Goal: Task Accomplishment & Management: Use online tool/utility

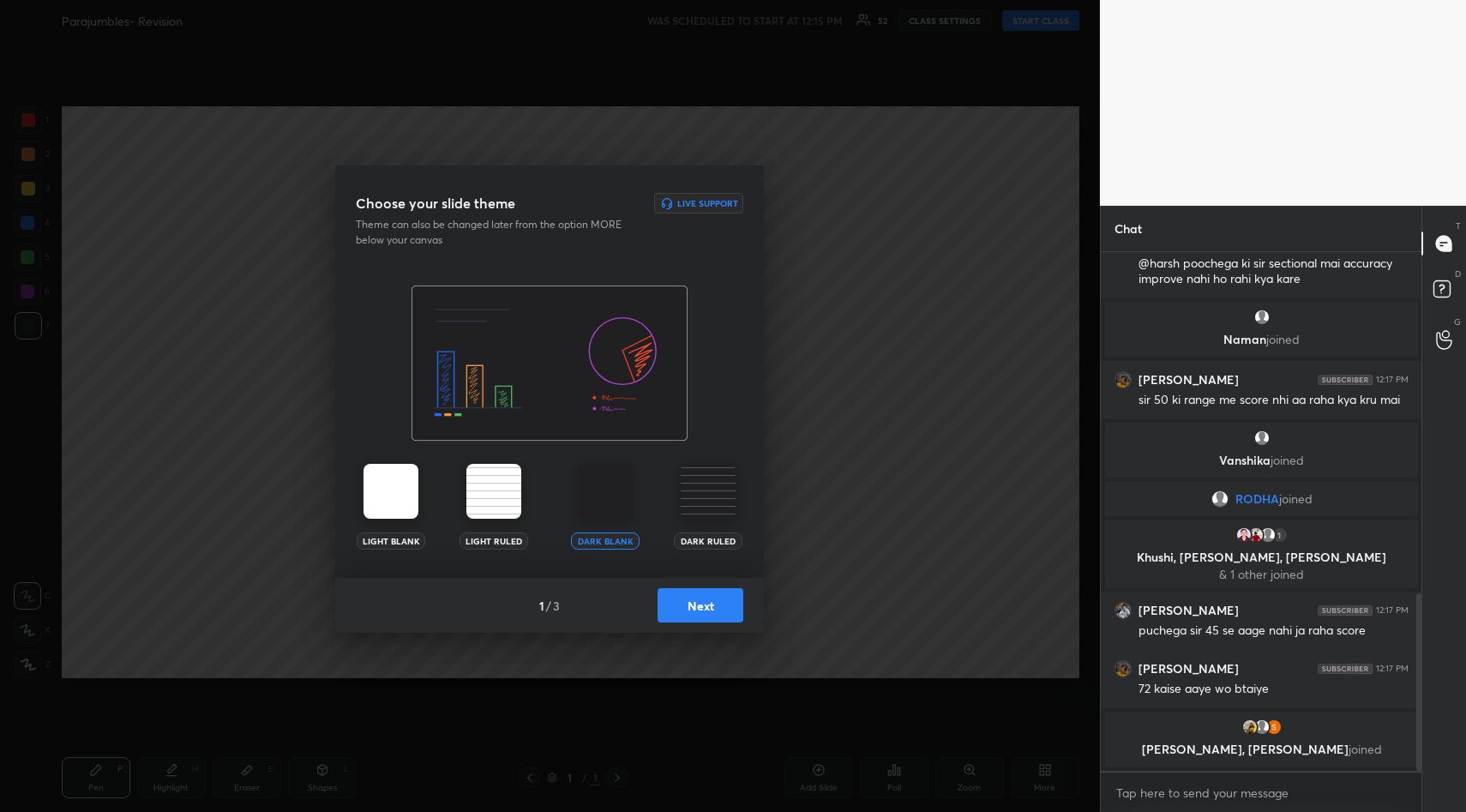
scroll to position [1057, 0]
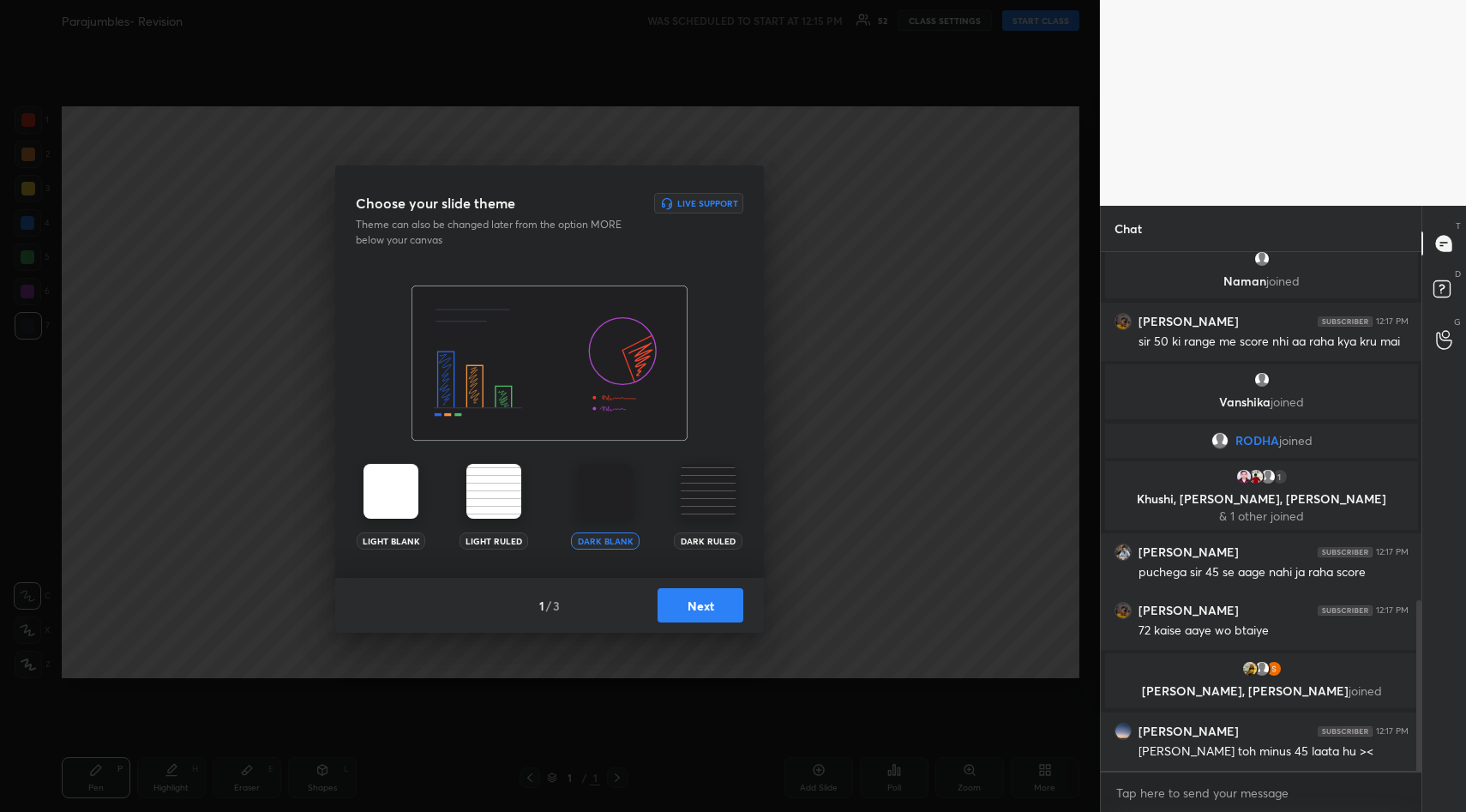
click at [708, 603] on button "Next" at bounding box center [700, 605] width 86 height 34
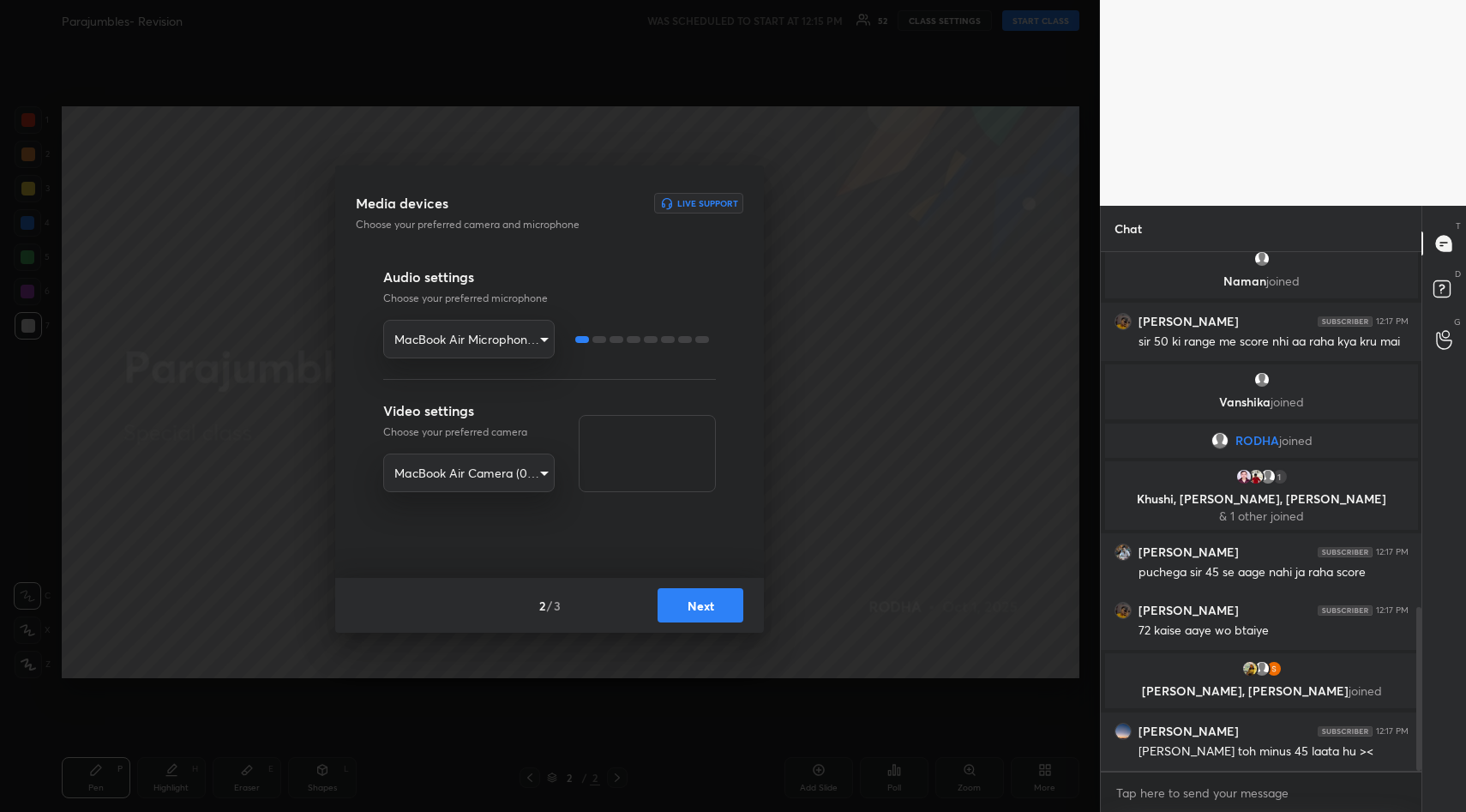
scroll to position [1120, 0]
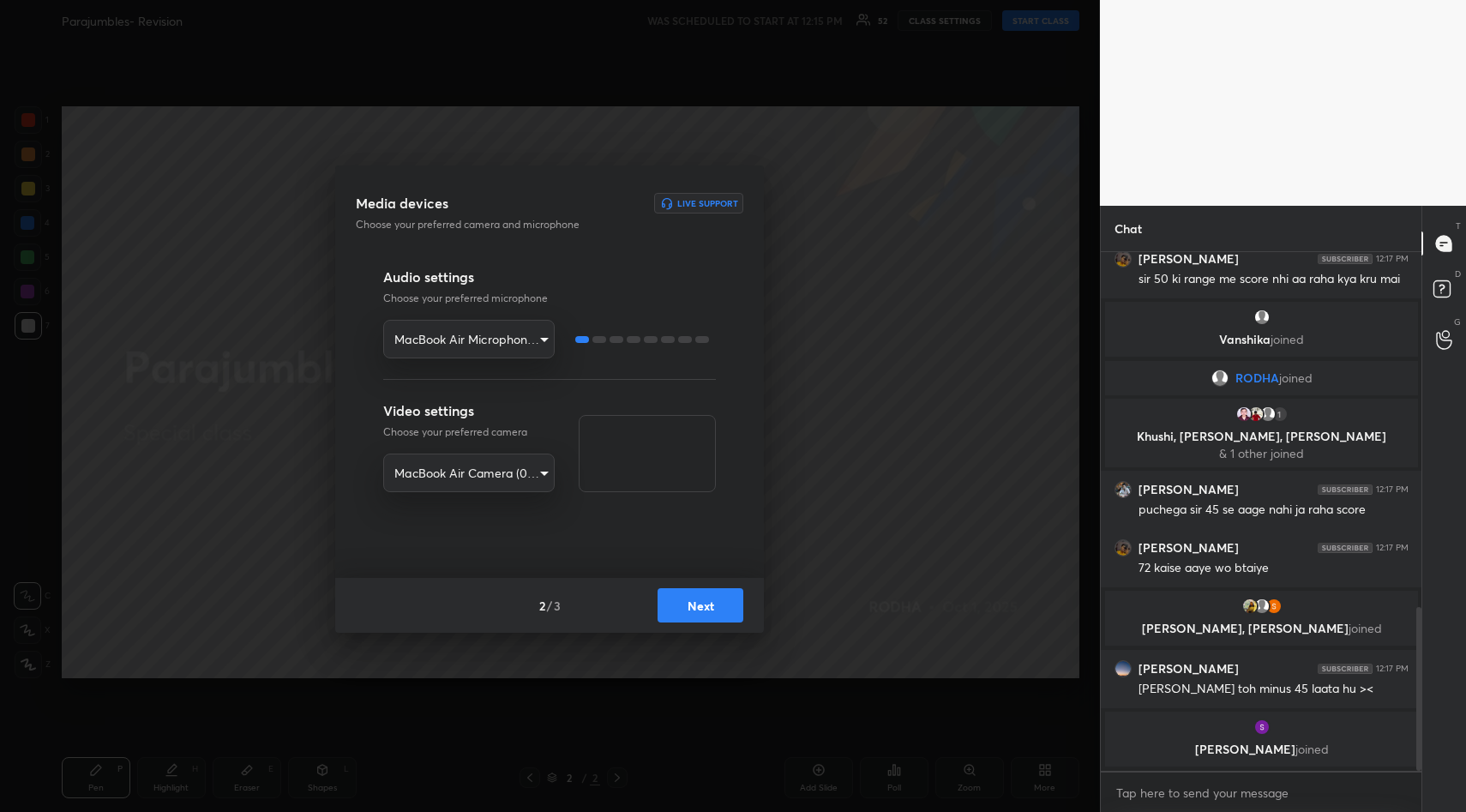
click at [710, 607] on button "Next" at bounding box center [700, 605] width 86 height 34
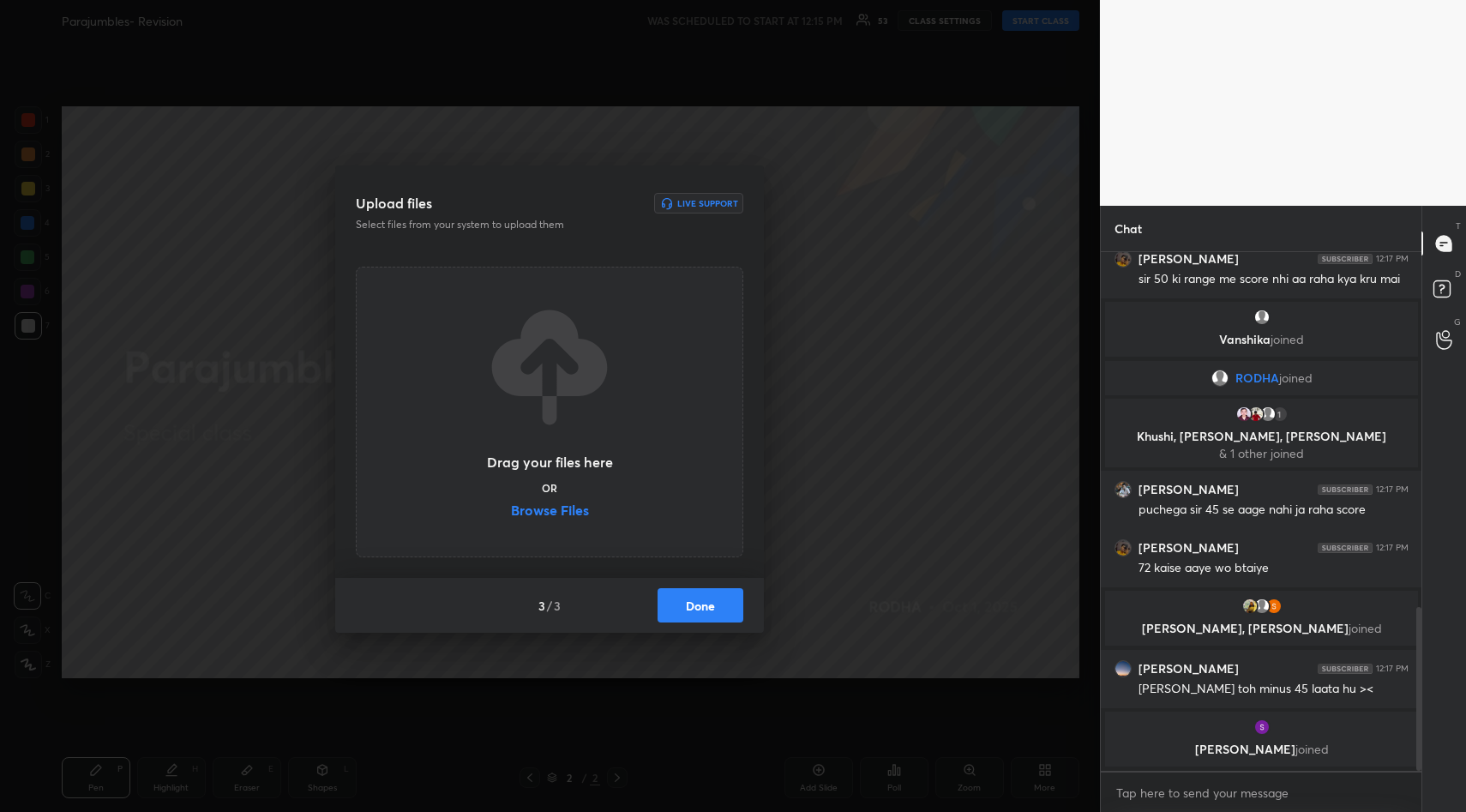
click at [567, 516] on label "Browse Files" at bounding box center [549, 512] width 78 height 18
click at [511, 516] on input "Browse Files" at bounding box center [511, 512] width 0 height 18
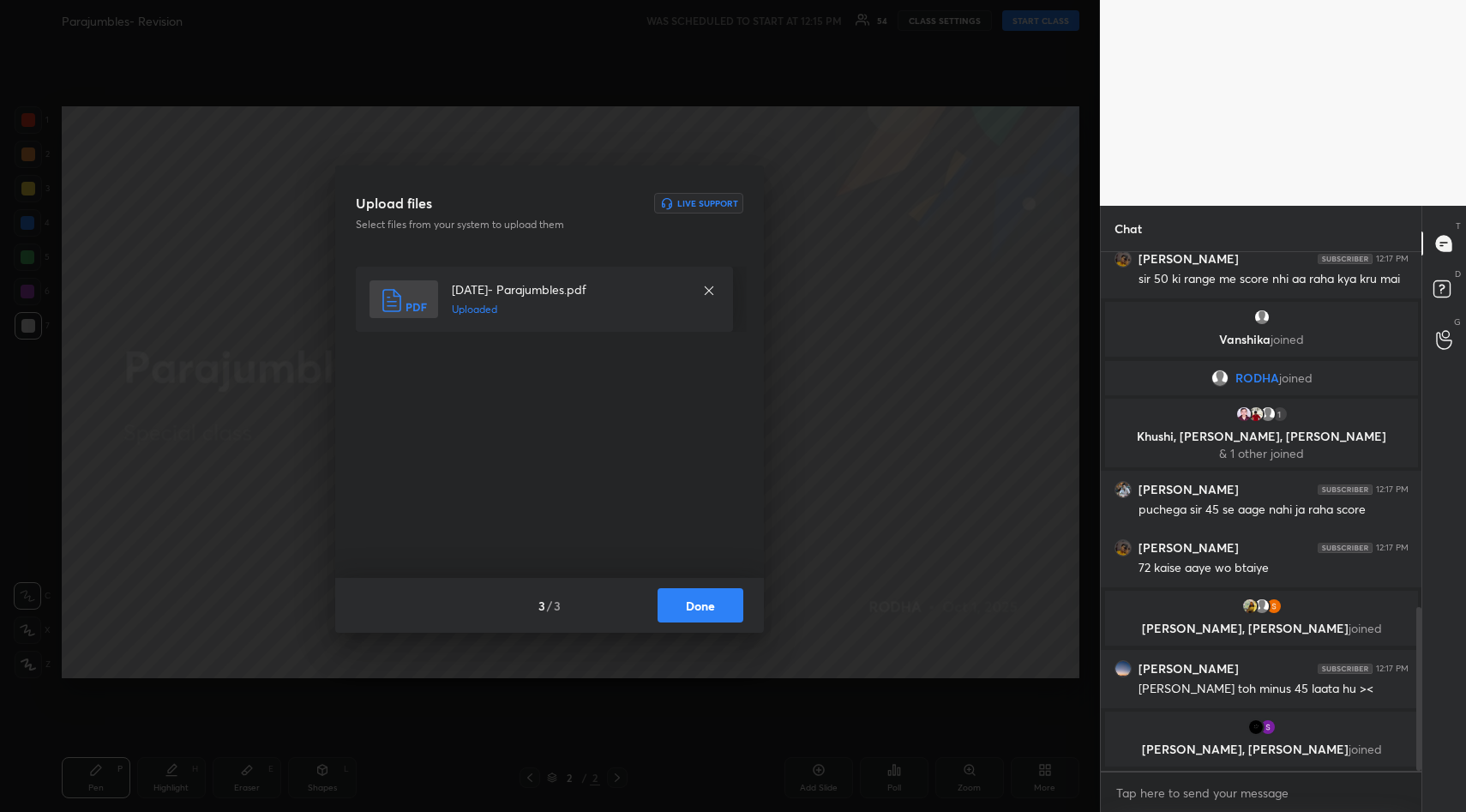
click at [701, 613] on button "Done" at bounding box center [700, 605] width 86 height 34
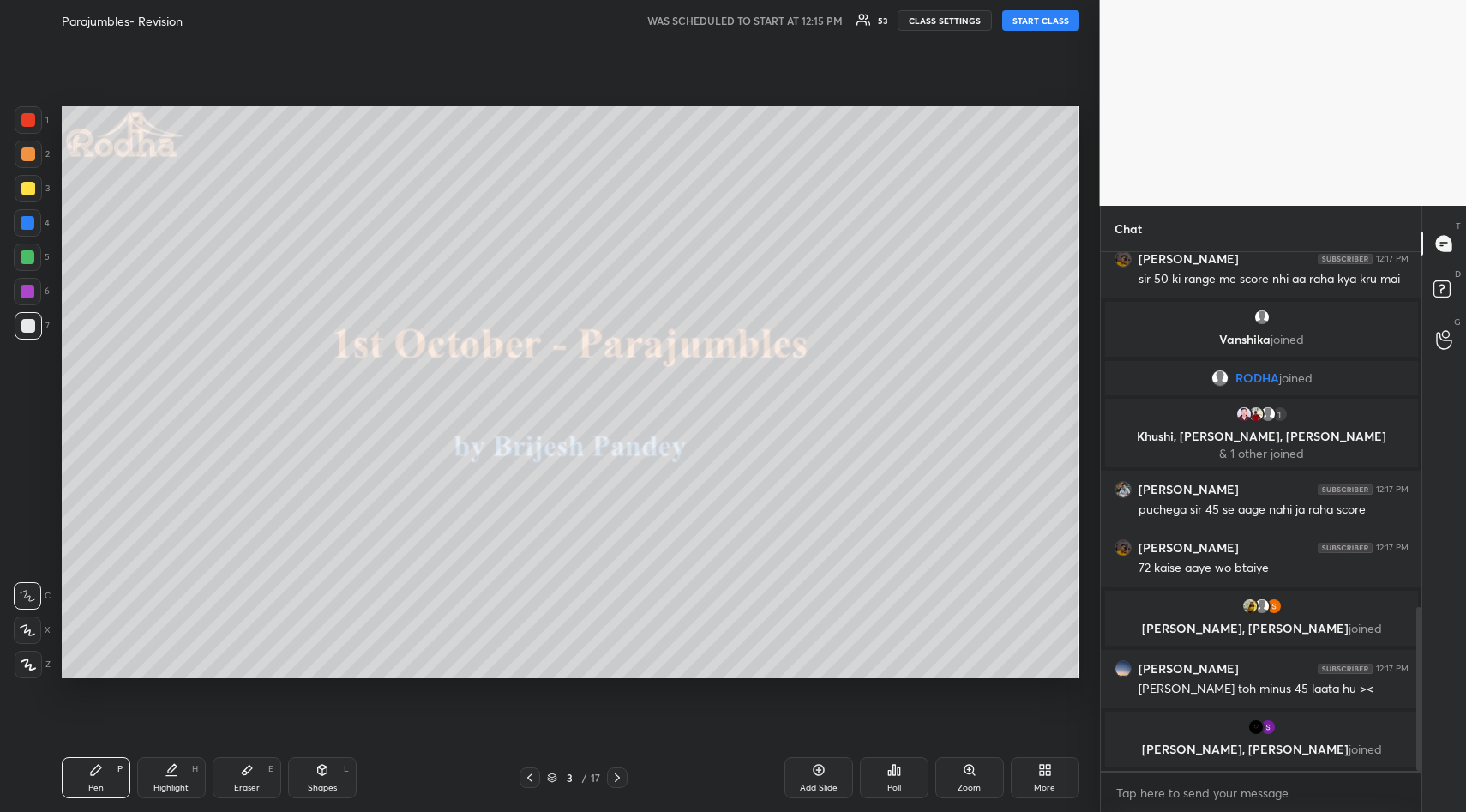
click at [1047, 24] on button "START CLASS" at bounding box center [1040, 21] width 77 height 21
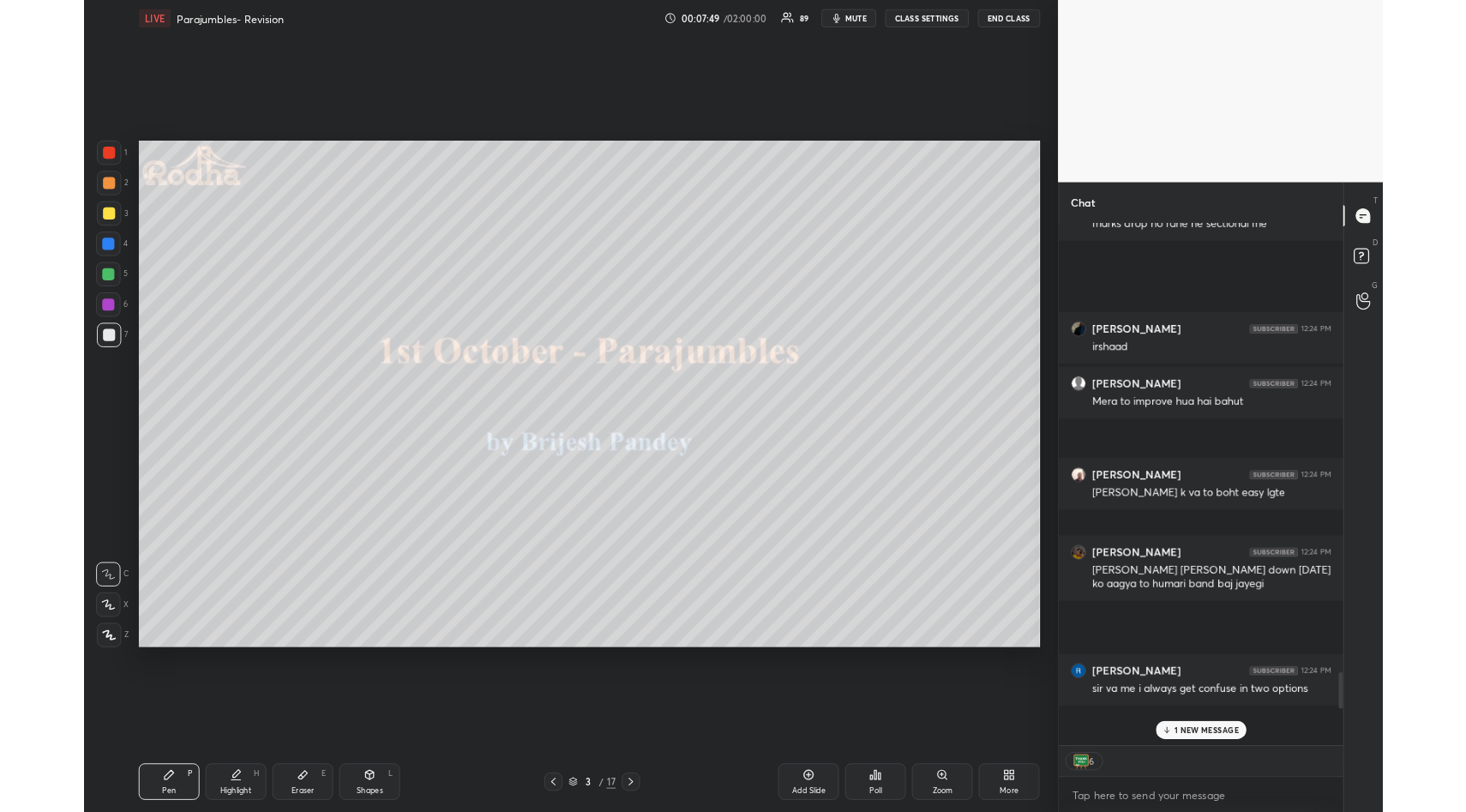
scroll to position [478, 316]
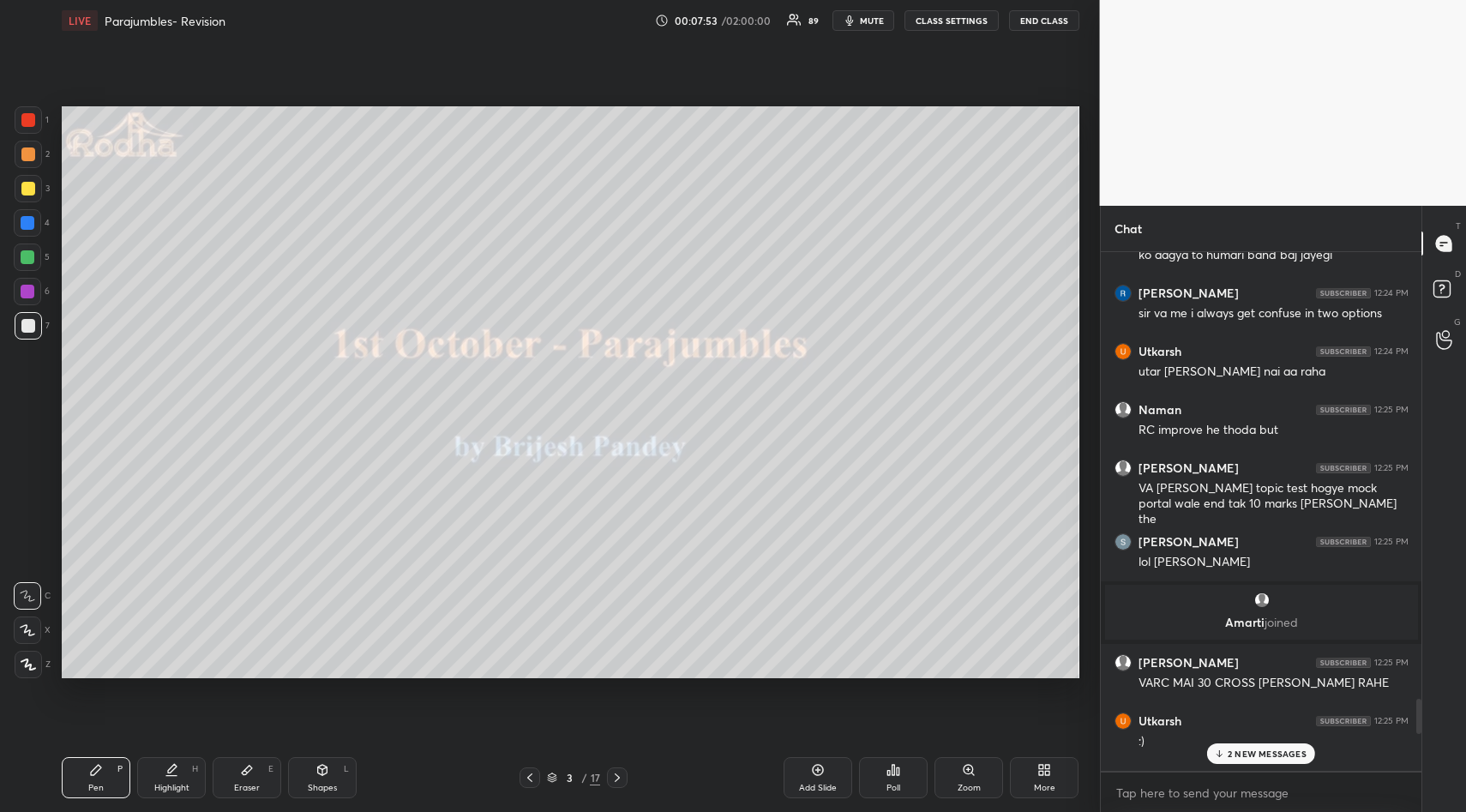
click at [1259, 745] on div "2 NEW MESSAGES" at bounding box center [1260, 753] width 108 height 21
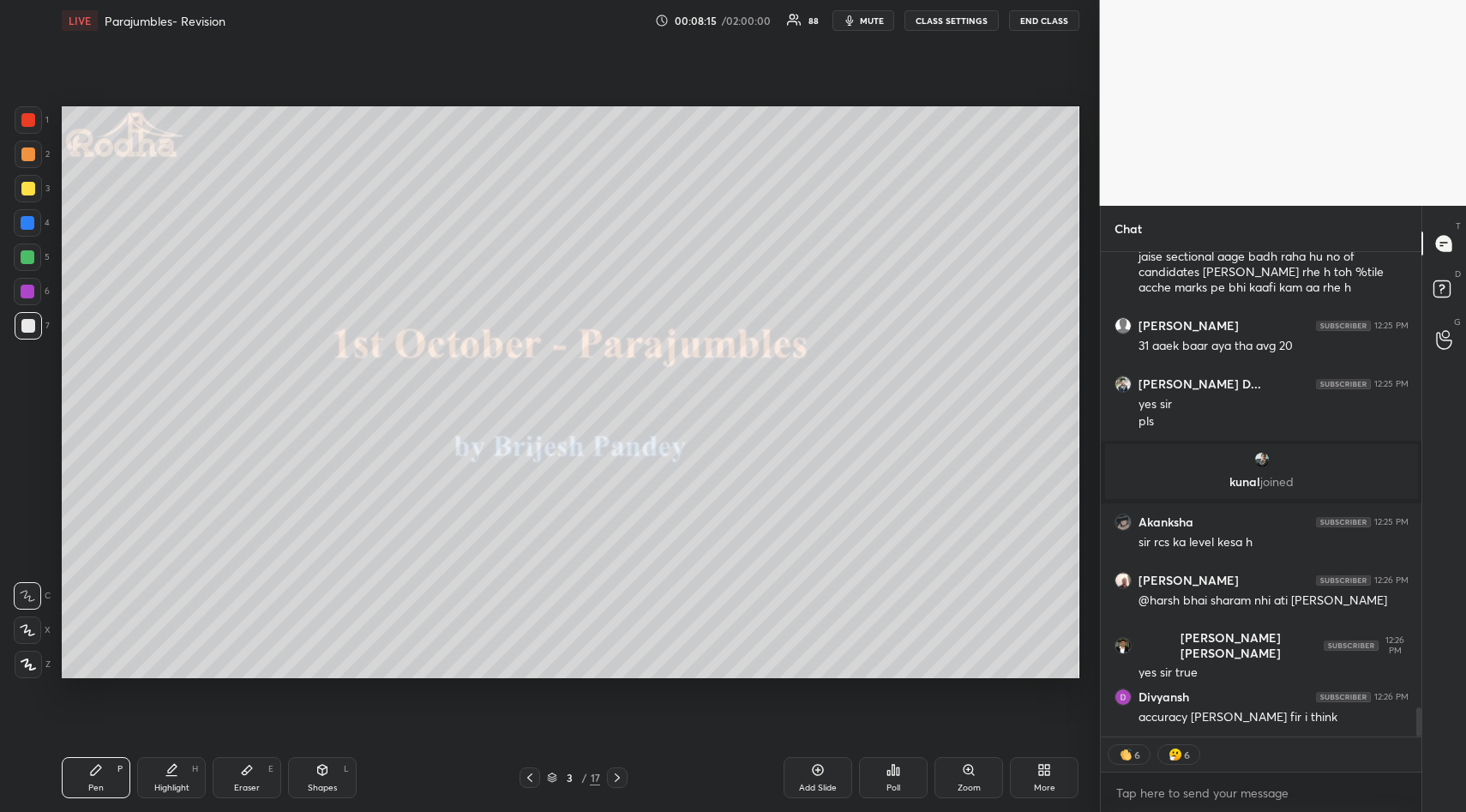
type textarea "x"
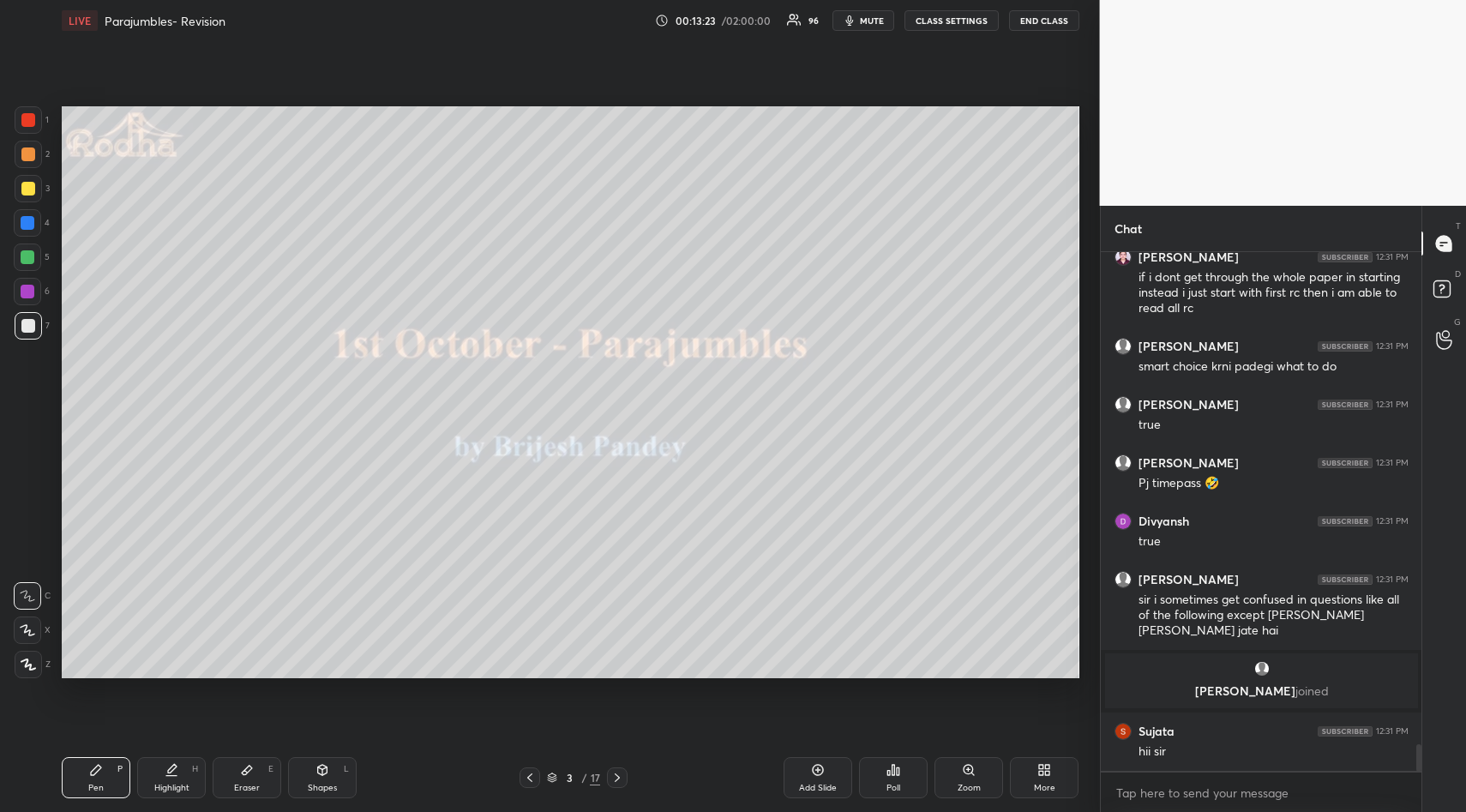
scroll to position [9600, 0]
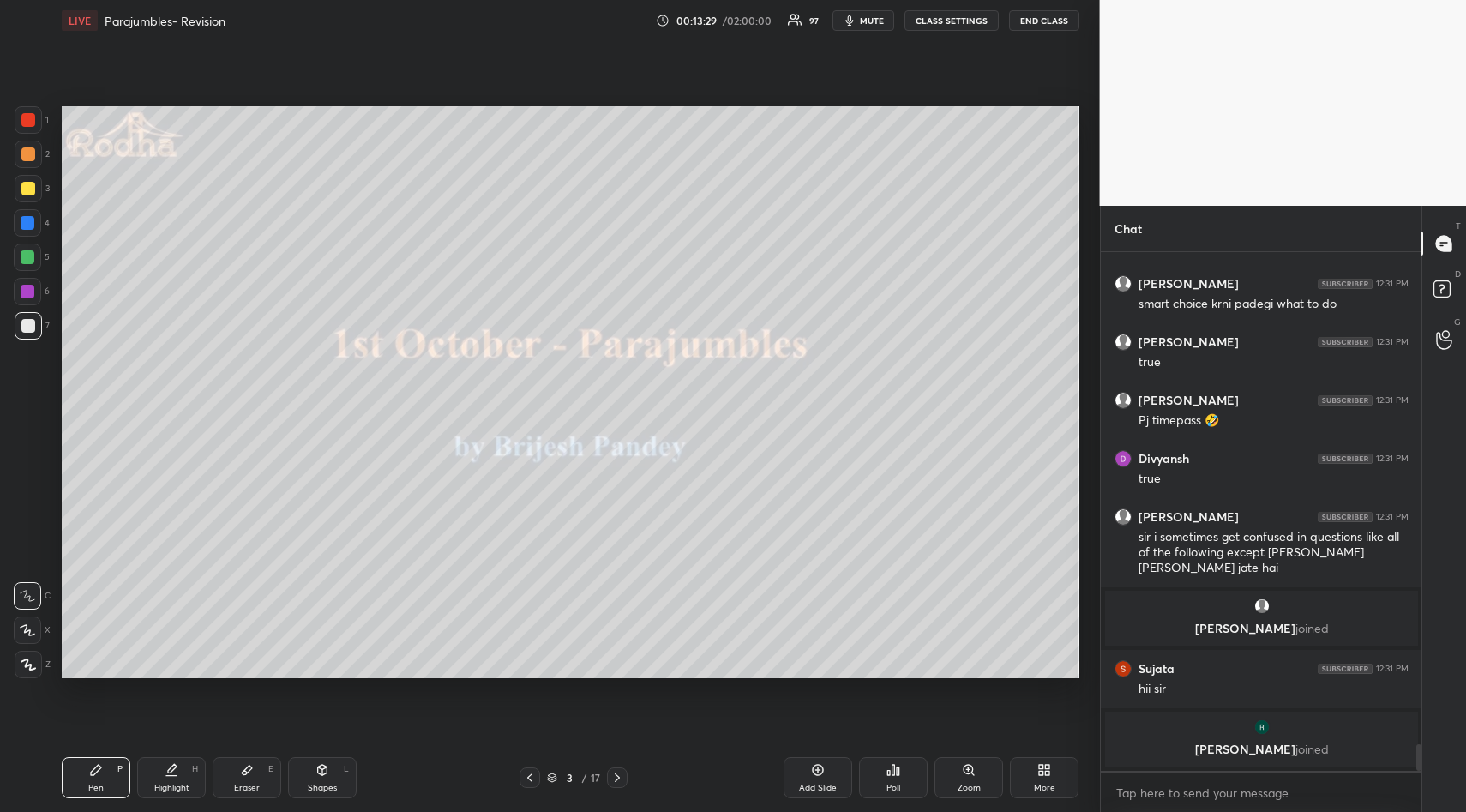
drag, startPoint x: 250, startPoint y: 767, endPoint x: 249, endPoint y: 736, distance: 31.0
click at [250, 766] on icon at bounding box center [247, 770] width 11 height 10
click at [30, 563] on span "Erase all" at bounding box center [27, 561] width 26 height 12
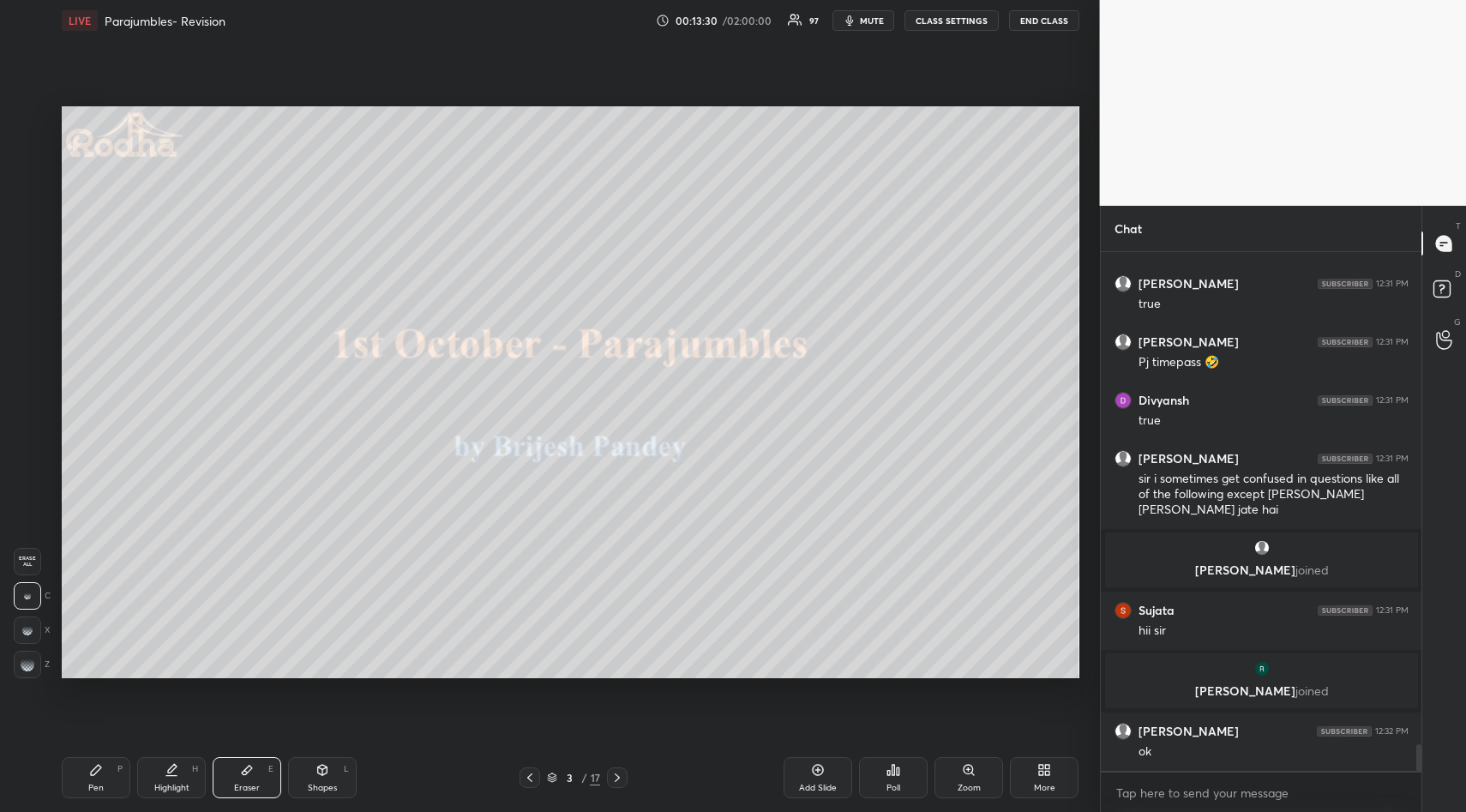
drag, startPoint x: 89, startPoint y: 773, endPoint x: 91, endPoint y: 732, distance: 41.0
click at [89, 765] on icon at bounding box center [96, 769] width 13 height 13
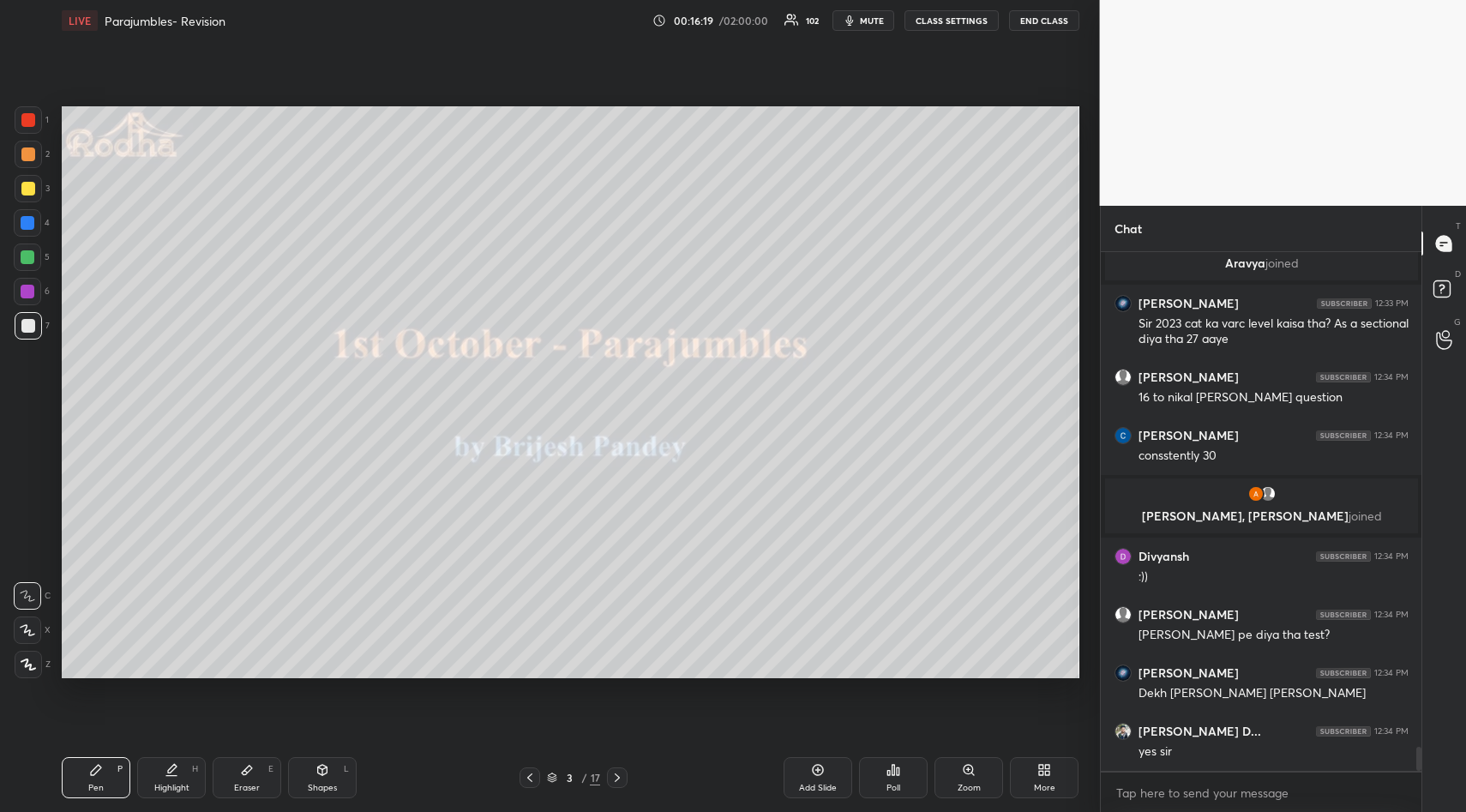
scroll to position [10579, 0]
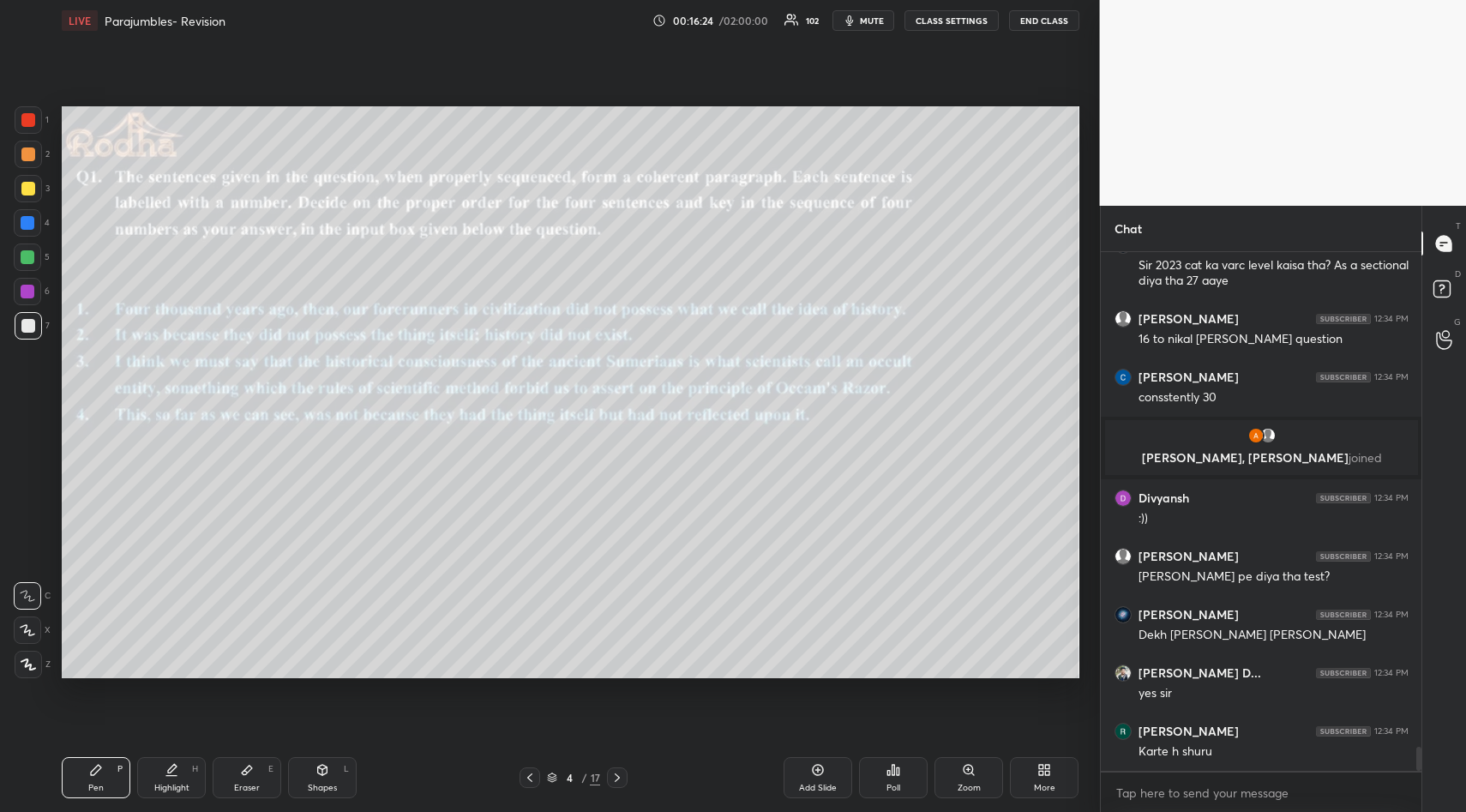
click at [902, 773] on div "Poll" at bounding box center [893, 777] width 69 height 41
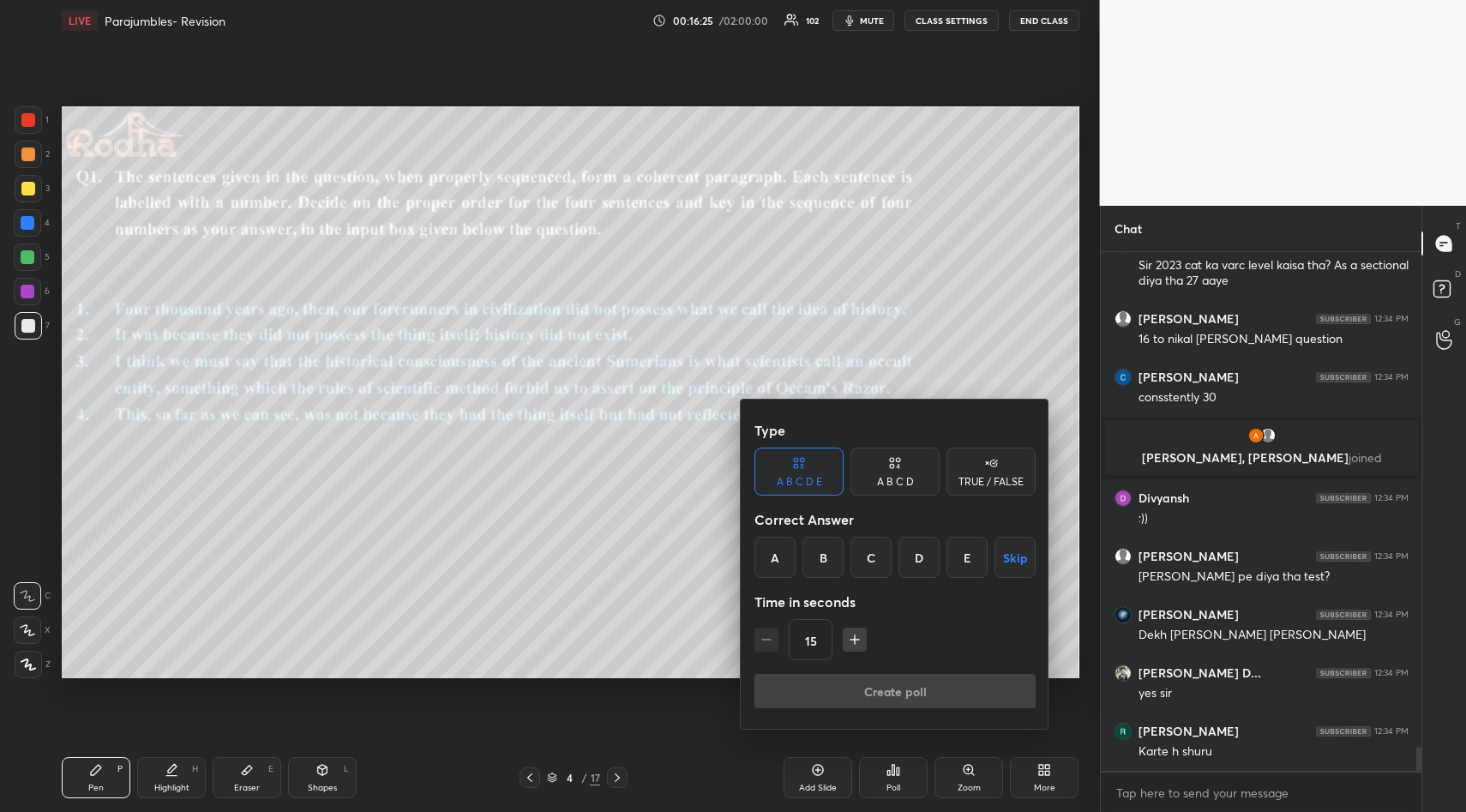
click at [1024, 540] on button "Skip" at bounding box center [1015, 557] width 41 height 41
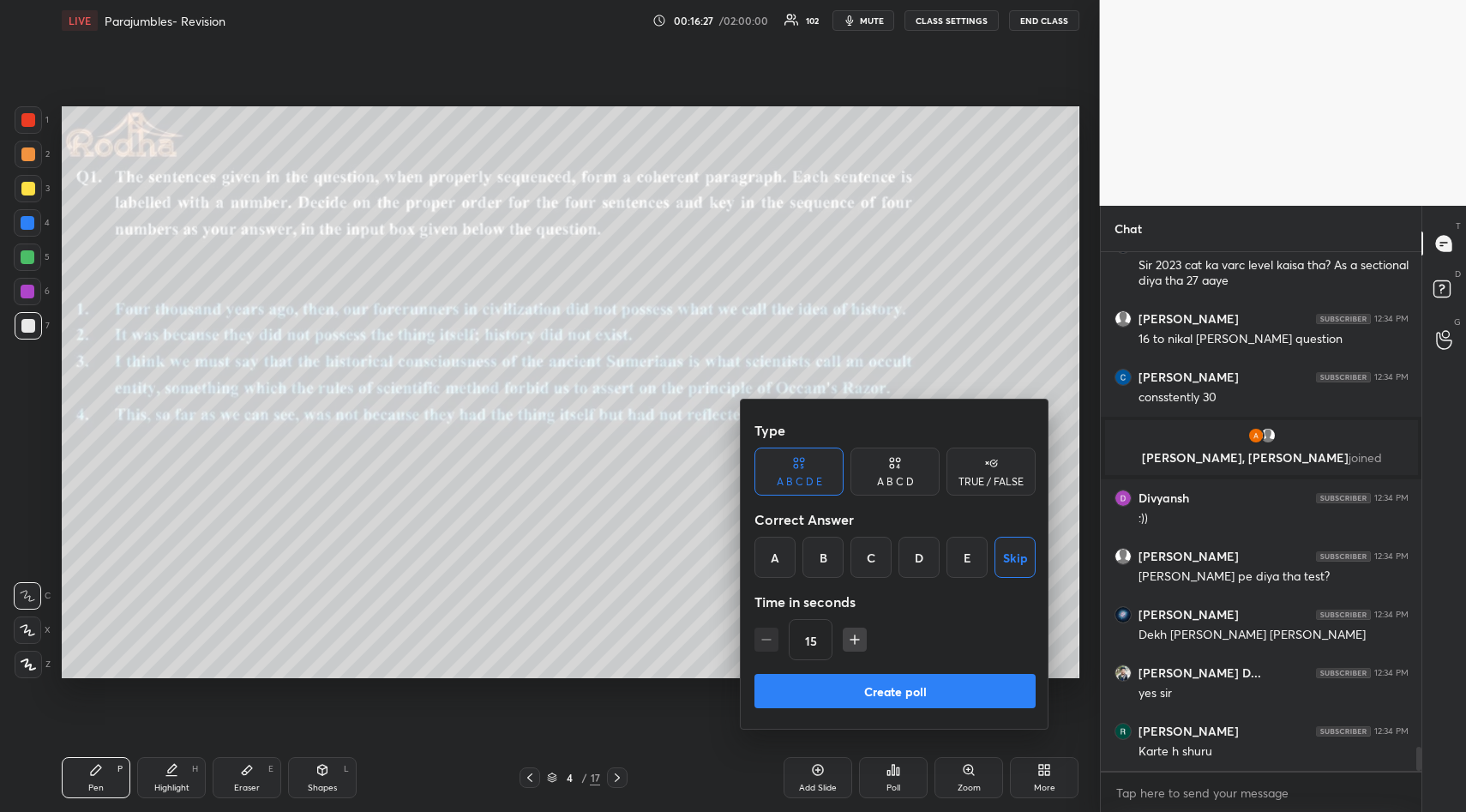
click at [977, 472] on div "TRUE / FALSE" at bounding box center [991, 471] width 89 height 48
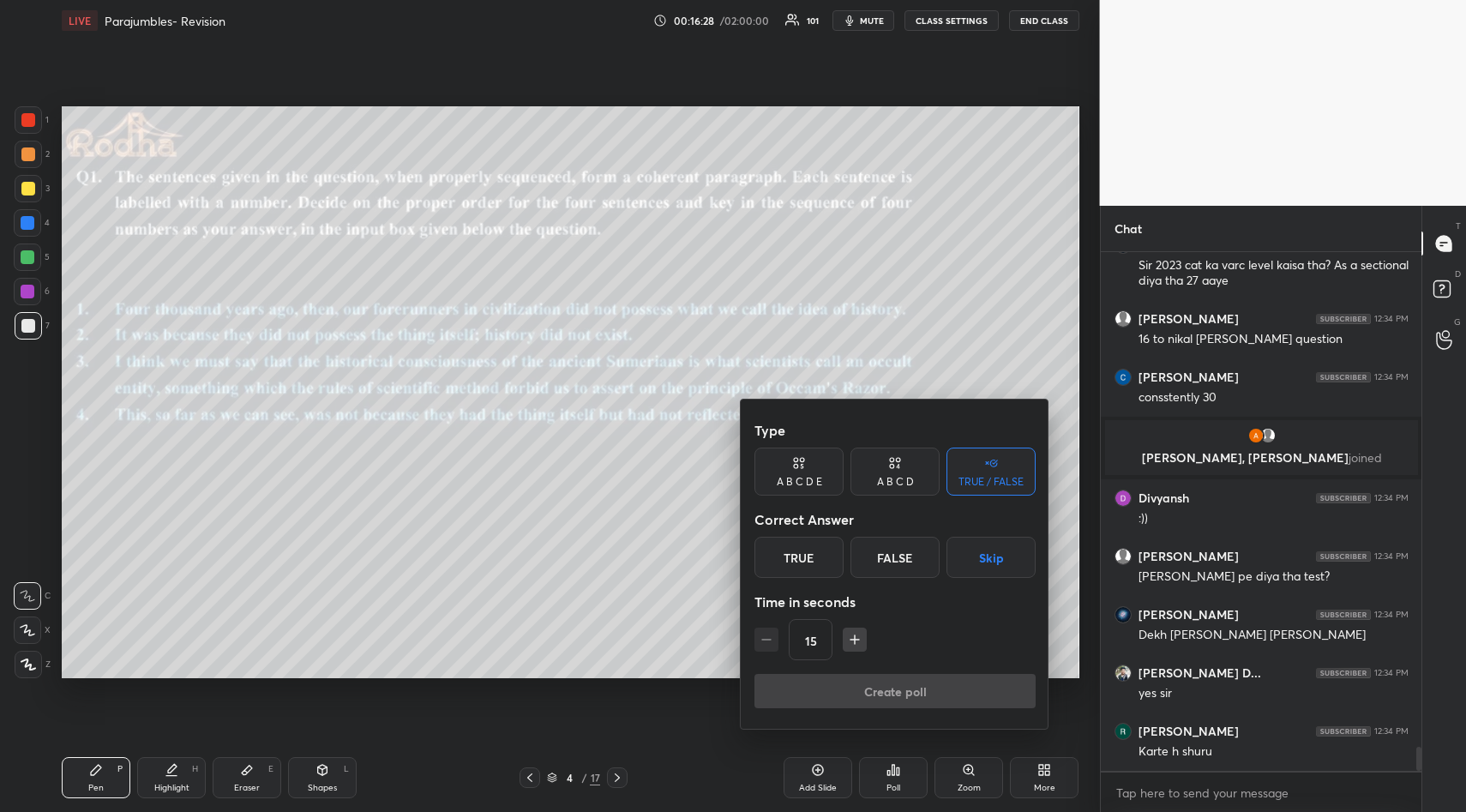
click at [855, 633] on icon "button" at bounding box center [854, 639] width 17 height 17
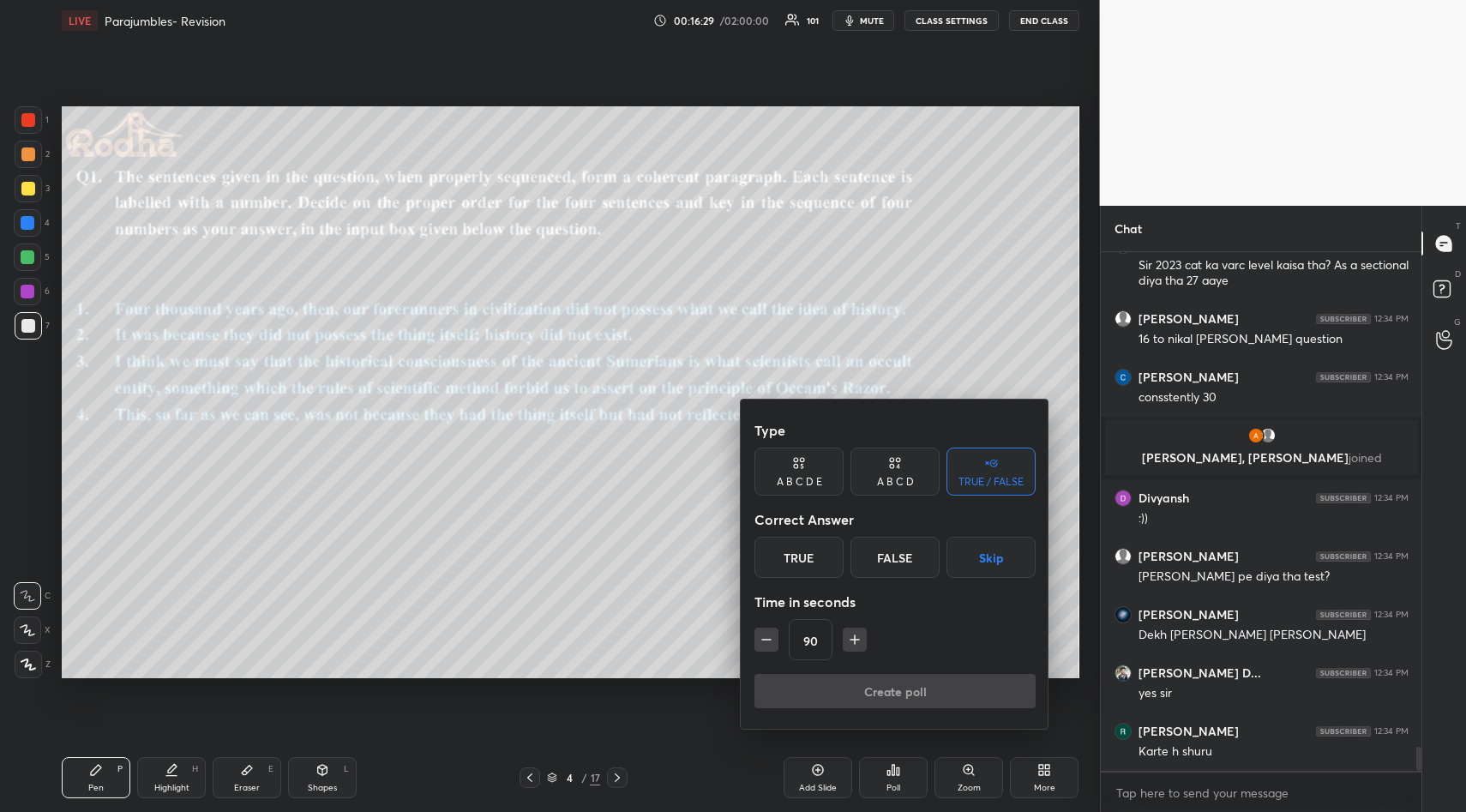
scroll to position [10637, 0]
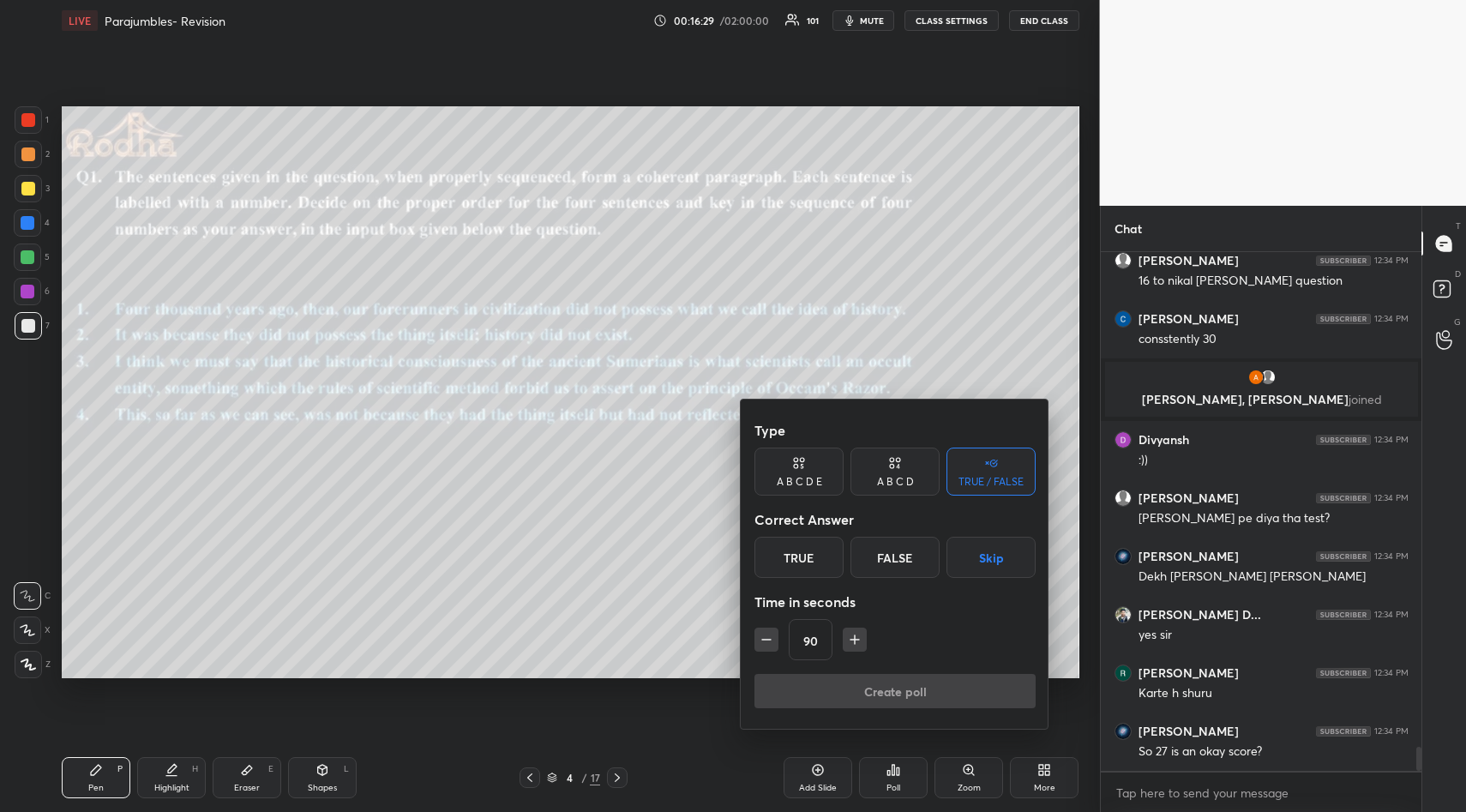
click at [855, 633] on icon "button" at bounding box center [854, 639] width 17 height 17
click at [855, 633] on icon "button" at bounding box center [862, 639] width 17 height 17
type input "120"
click at [988, 554] on button "Skip" at bounding box center [991, 557] width 89 height 41
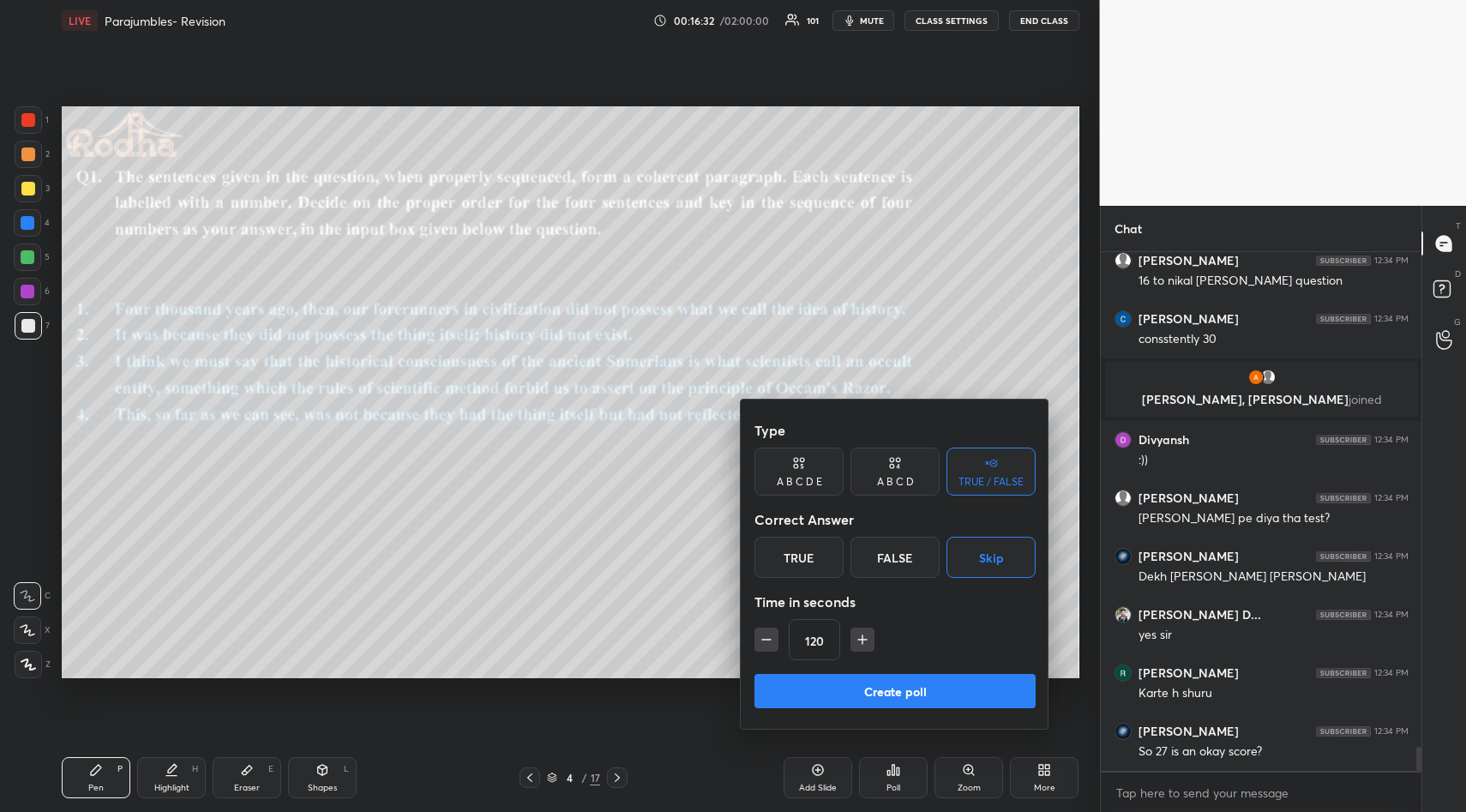
click at [945, 687] on button "Create poll" at bounding box center [894, 690] width 281 height 34
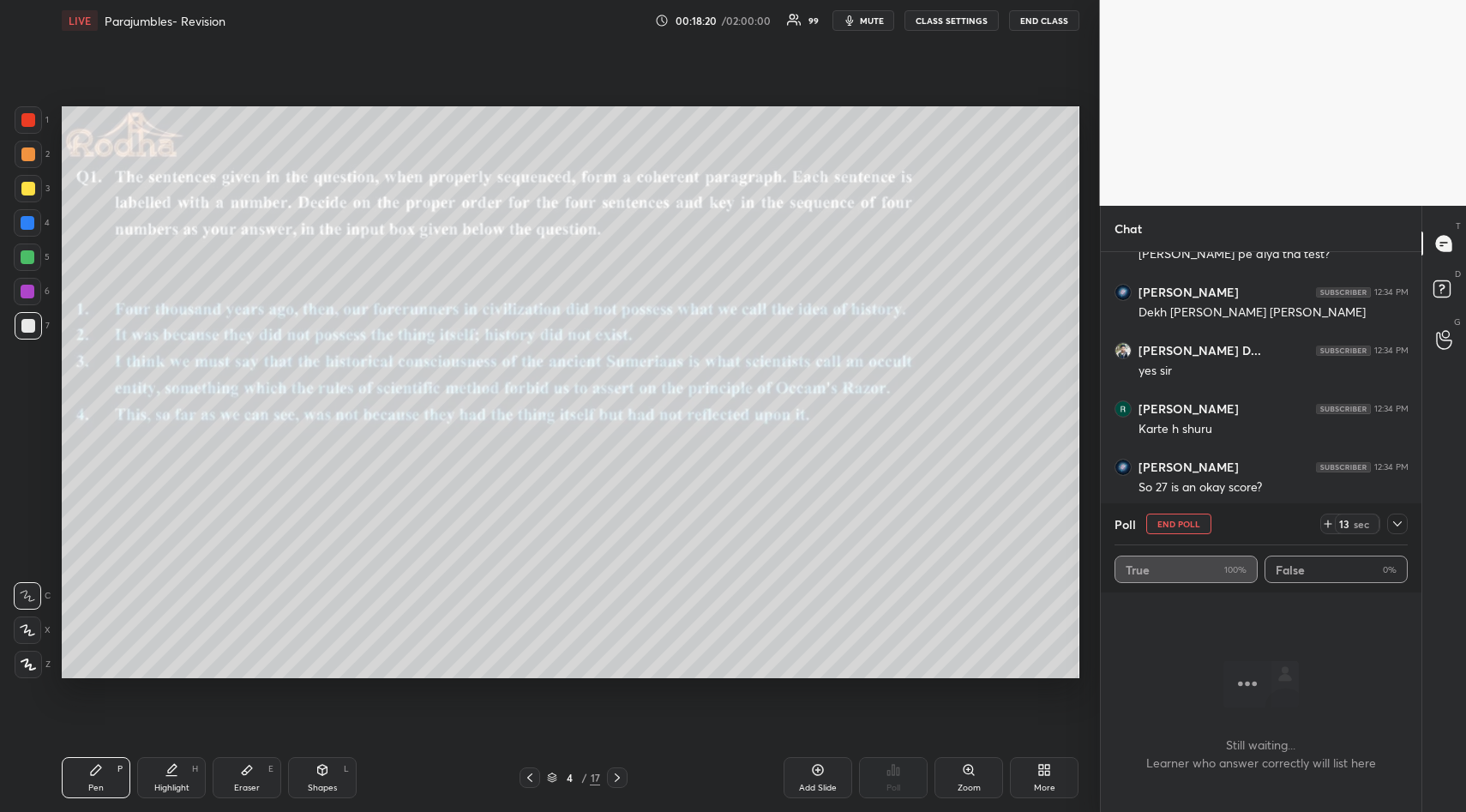
scroll to position [10899, 0]
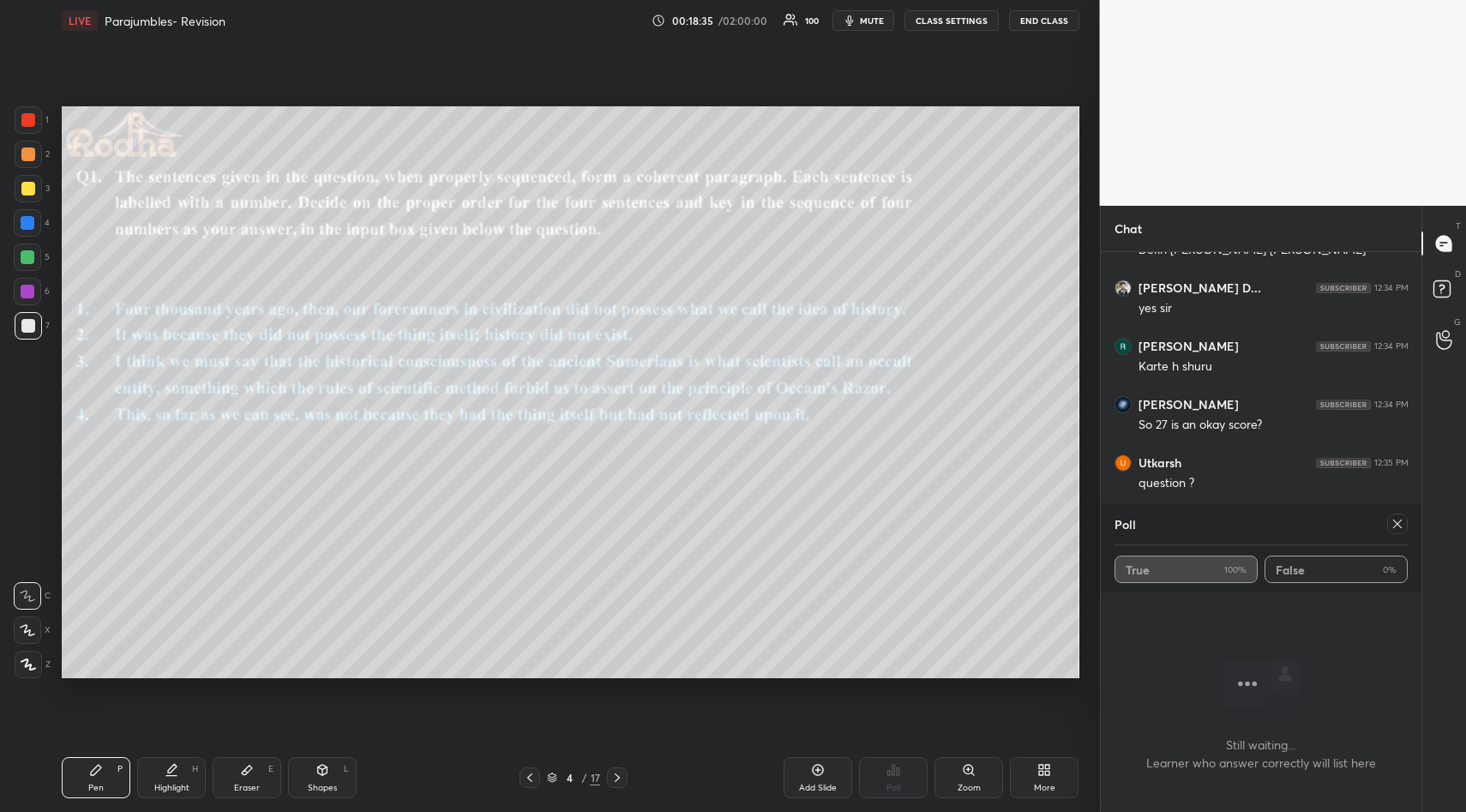
click at [1400, 525] on icon at bounding box center [1396, 523] width 13 height 13
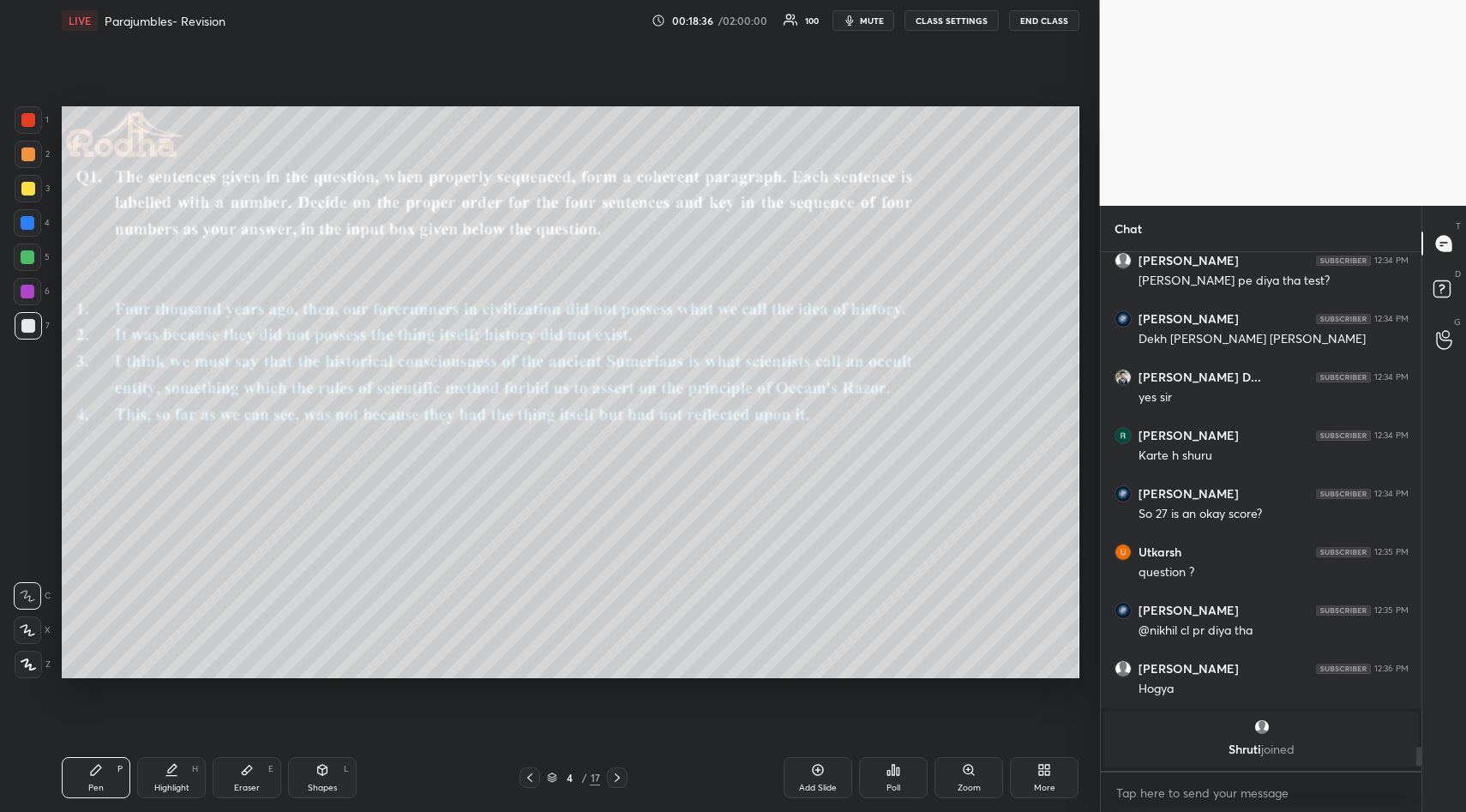
scroll to position [10238, 0]
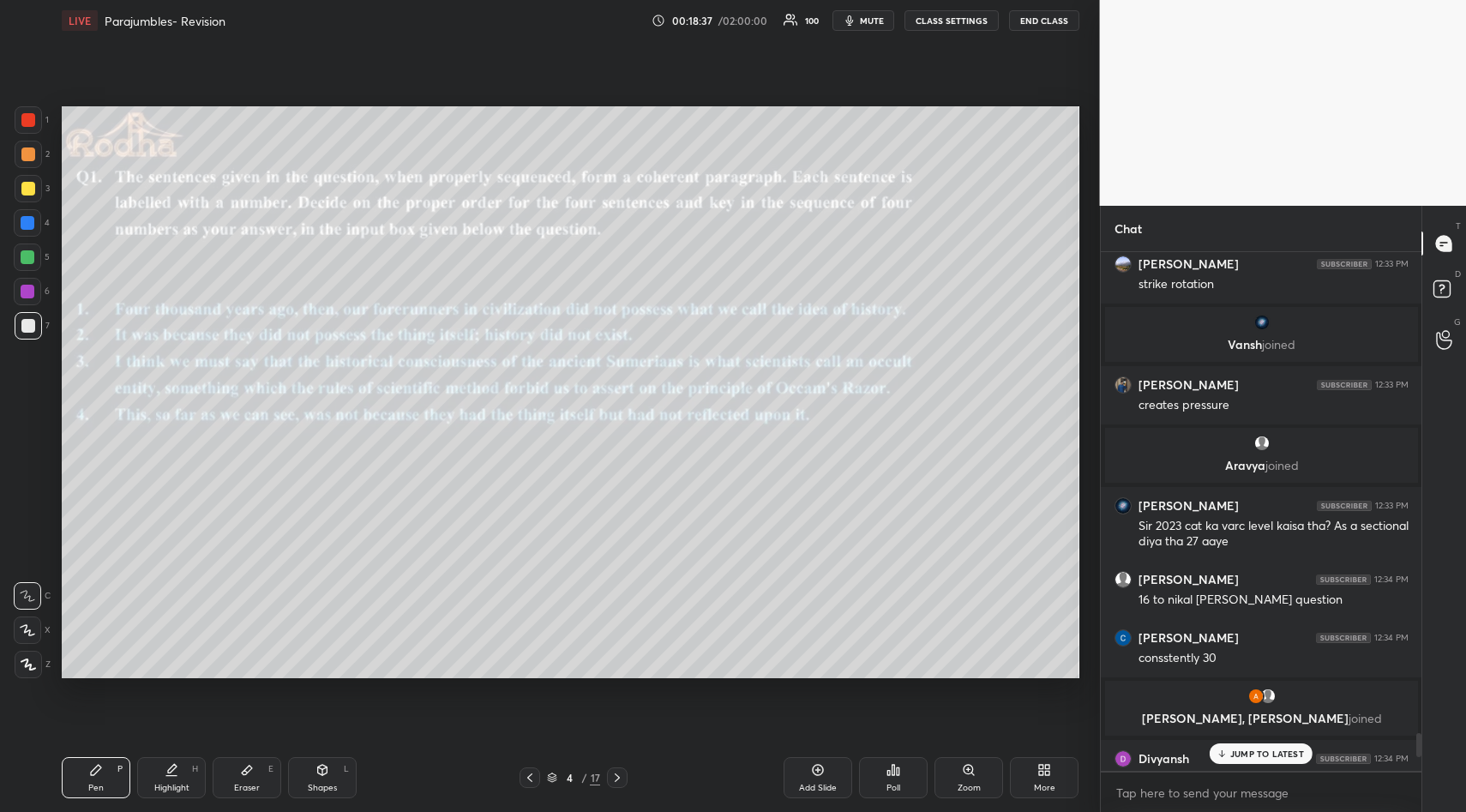
click at [1255, 755] on p "JUMP TO LATEST" at bounding box center [1267, 754] width 73 height 11
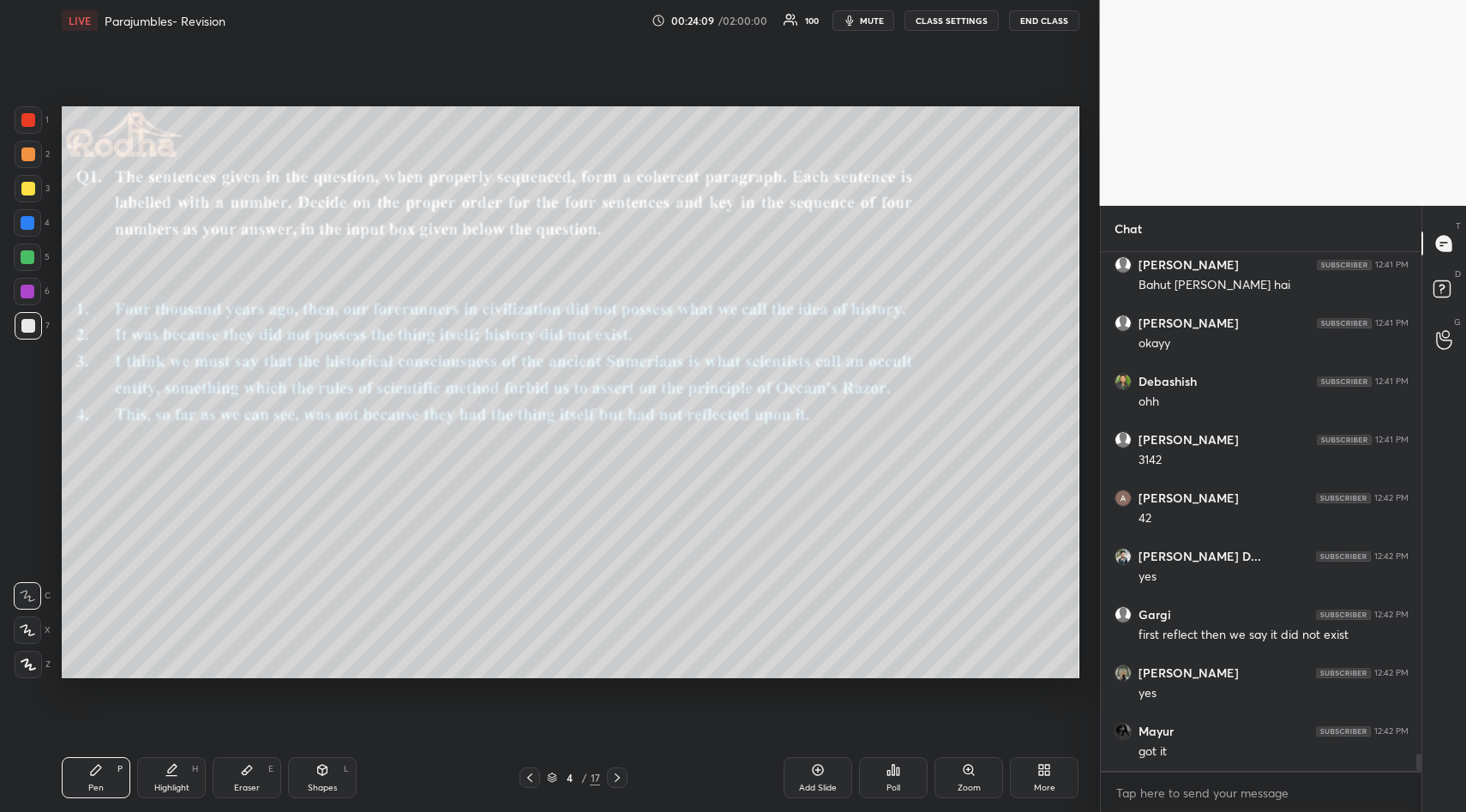
scroll to position [15534, 0]
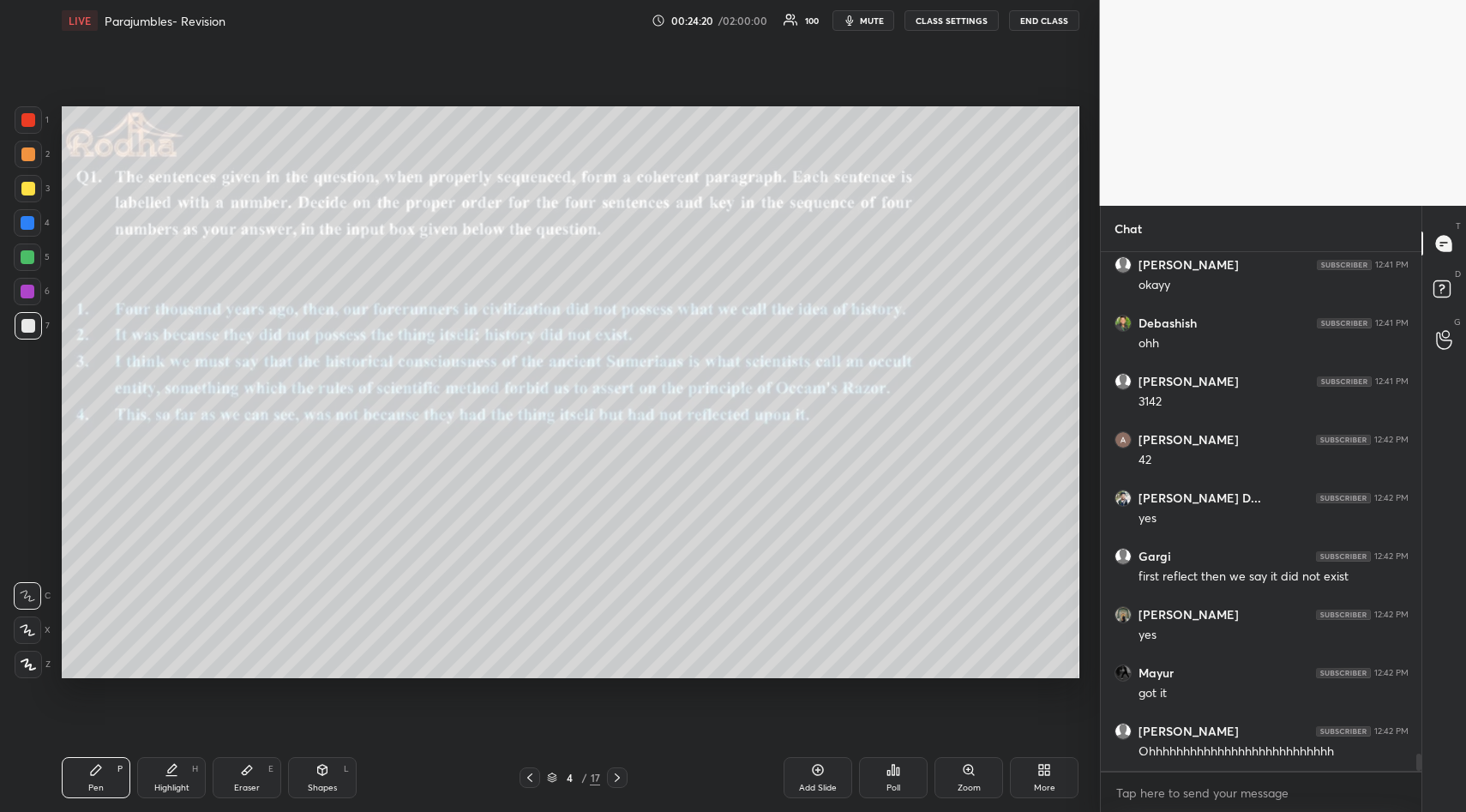
click at [238, 768] on div "Eraser E" at bounding box center [247, 777] width 69 height 41
drag, startPoint x: 33, startPoint y: 557, endPoint x: 31, endPoint y: 566, distance: 9.2
click at [34, 559] on span "Erase all" at bounding box center [27, 561] width 26 height 12
drag, startPoint x: 94, startPoint y: 772, endPoint x: 153, endPoint y: 723, distance: 76.7
click at [96, 773] on icon at bounding box center [96, 769] width 13 height 13
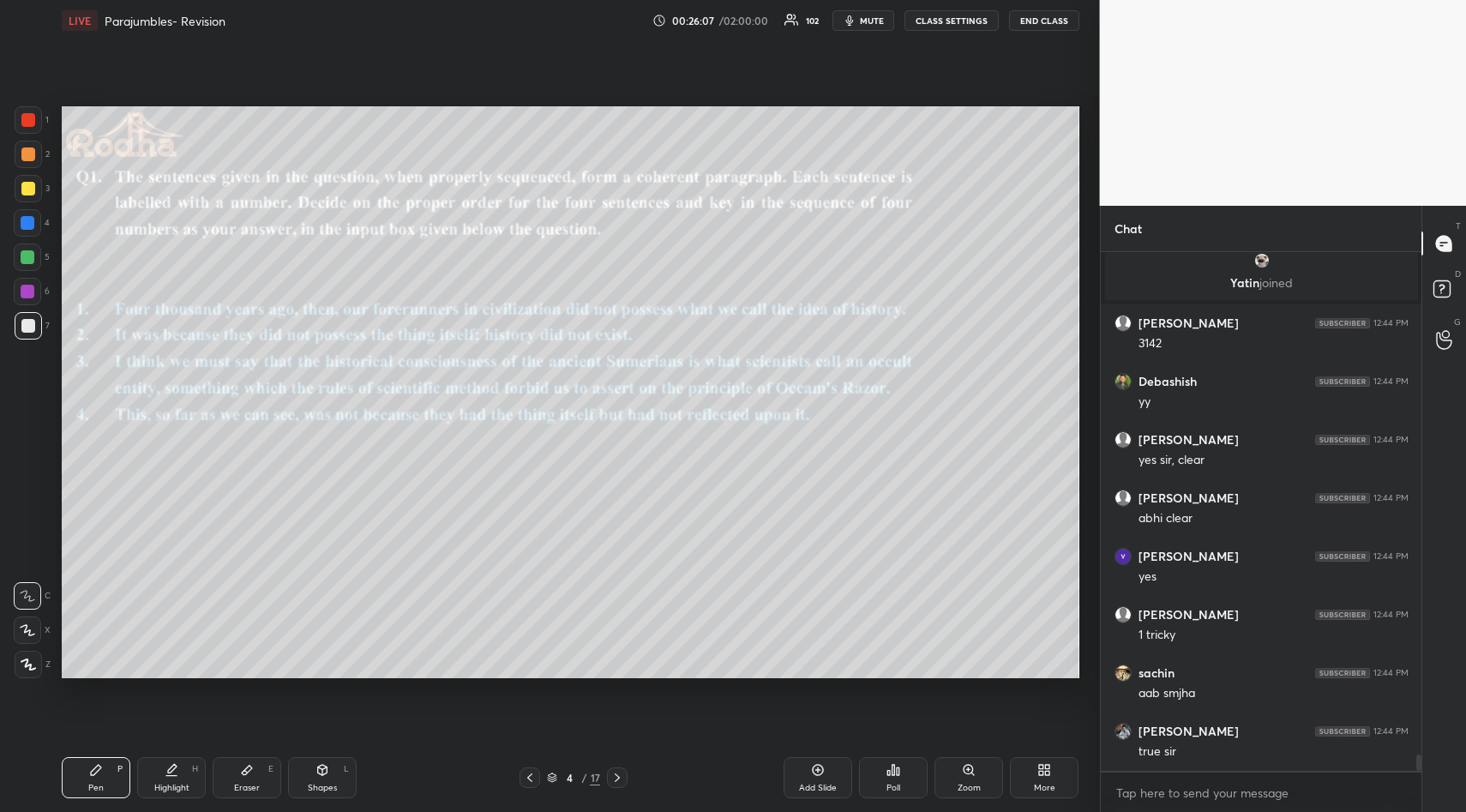
scroll to position [15847, 0]
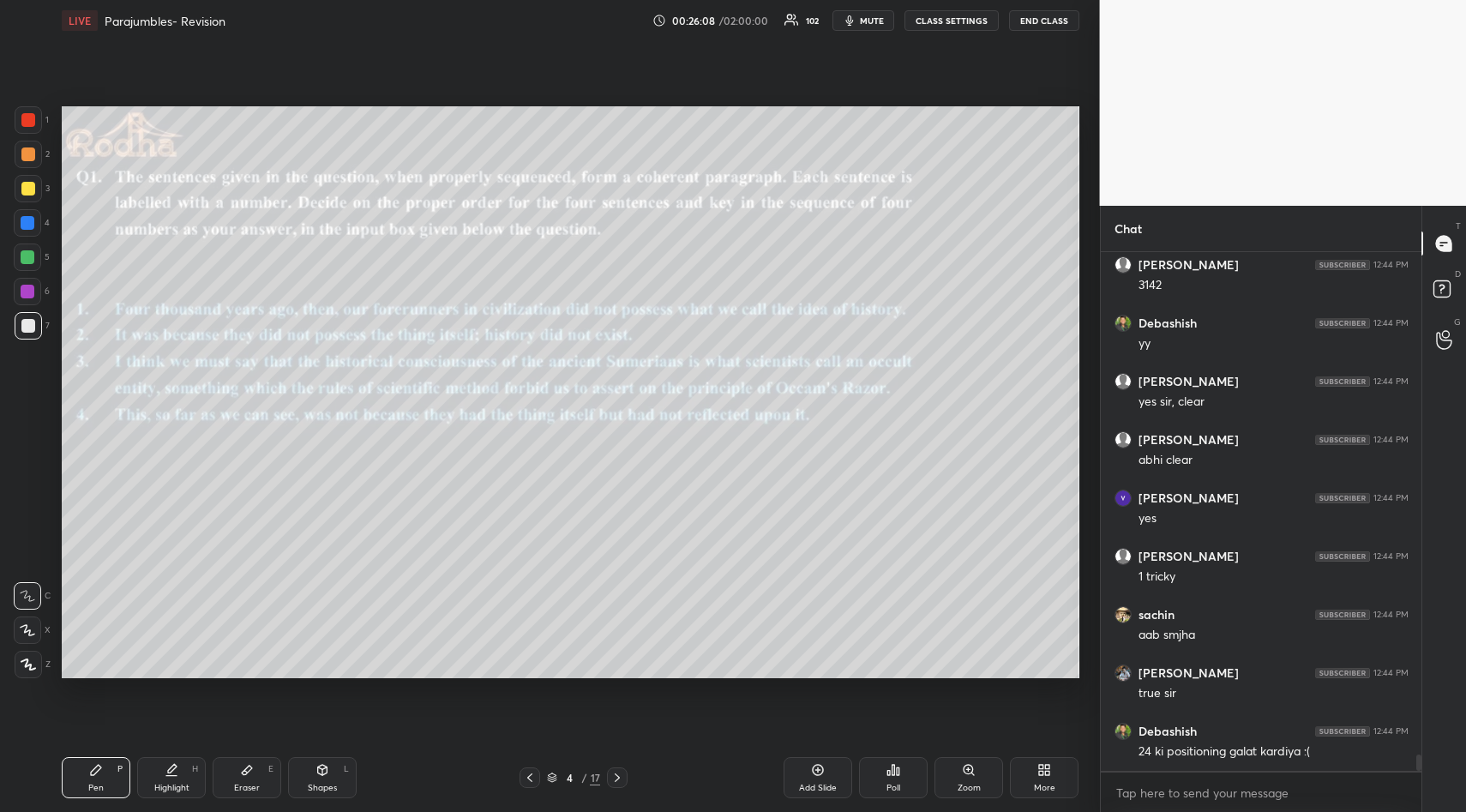
click at [249, 772] on icon at bounding box center [246, 769] width 13 height 13
drag, startPoint x: 36, startPoint y: 566, endPoint x: 30, endPoint y: 576, distance: 11.7
click at [36, 565] on span "Erase all" at bounding box center [27, 561] width 26 height 12
click at [96, 775] on div "Pen P" at bounding box center [96, 777] width 69 height 41
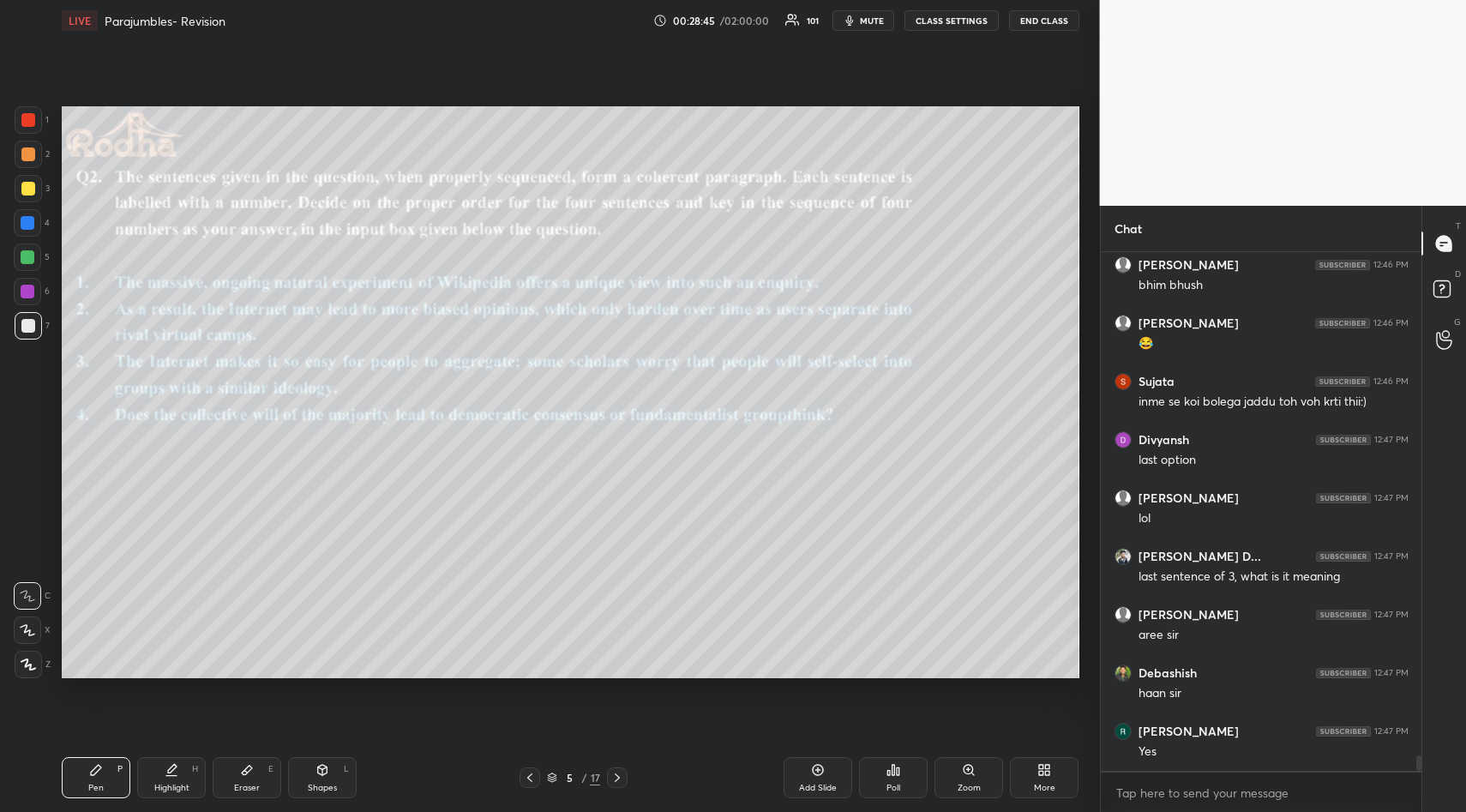
scroll to position [17297, 0]
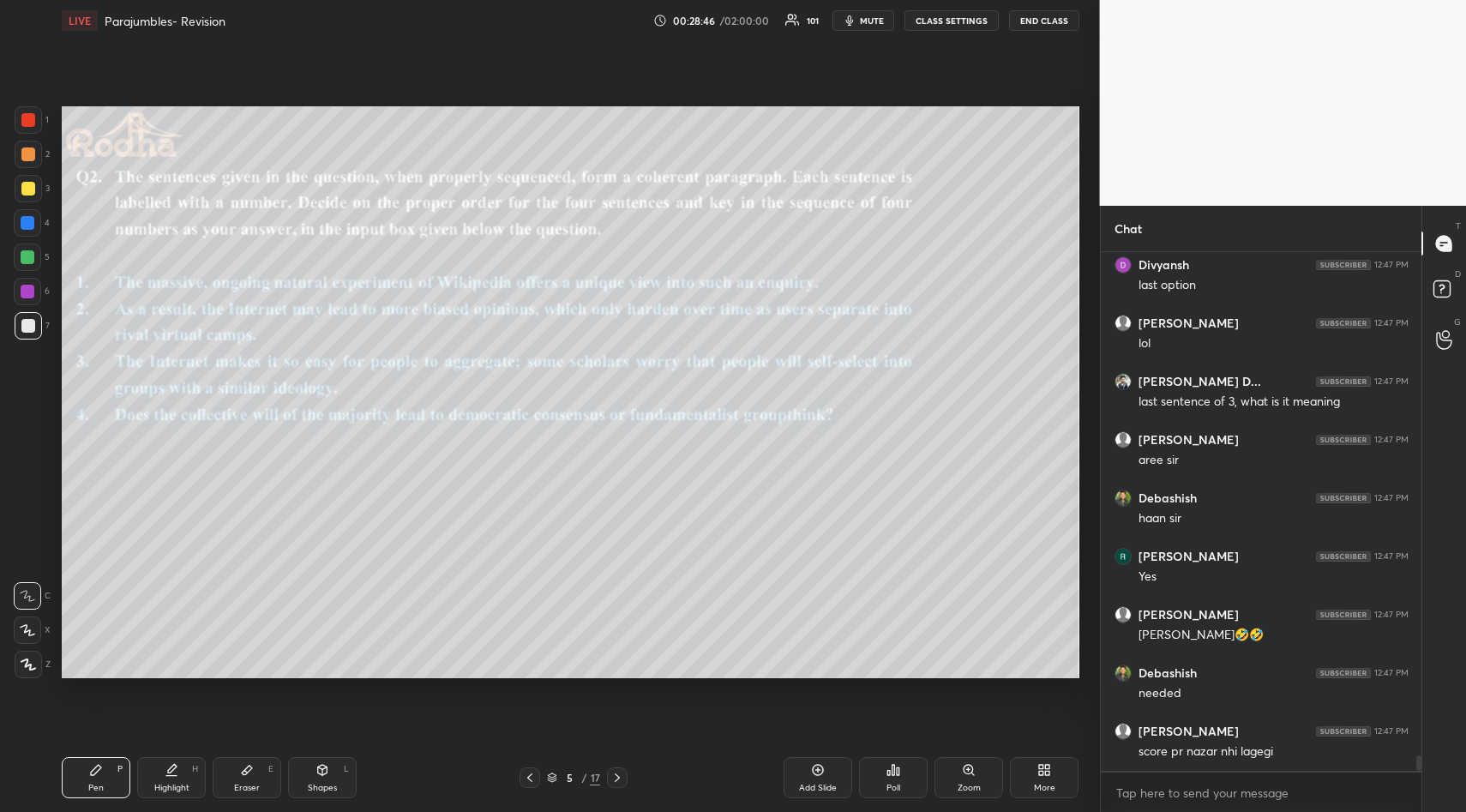
click at [898, 791] on div "Poll" at bounding box center [893, 788] width 13 height 9
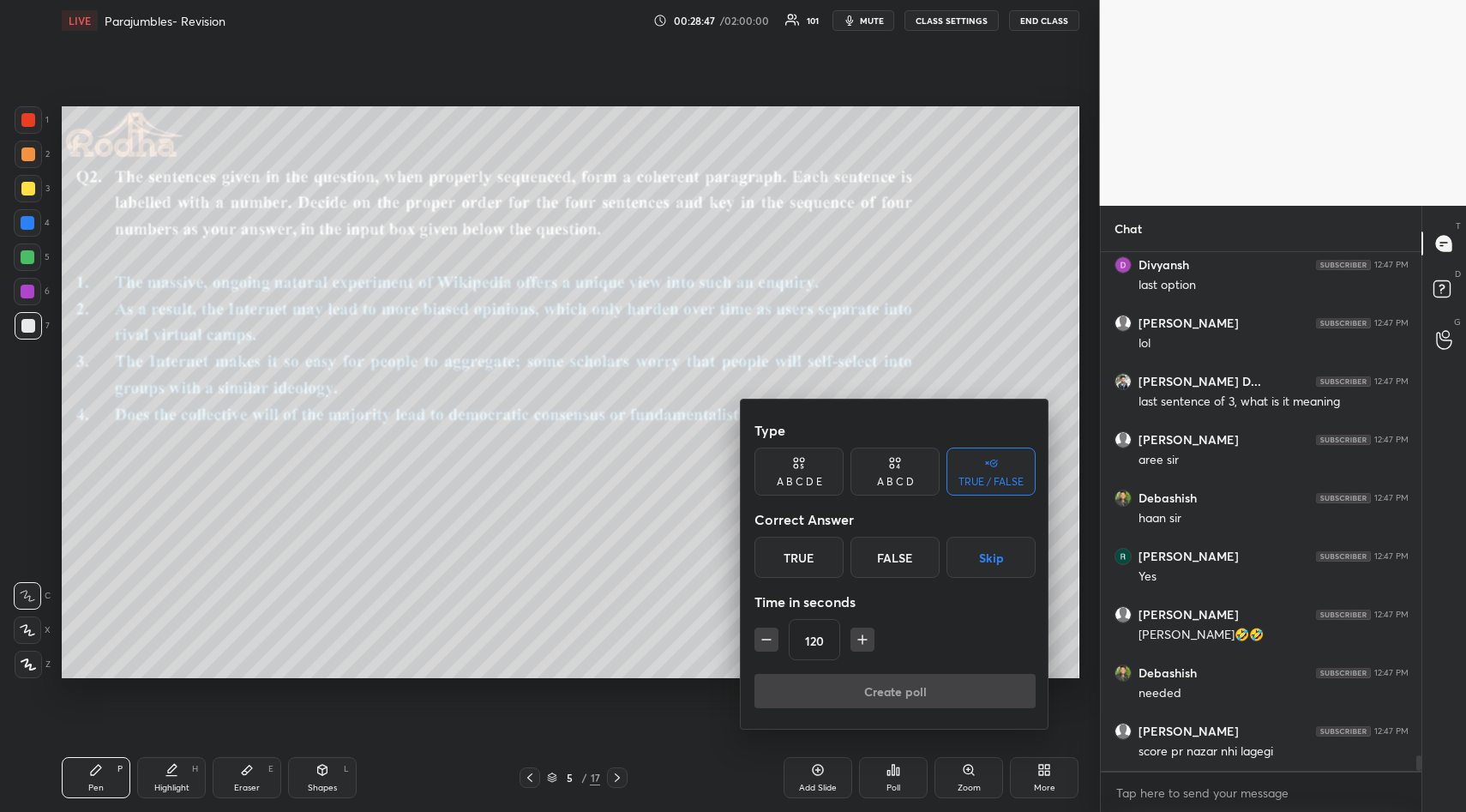
click at [996, 569] on button "Skip" at bounding box center [991, 557] width 89 height 41
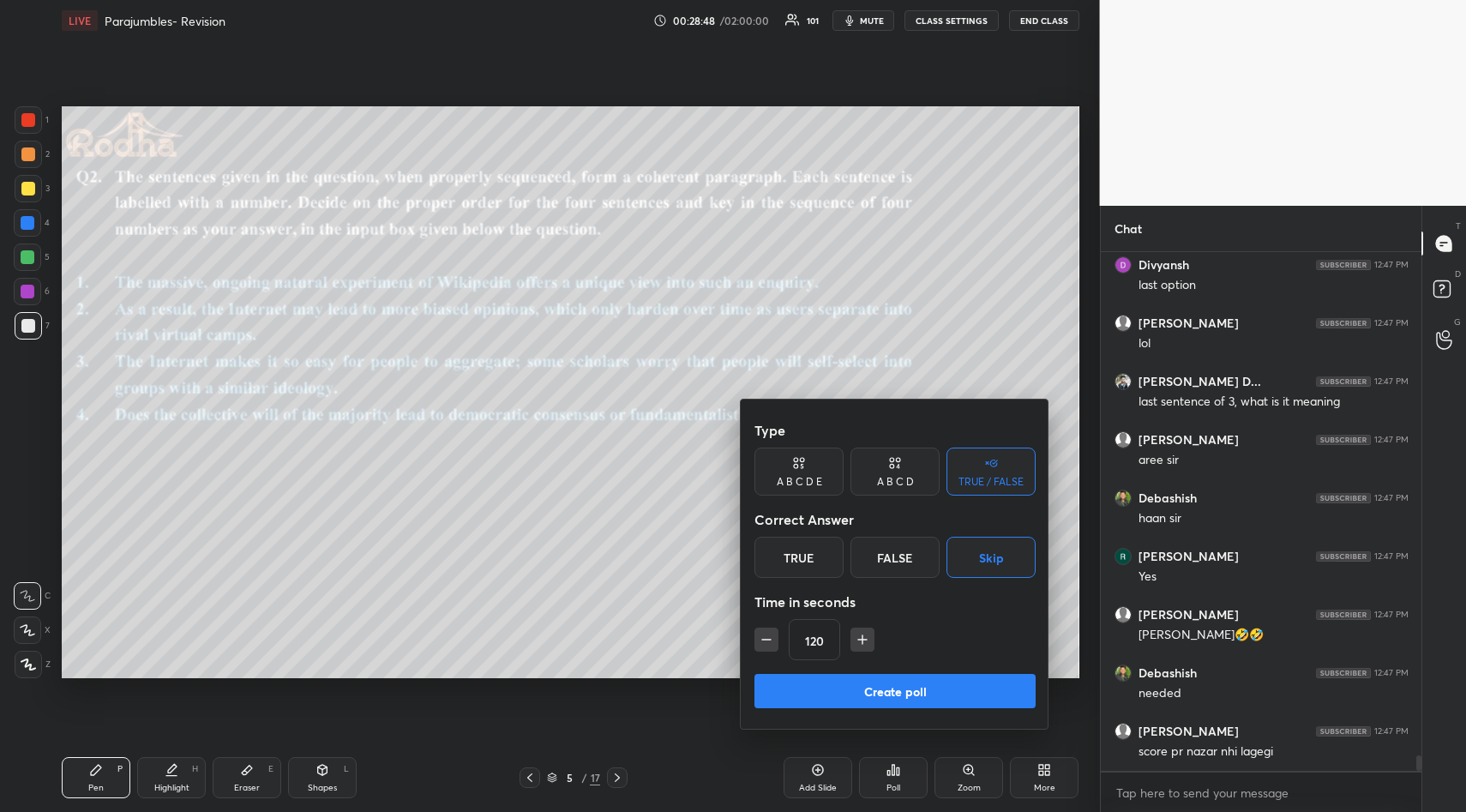
click at [937, 694] on button "Create poll" at bounding box center [894, 690] width 281 height 34
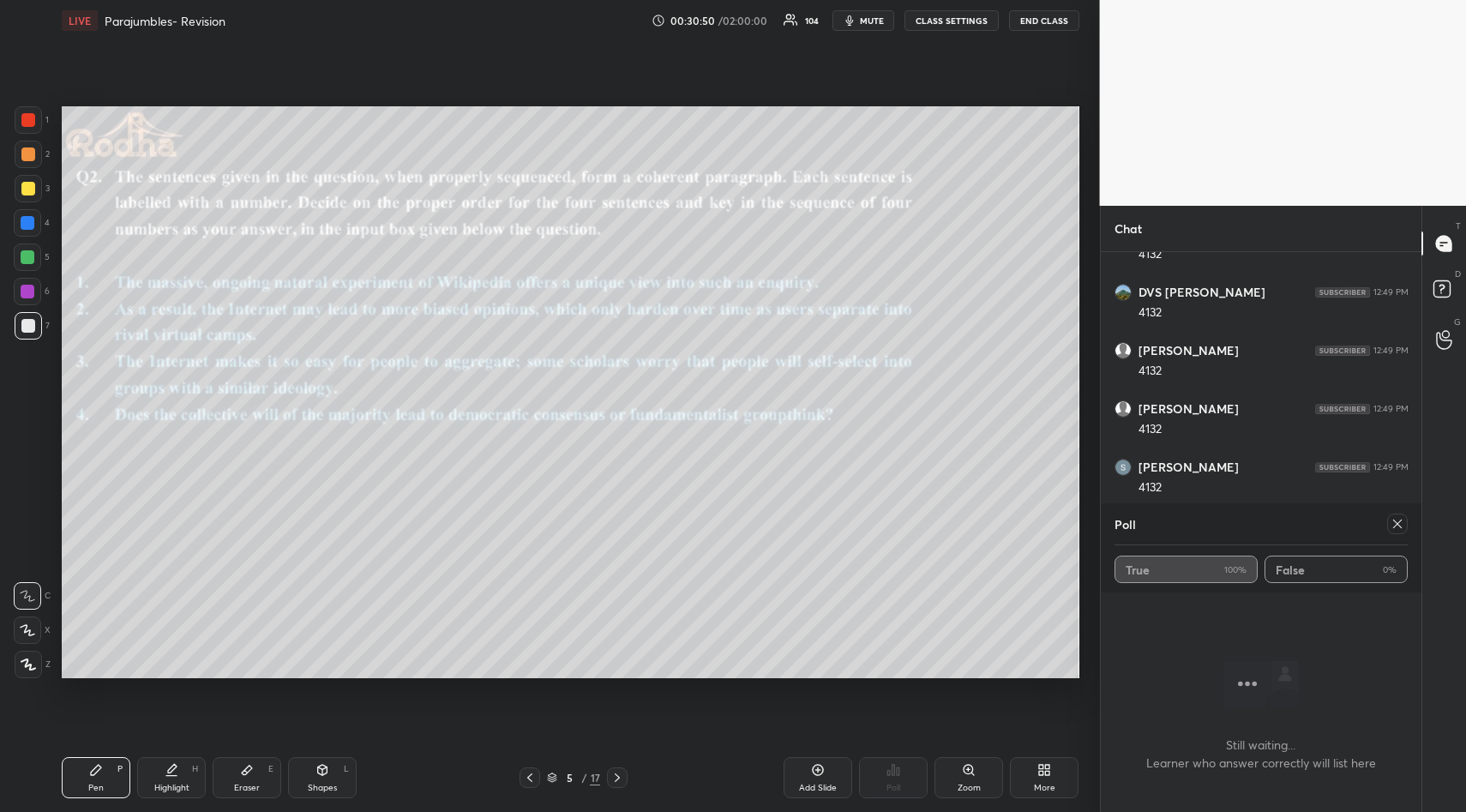
scroll to position [18950, 0]
click at [1401, 522] on icon at bounding box center [1396, 523] width 13 height 13
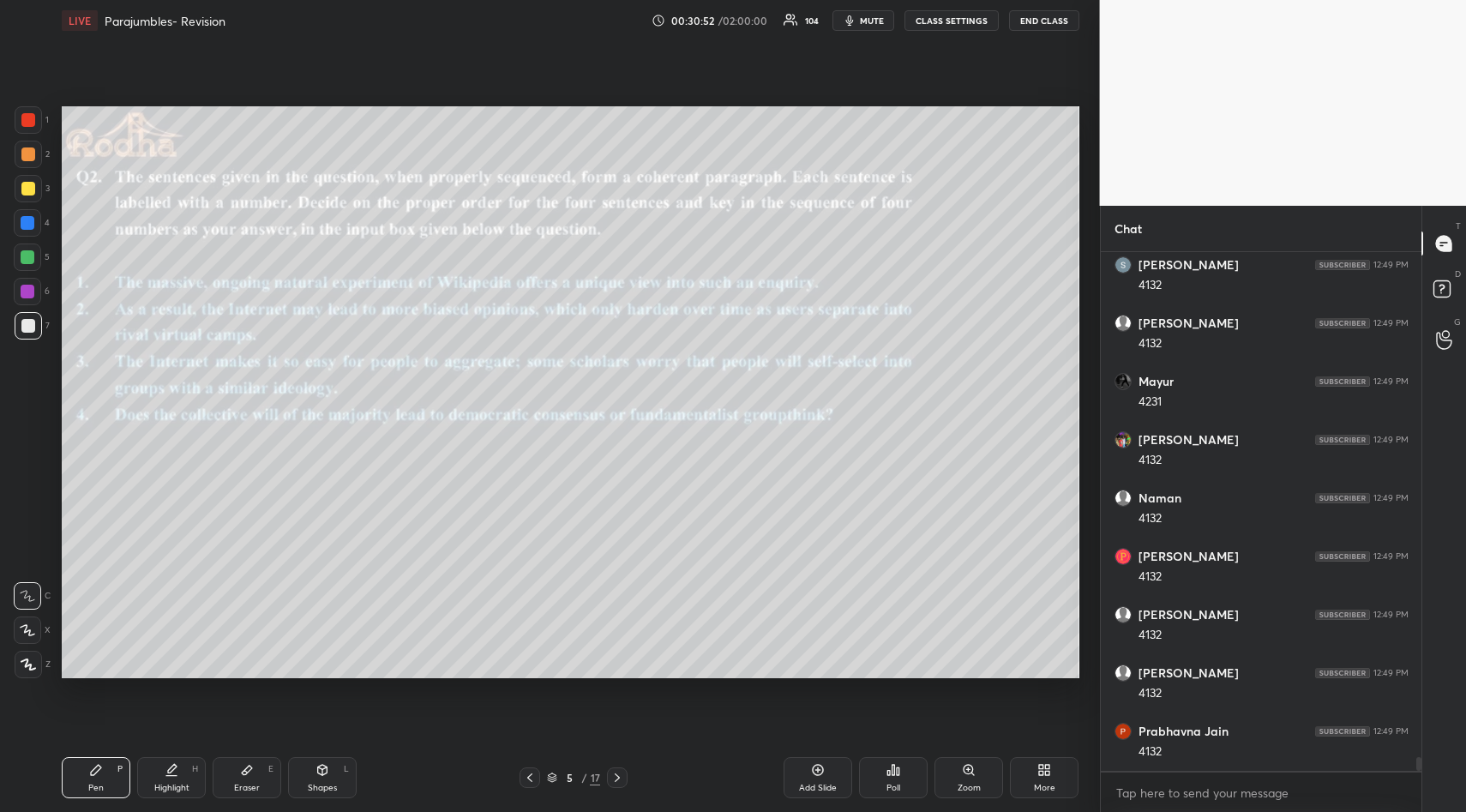
scroll to position [18080, 0]
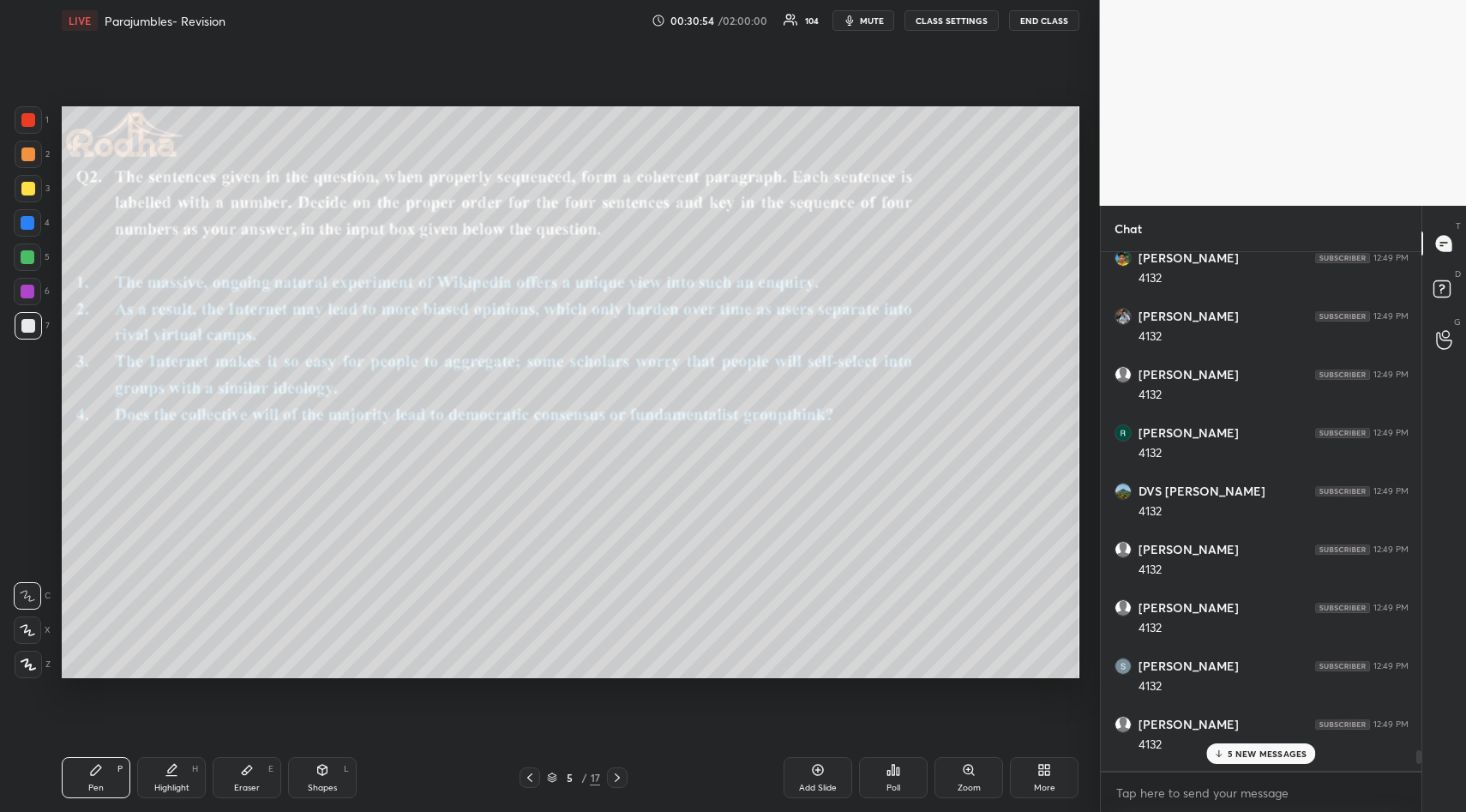
click at [1237, 749] on p "5 NEW MESSAGES" at bounding box center [1267, 754] width 80 height 11
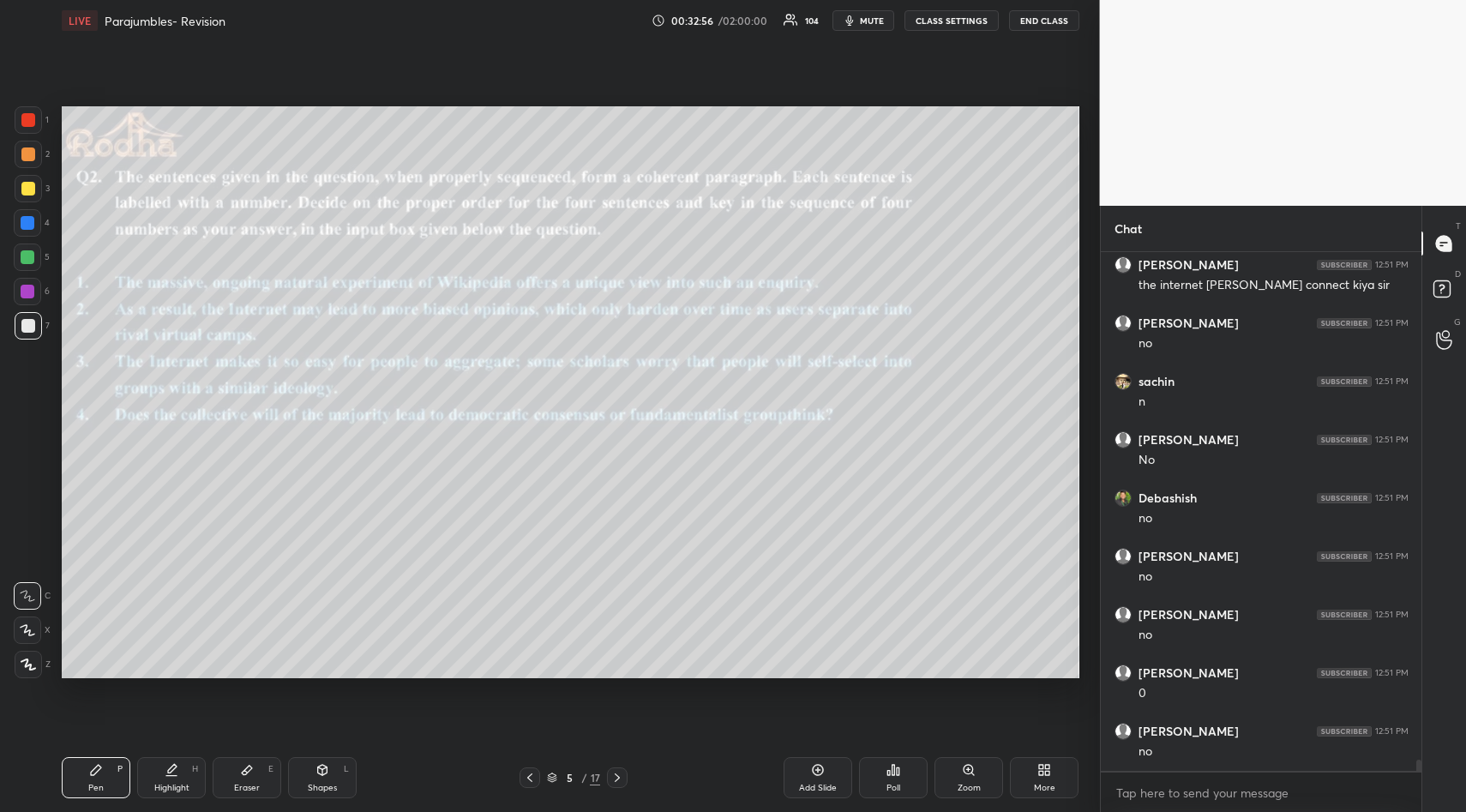
scroll to position [23143, 0]
drag, startPoint x: 243, startPoint y: 770, endPoint x: 241, endPoint y: 758, distance: 12.2
click at [241, 765] on icon at bounding box center [246, 769] width 13 height 13
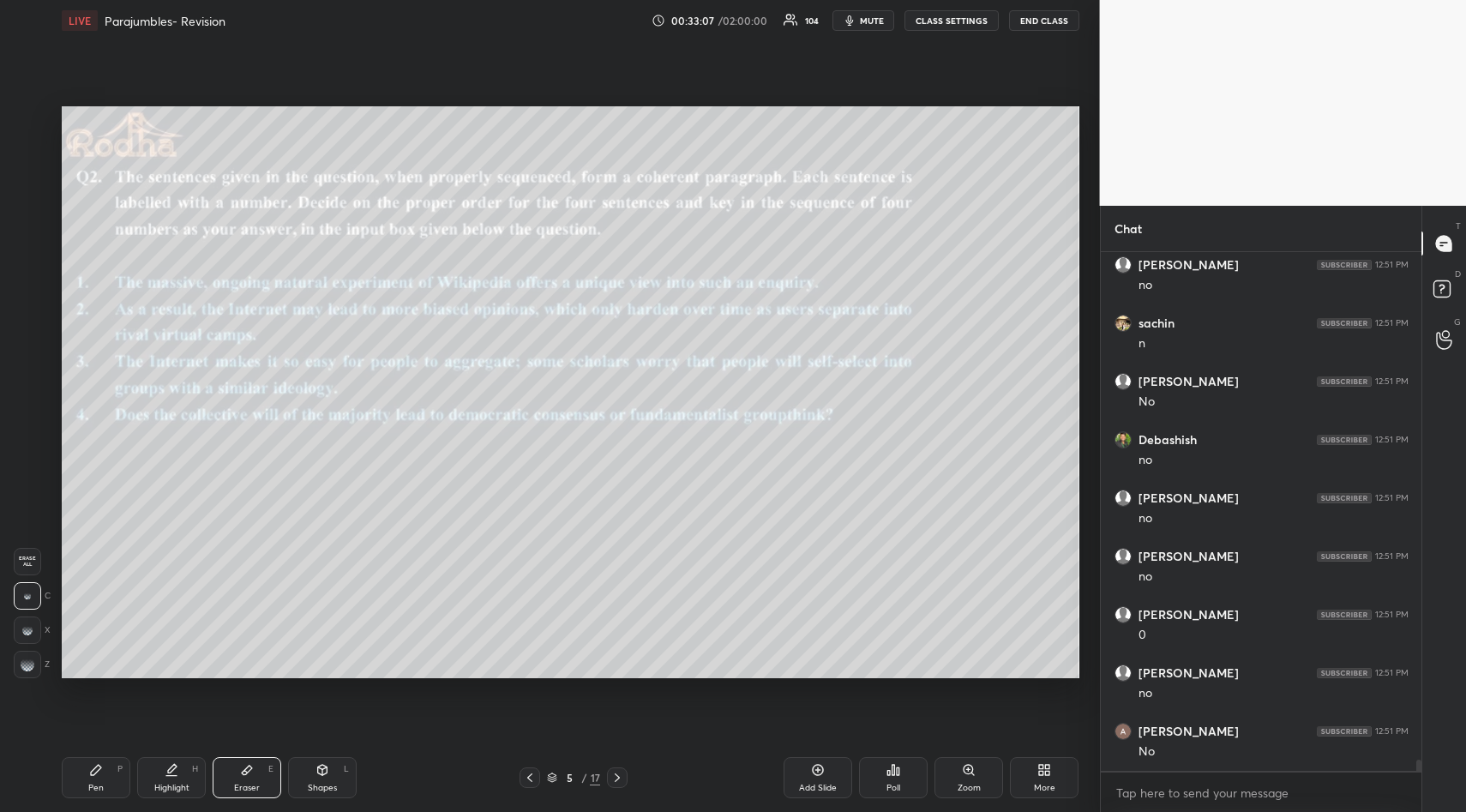
click at [29, 562] on span "Erase all" at bounding box center [27, 561] width 26 height 12
click at [90, 770] on icon at bounding box center [96, 769] width 13 height 13
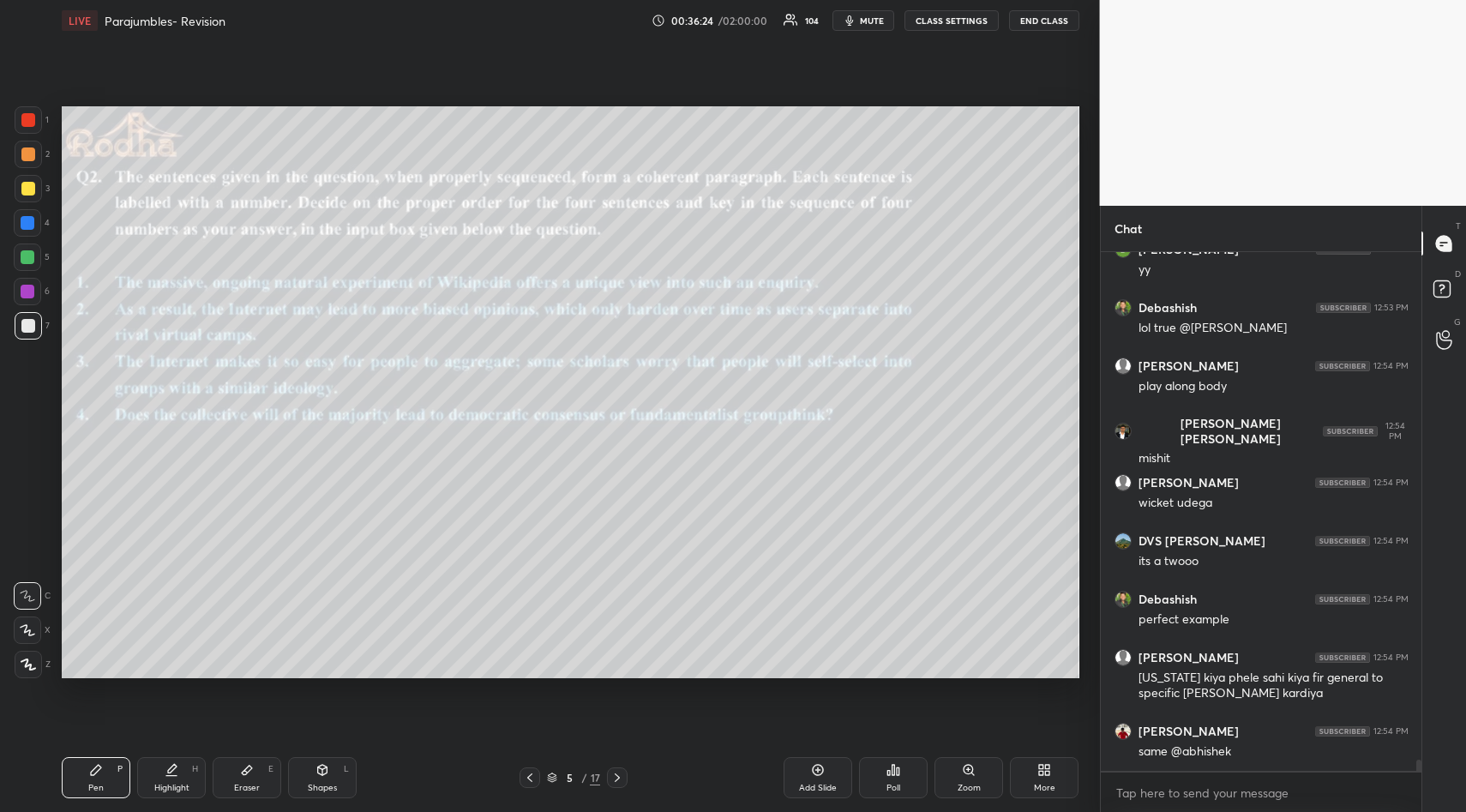
scroll to position [23002, 0]
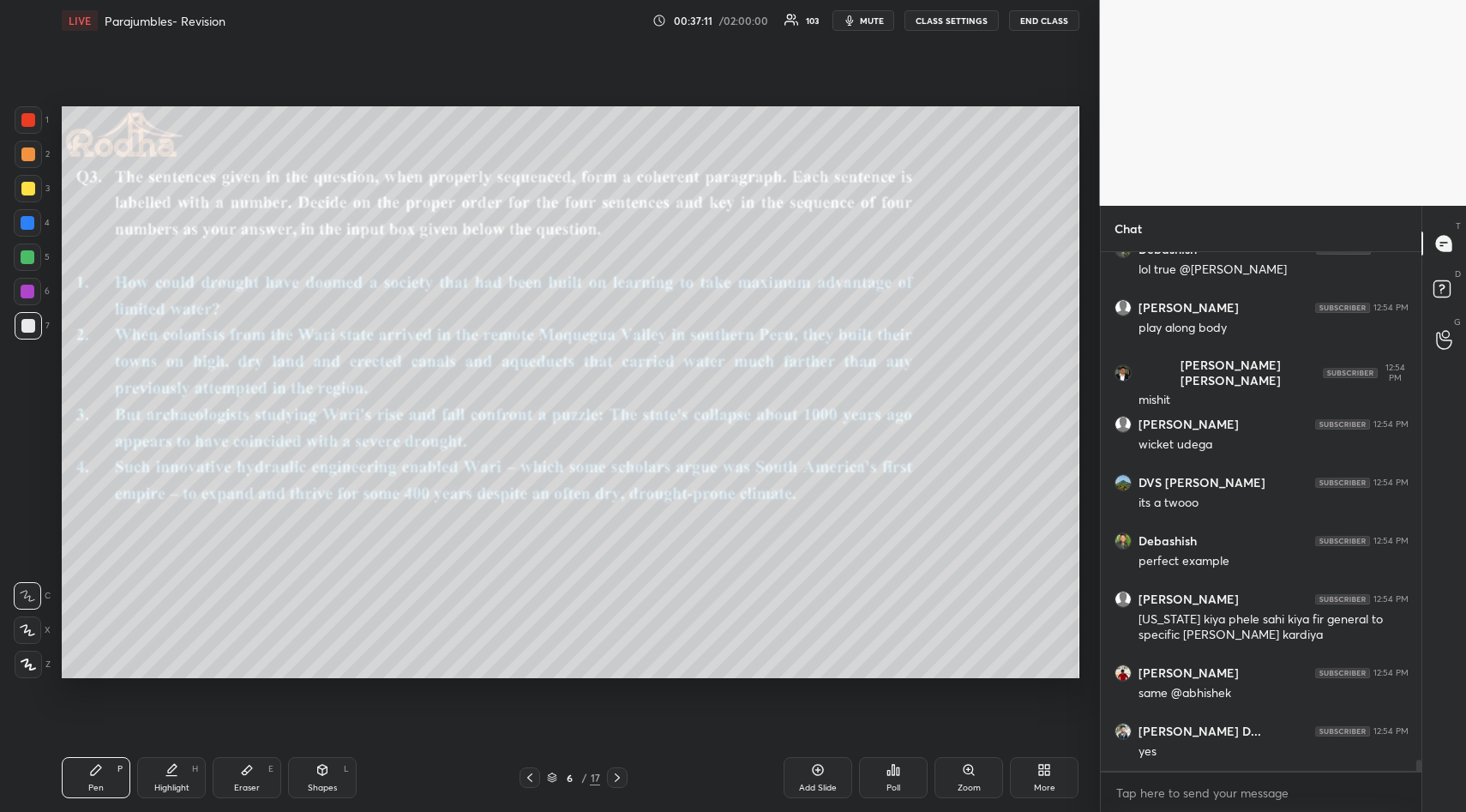
click at [900, 780] on div "Poll" at bounding box center [893, 777] width 69 height 41
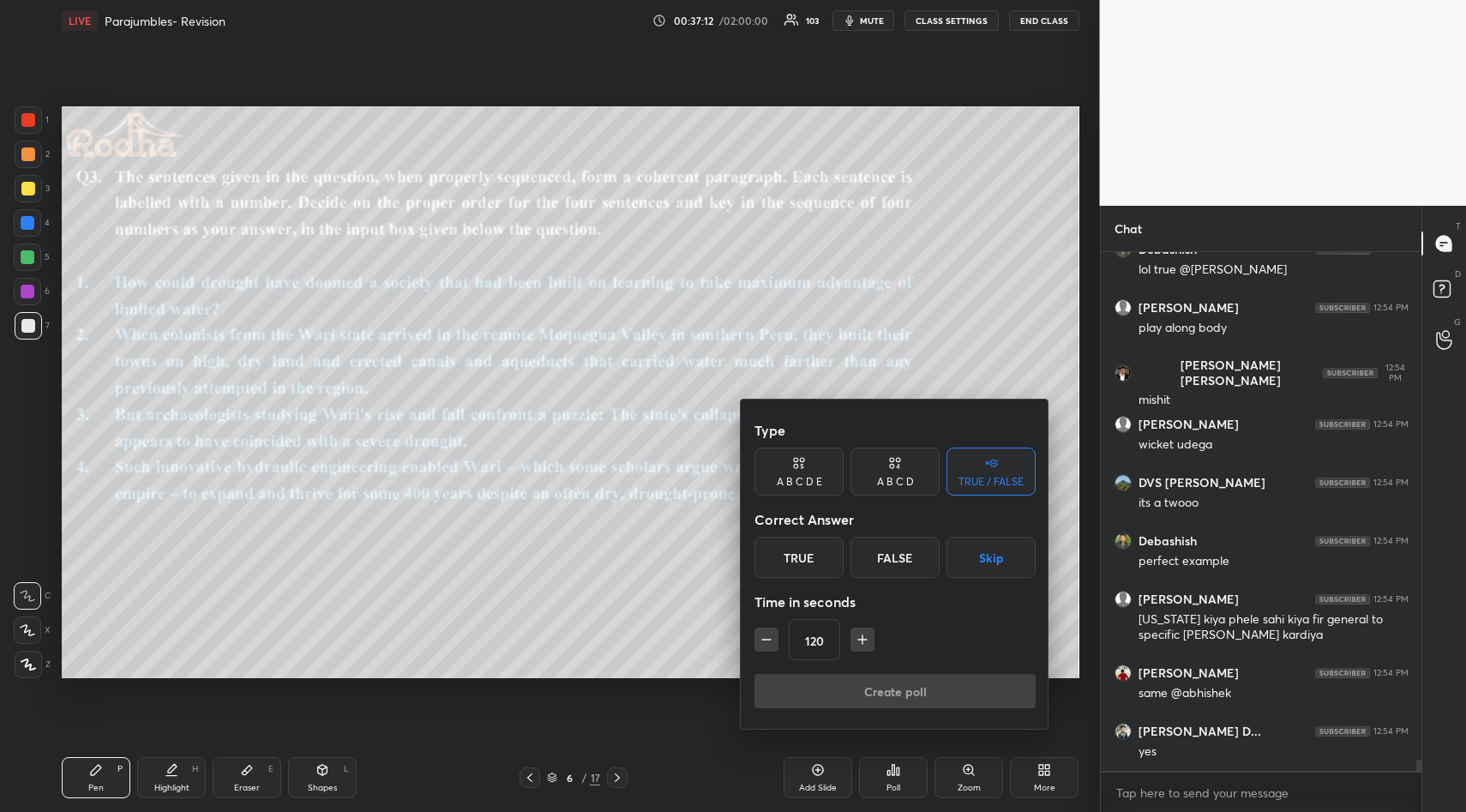
click at [997, 566] on button "Skip" at bounding box center [991, 557] width 89 height 41
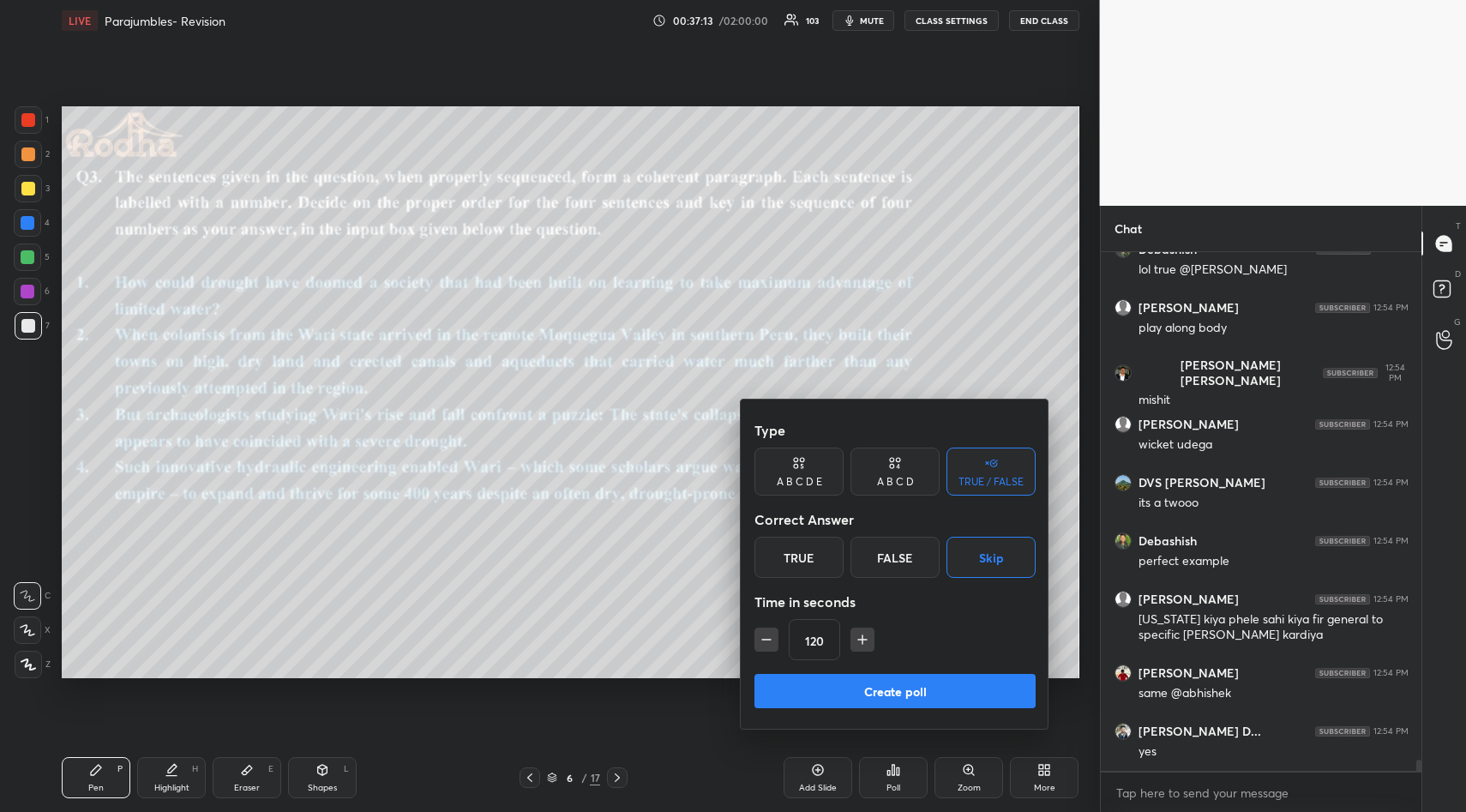
click at [921, 694] on button "Create poll" at bounding box center [894, 690] width 281 height 34
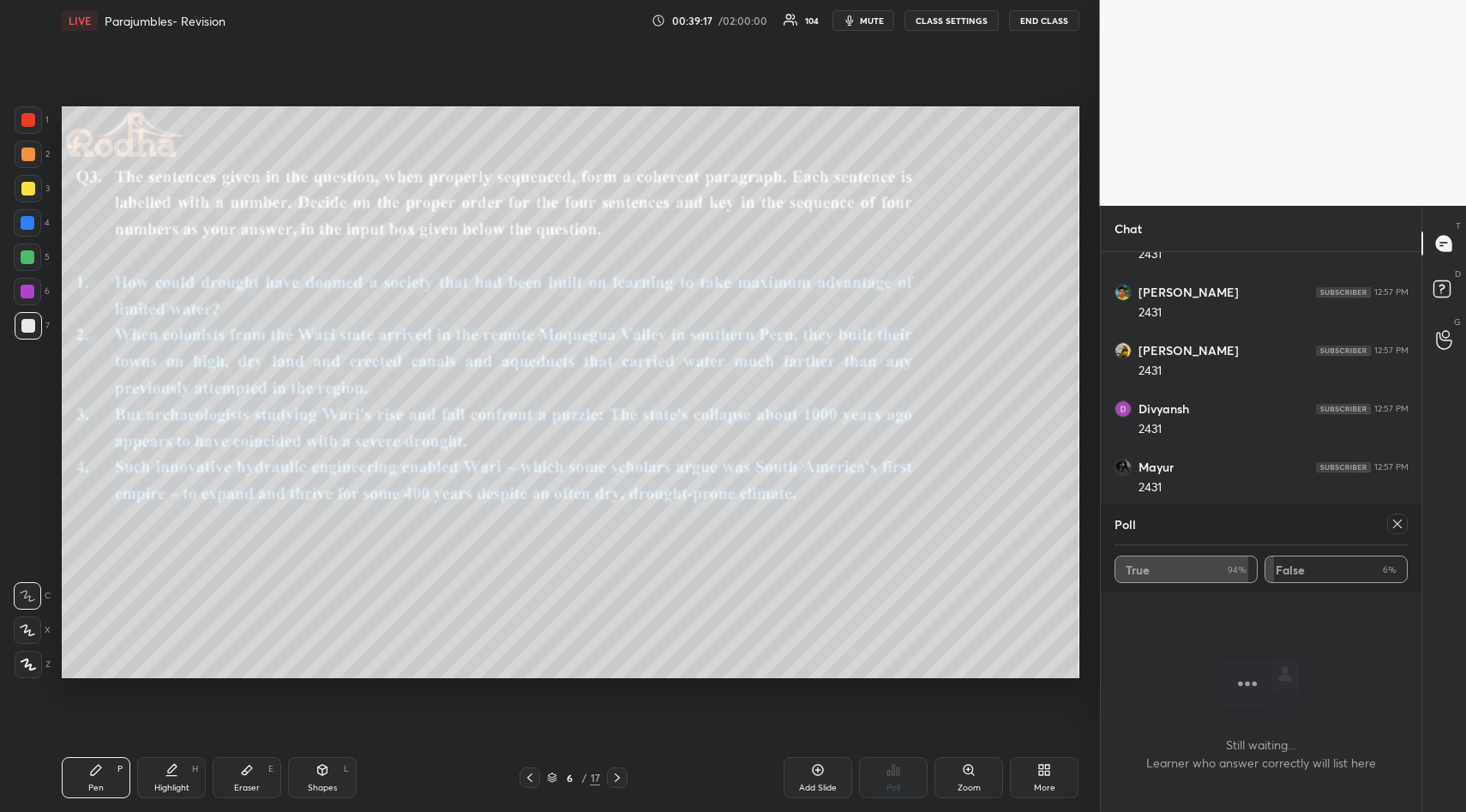
scroll to position [24645, 0]
click at [1397, 526] on icon at bounding box center [1396, 523] width 13 height 13
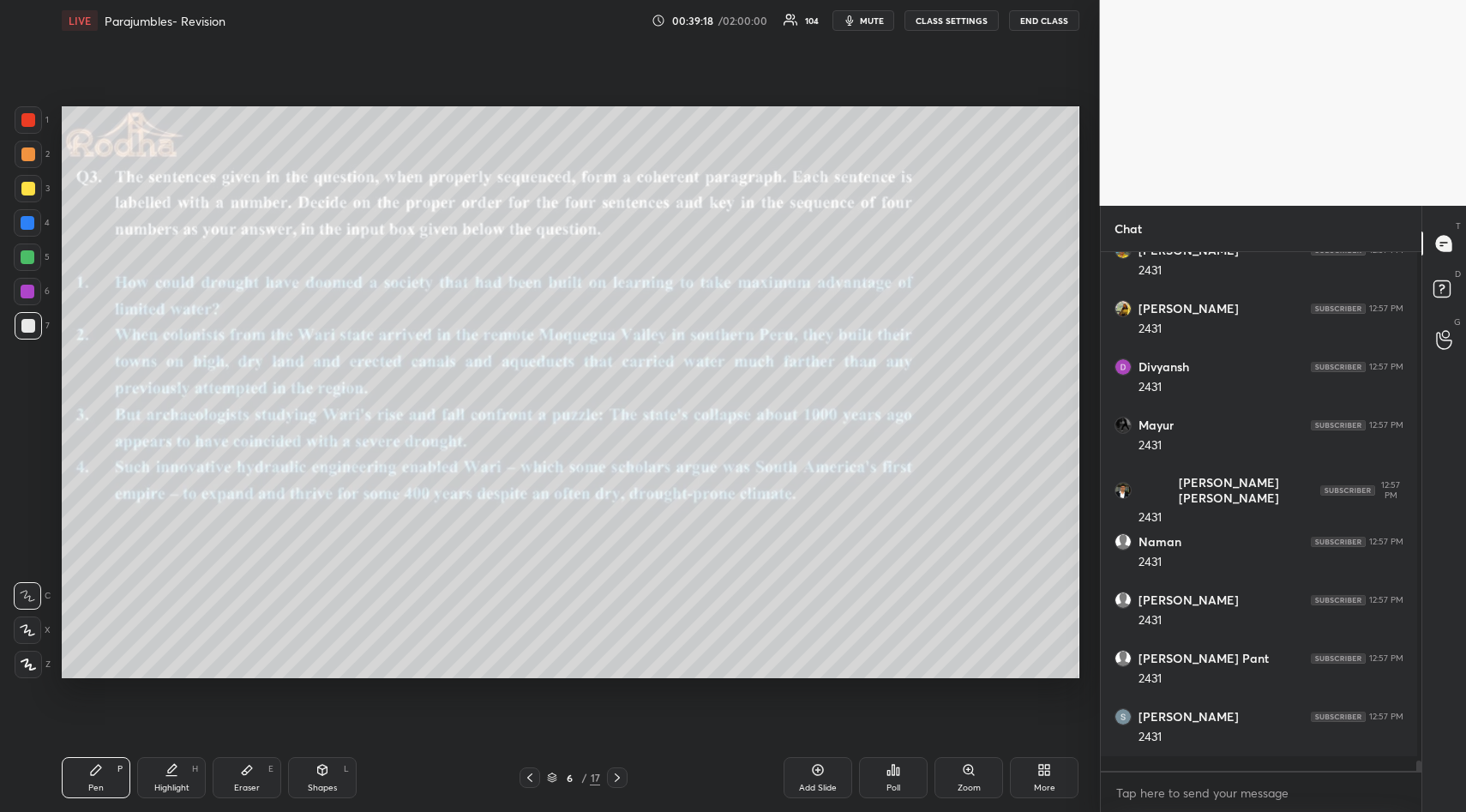
scroll to position [549, 310]
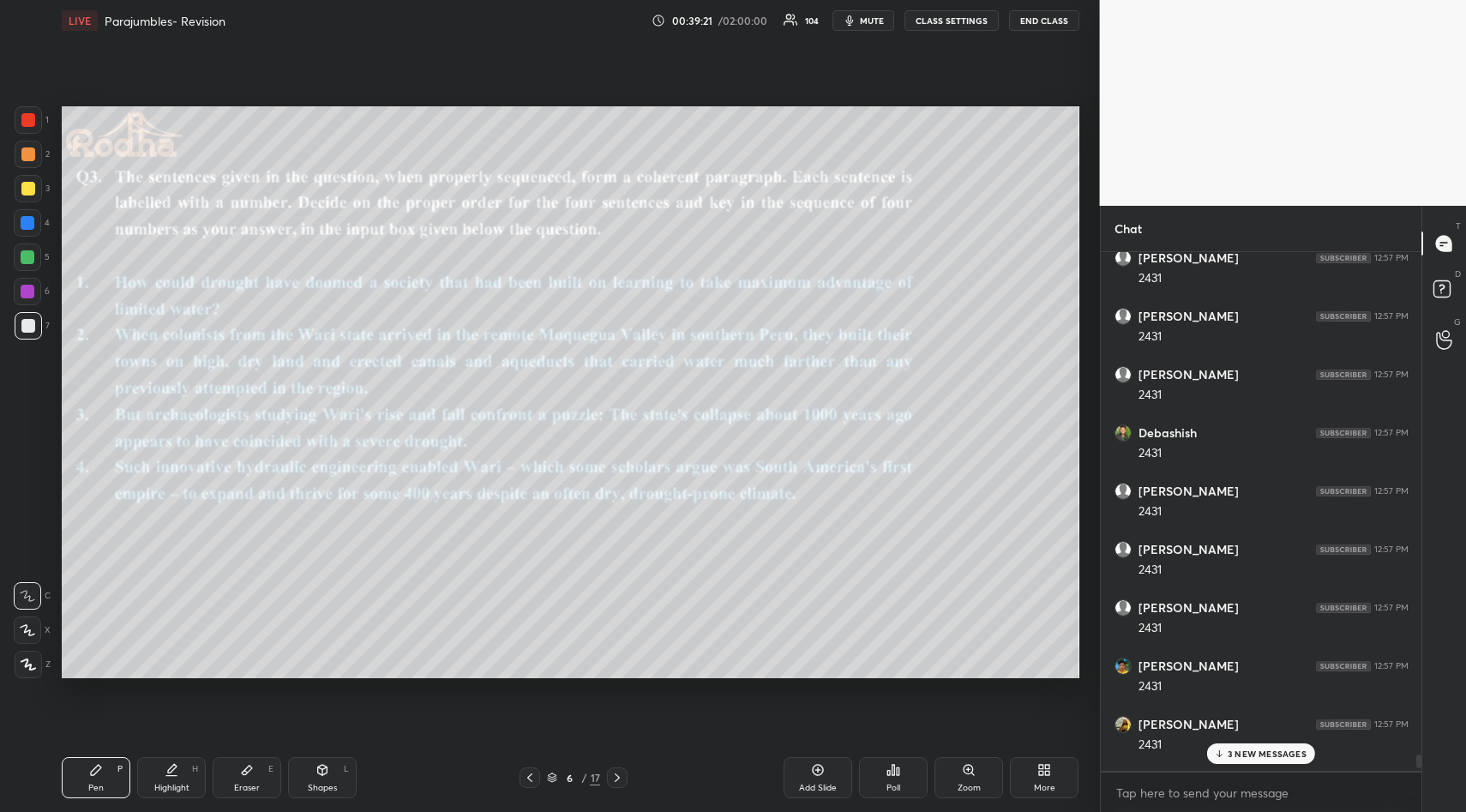
click at [1245, 757] on p "3 NEW MESSAGES" at bounding box center [1267, 754] width 79 height 11
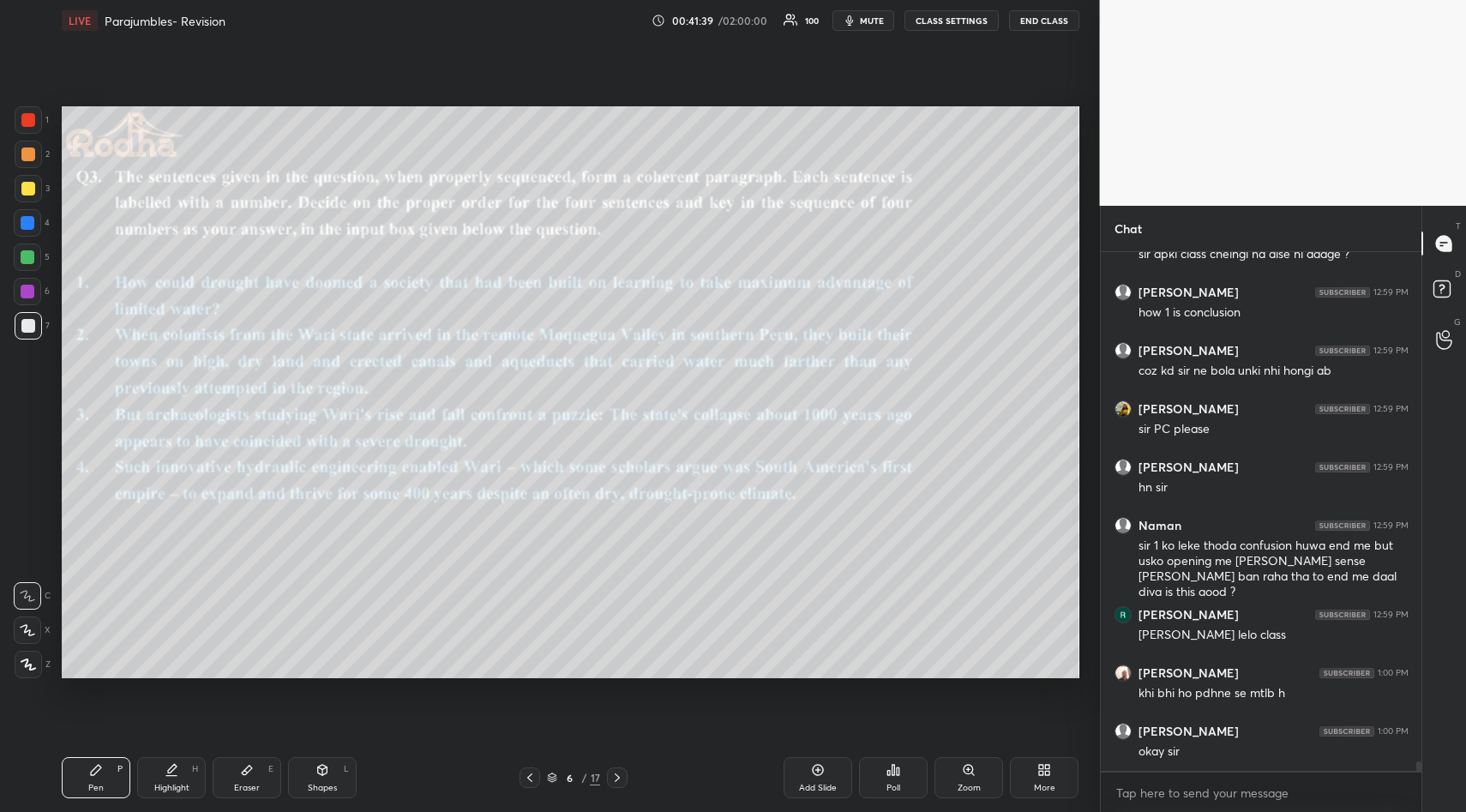
scroll to position [28116, 0]
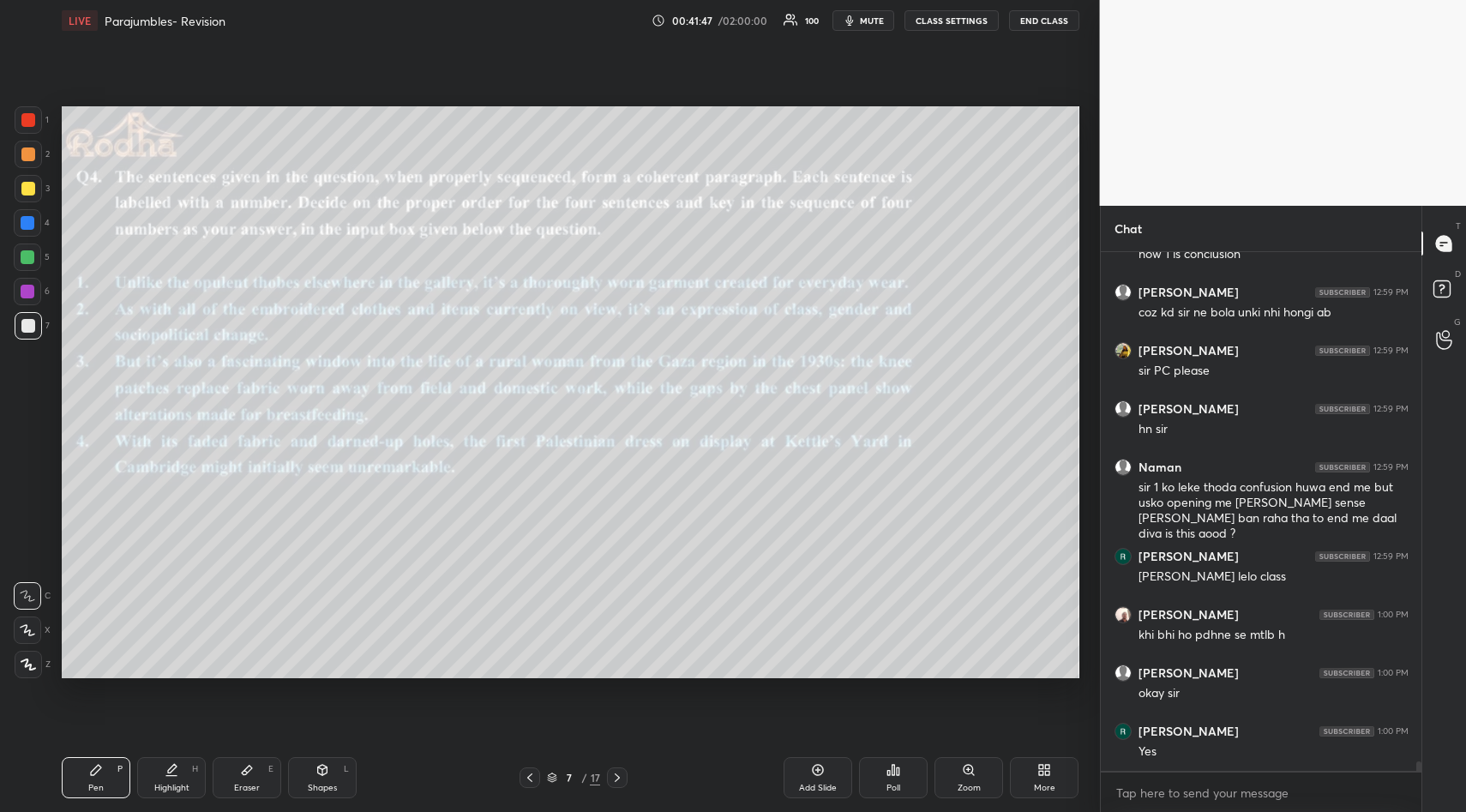
click at [903, 788] on div "Poll" at bounding box center [893, 777] width 69 height 41
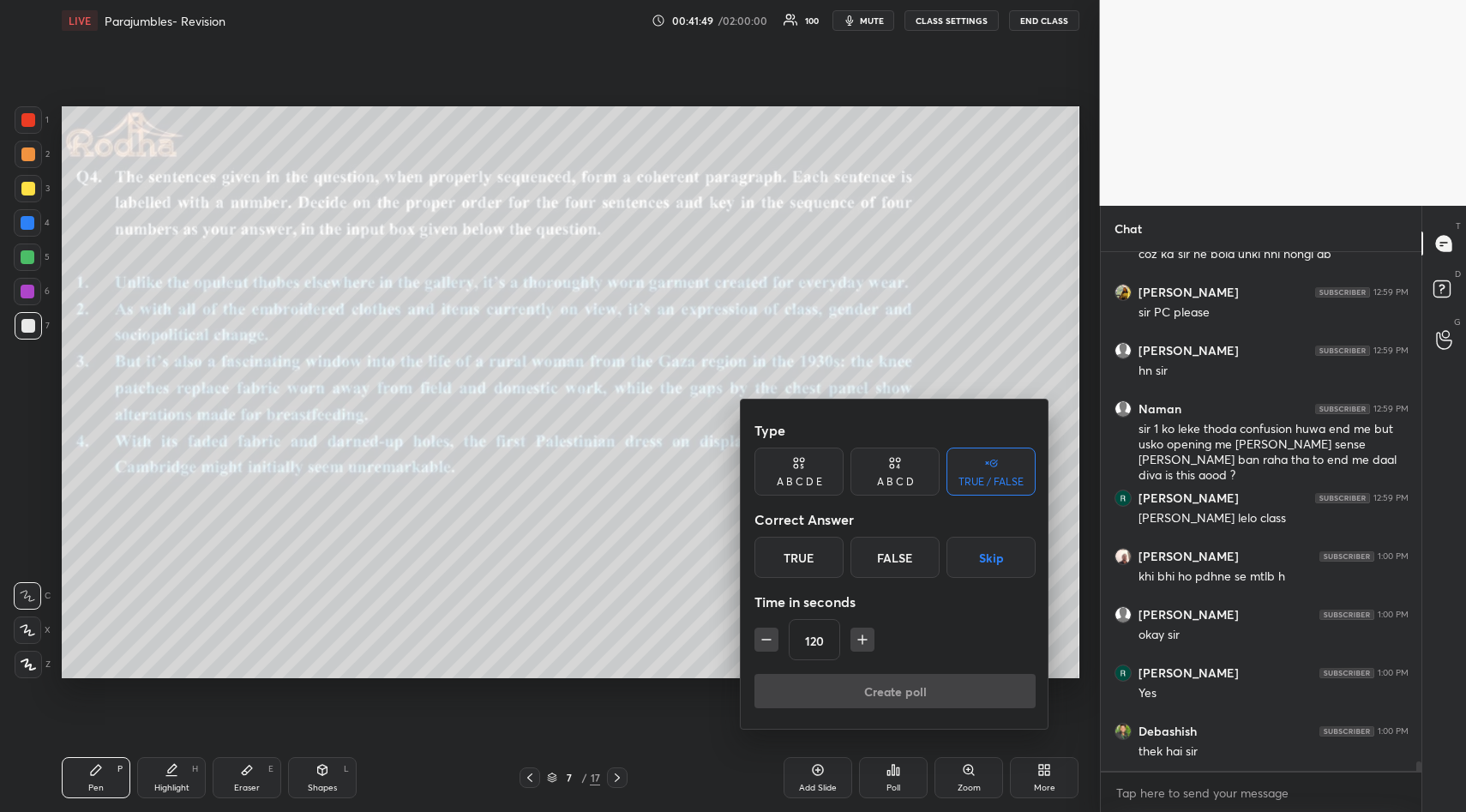
scroll to position [28232, 0]
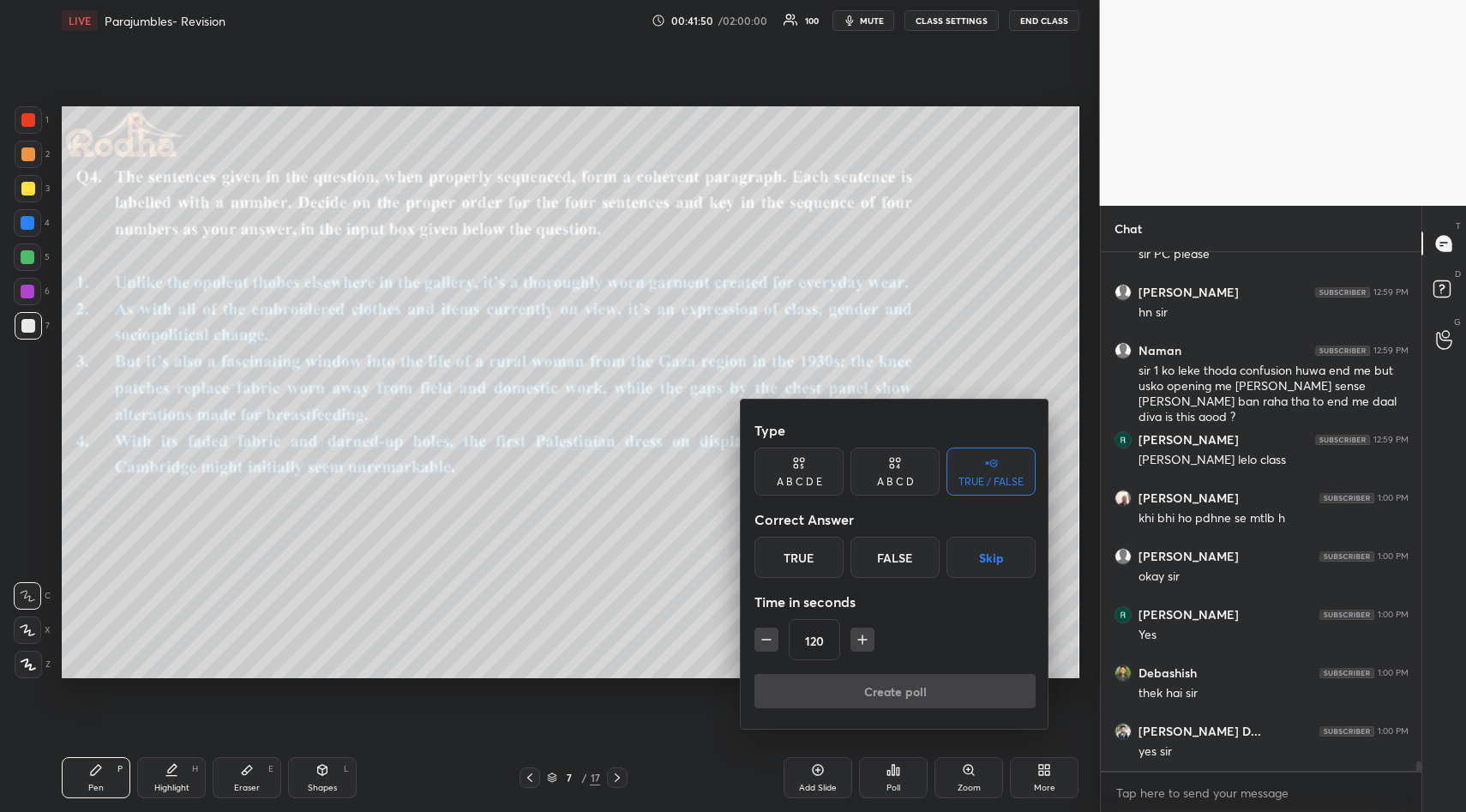
click at [988, 558] on button "Skip" at bounding box center [991, 557] width 89 height 41
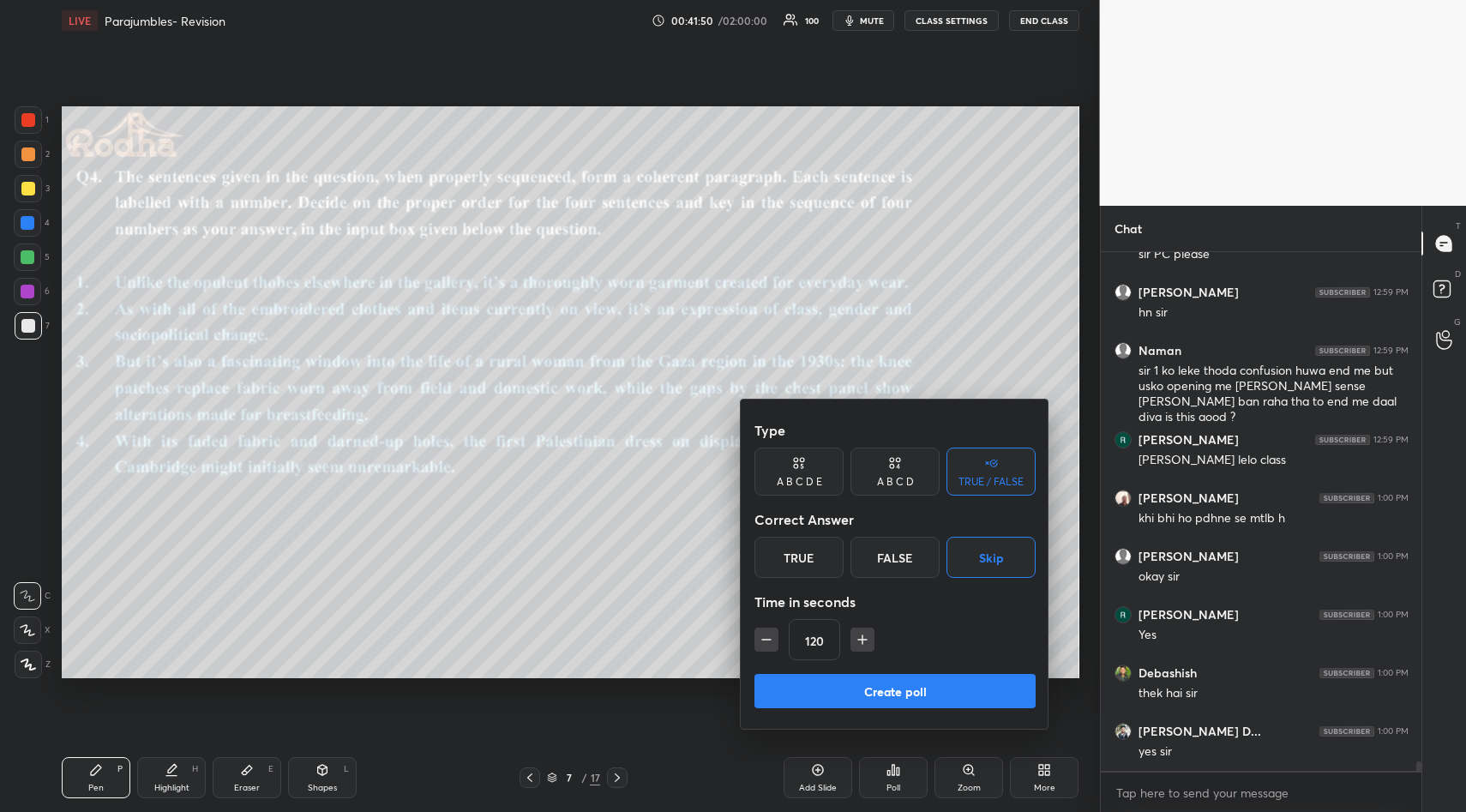
click at [910, 689] on button "Create poll" at bounding box center [894, 690] width 281 height 34
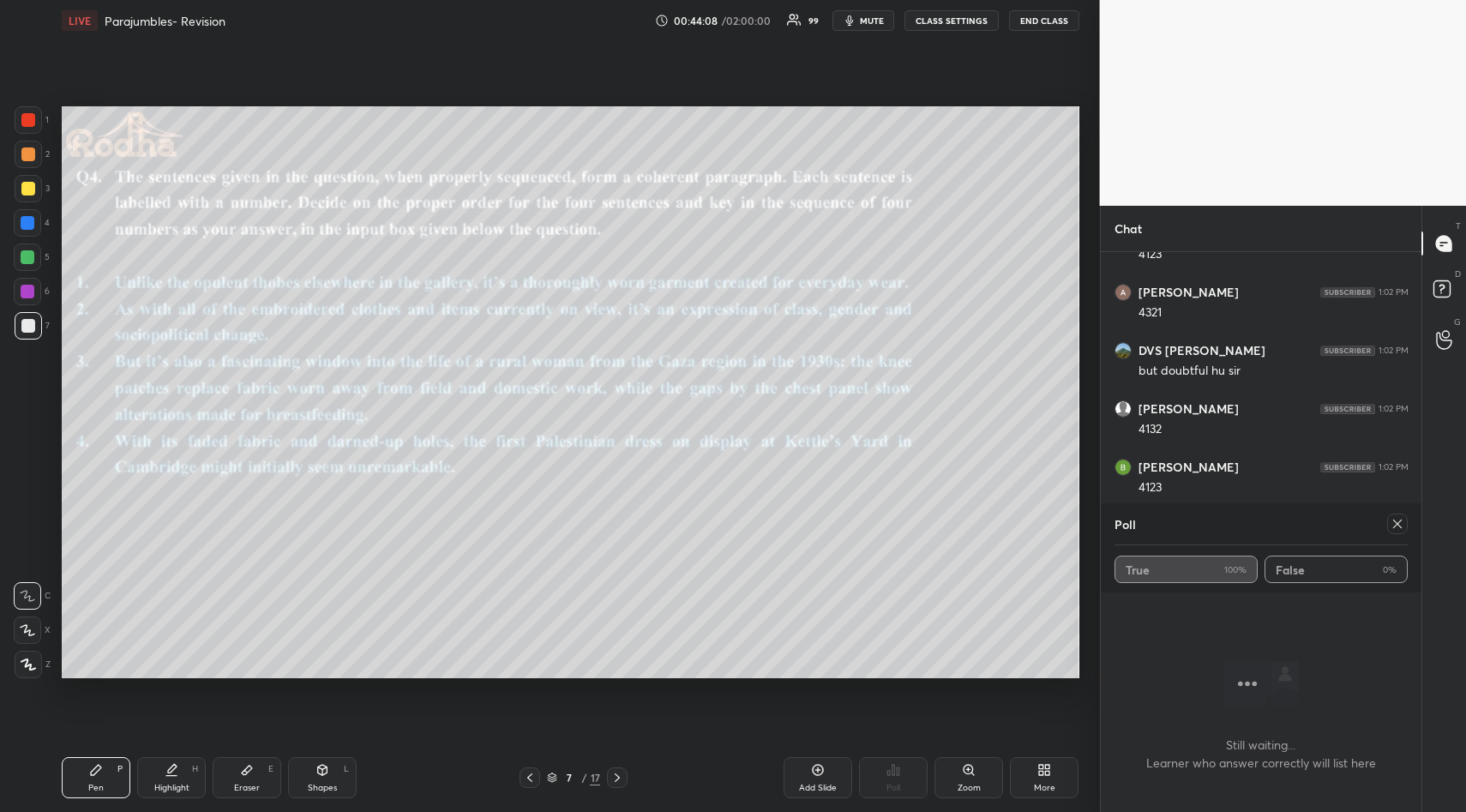
scroll to position [29103, 0]
click at [1399, 527] on icon at bounding box center [1396, 523] width 13 height 13
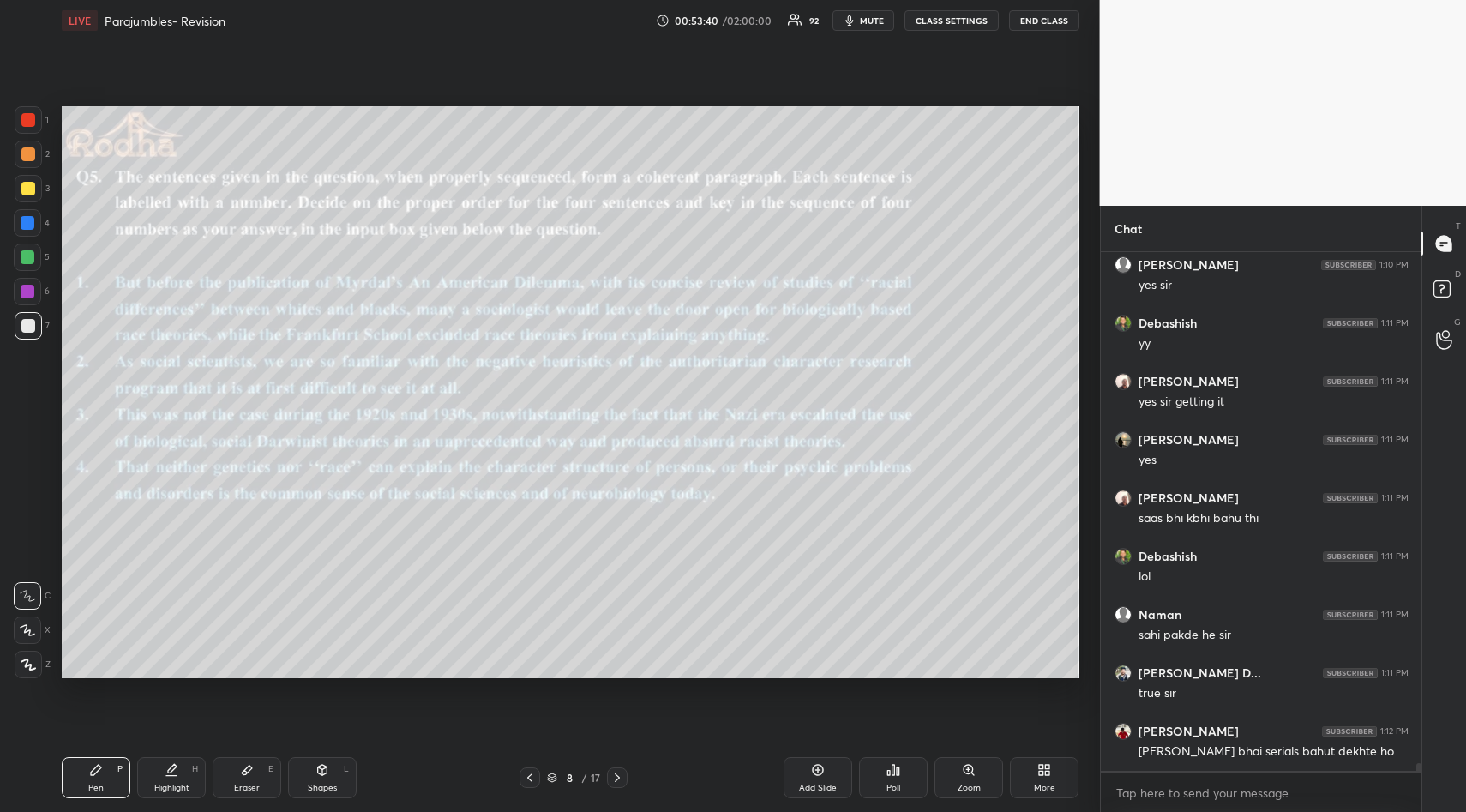
scroll to position [32527, 0]
click at [892, 791] on div "Poll" at bounding box center [893, 788] width 13 height 9
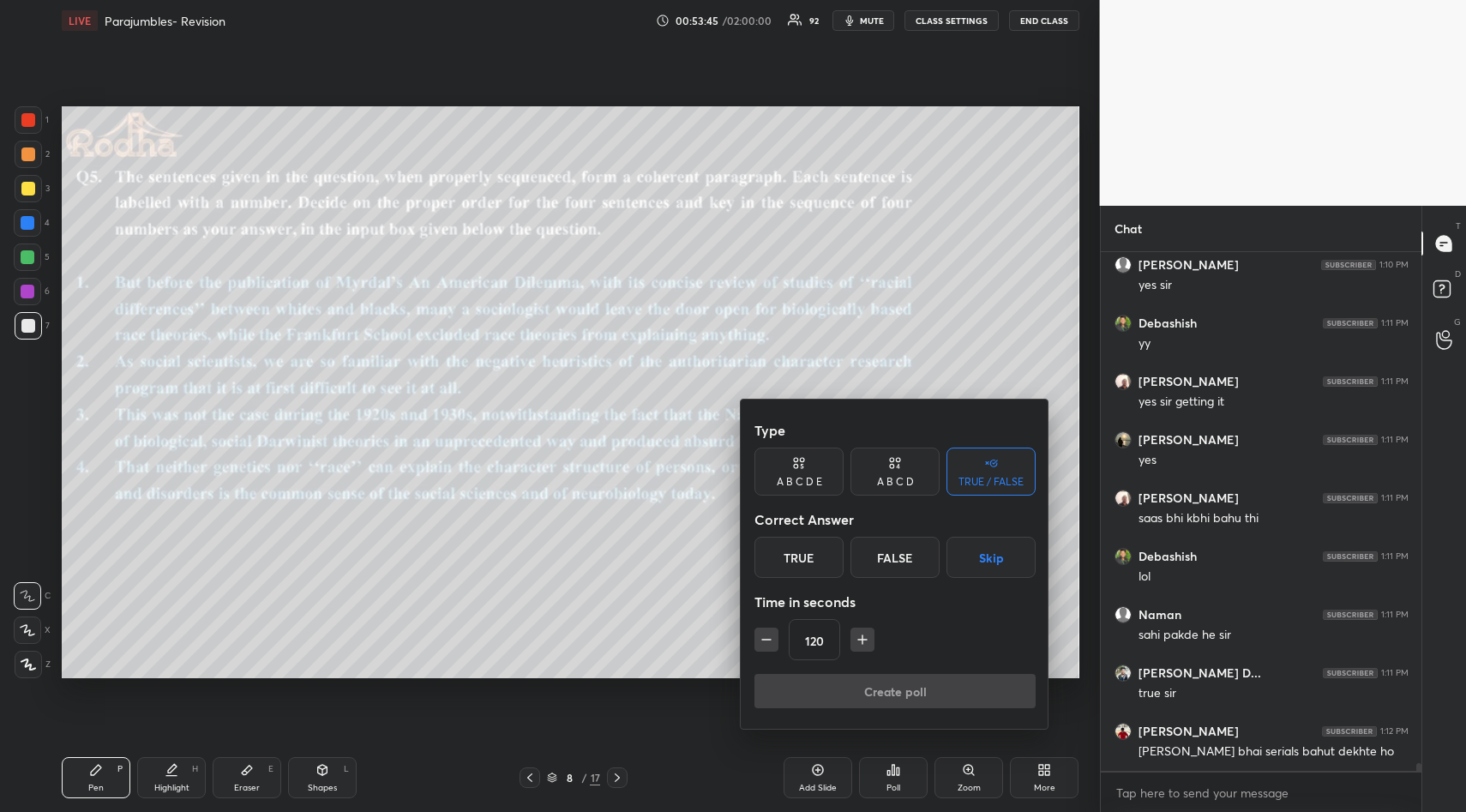
click at [971, 556] on button "Skip" at bounding box center [991, 557] width 89 height 41
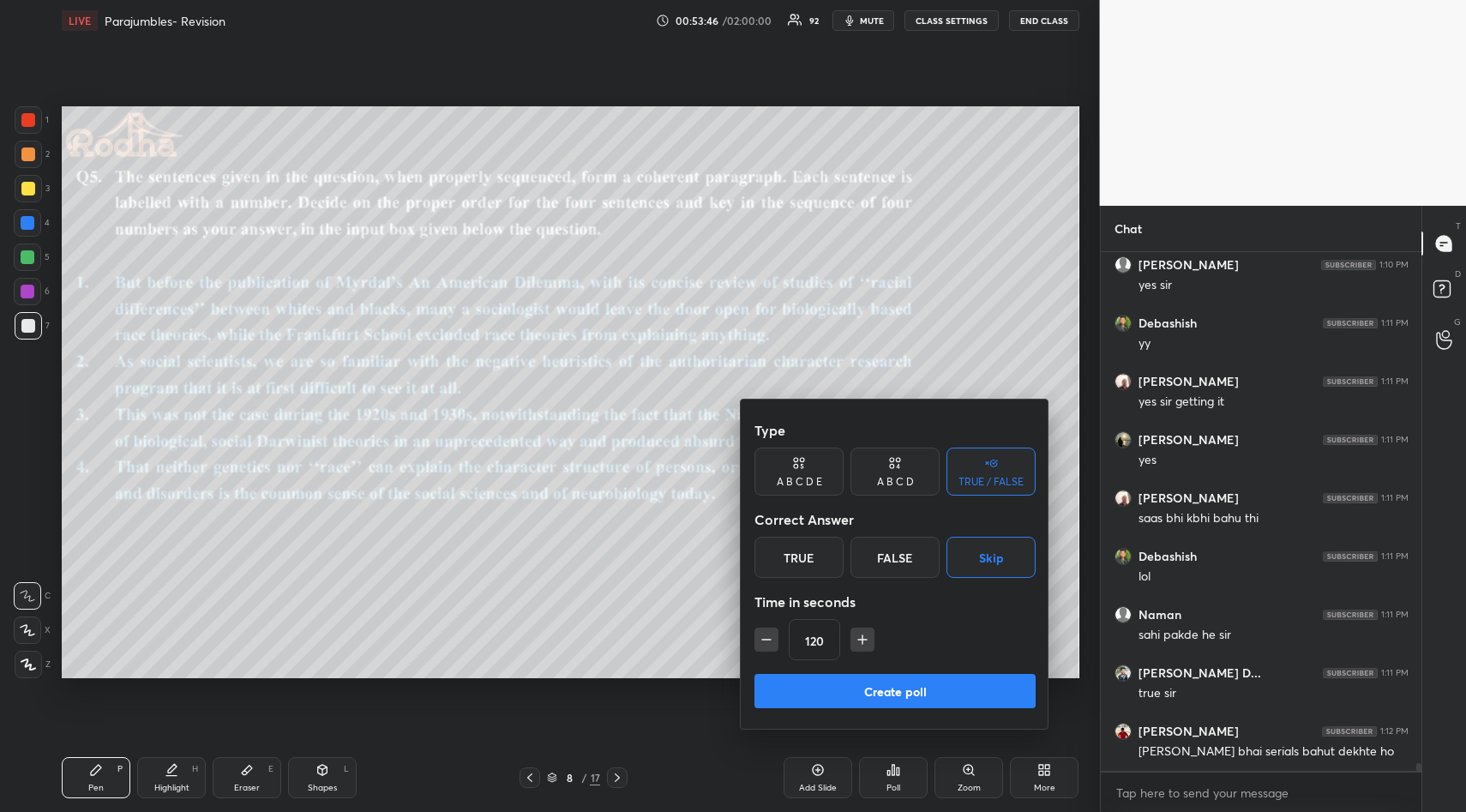
click at [896, 689] on button "Create poll" at bounding box center [894, 690] width 281 height 34
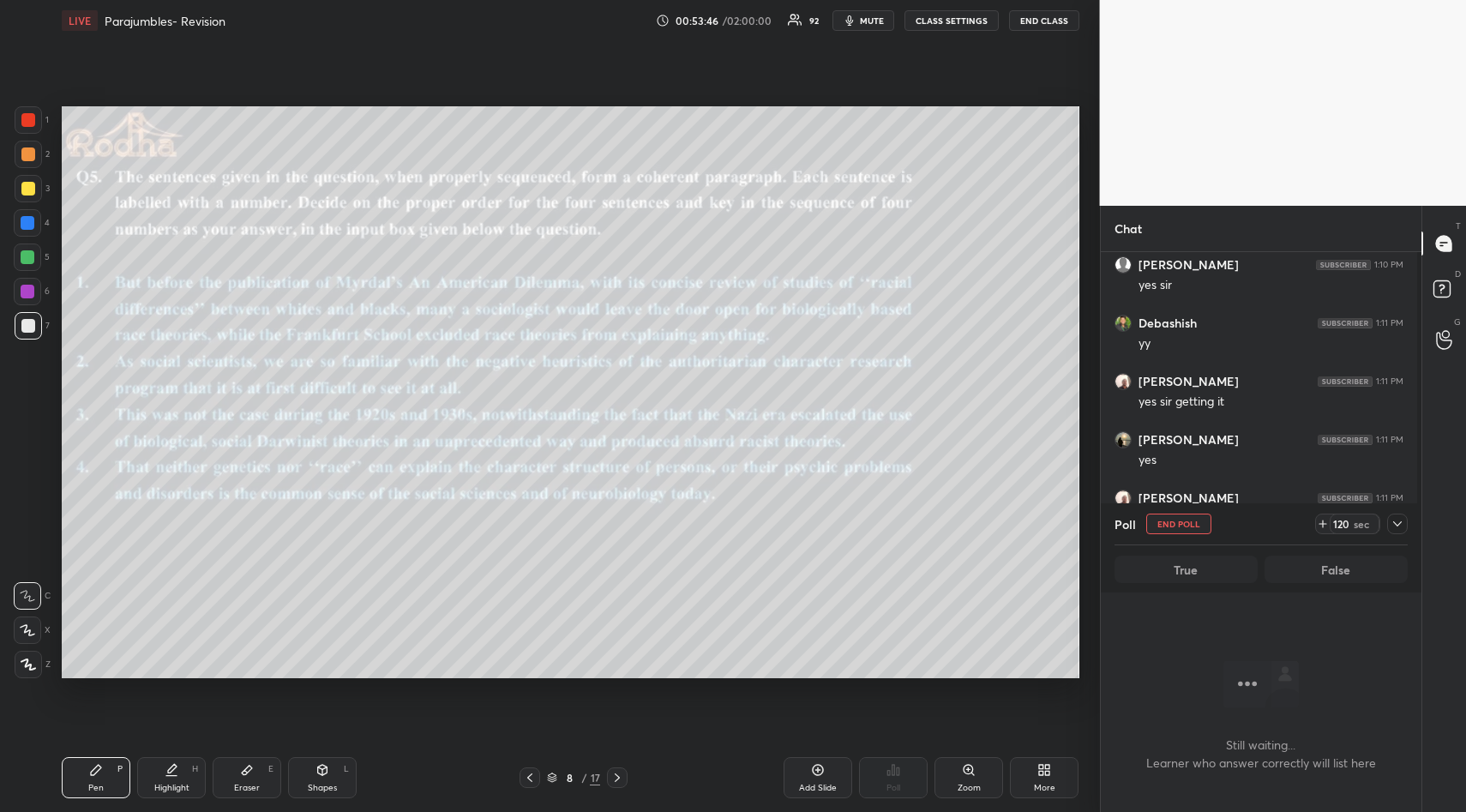
scroll to position [465, 316]
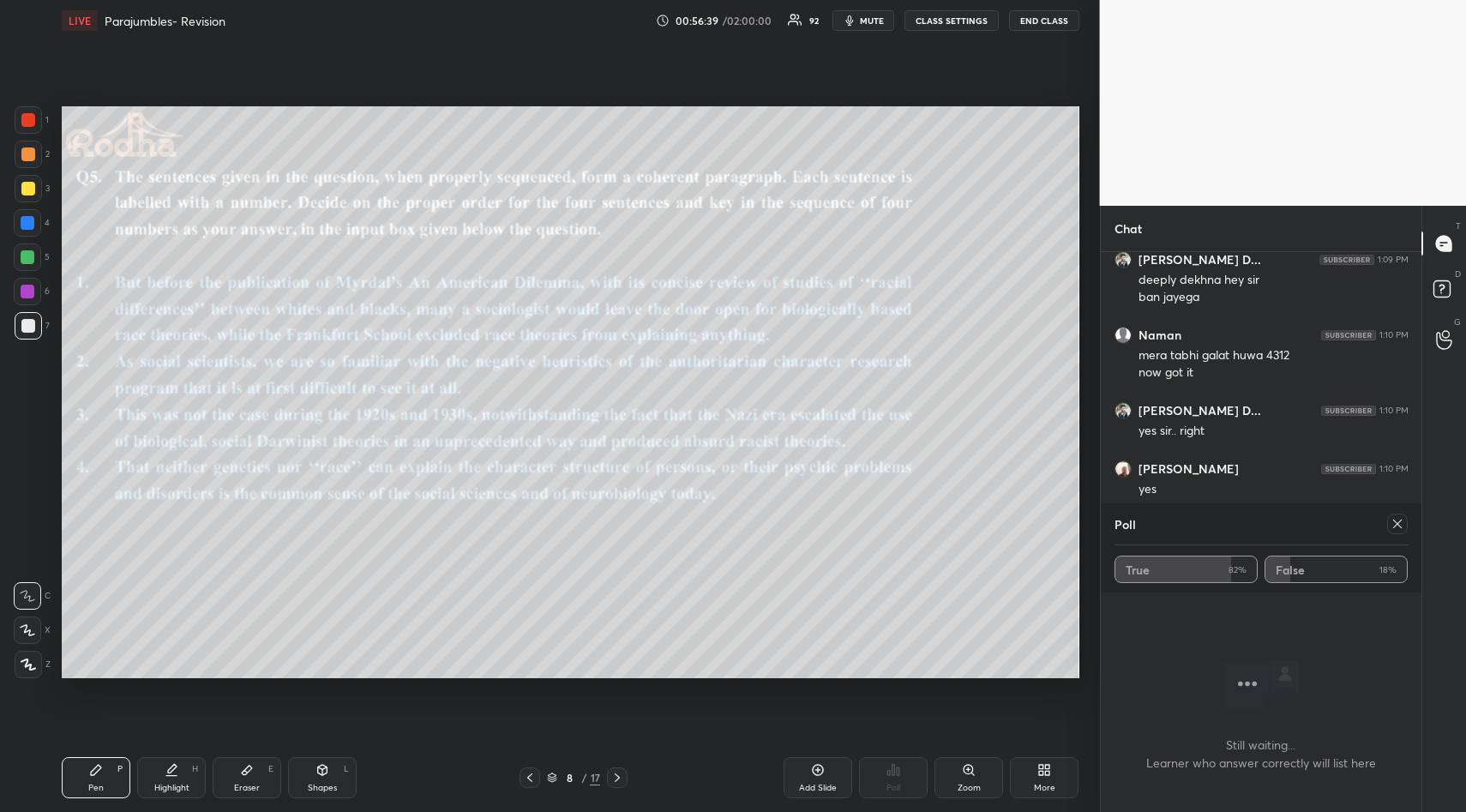
click at [1400, 520] on icon at bounding box center [1397, 524] width 9 height 9
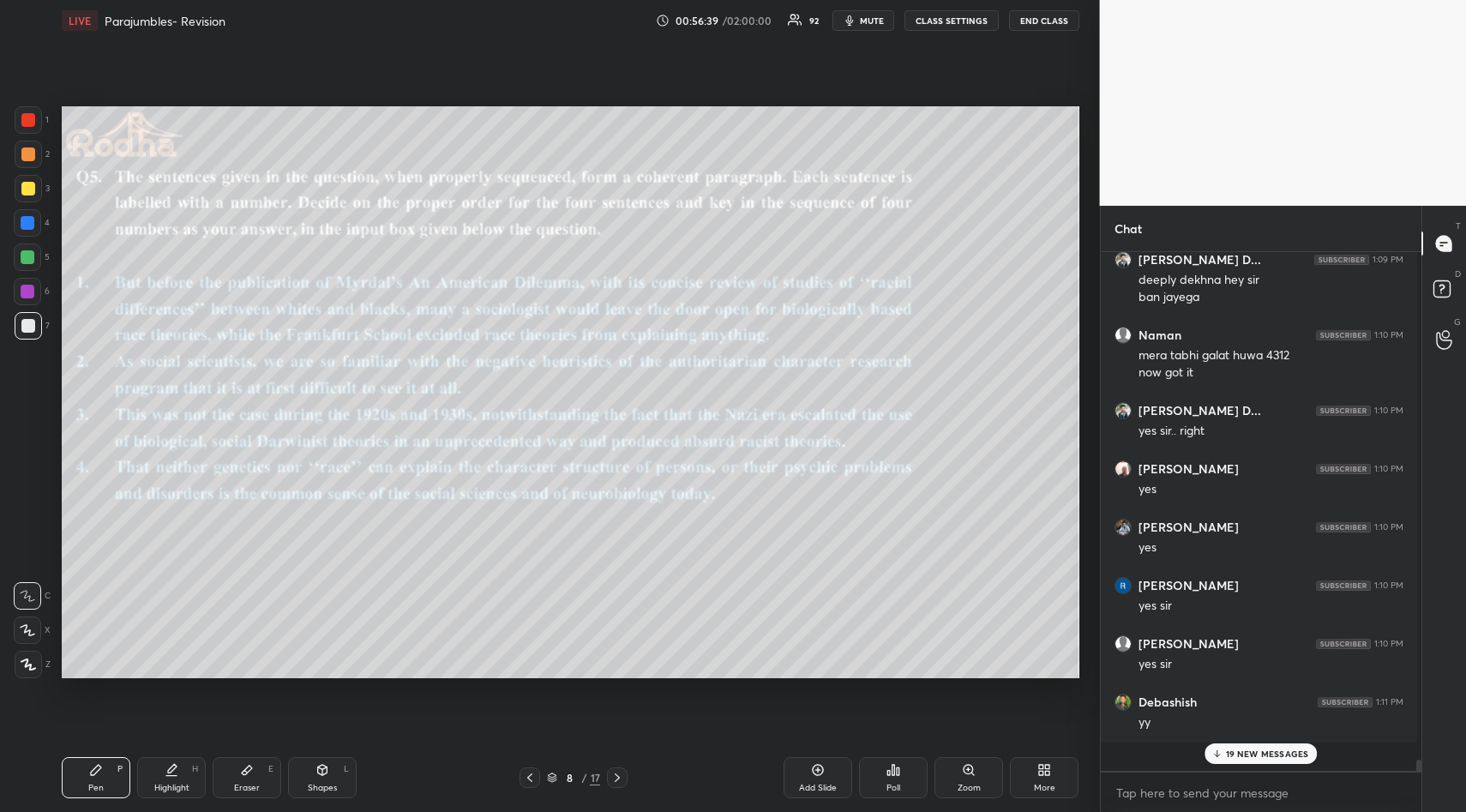
scroll to position [6, 6]
click at [1271, 749] on p "20 NEW MESSAGES" at bounding box center [1267, 754] width 84 height 11
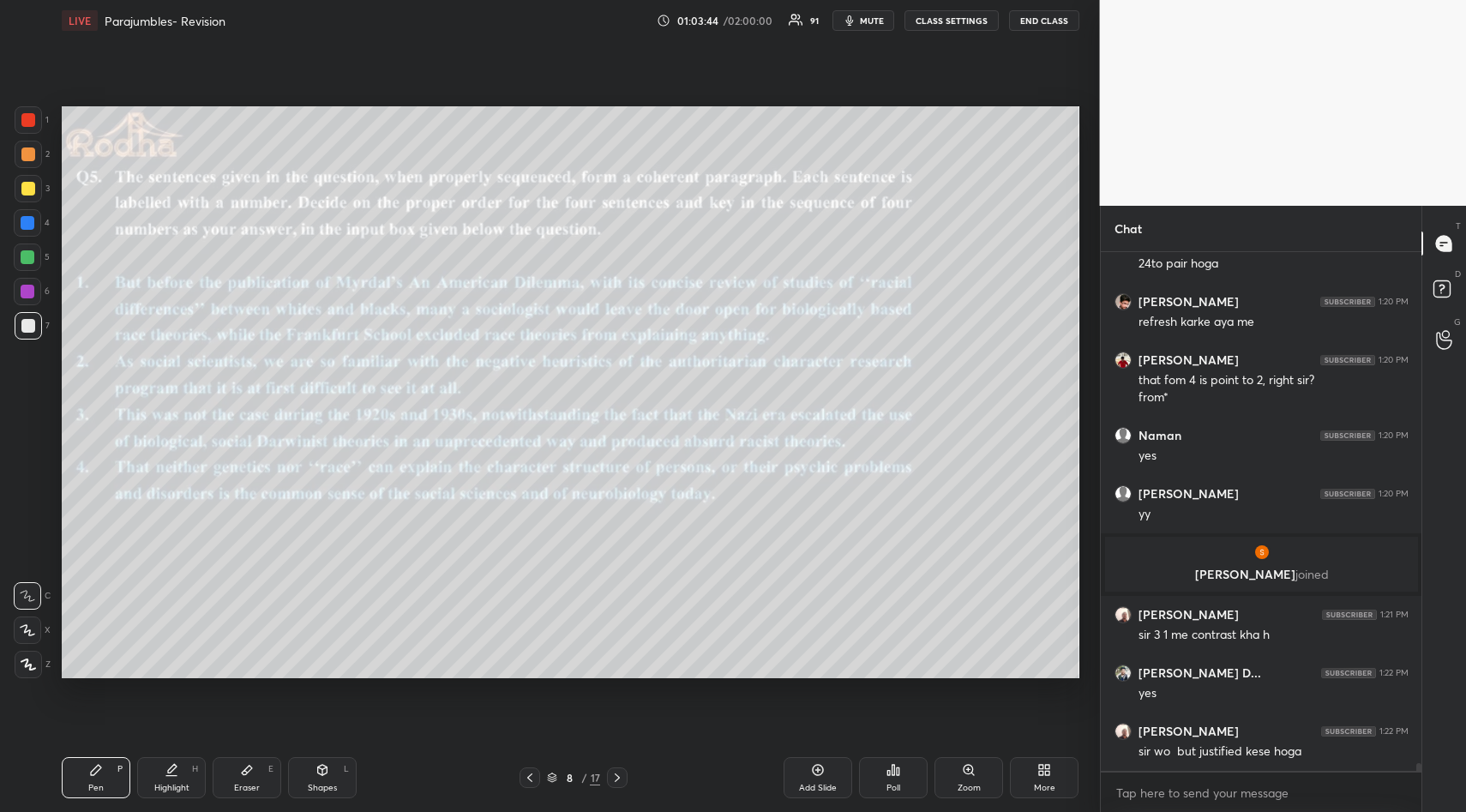
scroll to position [35944, 0]
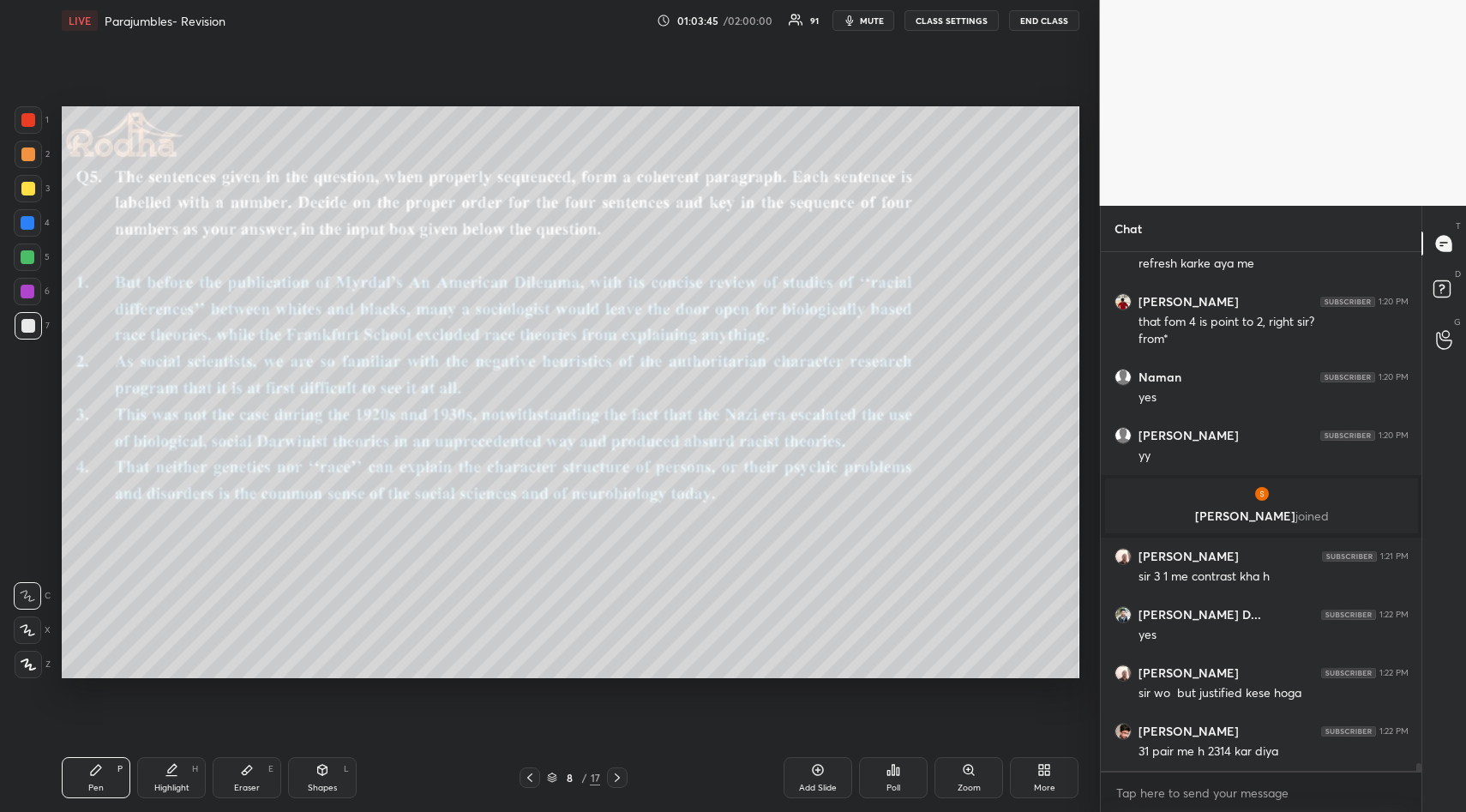
drag, startPoint x: 245, startPoint y: 773, endPoint x: 245, endPoint y: 742, distance: 31.0
click at [243, 773] on icon at bounding box center [247, 770] width 11 height 10
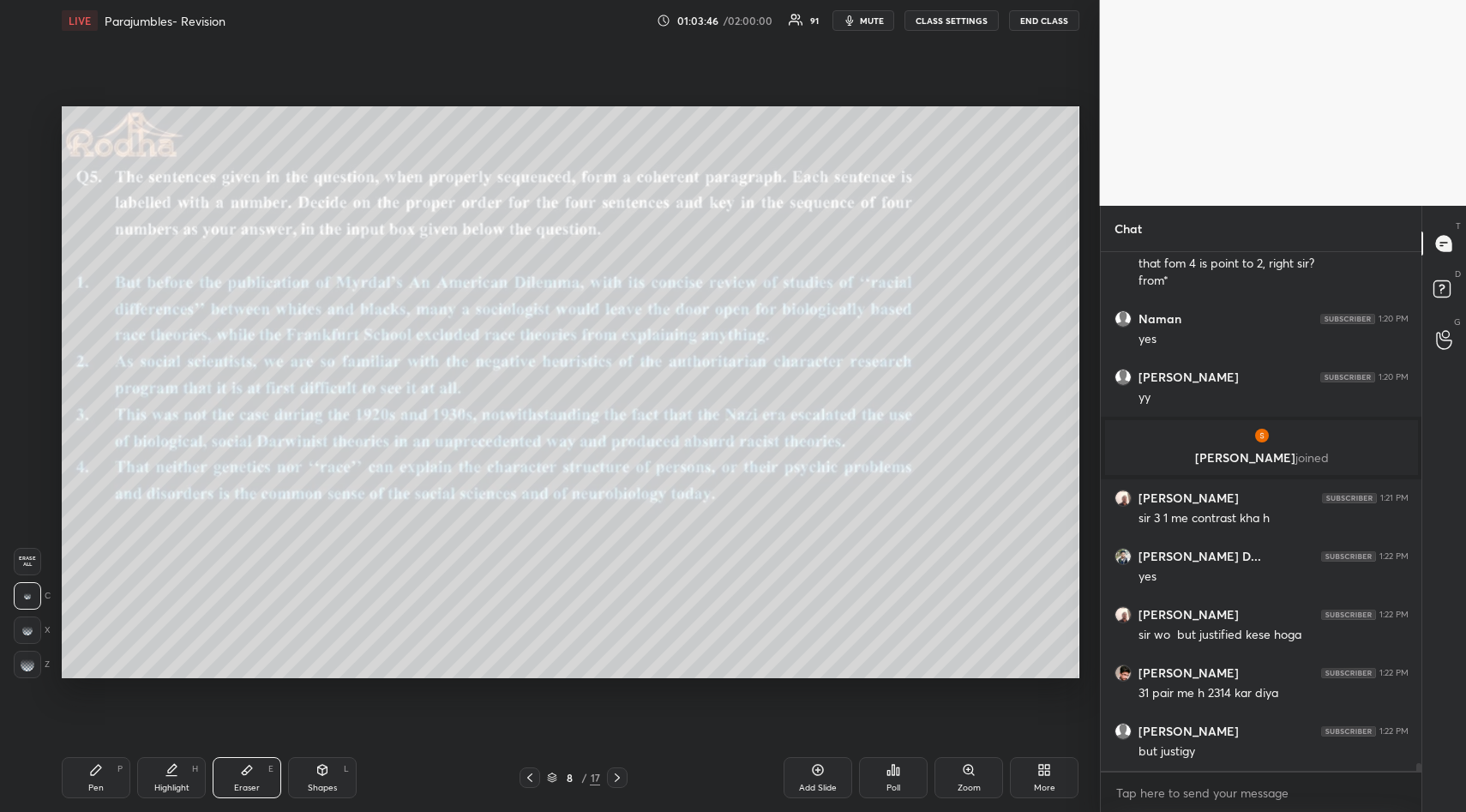
click at [27, 574] on div "Erase all" at bounding box center [27, 561] width 28 height 28
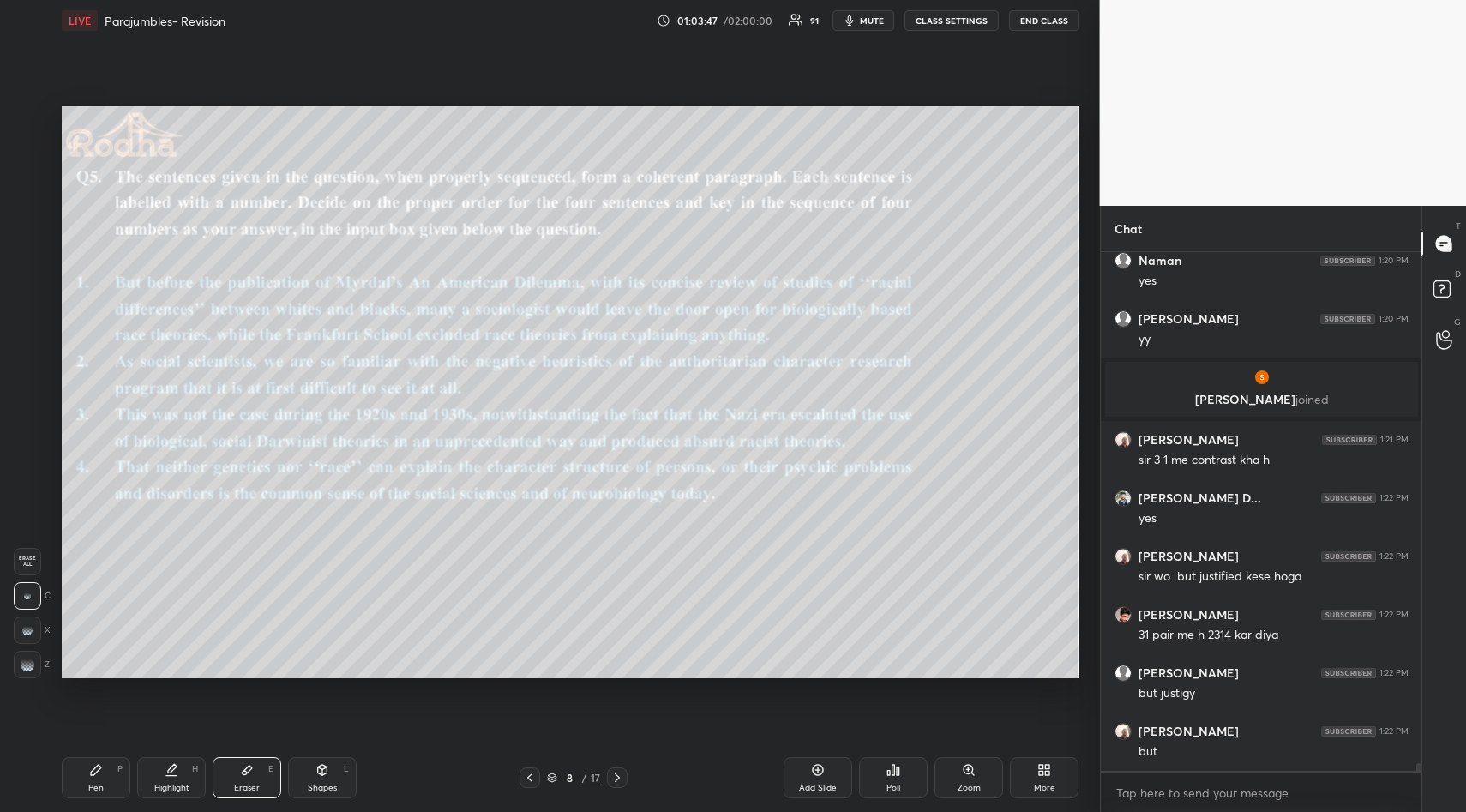
scroll to position [36118, 0]
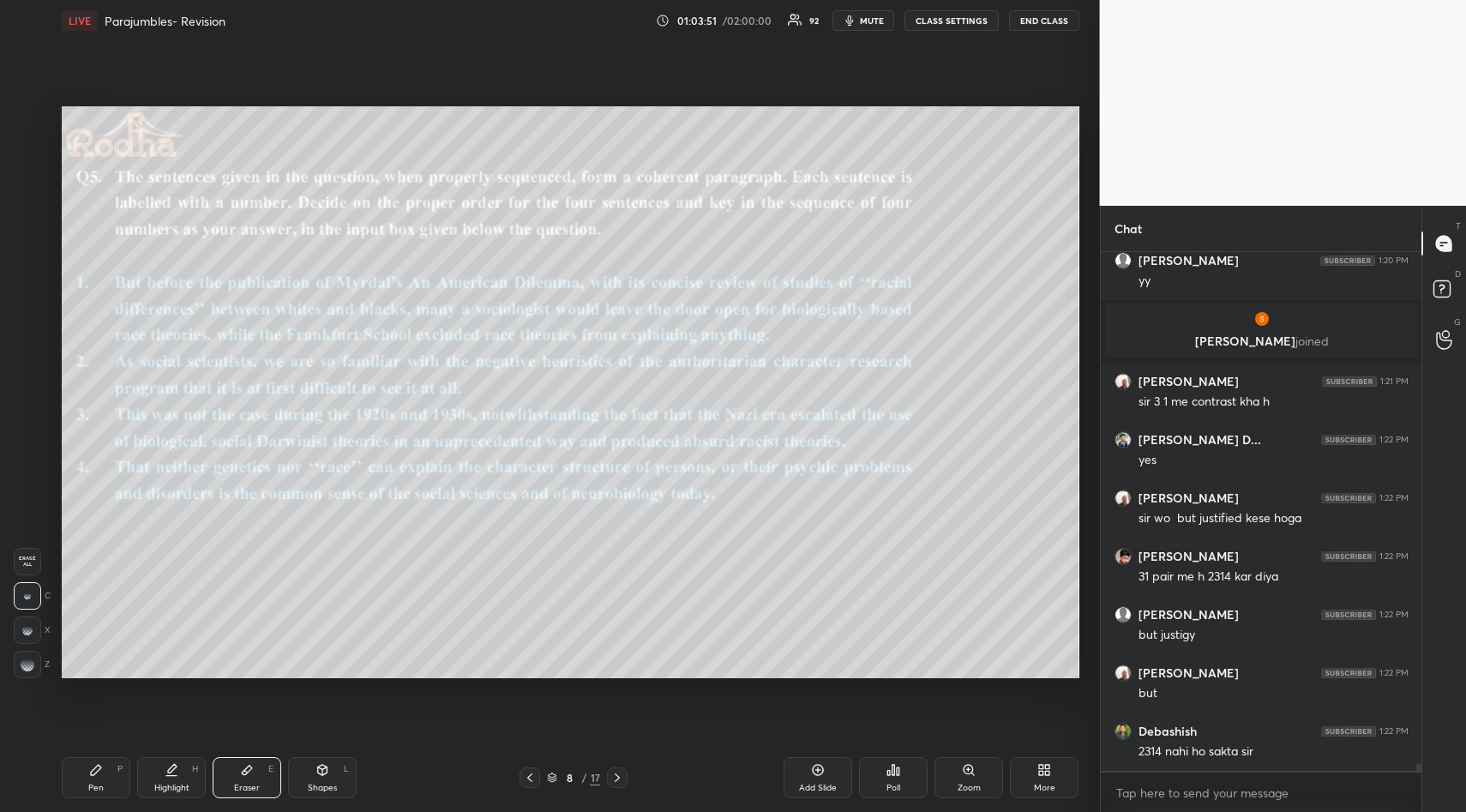
drag, startPoint x: 93, startPoint y: 772, endPoint x: 158, endPoint y: 704, distance: 94.1
click at [95, 772] on icon at bounding box center [97, 770] width 11 height 11
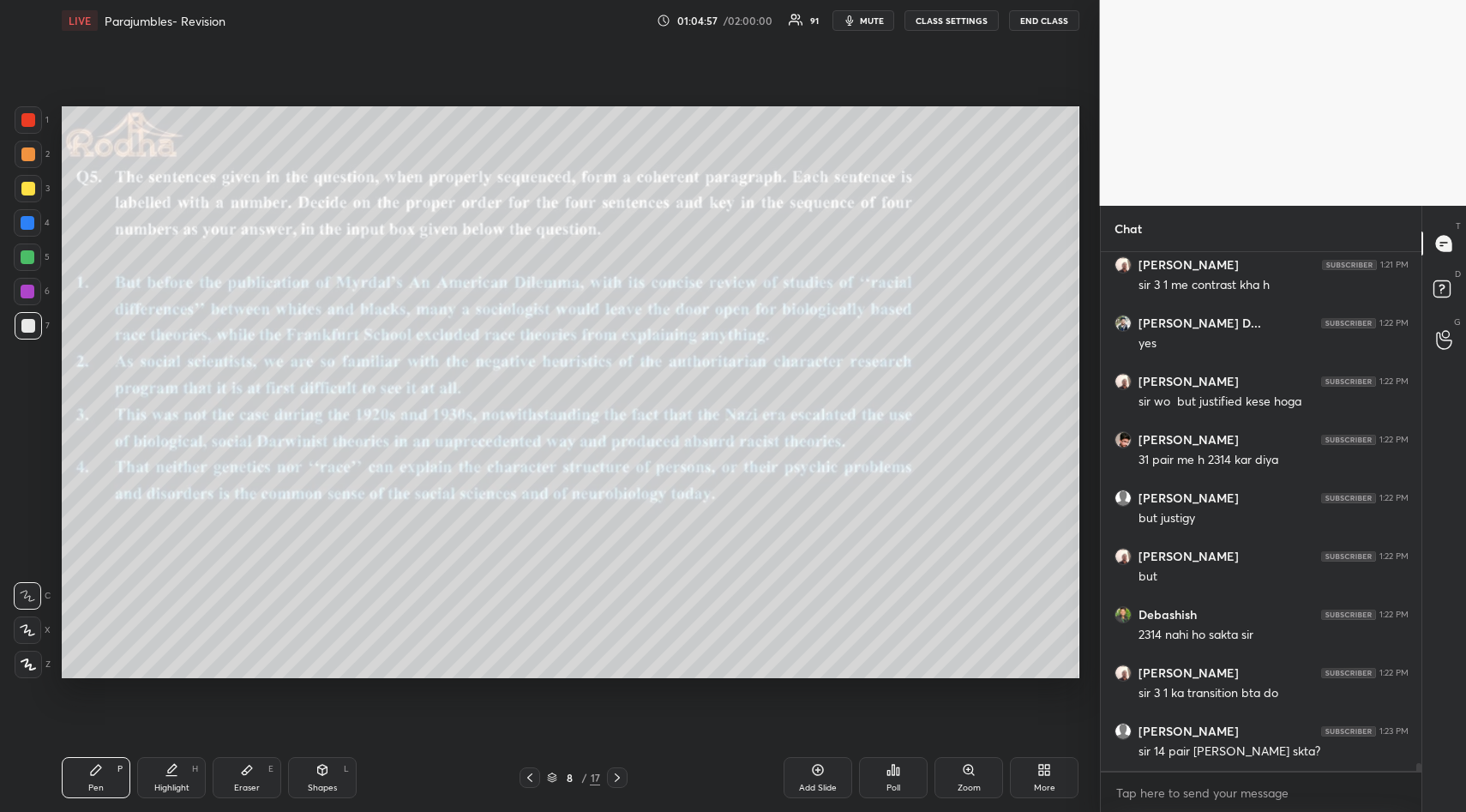
scroll to position [36293, 0]
drag, startPoint x: 176, startPoint y: 765, endPoint x: 181, endPoint y: 751, distance: 14.9
click at [176, 765] on icon at bounding box center [173, 768] width 9 height 9
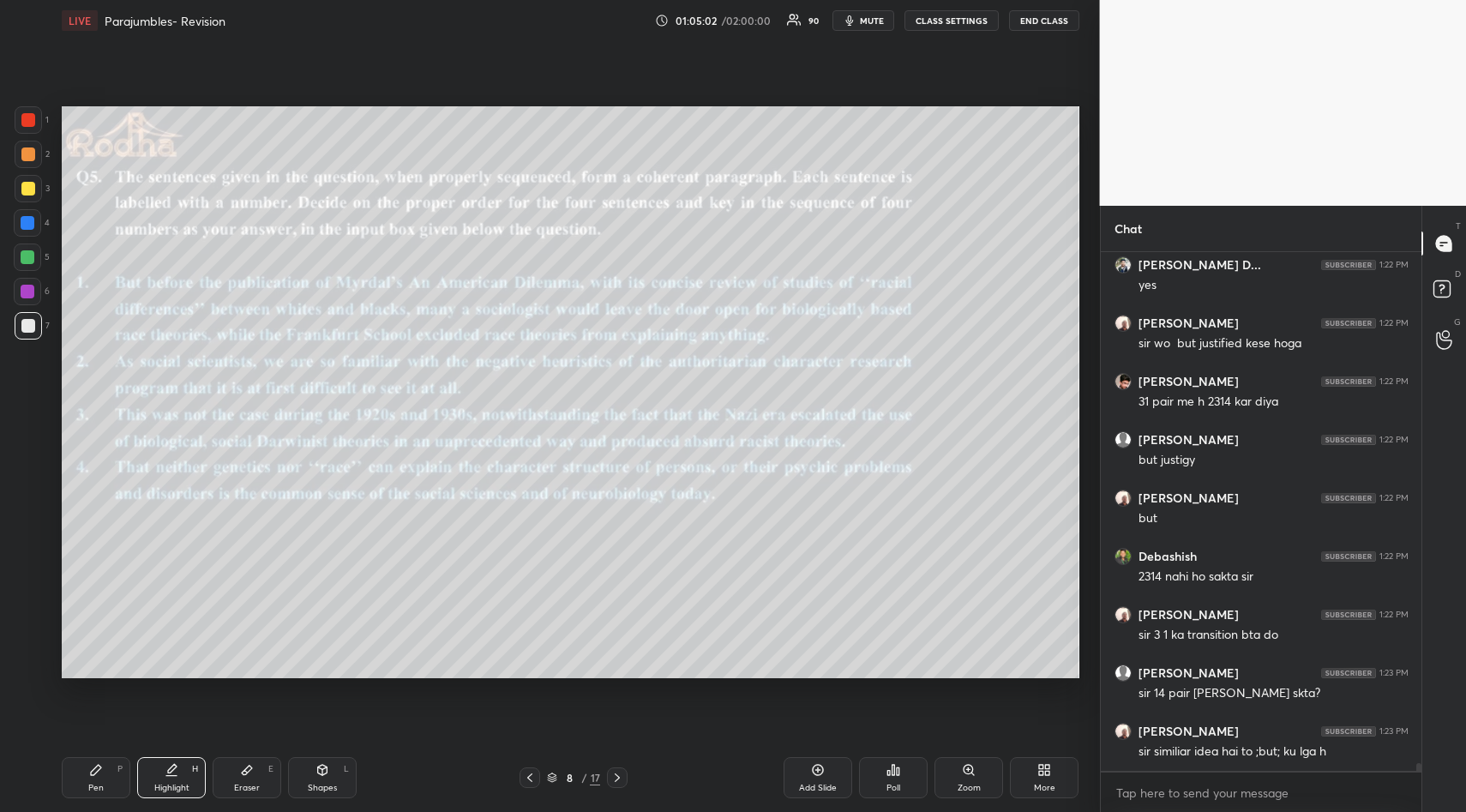
drag, startPoint x: 245, startPoint y: 767, endPoint x: 237, endPoint y: 754, distance: 15.3
click at [242, 767] on icon at bounding box center [246, 769] width 13 height 13
click at [31, 565] on span "Erase all" at bounding box center [27, 561] width 26 height 12
click at [96, 775] on div "Pen P" at bounding box center [96, 777] width 69 height 41
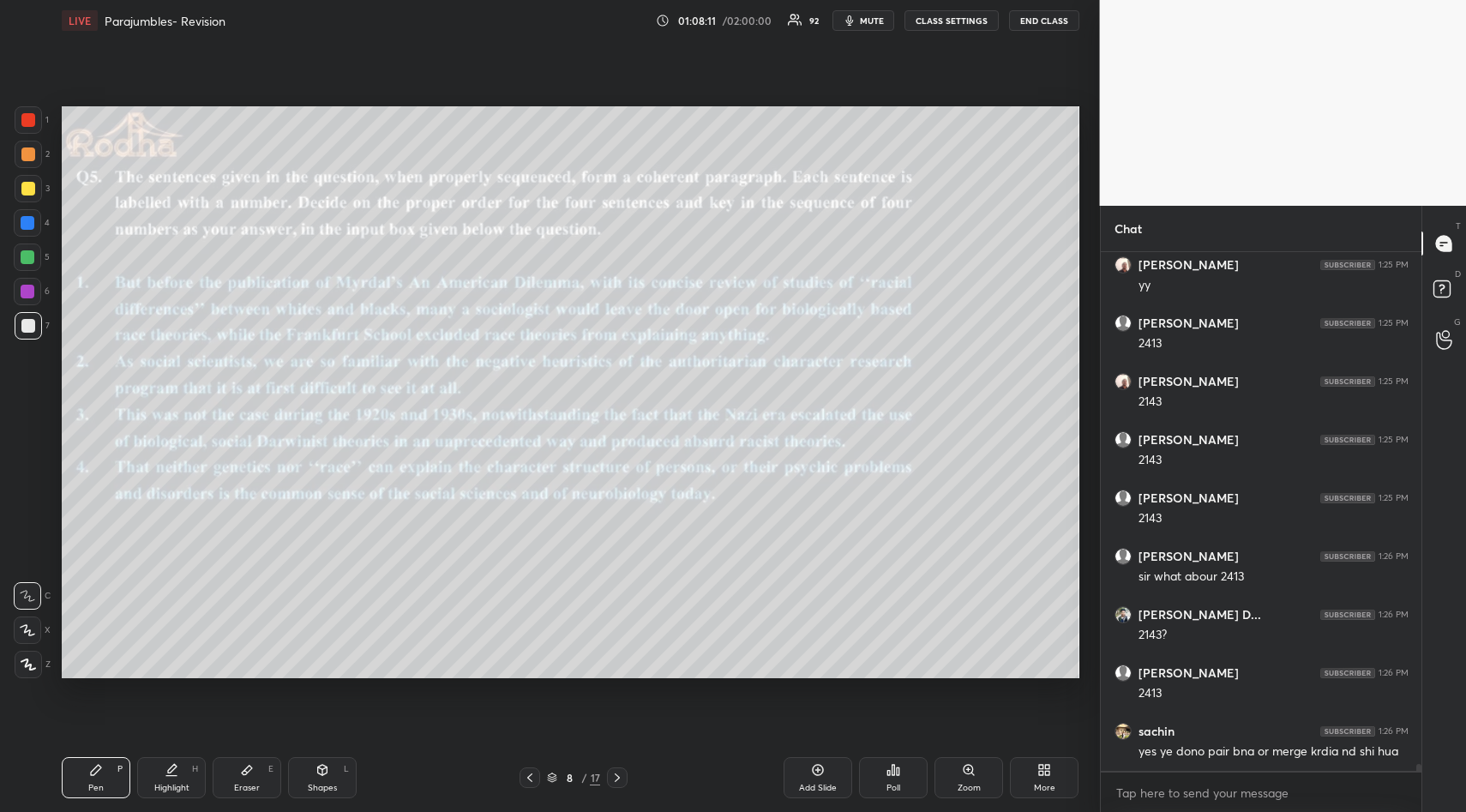
scroll to position [37141, 0]
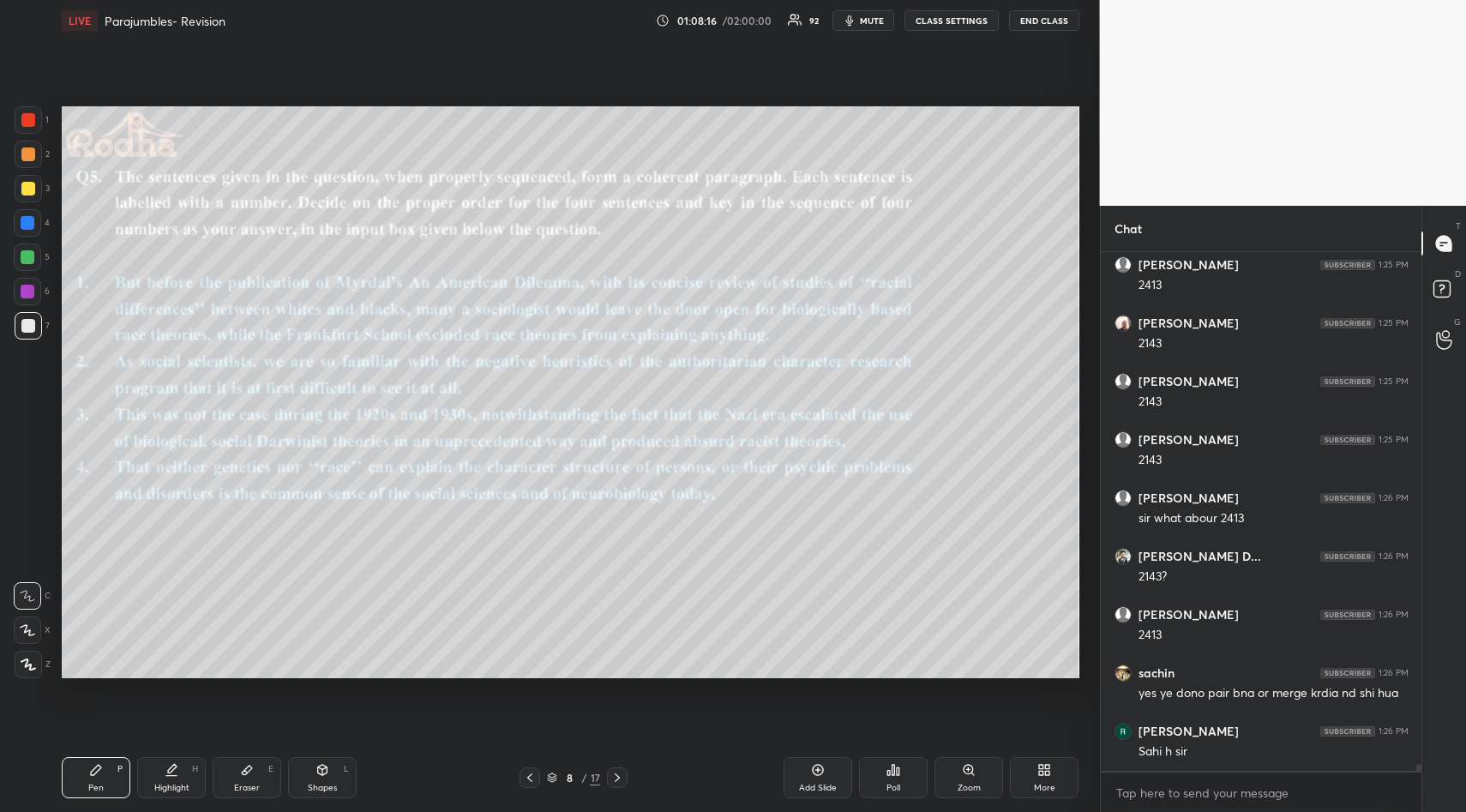
click at [246, 774] on icon at bounding box center [246, 769] width 13 height 13
click at [31, 562] on span "Erase all" at bounding box center [27, 561] width 26 height 12
click at [98, 768] on icon at bounding box center [96, 769] width 13 height 13
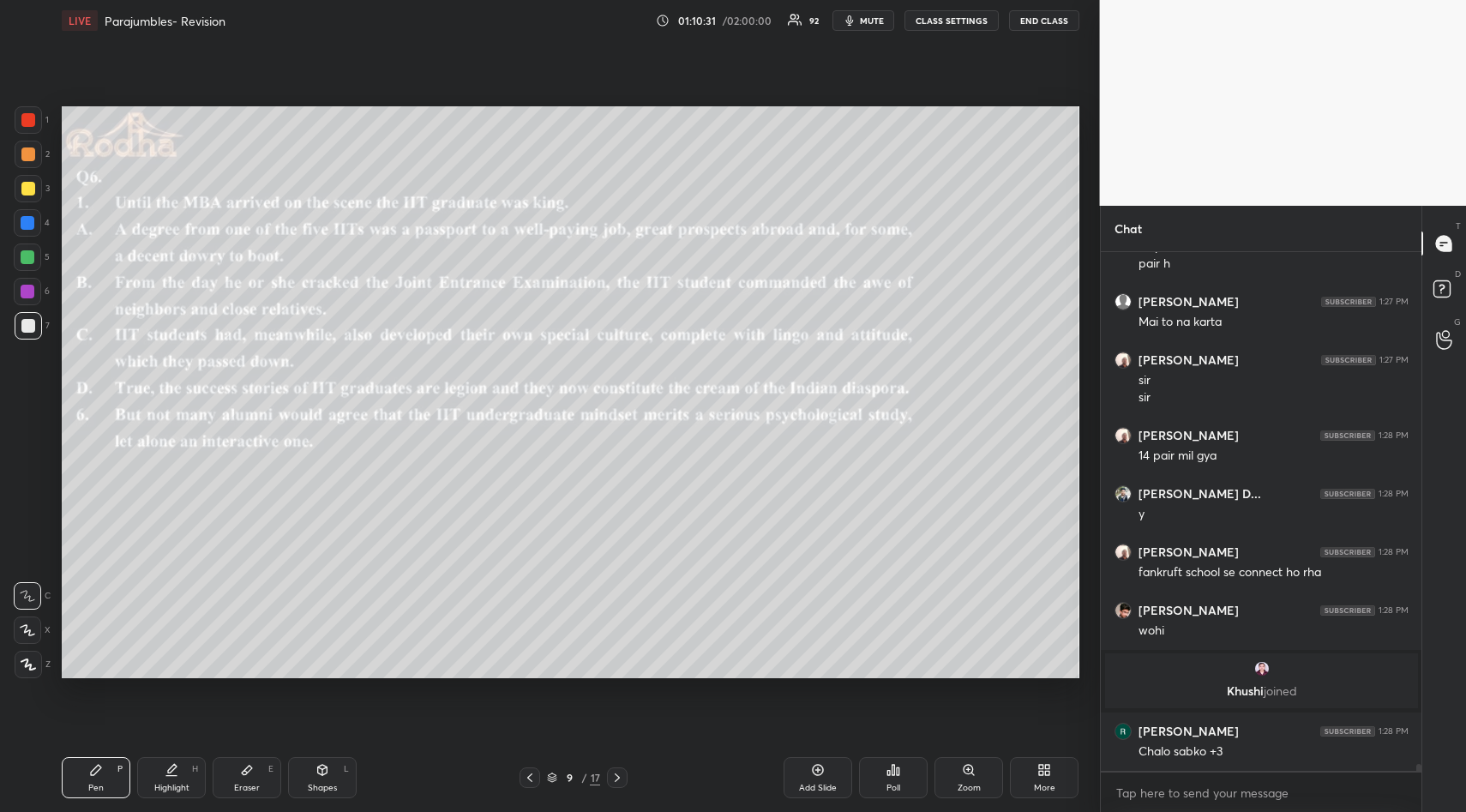
scroll to position [37242, 0]
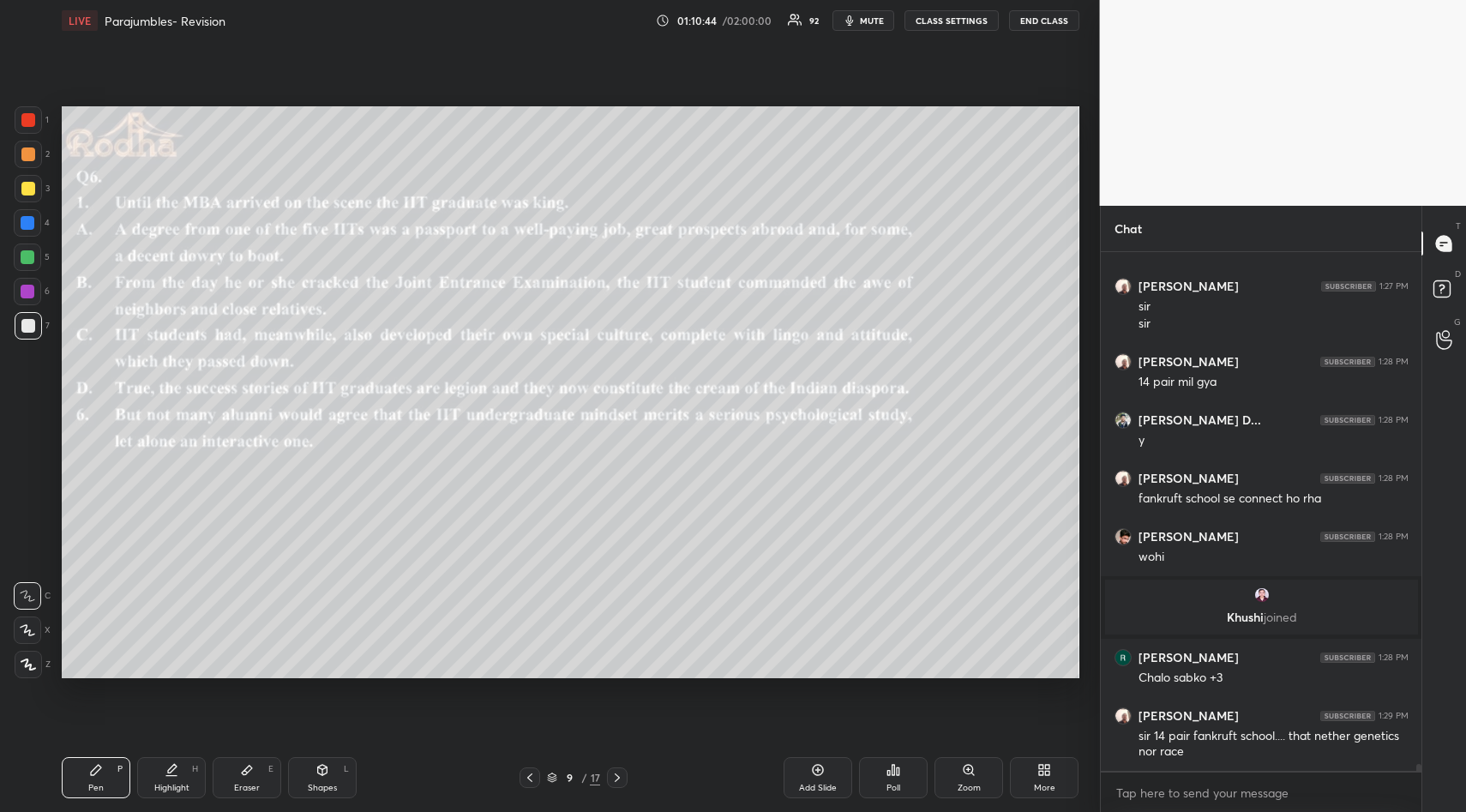
click at [895, 766] on icon at bounding box center [894, 770] width 3 height 11
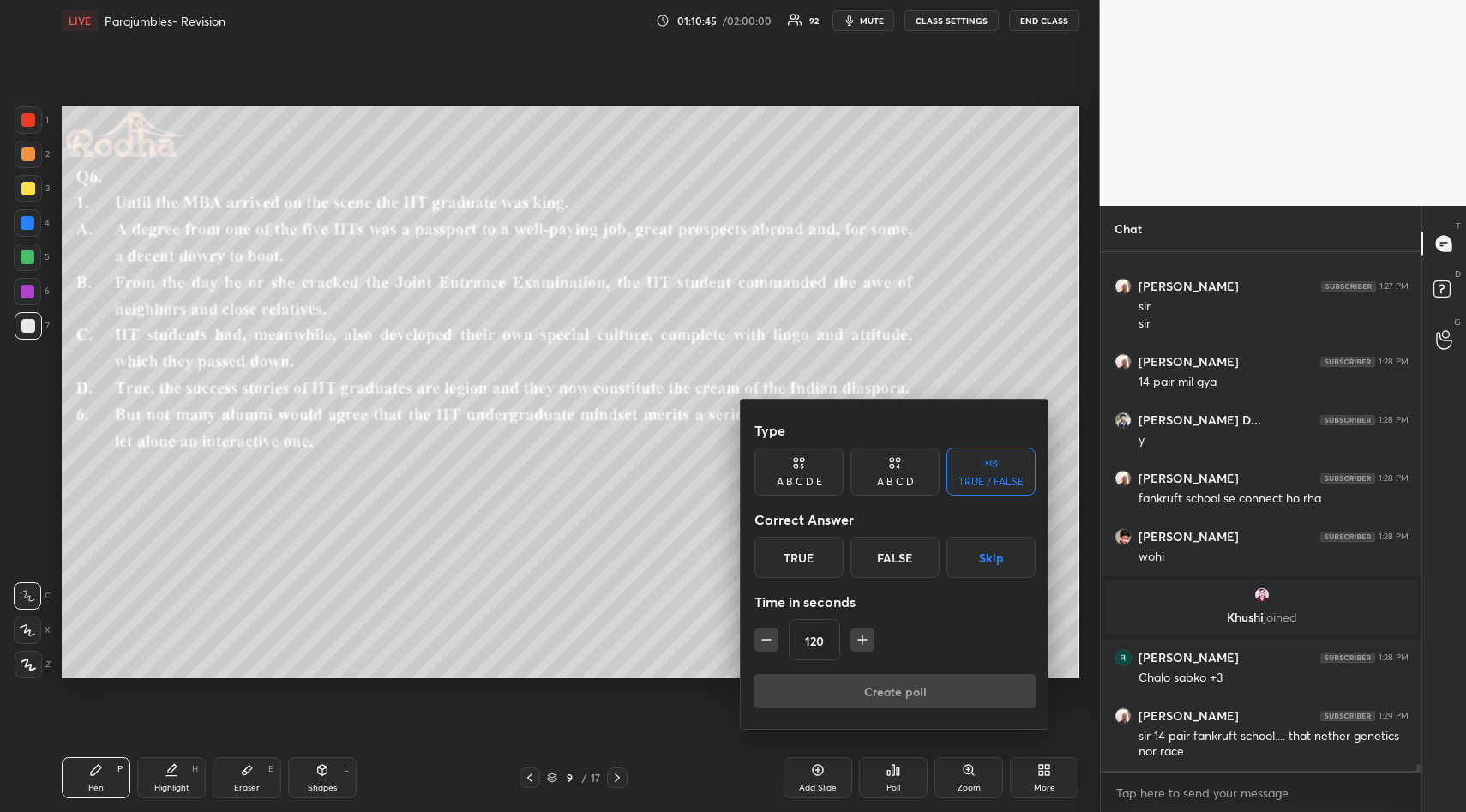
drag, startPoint x: 987, startPoint y: 566, endPoint x: 987, endPoint y: 582, distance: 16.0
click at [987, 570] on button "Skip" at bounding box center [991, 557] width 89 height 41
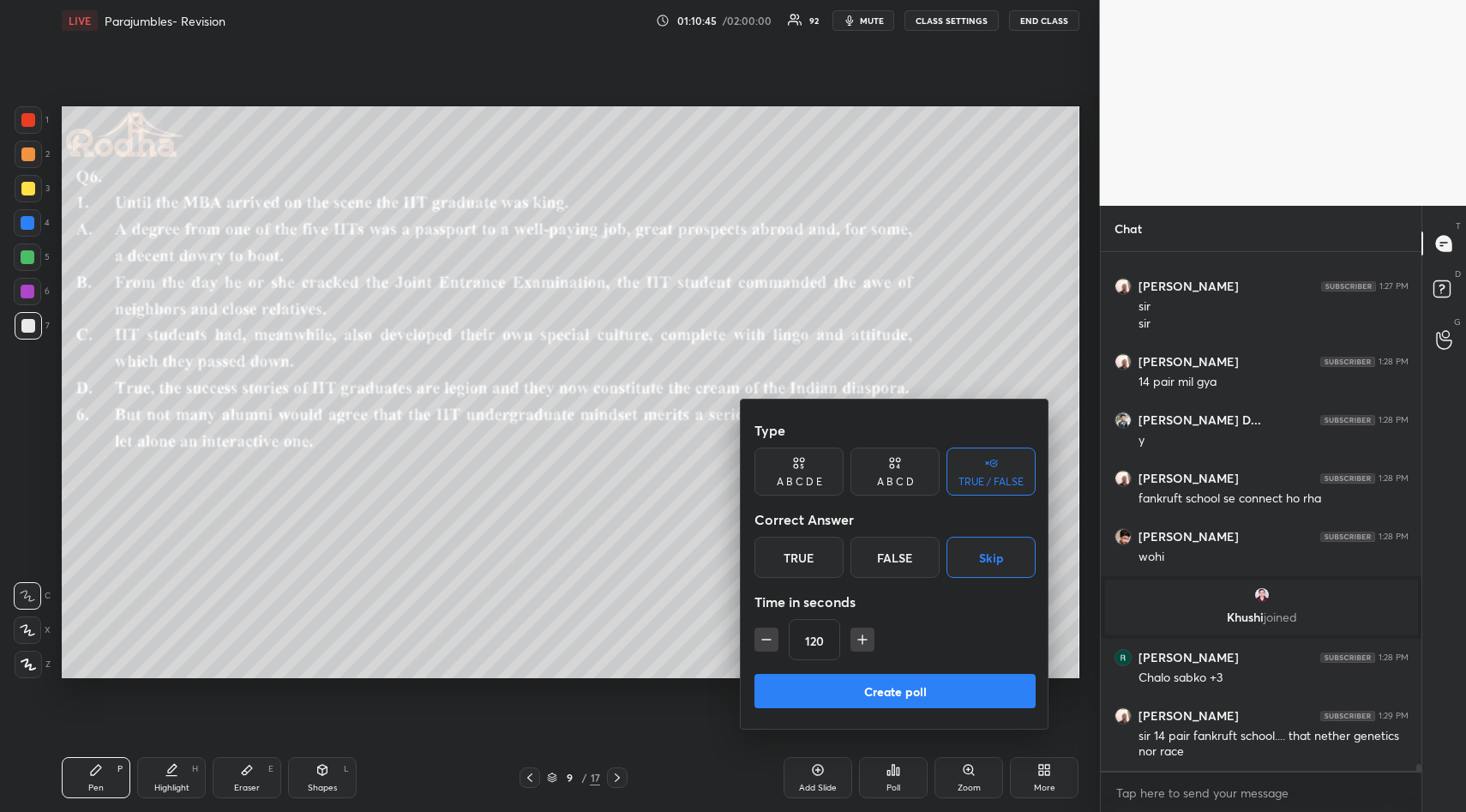
drag, startPoint x: 922, startPoint y: 683, endPoint x: 919, endPoint y: 673, distance: 10.4
click at [922, 681] on button "Create poll" at bounding box center [894, 690] width 281 height 34
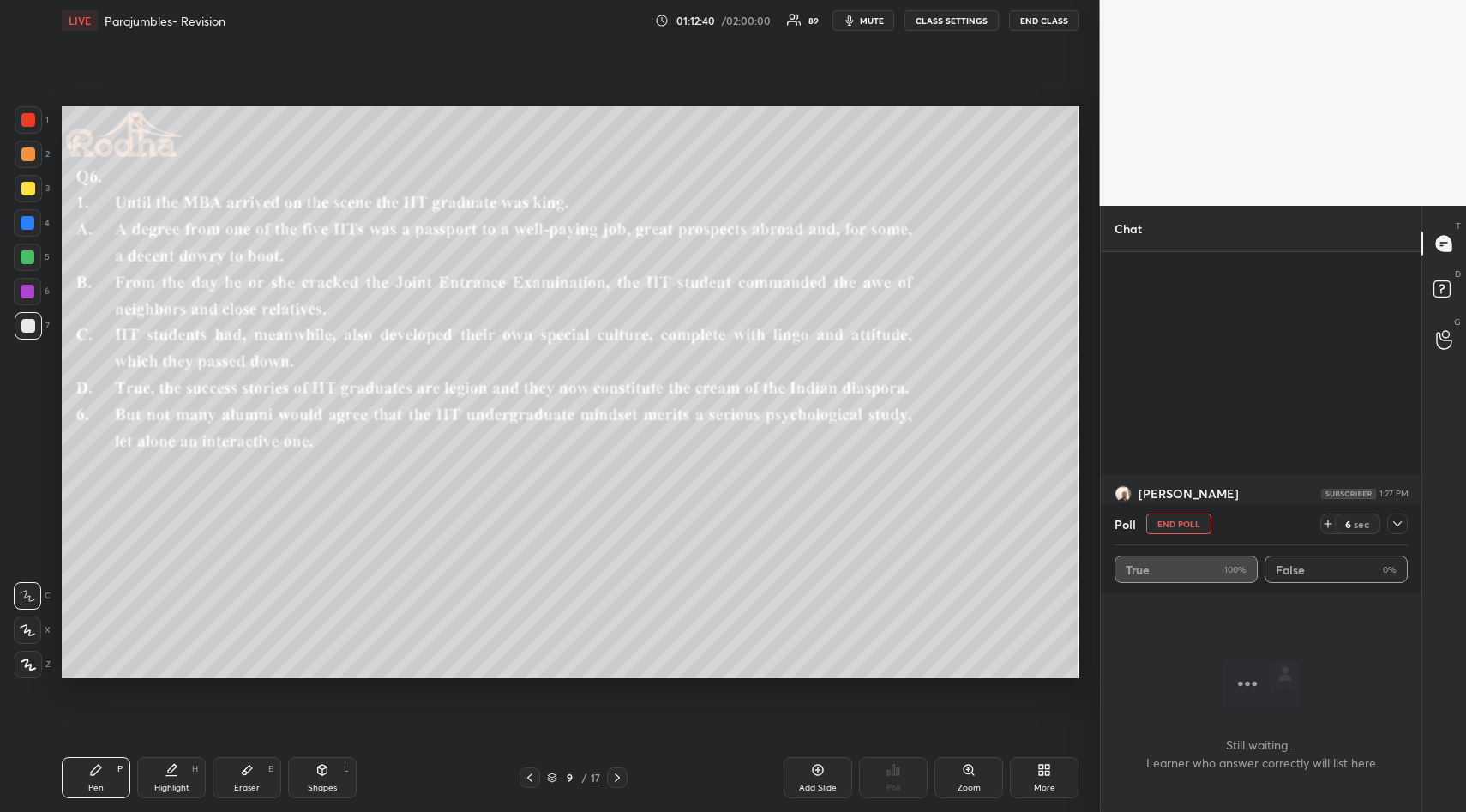
scroll to position [37390, 0]
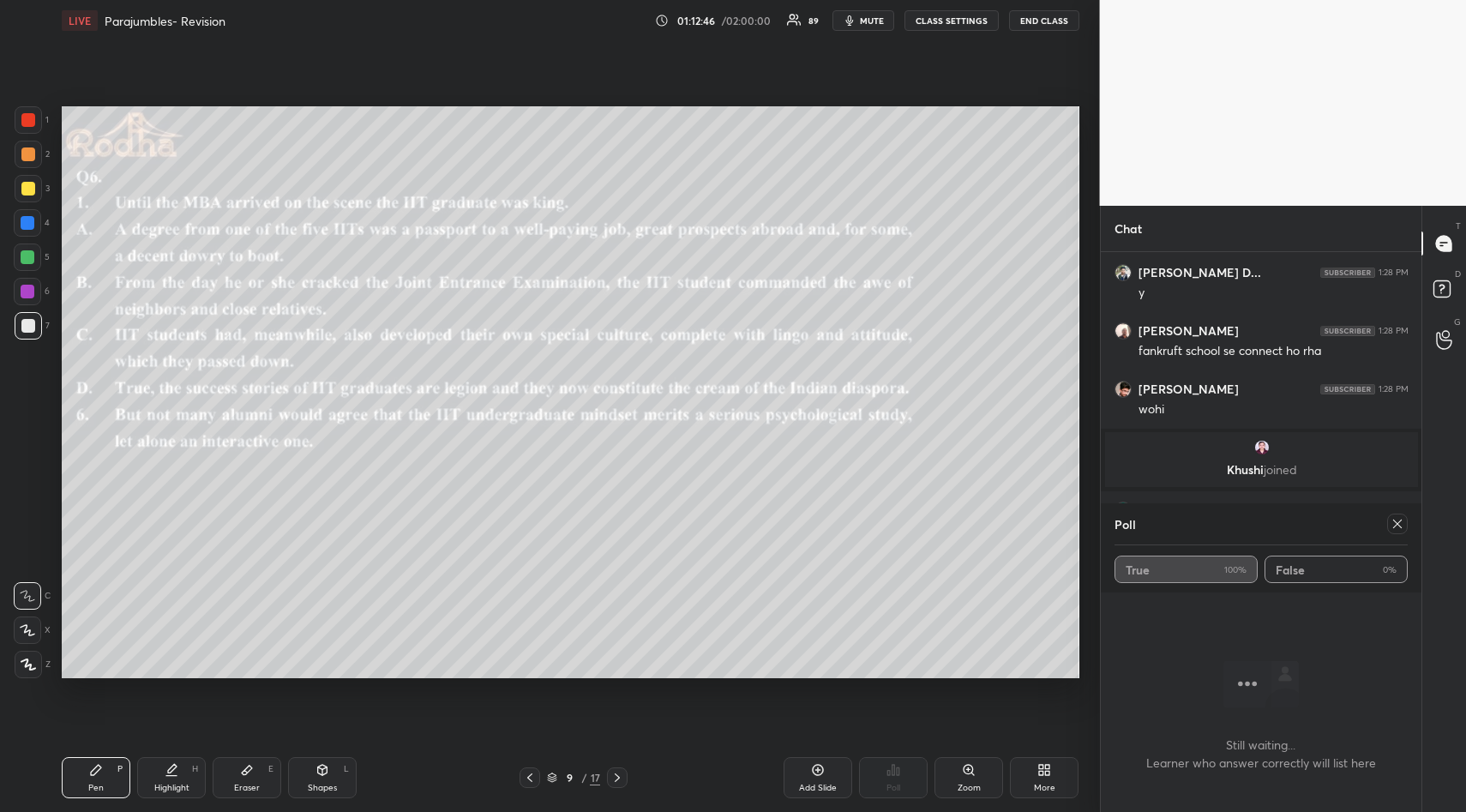
click at [1400, 521] on icon at bounding box center [1396, 523] width 13 height 13
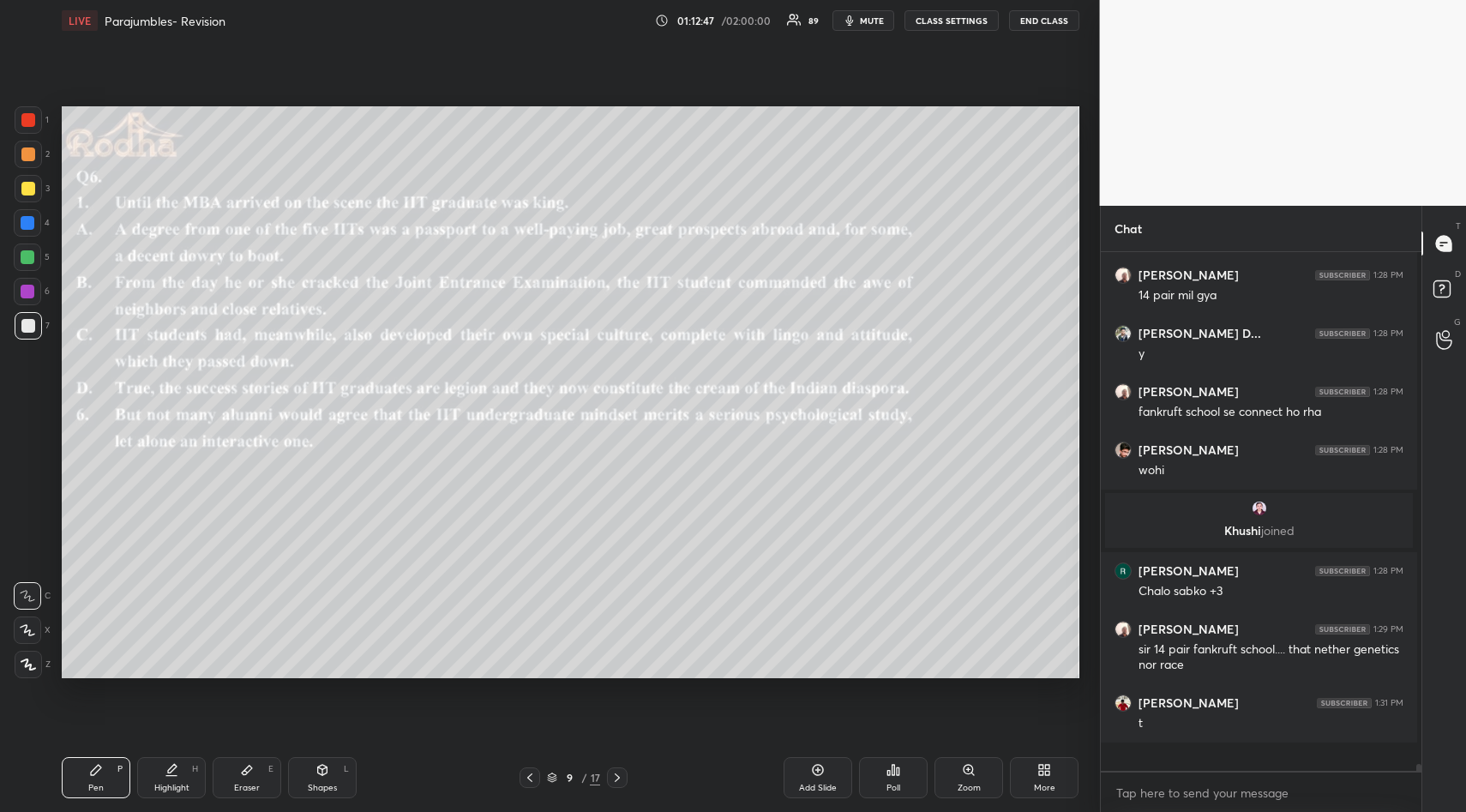
scroll to position [37315, 0]
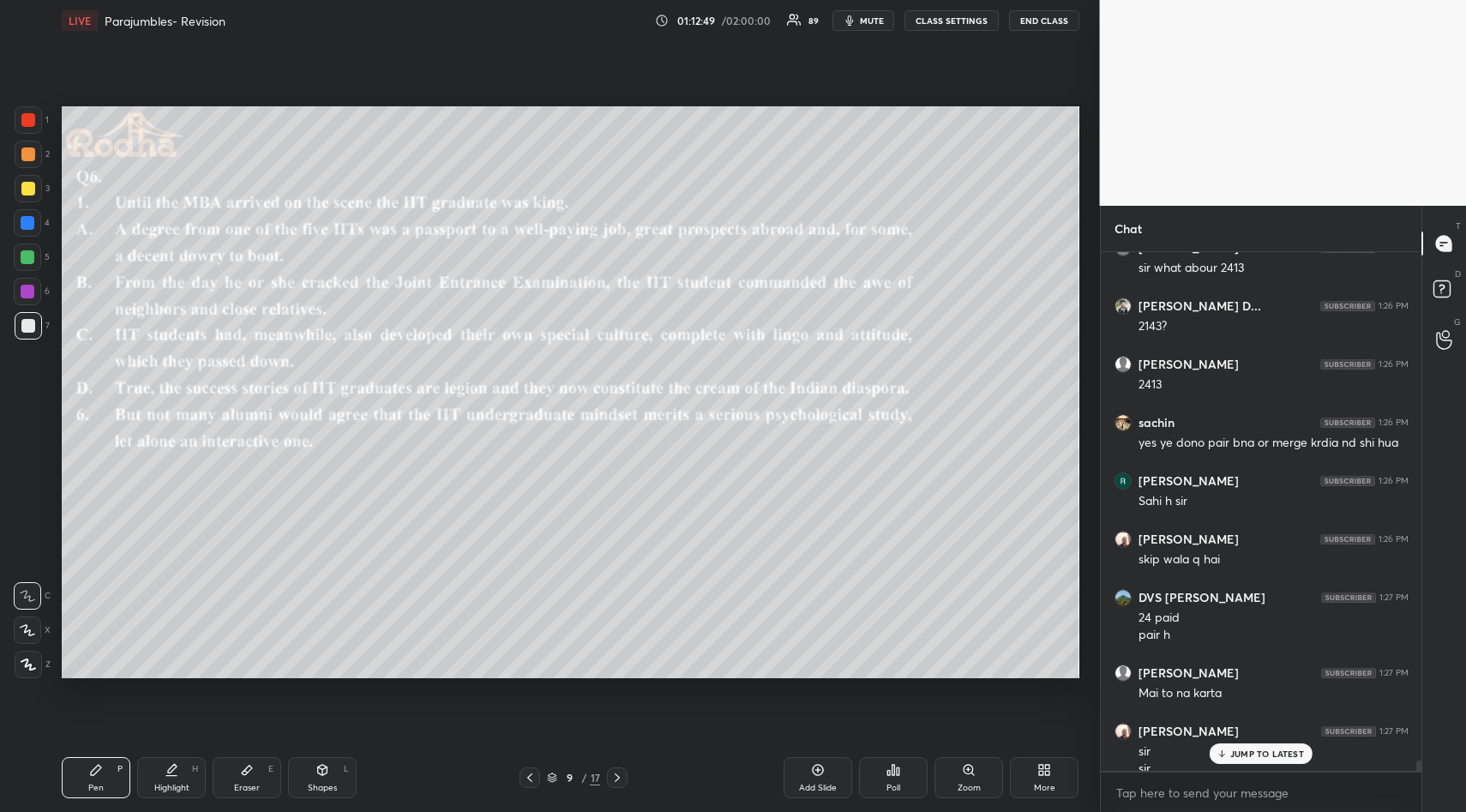
click at [1258, 754] on p "JUMP TO LATEST" at bounding box center [1267, 754] width 73 height 11
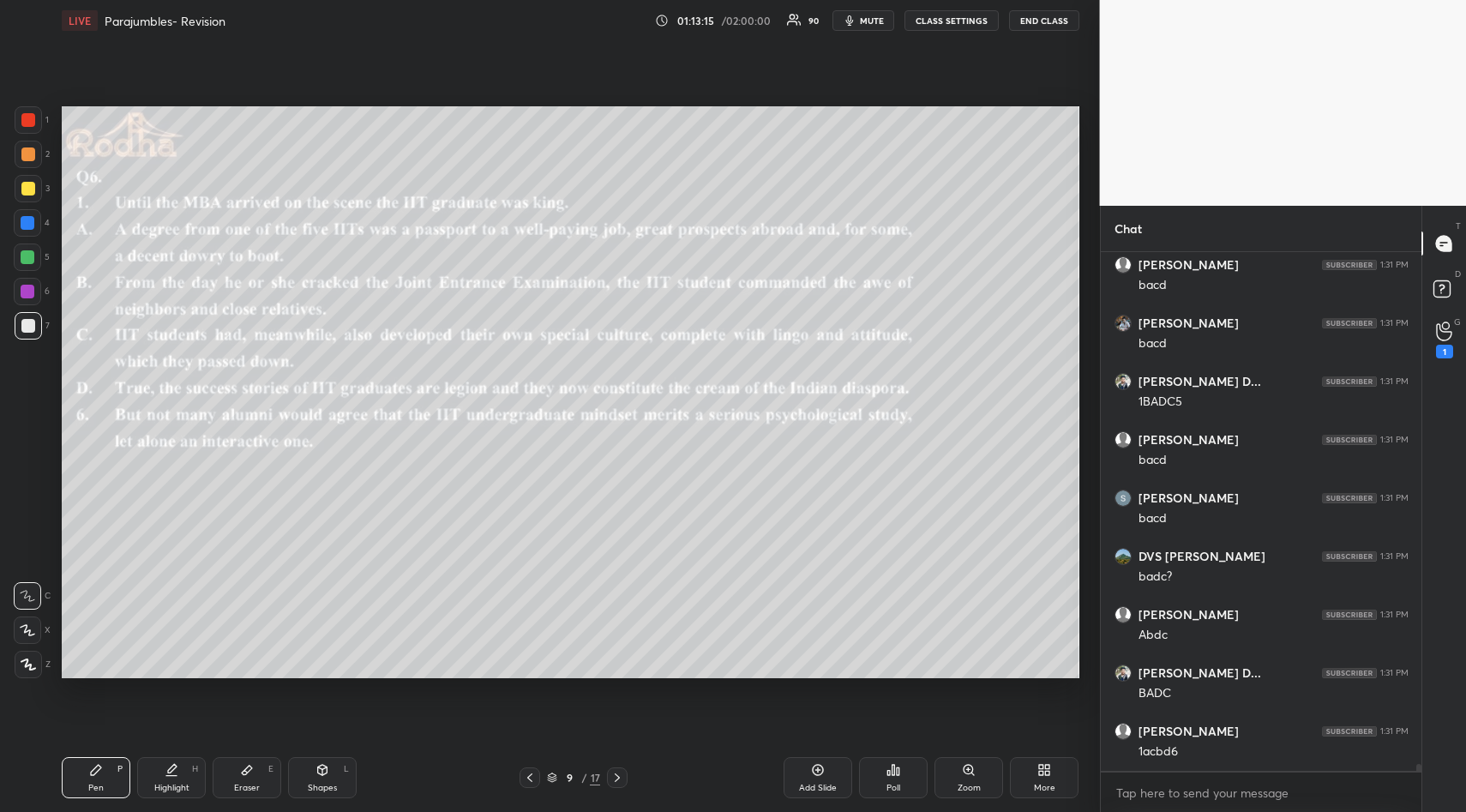
scroll to position [38328, 0]
click at [27, 190] on div at bounding box center [28, 188] width 13 height 13
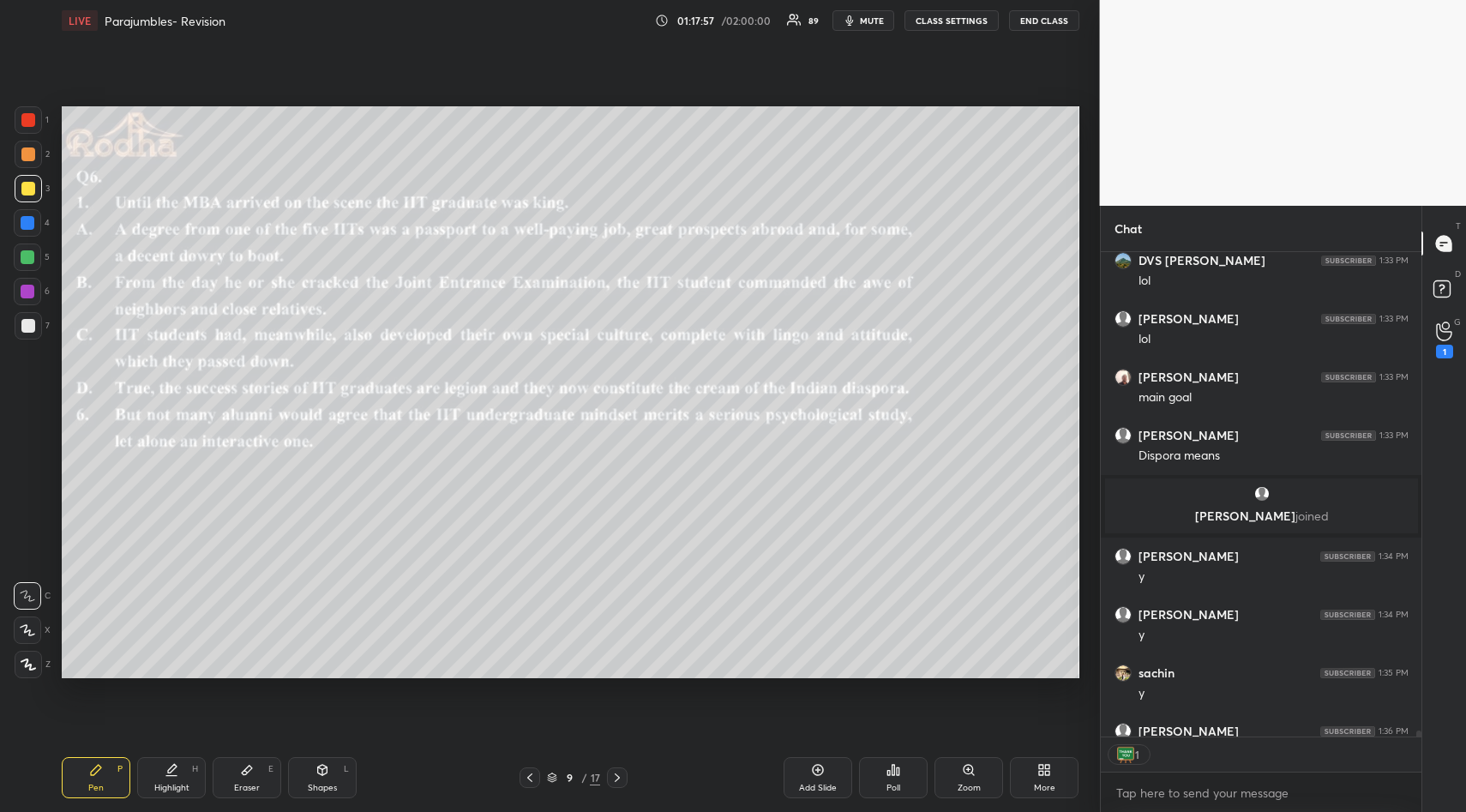
scroll to position [6, 6]
click at [886, 774] on icon at bounding box center [893, 769] width 13 height 13
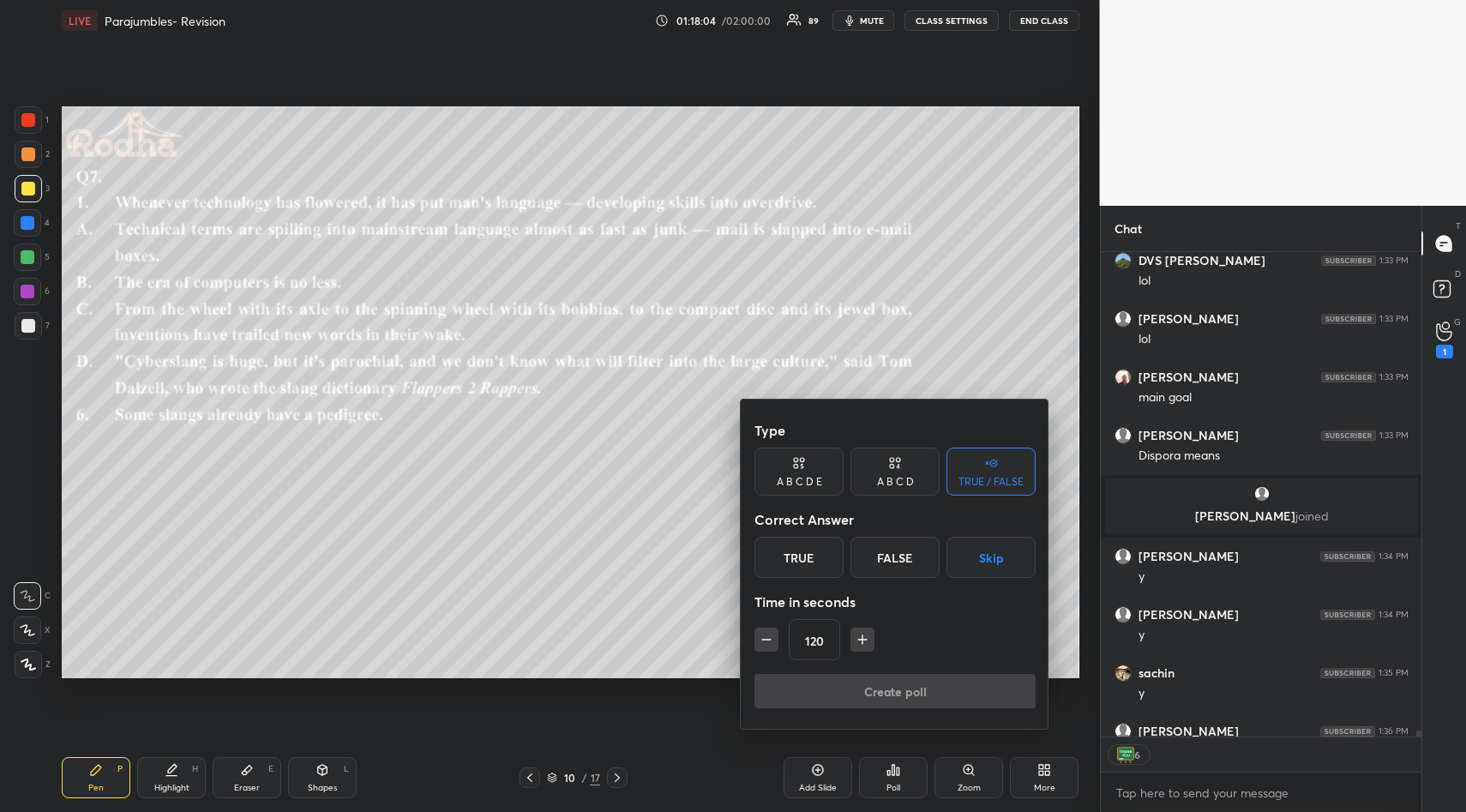
click at [984, 562] on button "Skip" at bounding box center [991, 557] width 89 height 41
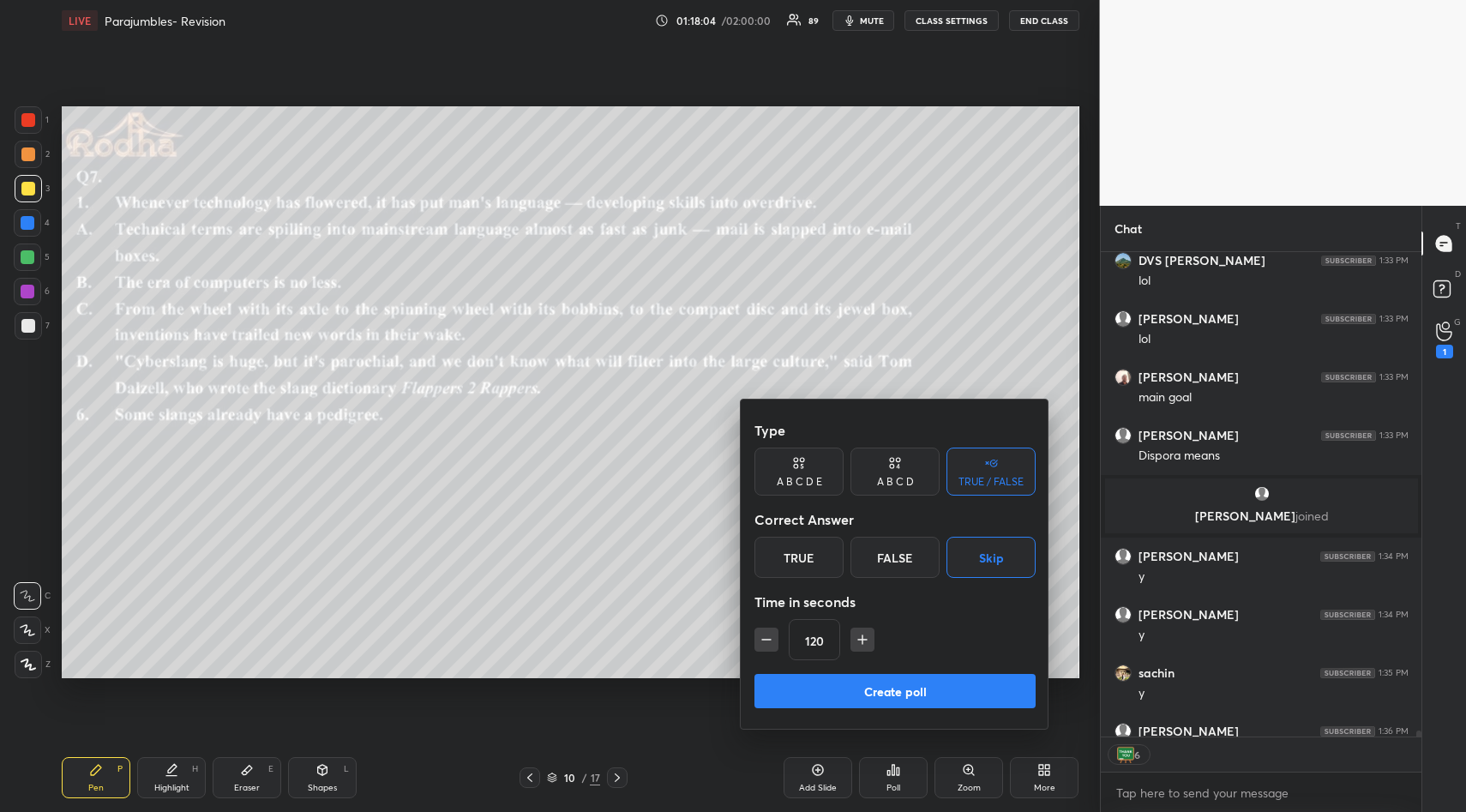
drag, startPoint x: 909, startPoint y: 682, endPoint x: 910, endPoint y: 648, distance: 34.0
click at [909, 682] on button "Create poll" at bounding box center [894, 690] width 281 height 34
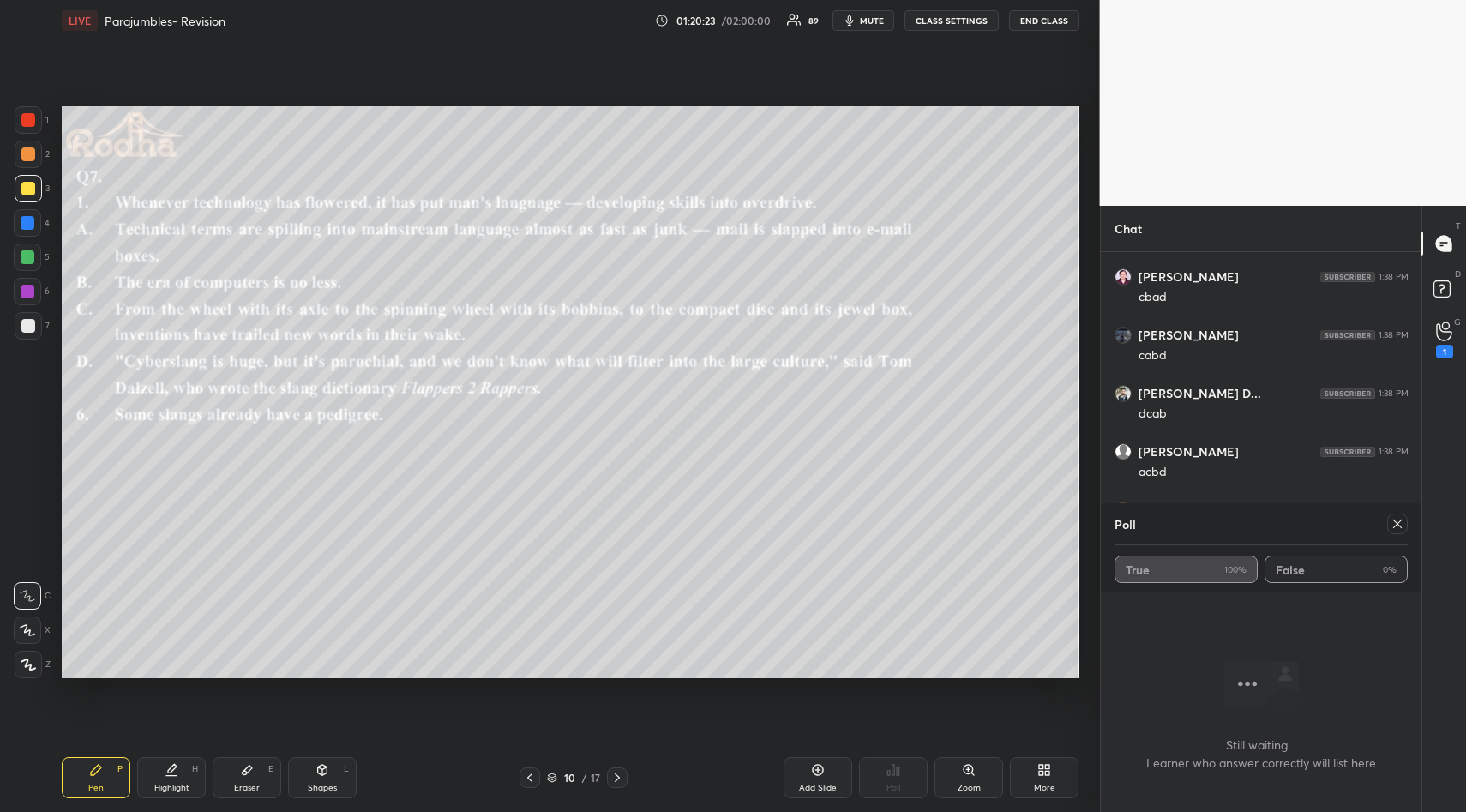
scroll to position [41402, 0]
click at [1398, 527] on icon at bounding box center [1396, 523] width 13 height 13
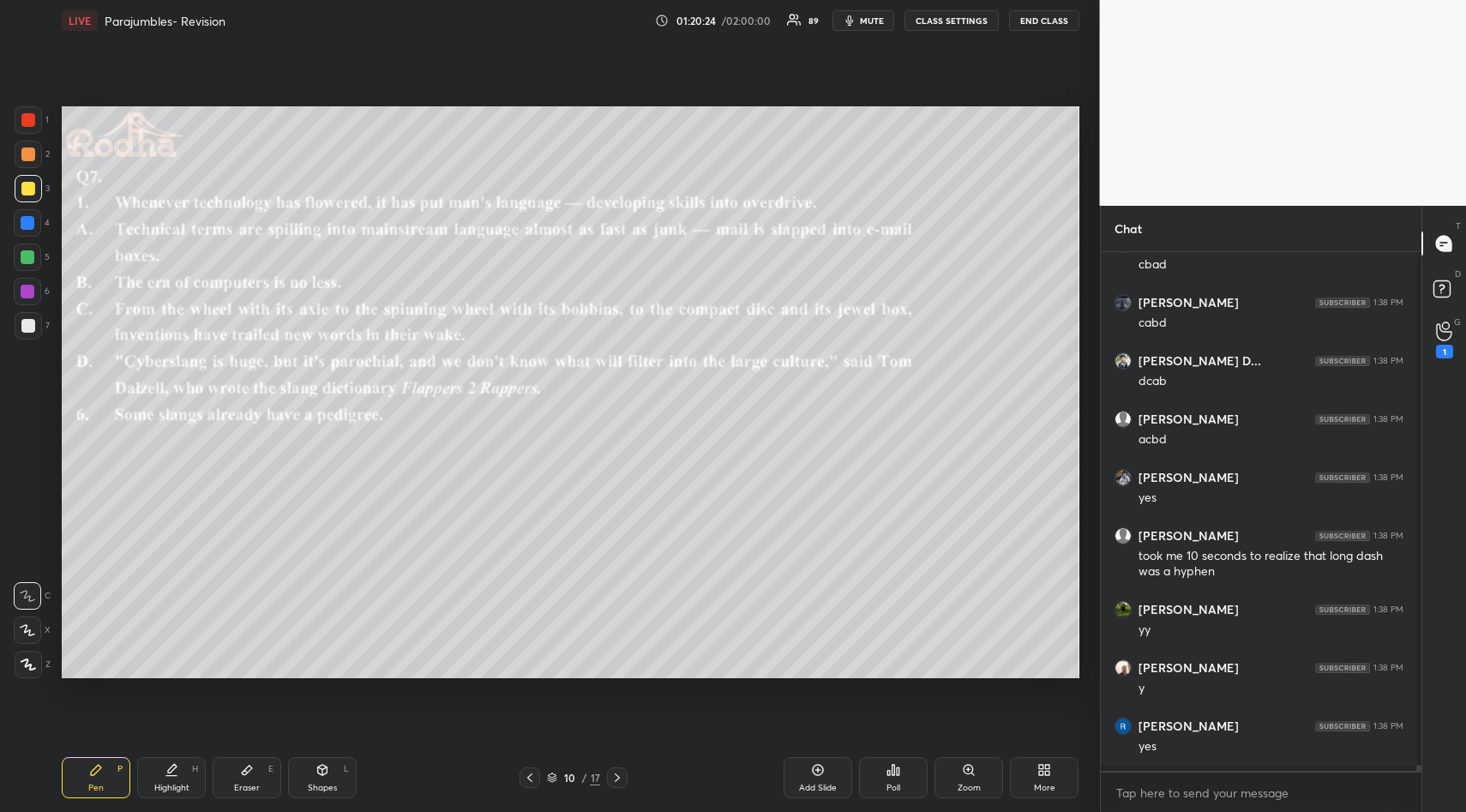
scroll to position [6, 6]
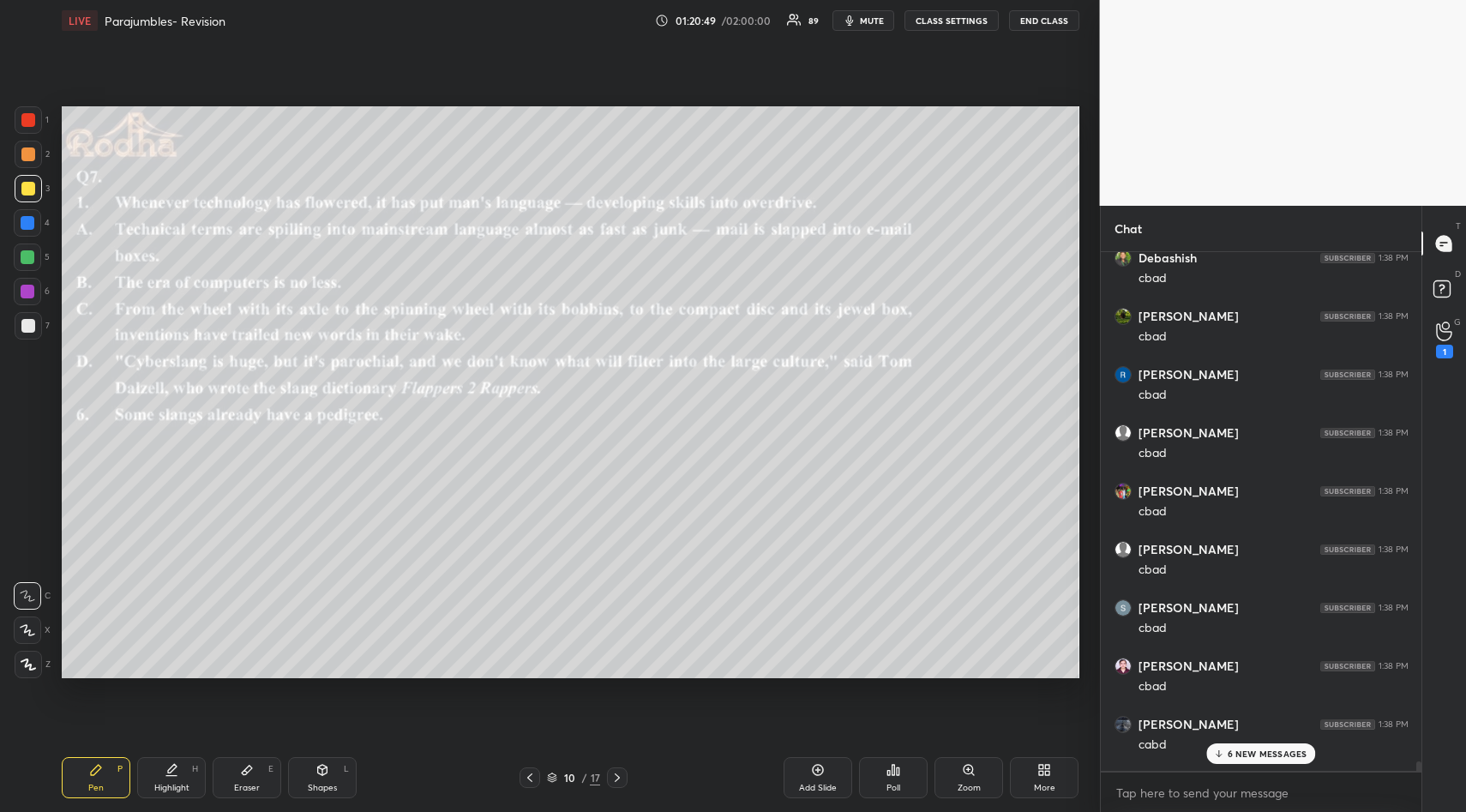
click at [1251, 749] on p "6 NEW MESSAGES" at bounding box center [1267, 754] width 80 height 11
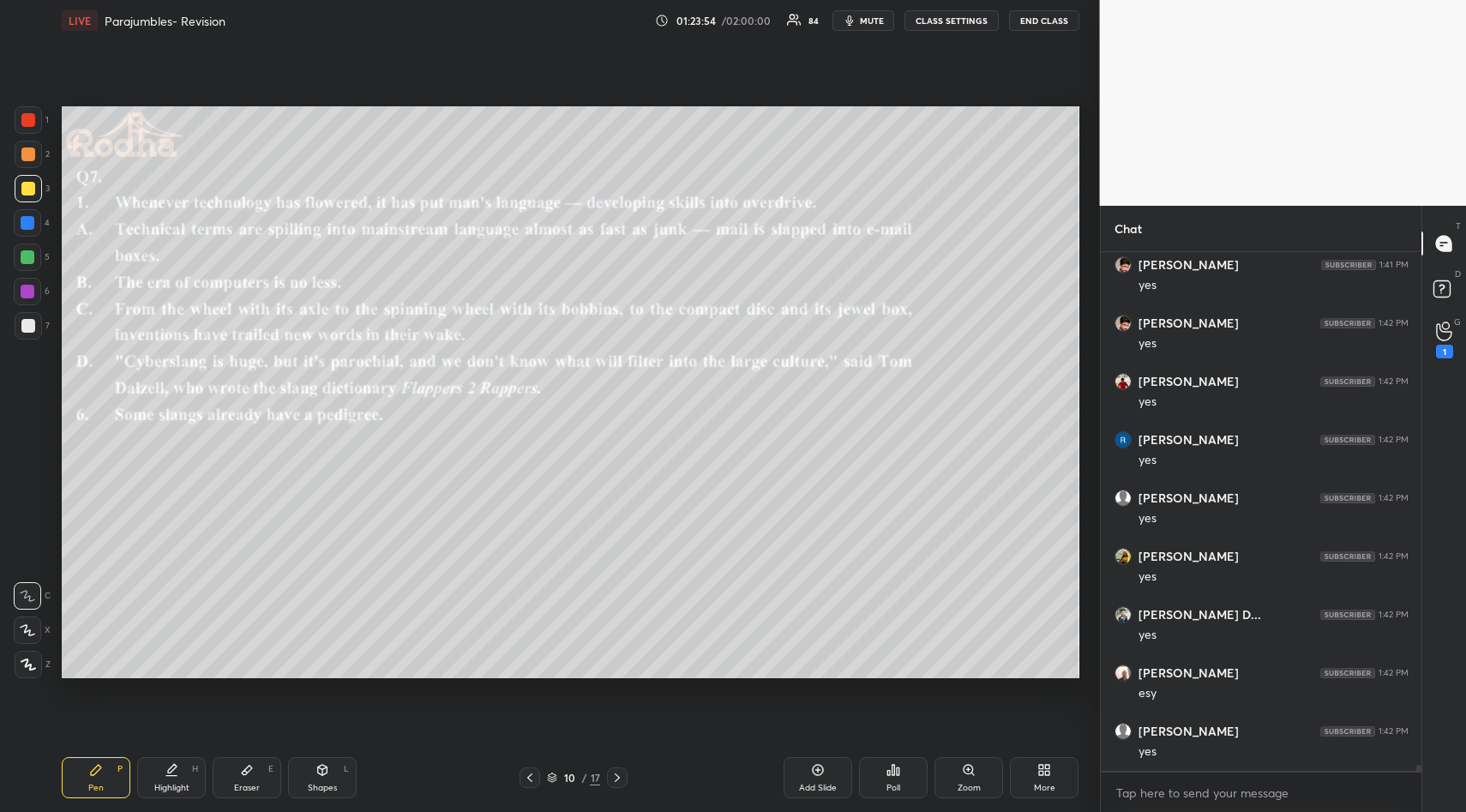
scroll to position [42747, 0]
click at [872, 21] on span "mute" at bounding box center [871, 20] width 24 height 12
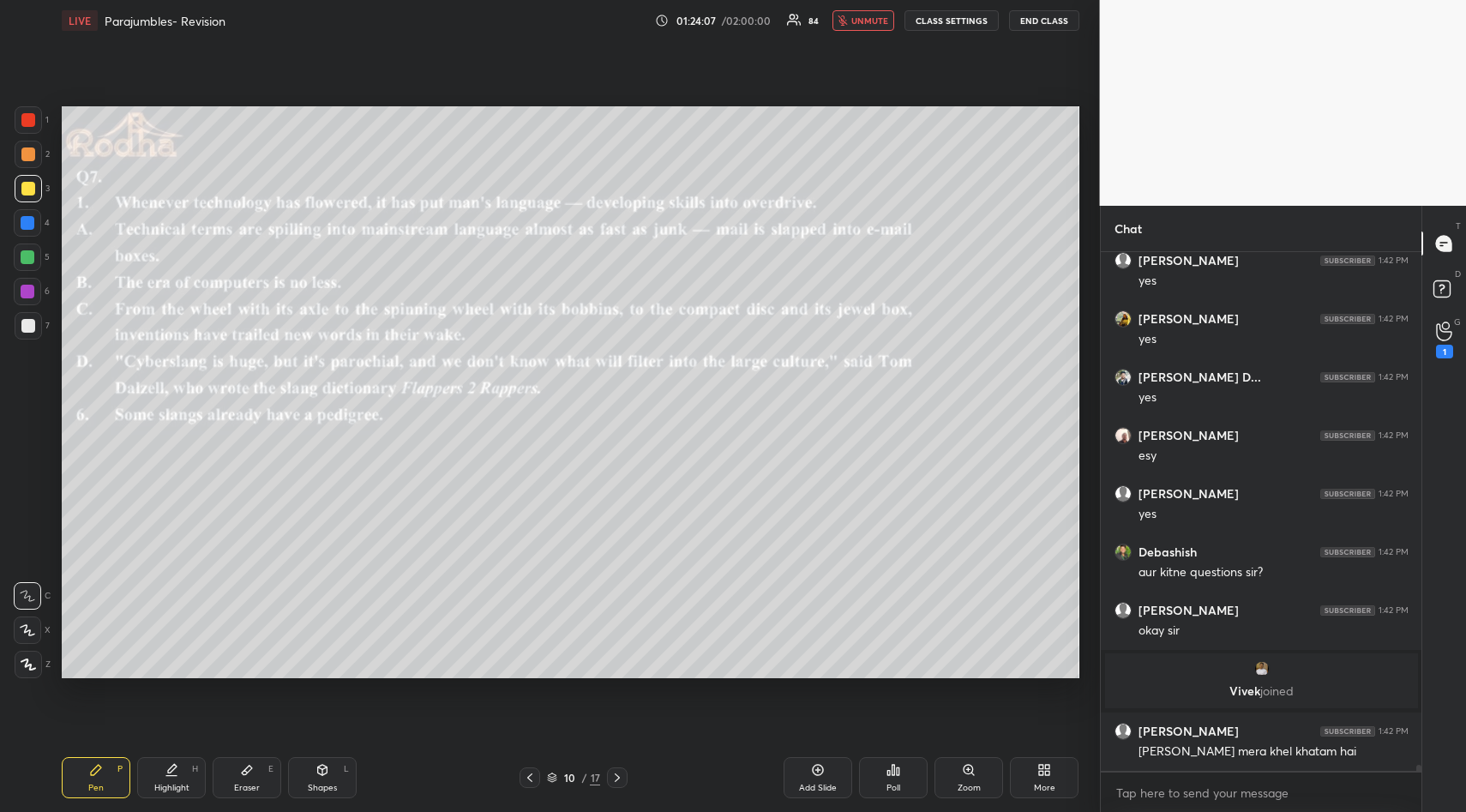
scroll to position [42309, 0]
click at [872, 21] on span "unmute" at bounding box center [869, 20] width 37 height 12
type textarea "x"
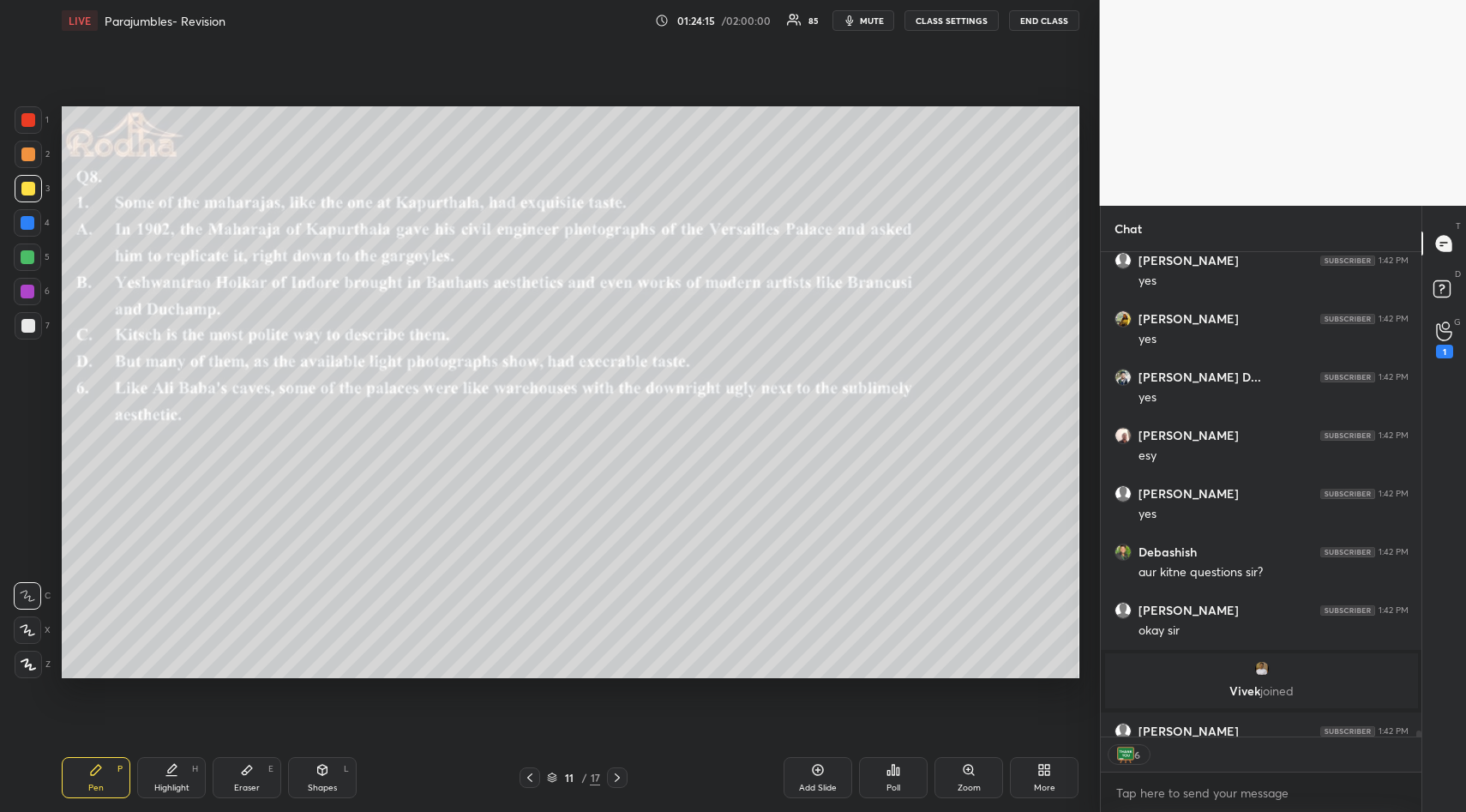
click at [891, 770] on icon at bounding box center [893, 769] width 13 height 13
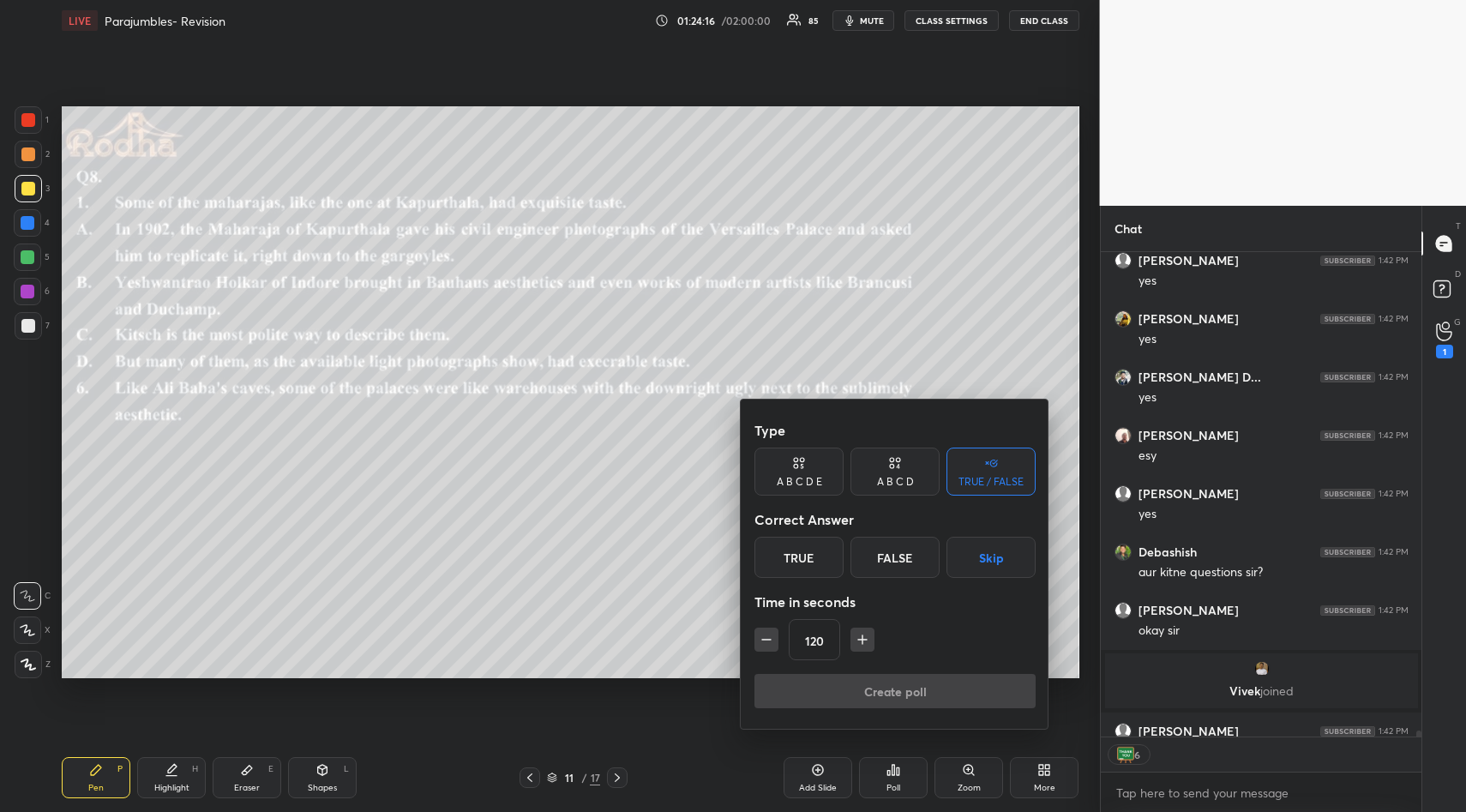
click at [987, 563] on button "Skip" at bounding box center [991, 557] width 89 height 41
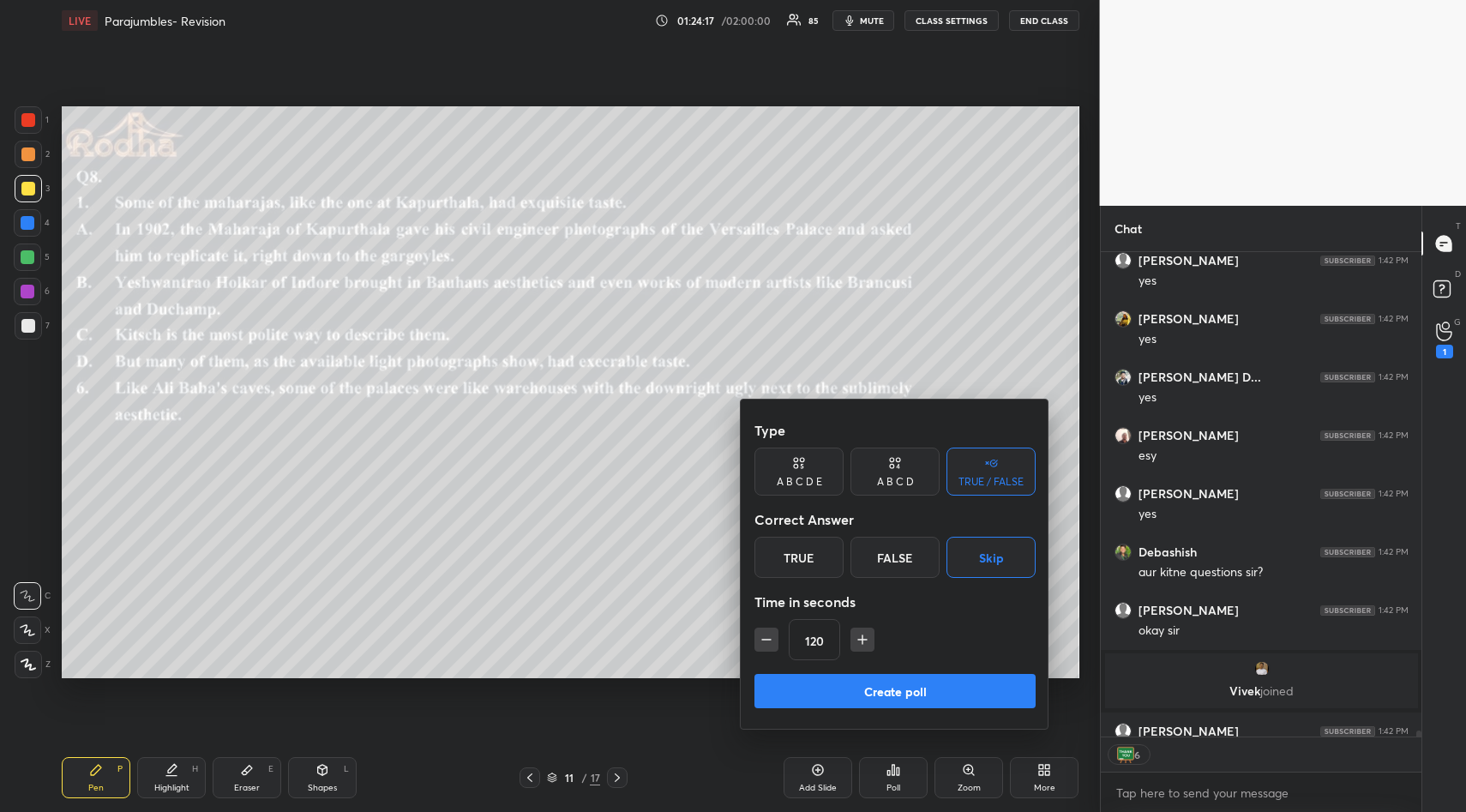
click at [901, 691] on button "Create poll" at bounding box center [894, 690] width 281 height 34
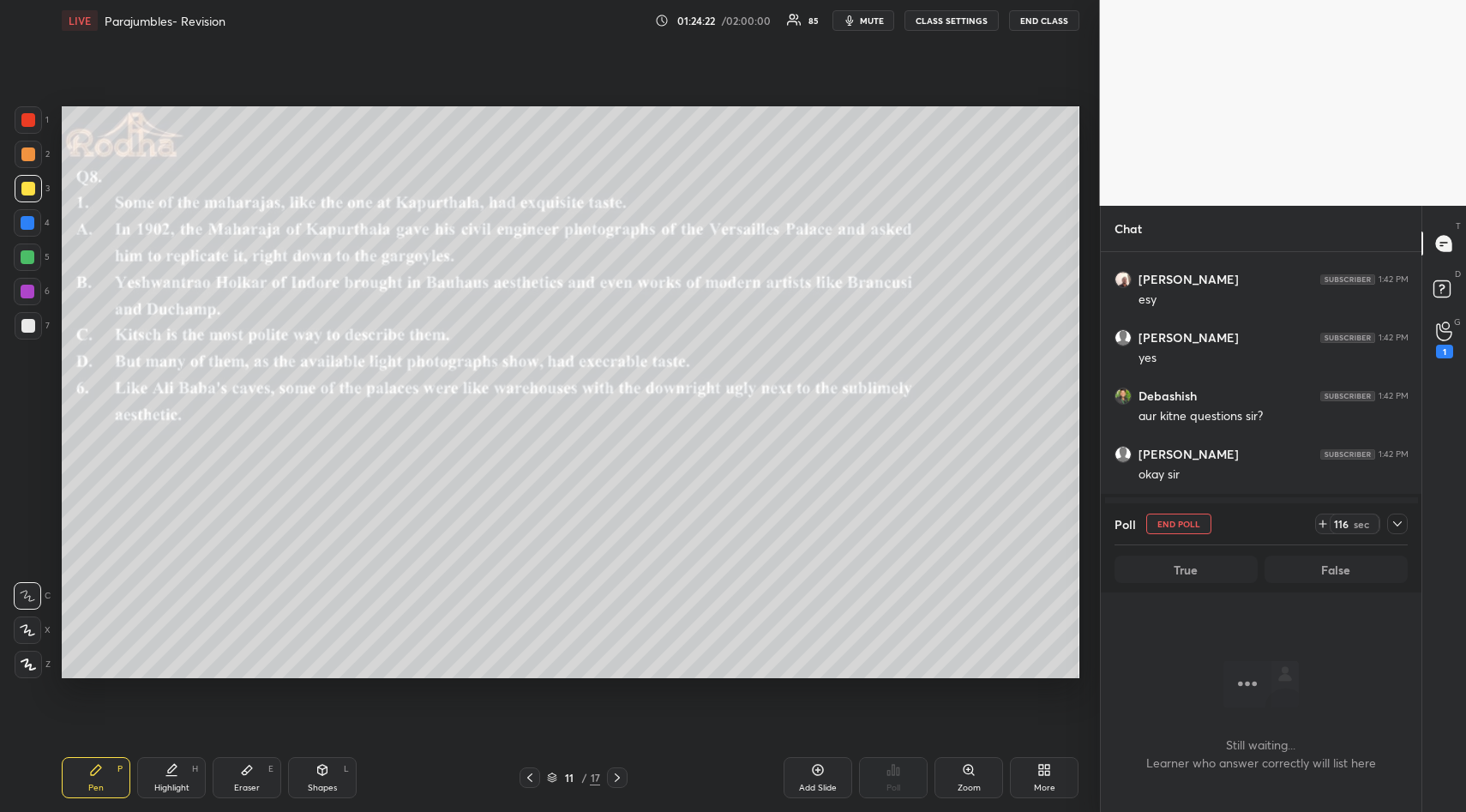
scroll to position [42441, 0]
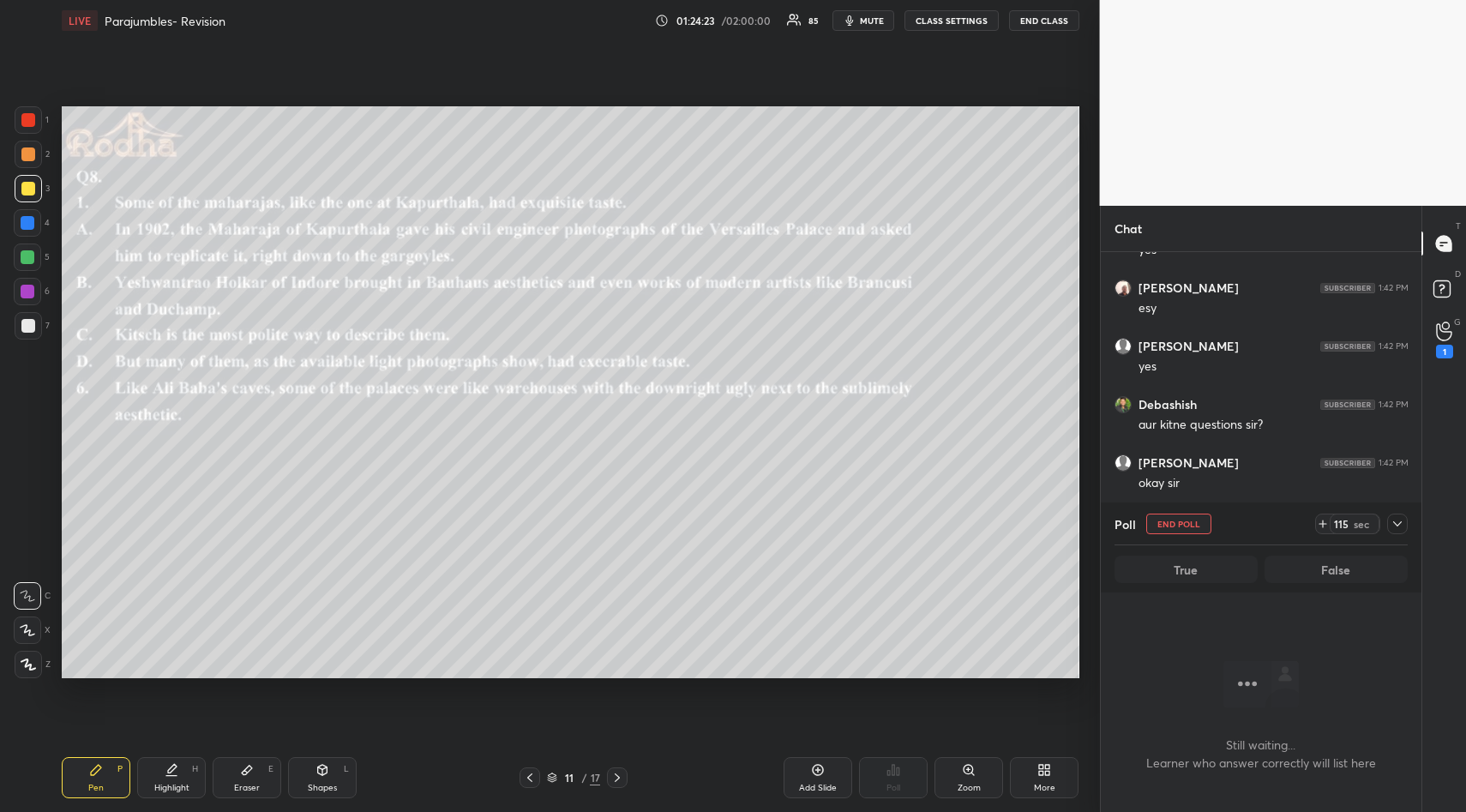
drag, startPoint x: 1425, startPoint y: 240, endPoint x: 1425, endPoint y: 275, distance: 35.0
click at [1425, 275] on div "T Messages (T) D Doubts (D) G Raise Hand (G) 1" at bounding box center [1444, 509] width 45 height 606
click at [1392, 528] on icon at bounding box center [1396, 523] width 13 height 13
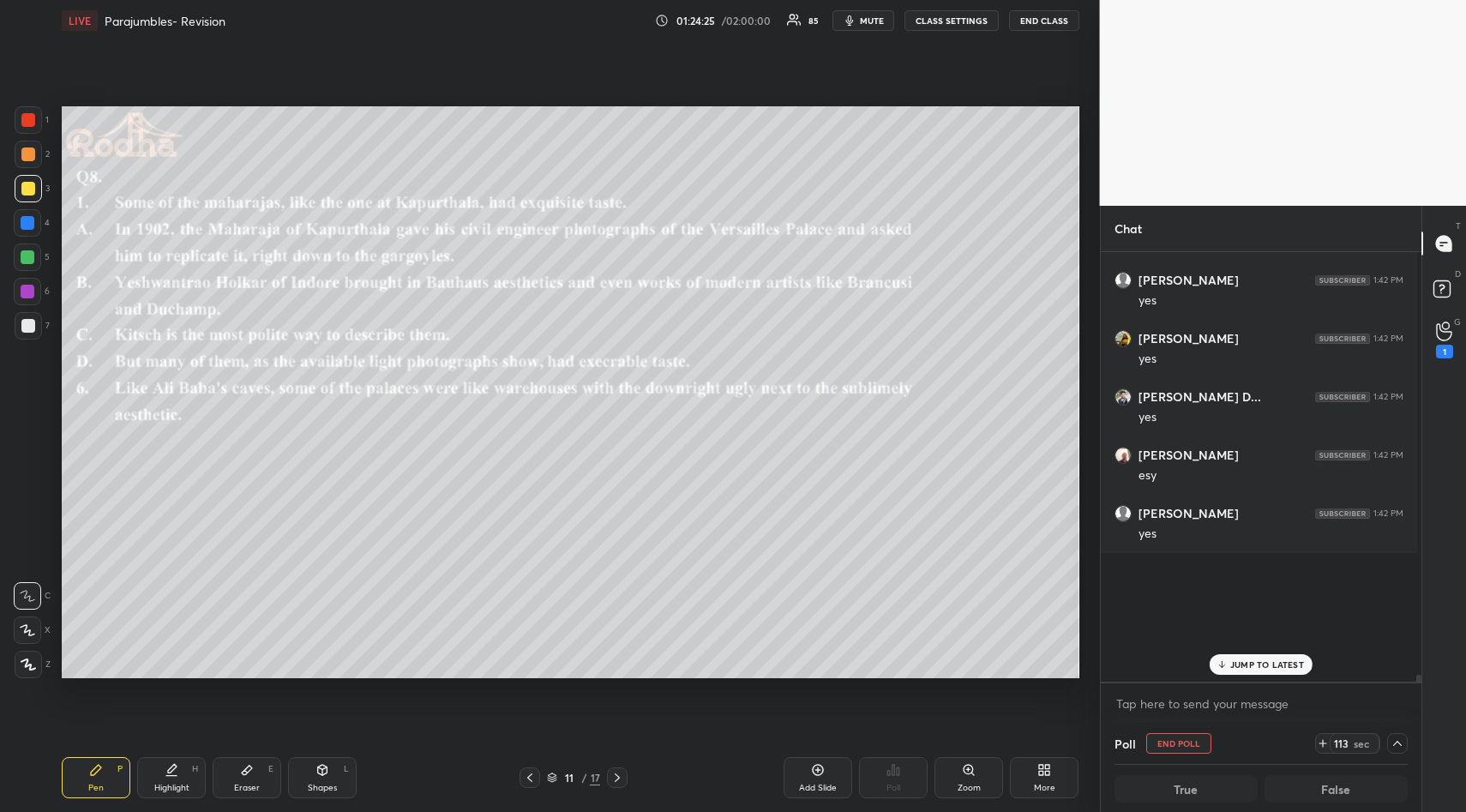
scroll to position [42081, 0]
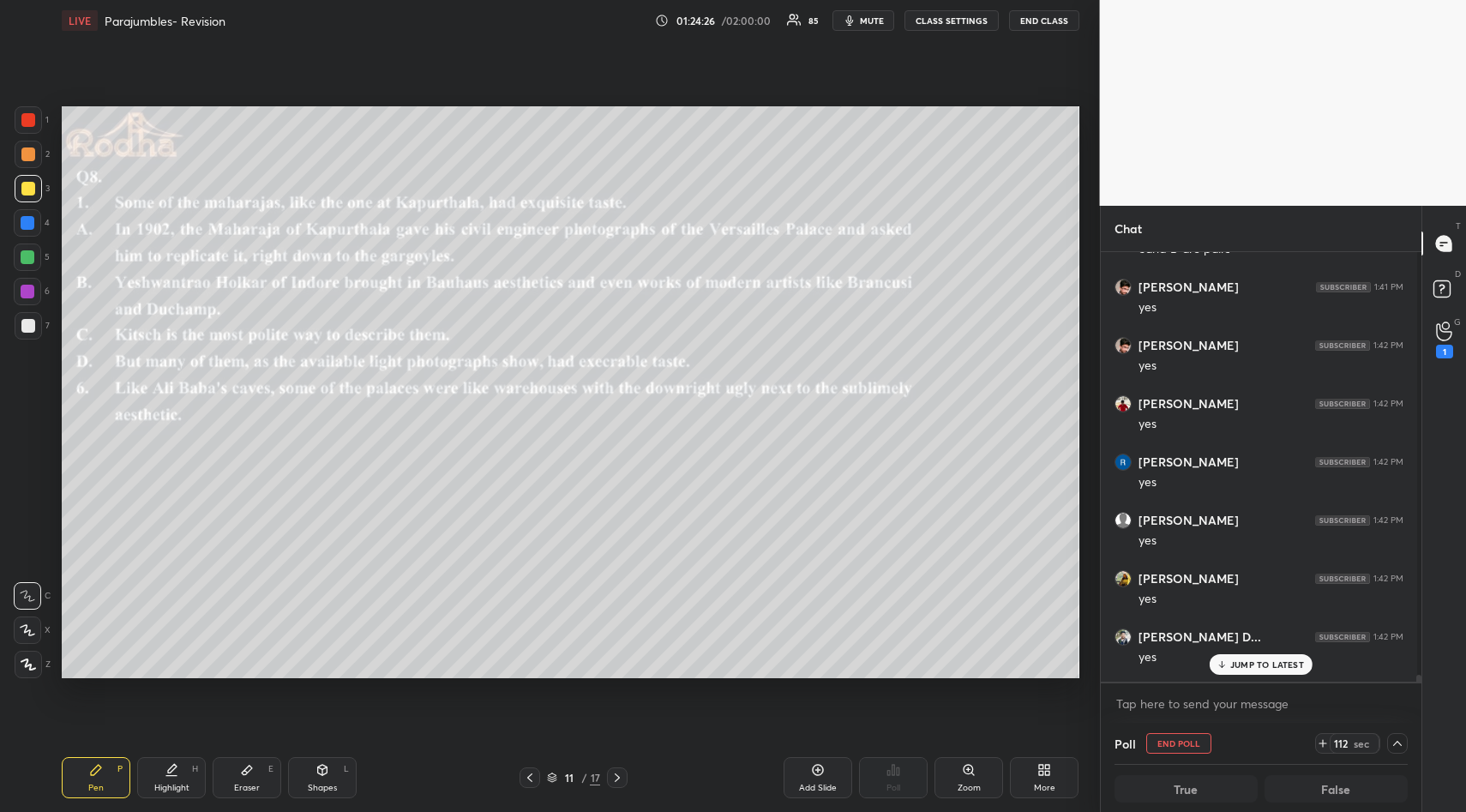
click at [1249, 669] on p "JUMP TO LATEST" at bounding box center [1267, 664] width 73 height 11
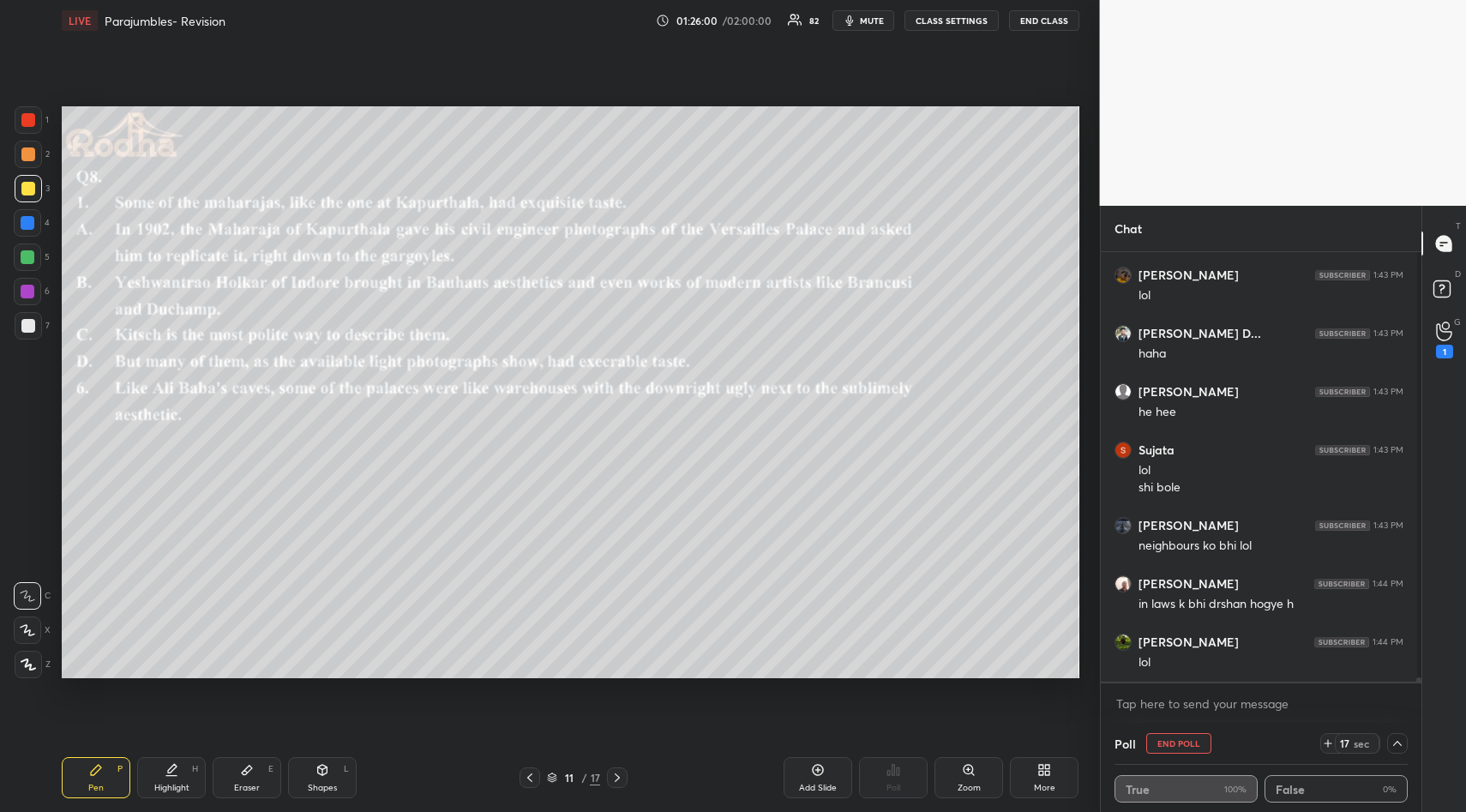
scroll to position [43146, 0]
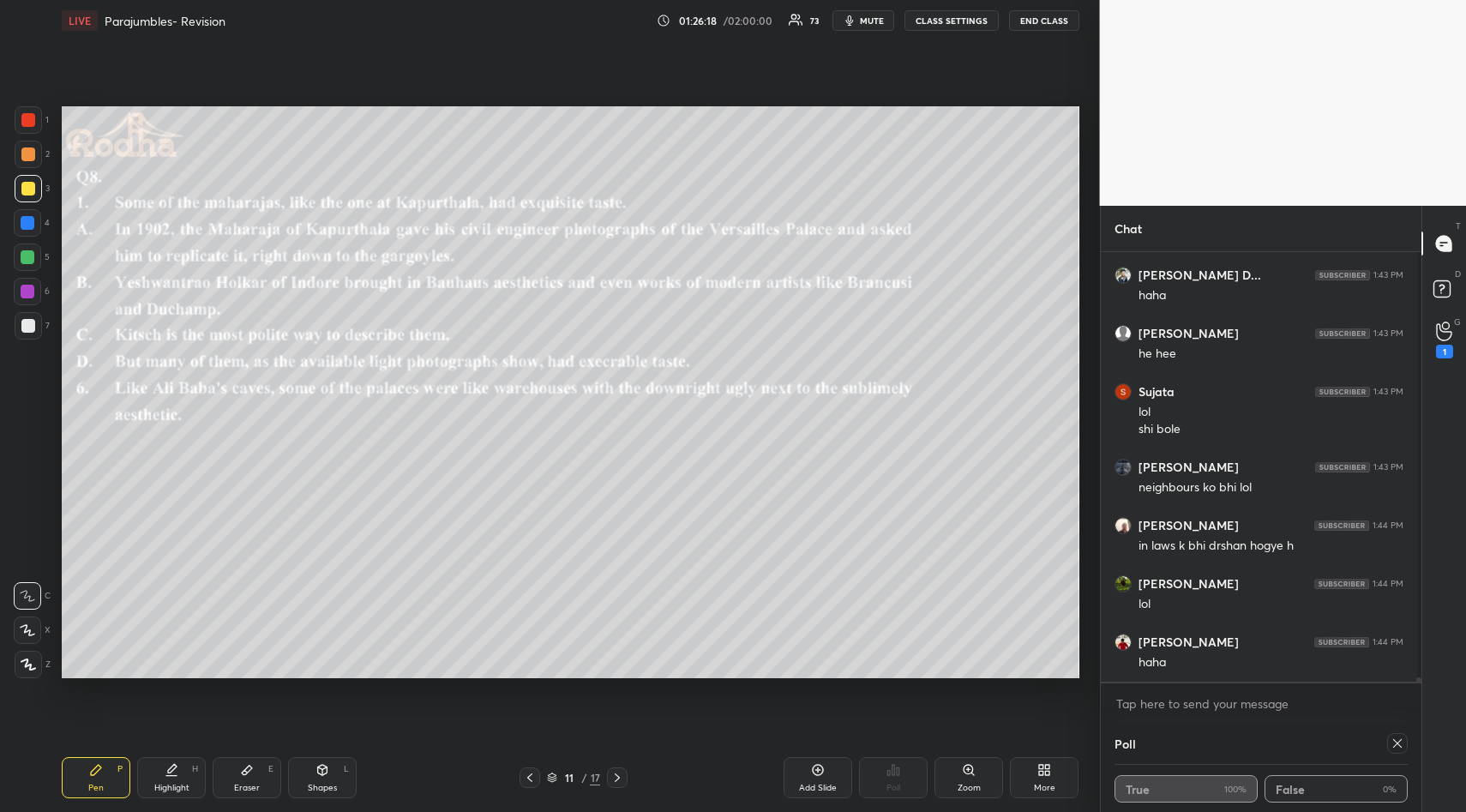
click at [1392, 747] on icon at bounding box center [1396, 742] width 13 height 13
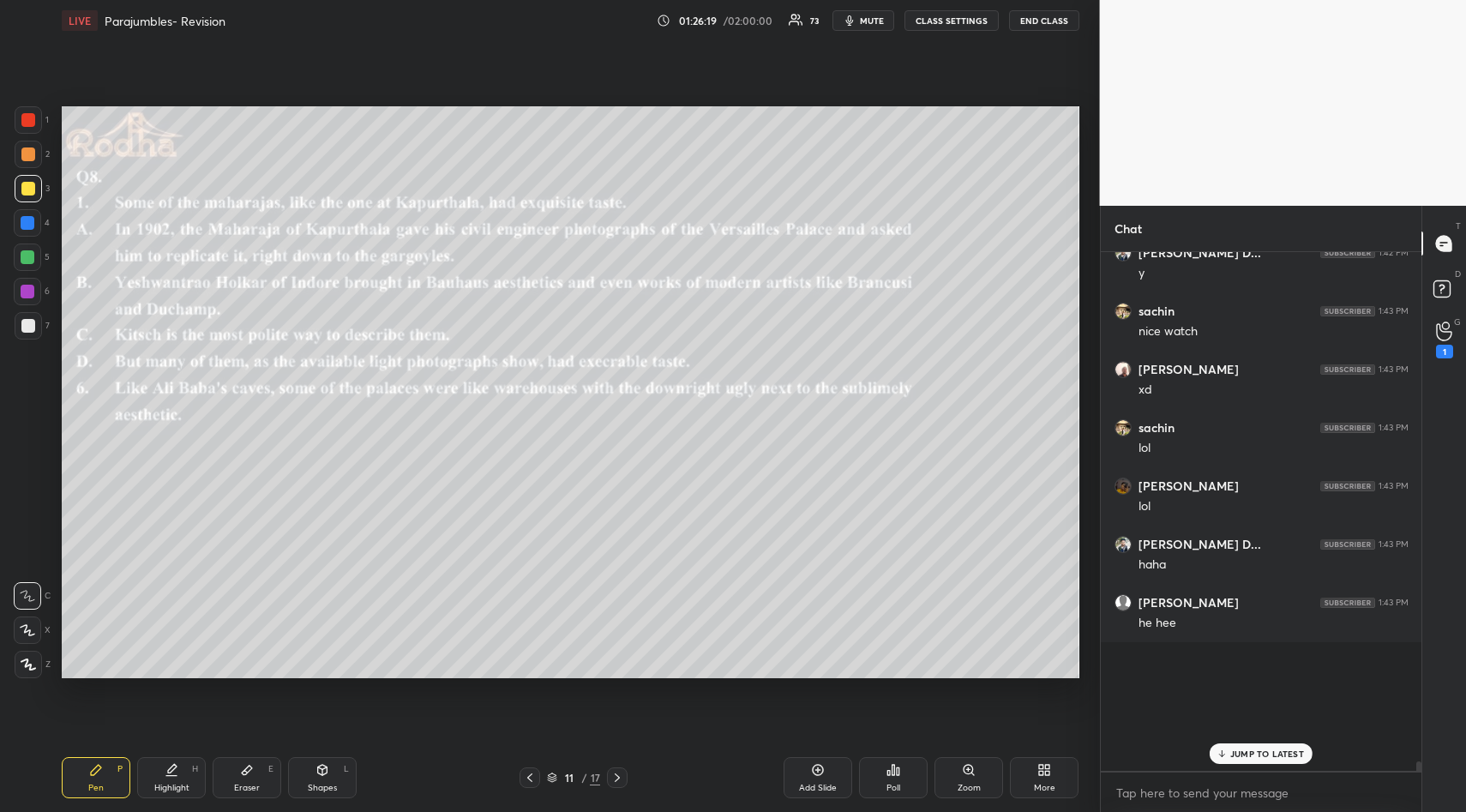
scroll to position [42463, 0]
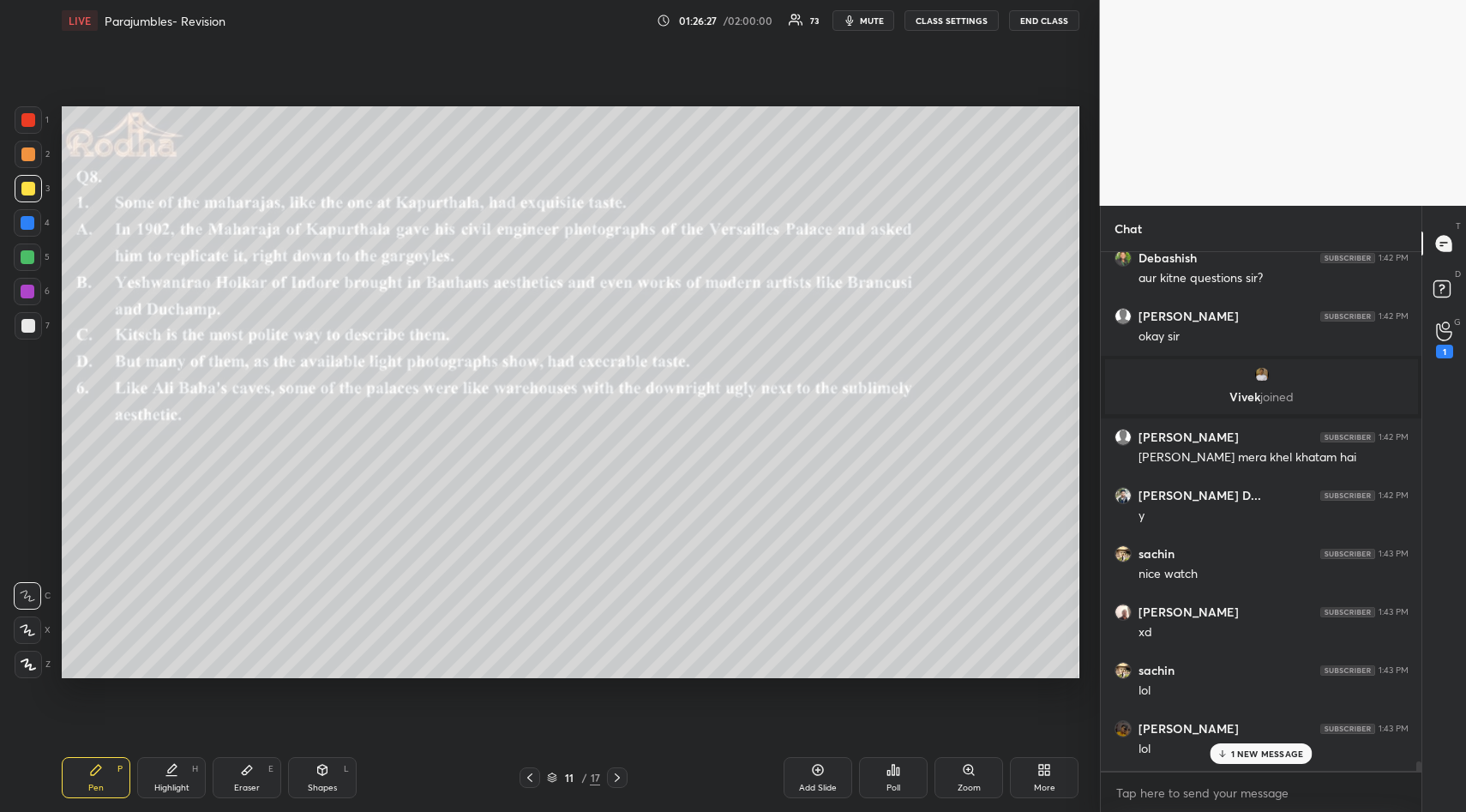
click at [1246, 751] on p "1 NEW MESSAGE" at bounding box center [1267, 754] width 72 height 11
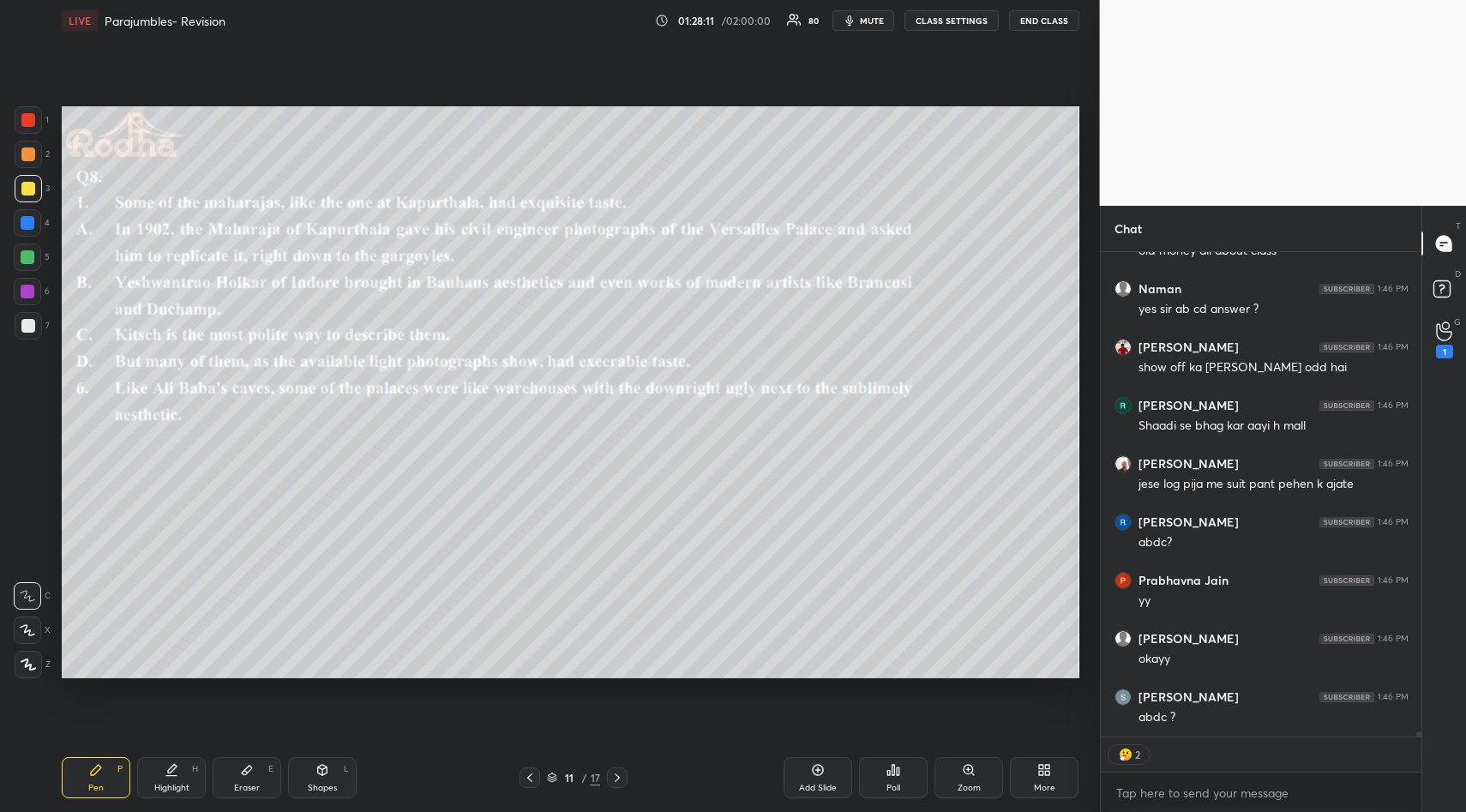
scroll to position [44501, 0]
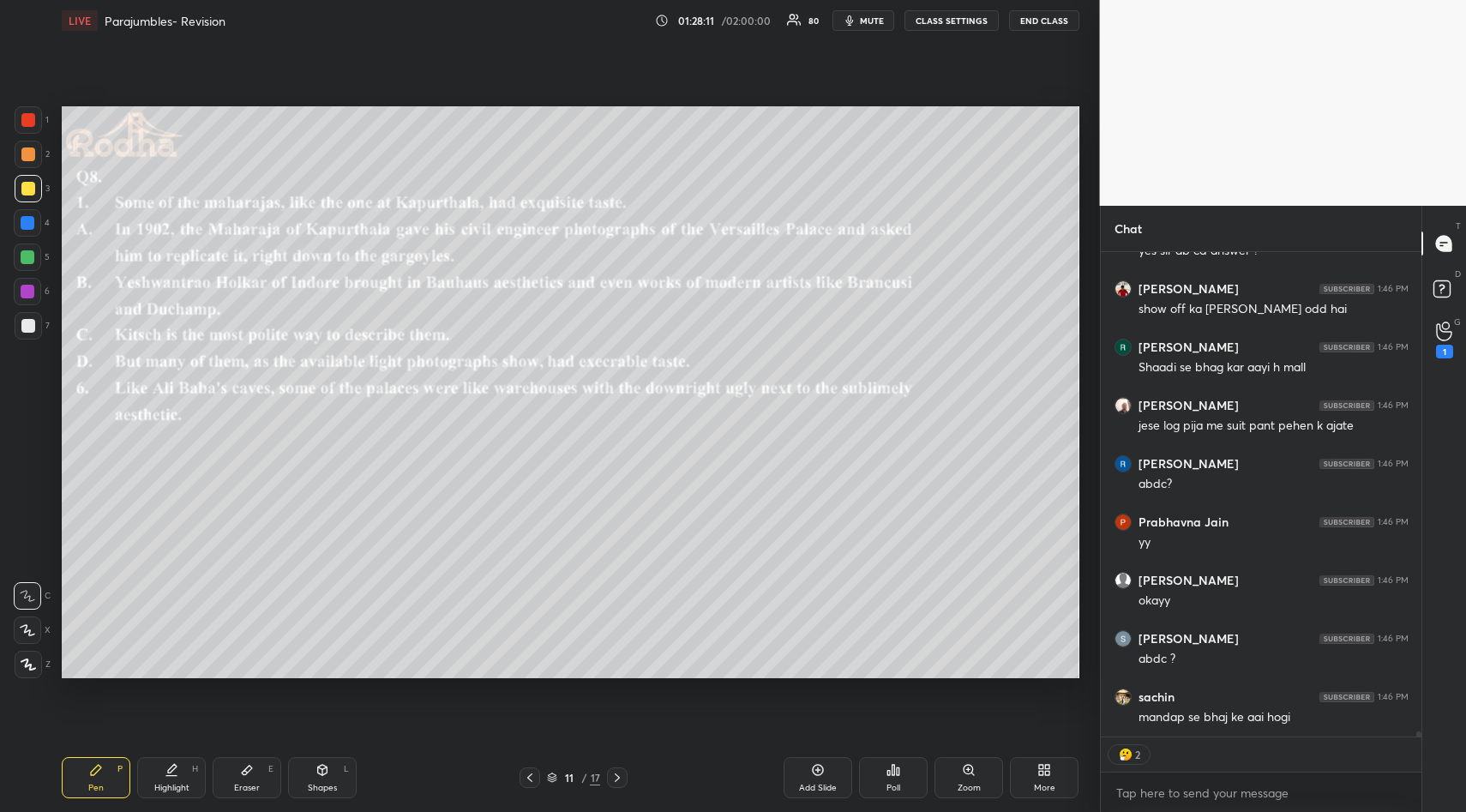
type textarea "x"
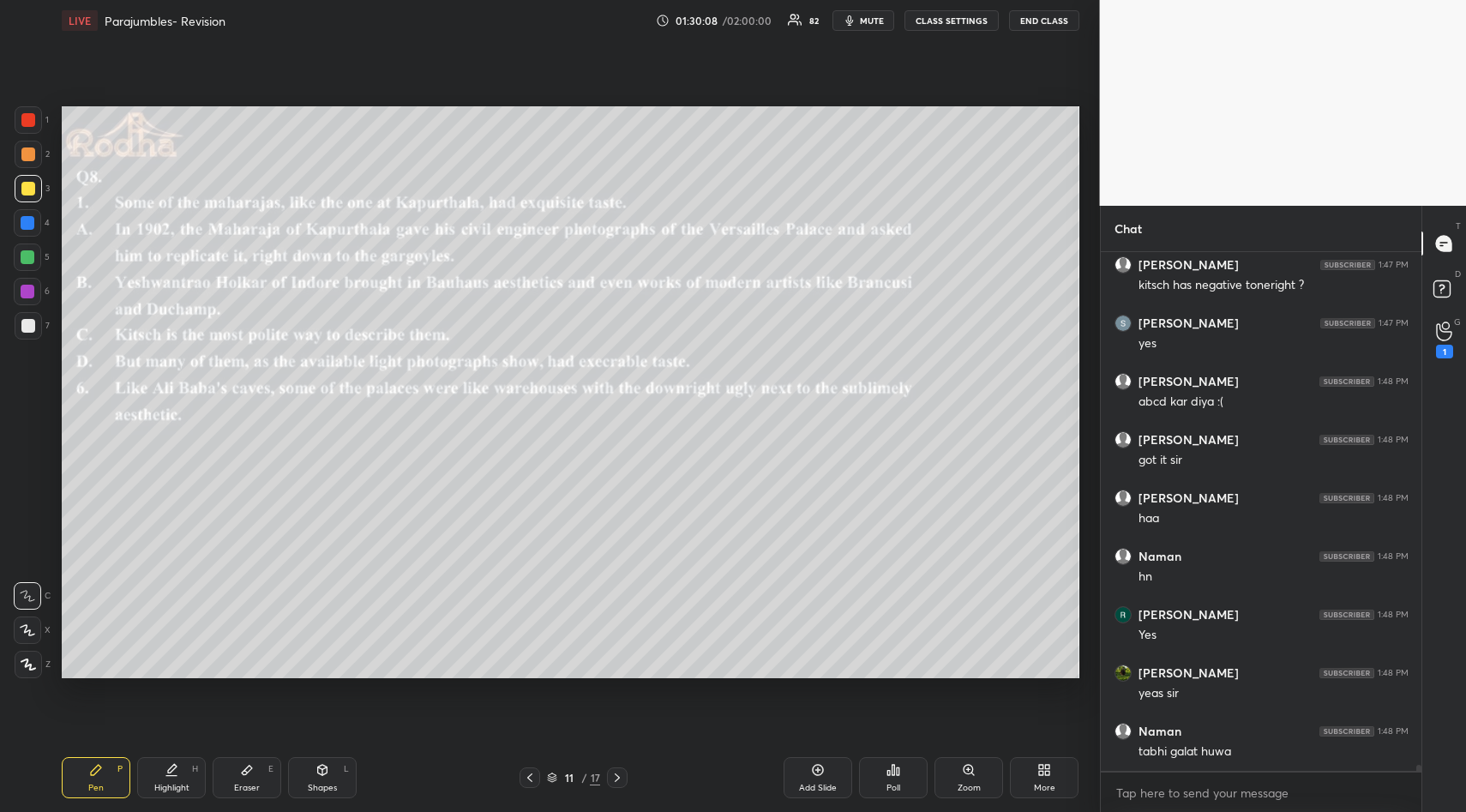
scroll to position [45326, 0]
drag, startPoint x: 253, startPoint y: 768, endPoint x: 250, endPoint y: 730, distance: 38.1
click at [248, 773] on icon at bounding box center [246, 769] width 13 height 13
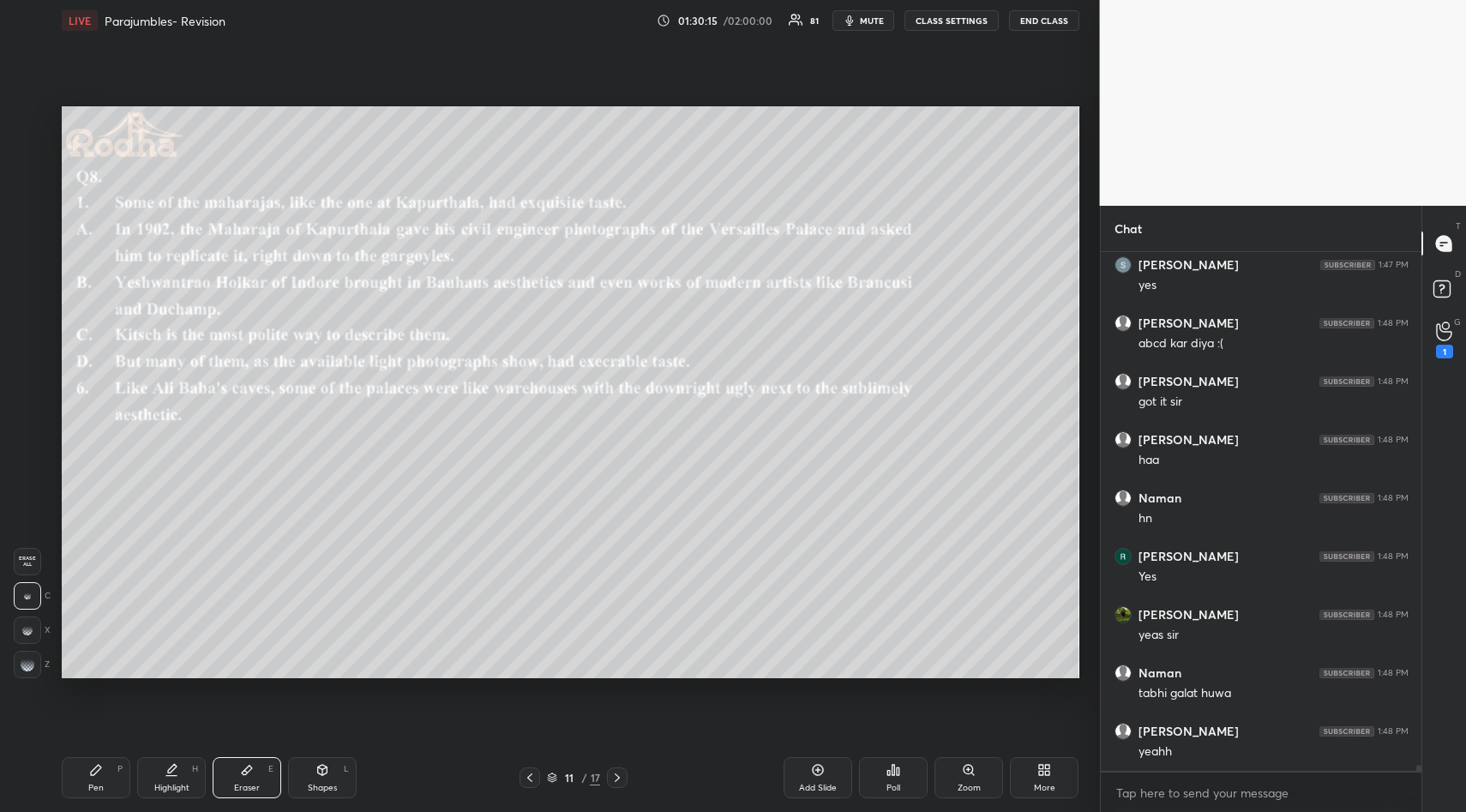
click at [31, 572] on div "Erase all" at bounding box center [27, 561] width 28 height 28
drag, startPoint x: 94, startPoint y: 772, endPoint x: 101, endPoint y: 731, distance: 41.6
click at [94, 772] on icon at bounding box center [97, 770] width 11 height 11
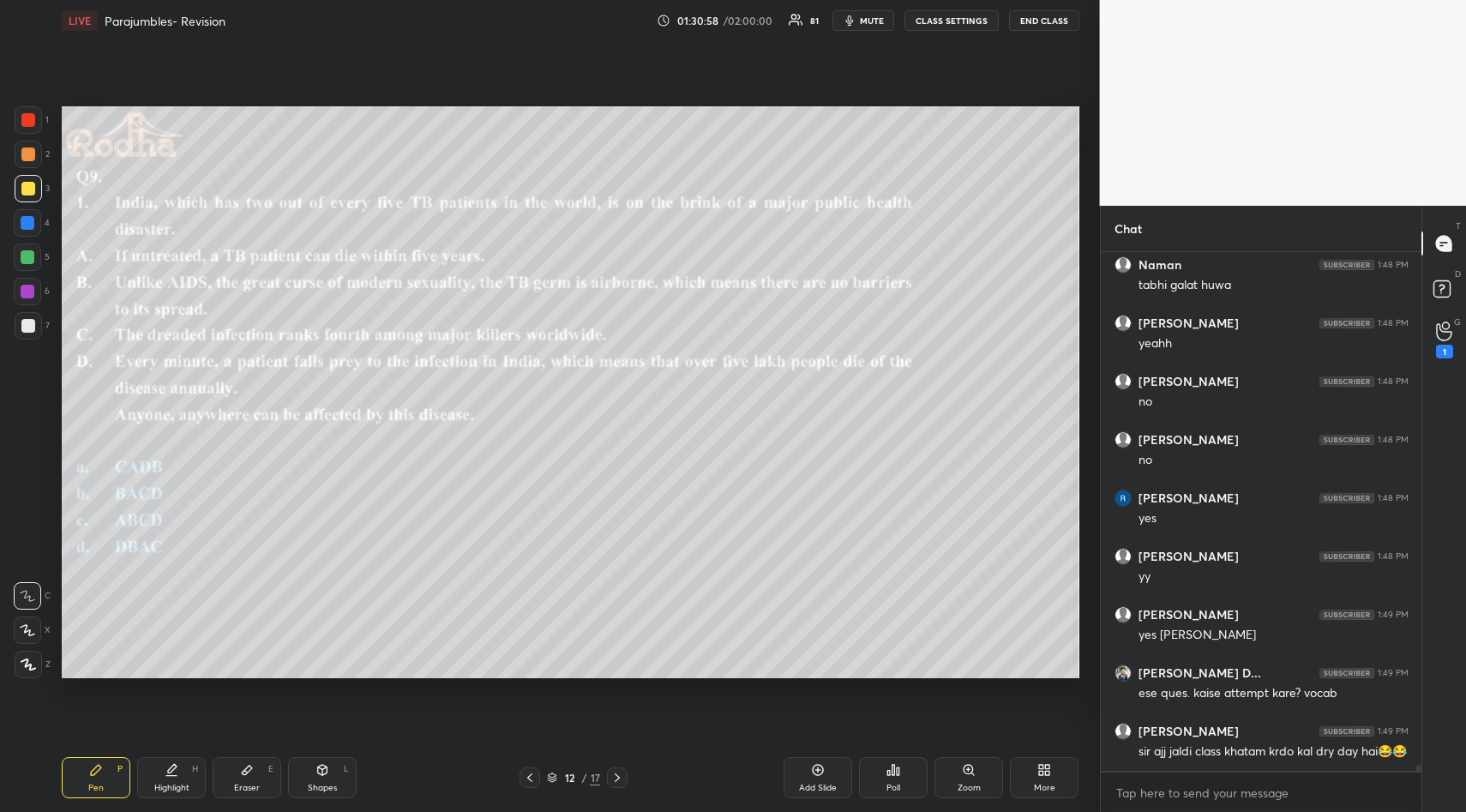
scroll to position [45808, 0]
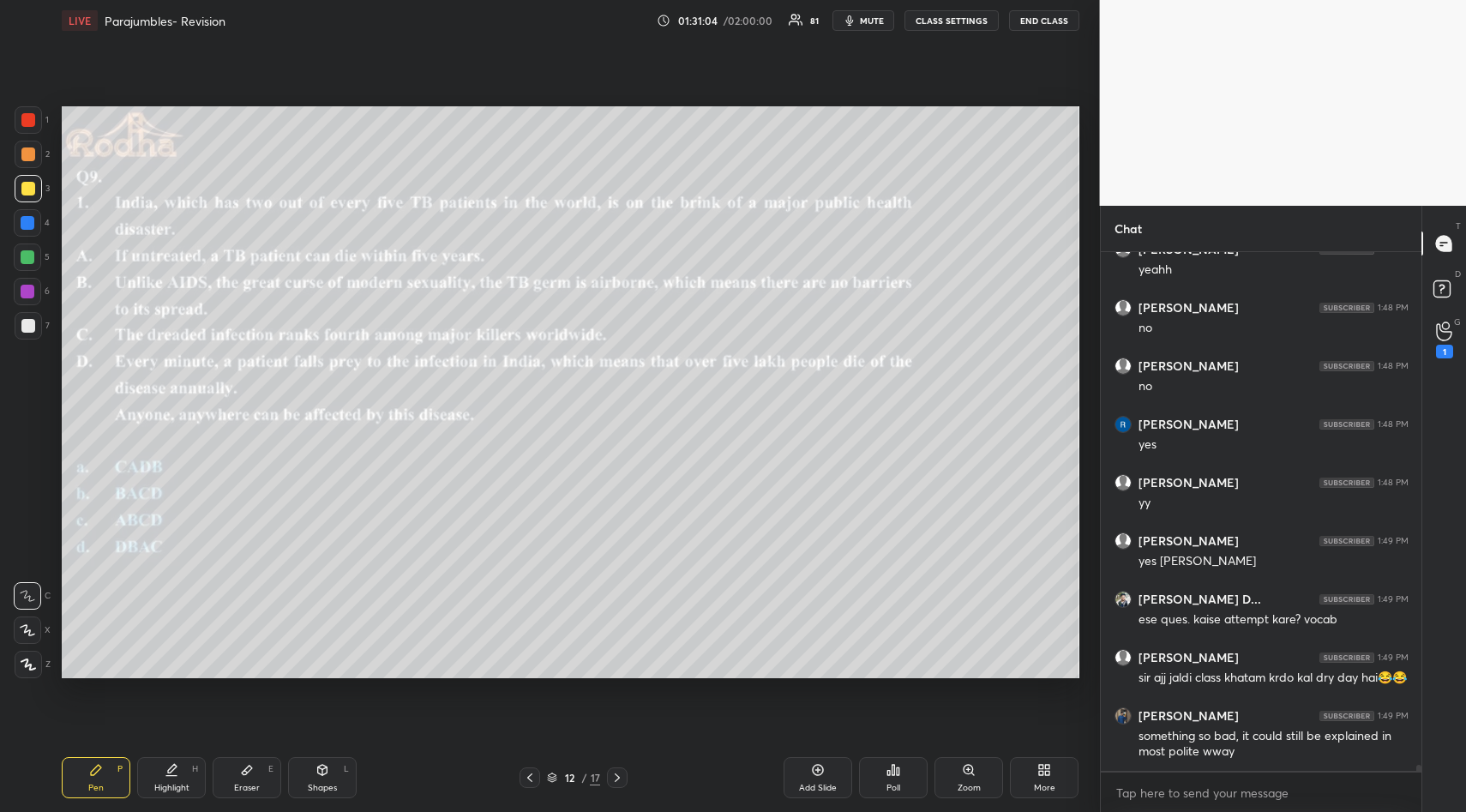
click at [883, 773] on div "Poll" at bounding box center [893, 777] width 69 height 41
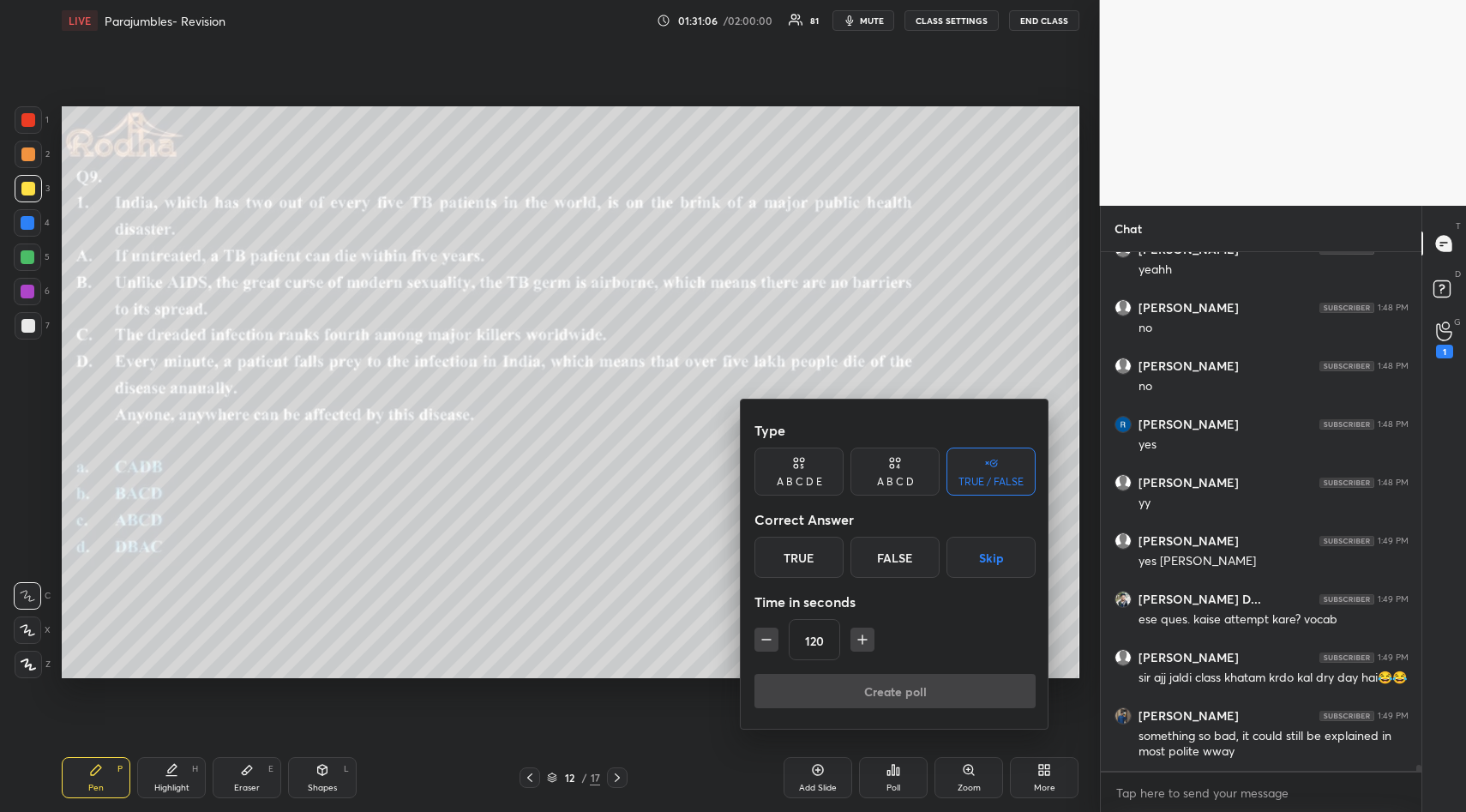
click at [764, 643] on icon "button" at bounding box center [766, 639] width 17 height 17
drag, startPoint x: 767, startPoint y: 641, endPoint x: 778, endPoint y: 645, distance: 11.7
click at [767, 641] on icon "button" at bounding box center [766, 639] width 17 height 17
click at [769, 638] on icon "button" at bounding box center [766, 639] width 17 height 17
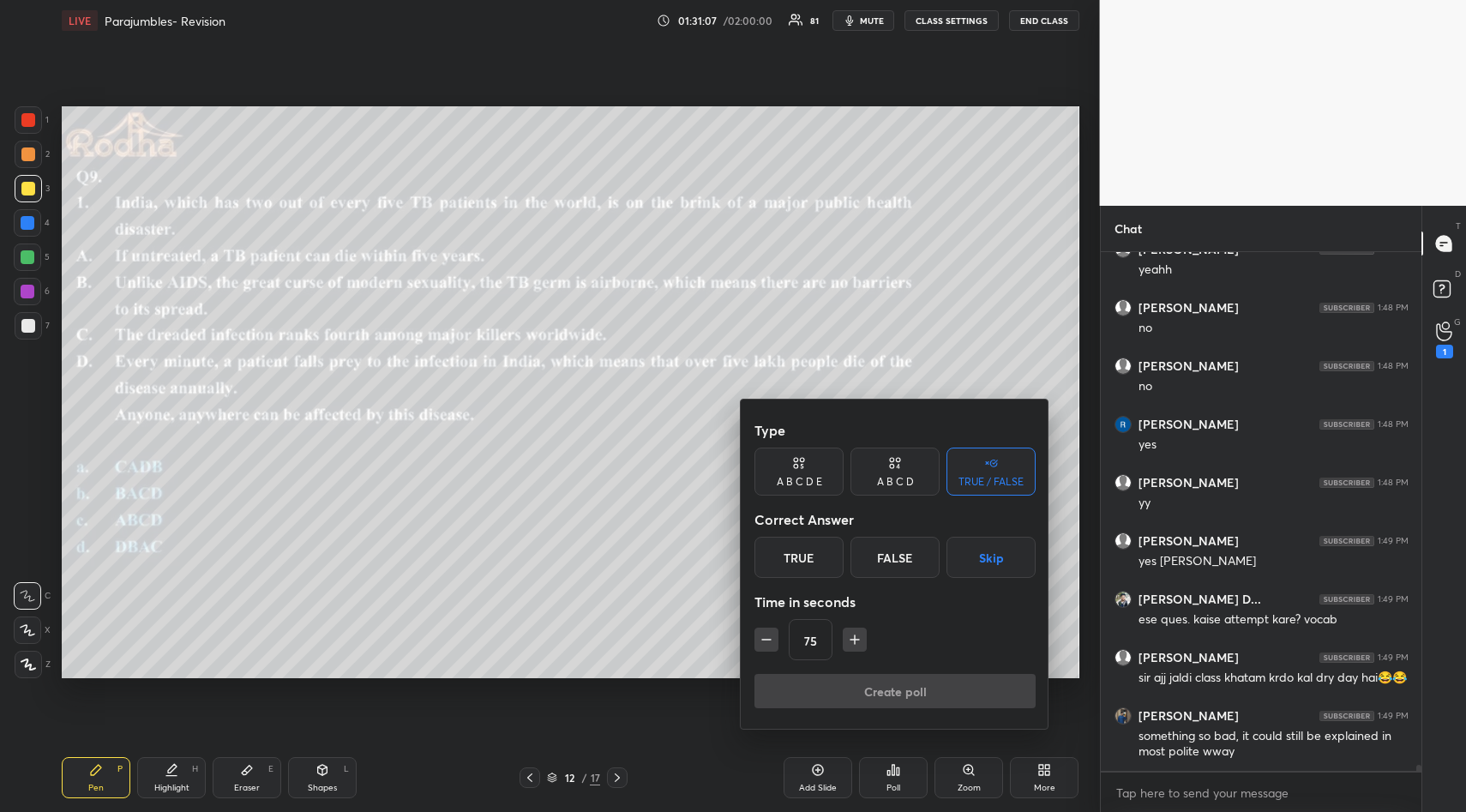
type input "60"
click at [996, 549] on button "Skip" at bounding box center [991, 557] width 89 height 41
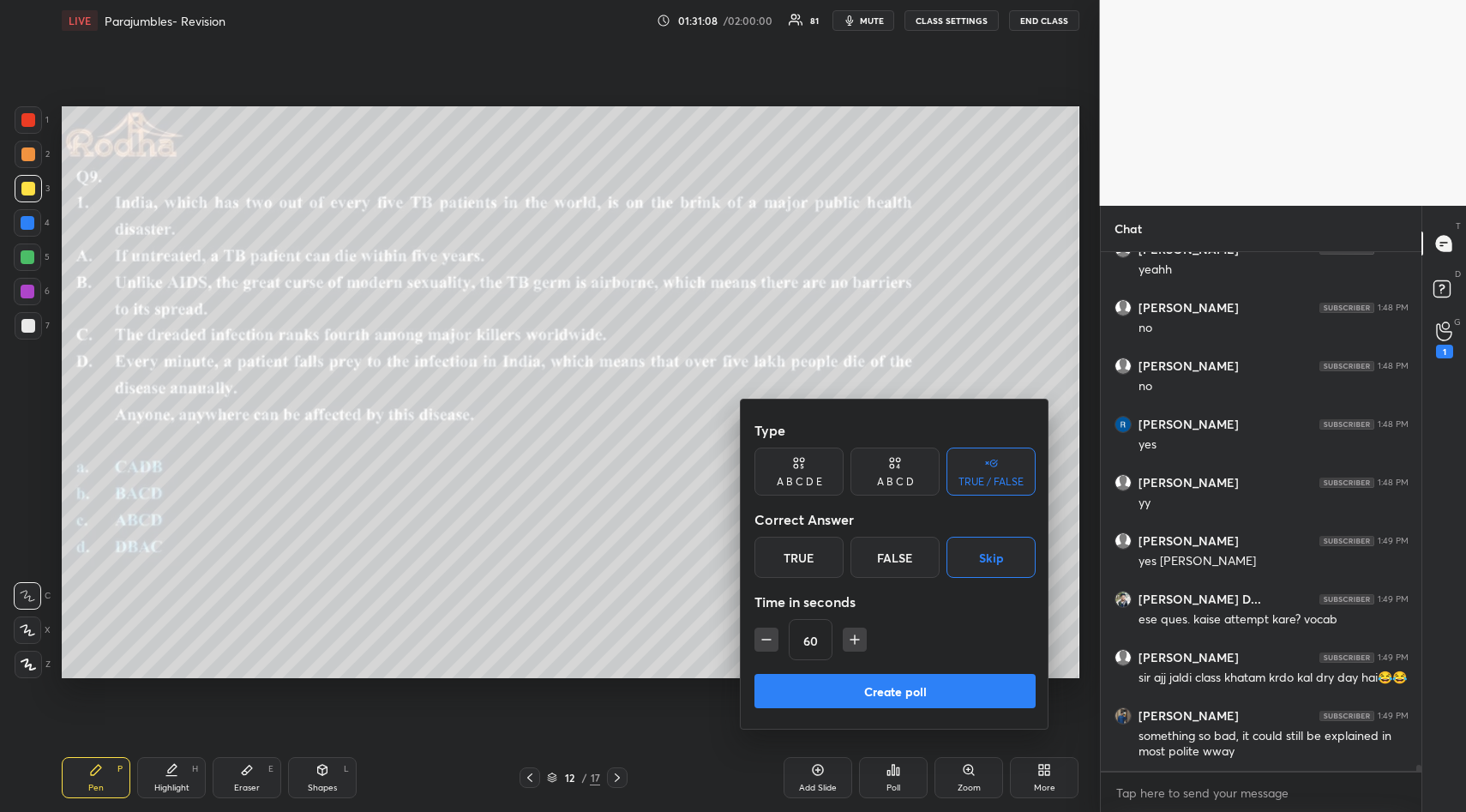
click at [911, 679] on button "Create poll" at bounding box center [894, 690] width 281 height 34
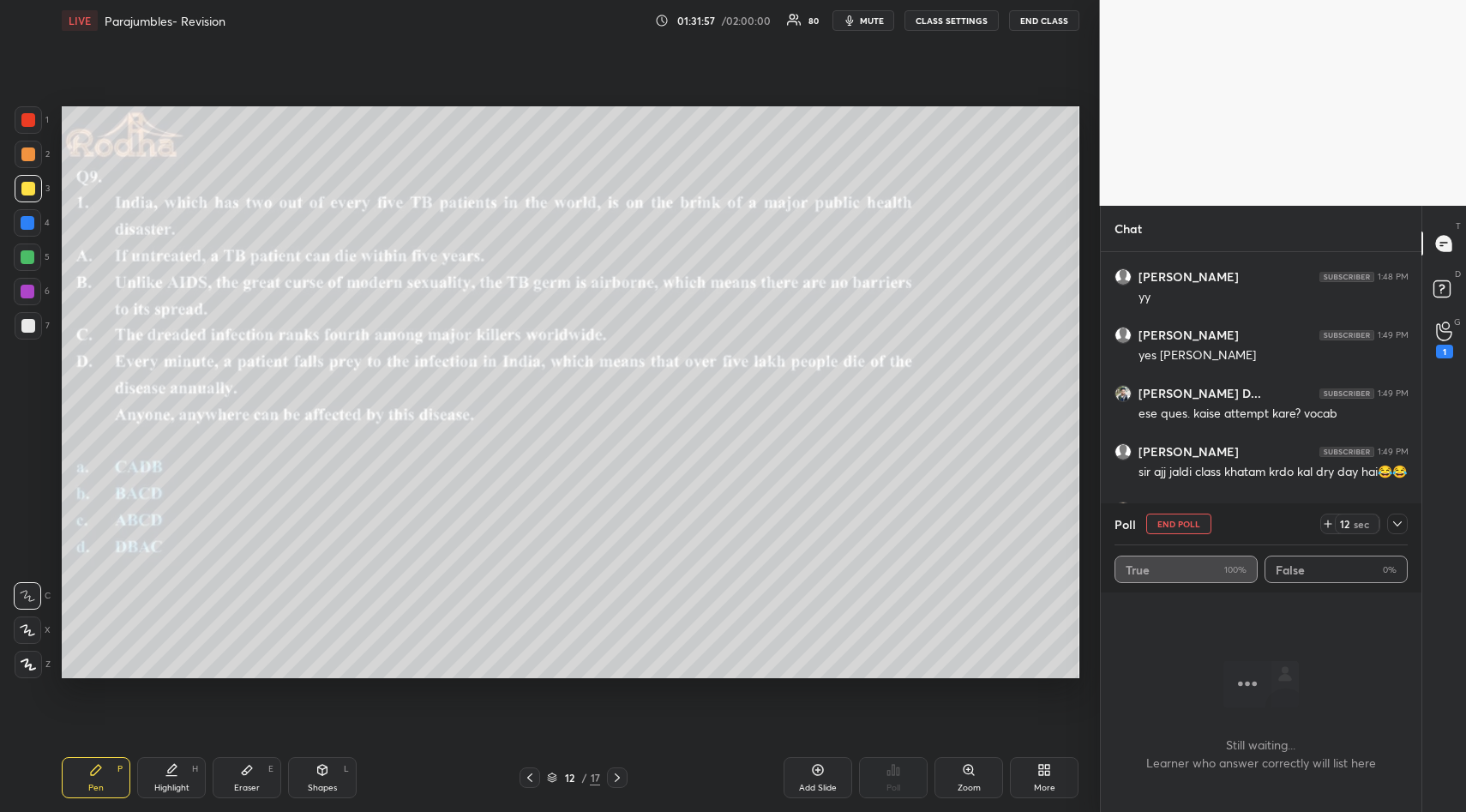
scroll to position [45801, 0]
click at [1406, 525] on div at bounding box center [1397, 523] width 21 height 21
type textarea "x"
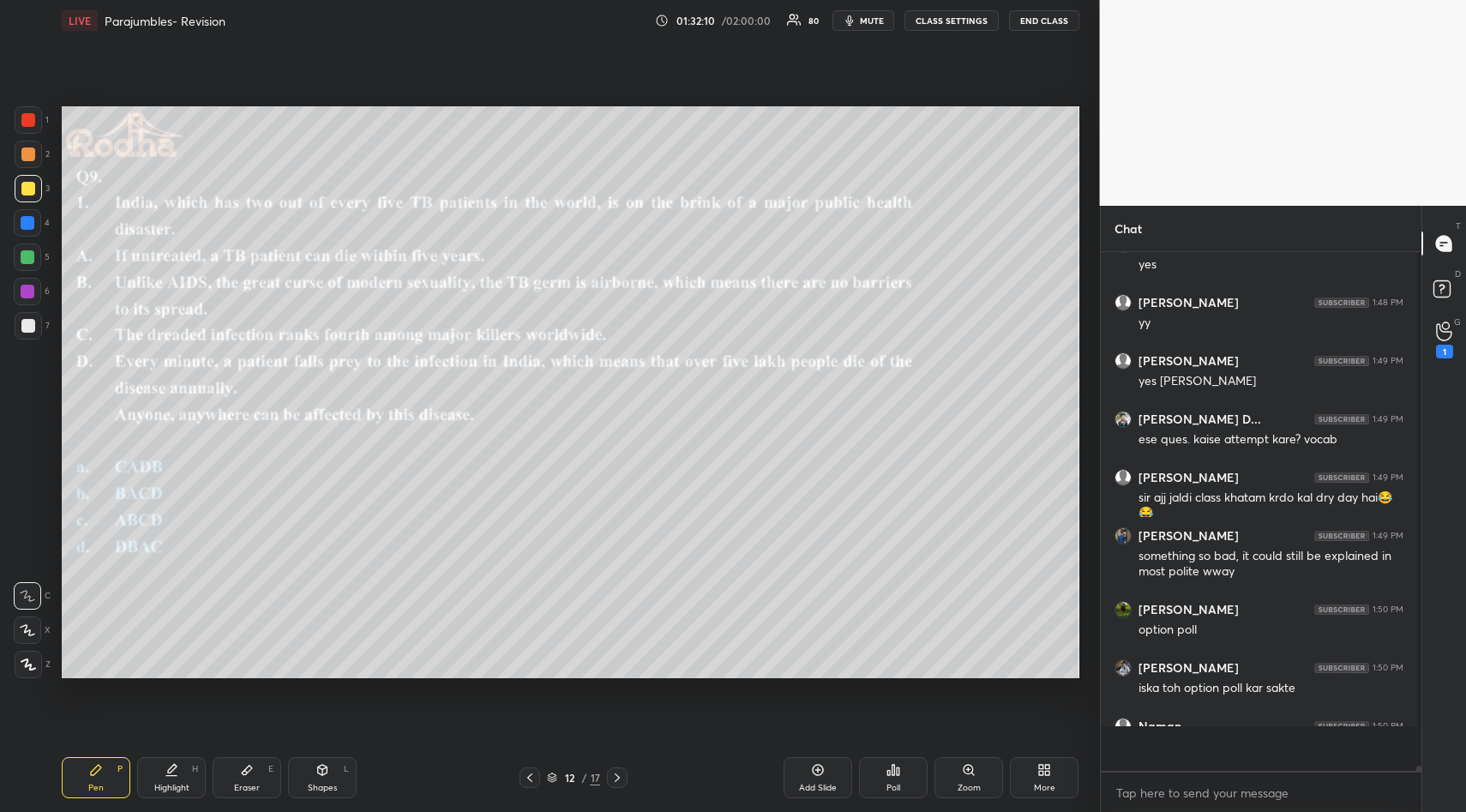
scroll to position [45712, 0]
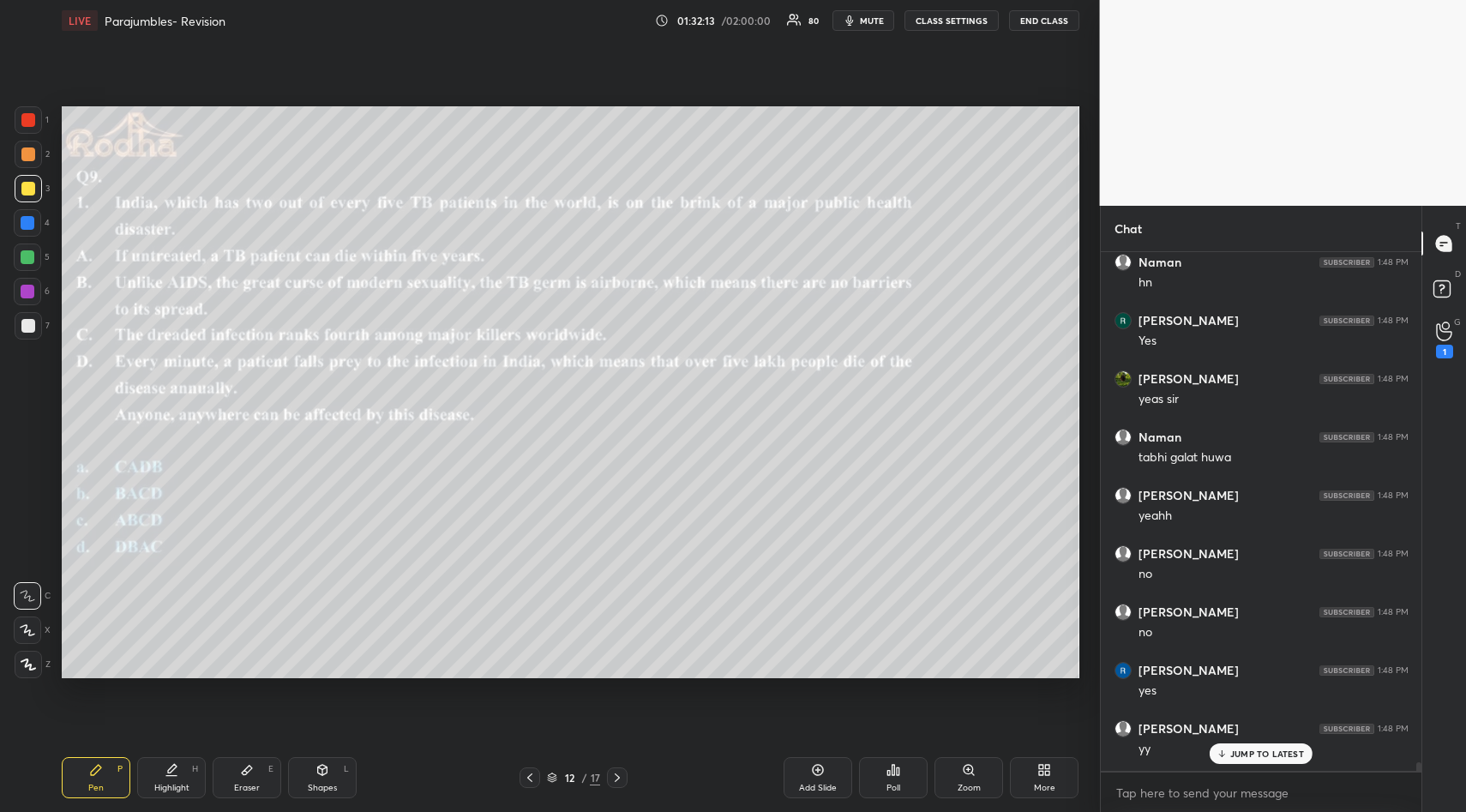
click at [1267, 747] on div "JUMP TO LATEST" at bounding box center [1260, 753] width 103 height 21
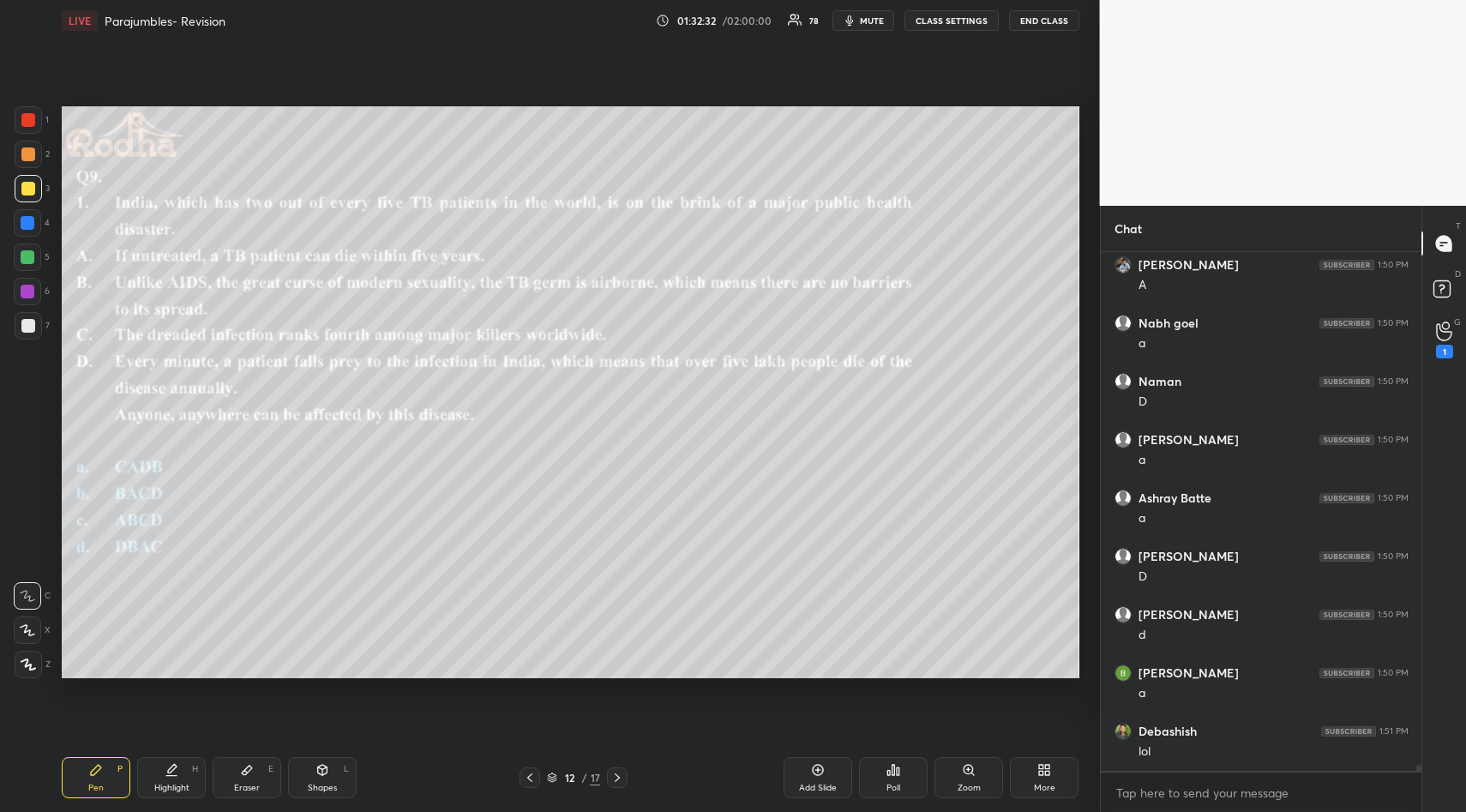
scroll to position [46528, 0]
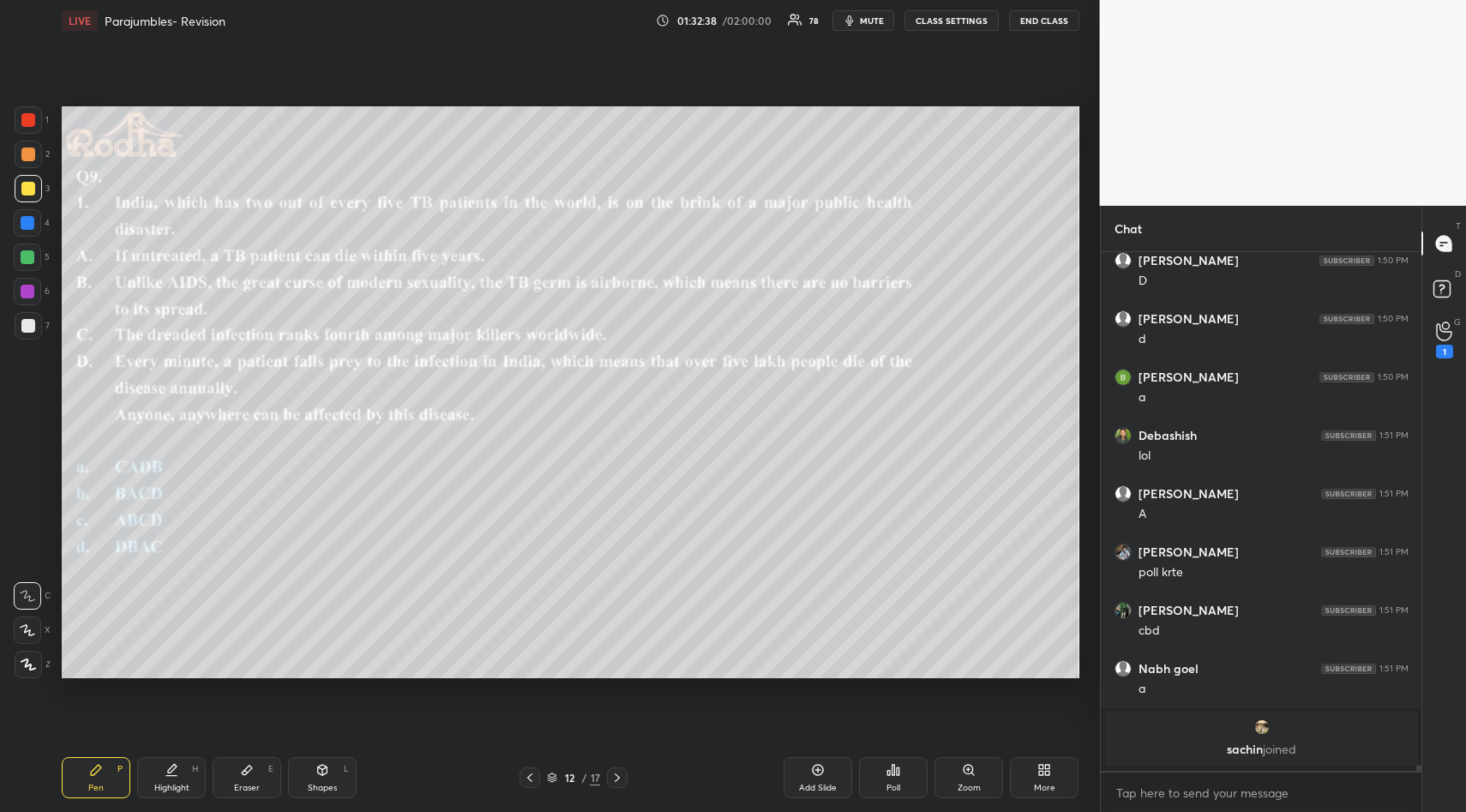
click at [888, 773] on icon at bounding box center [893, 769] width 13 height 13
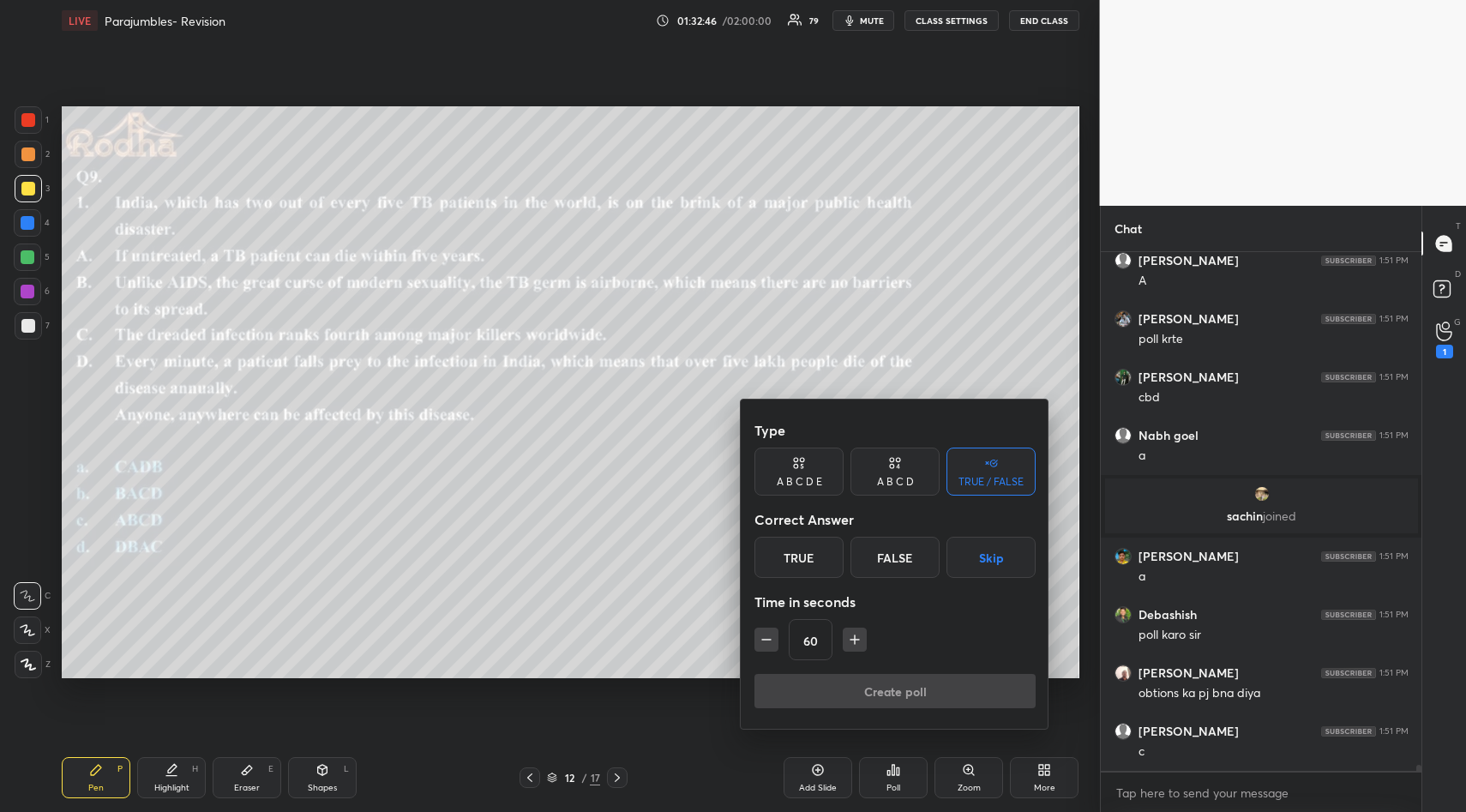
click at [899, 477] on div "A B C D" at bounding box center [894, 482] width 37 height 11
click at [785, 555] on div "A" at bounding box center [779, 557] width 51 height 41
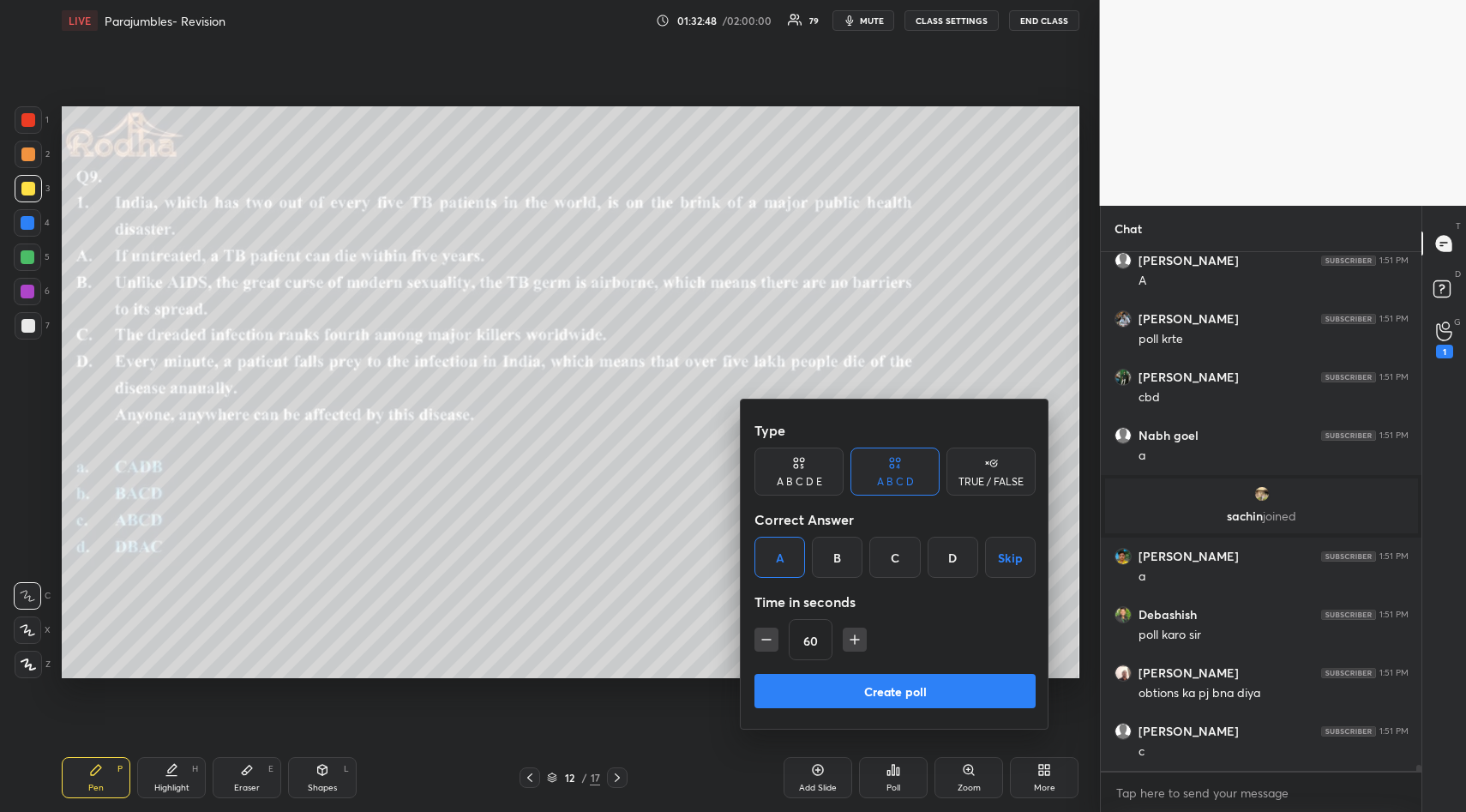
click at [768, 638] on icon "button" at bounding box center [766, 639] width 17 height 17
click at [764, 641] on icon "button" at bounding box center [766, 639] width 17 height 17
type input "15"
click at [760, 643] on div "15" at bounding box center [894, 639] width 281 height 41
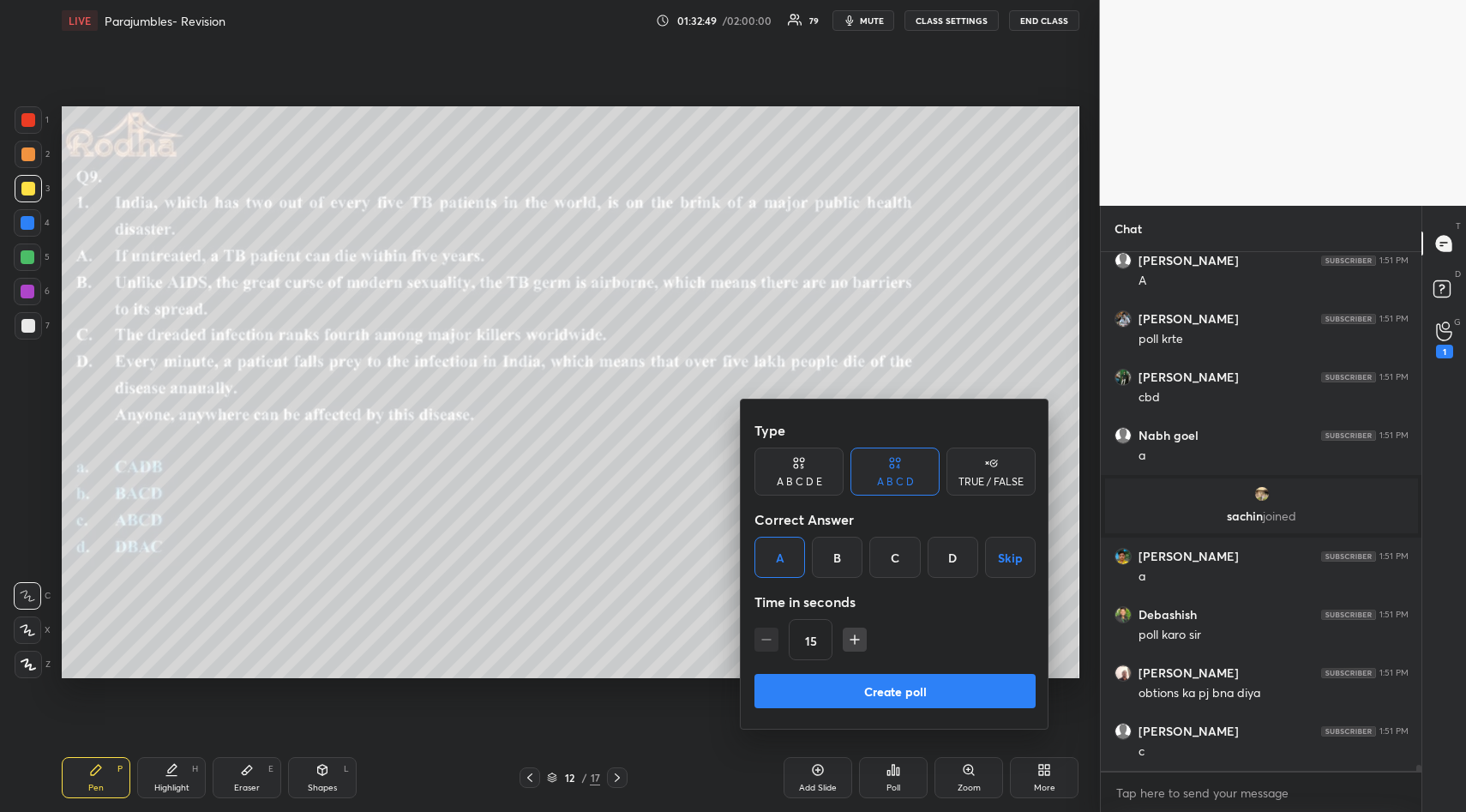
click at [761, 643] on div "15" at bounding box center [894, 639] width 281 height 41
drag, startPoint x: 763, startPoint y: 643, endPoint x: 784, endPoint y: 643, distance: 21.0
click at [763, 643] on div "15" at bounding box center [894, 639] width 281 height 41
click at [883, 685] on button "Create poll" at bounding box center [894, 690] width 281 height 34
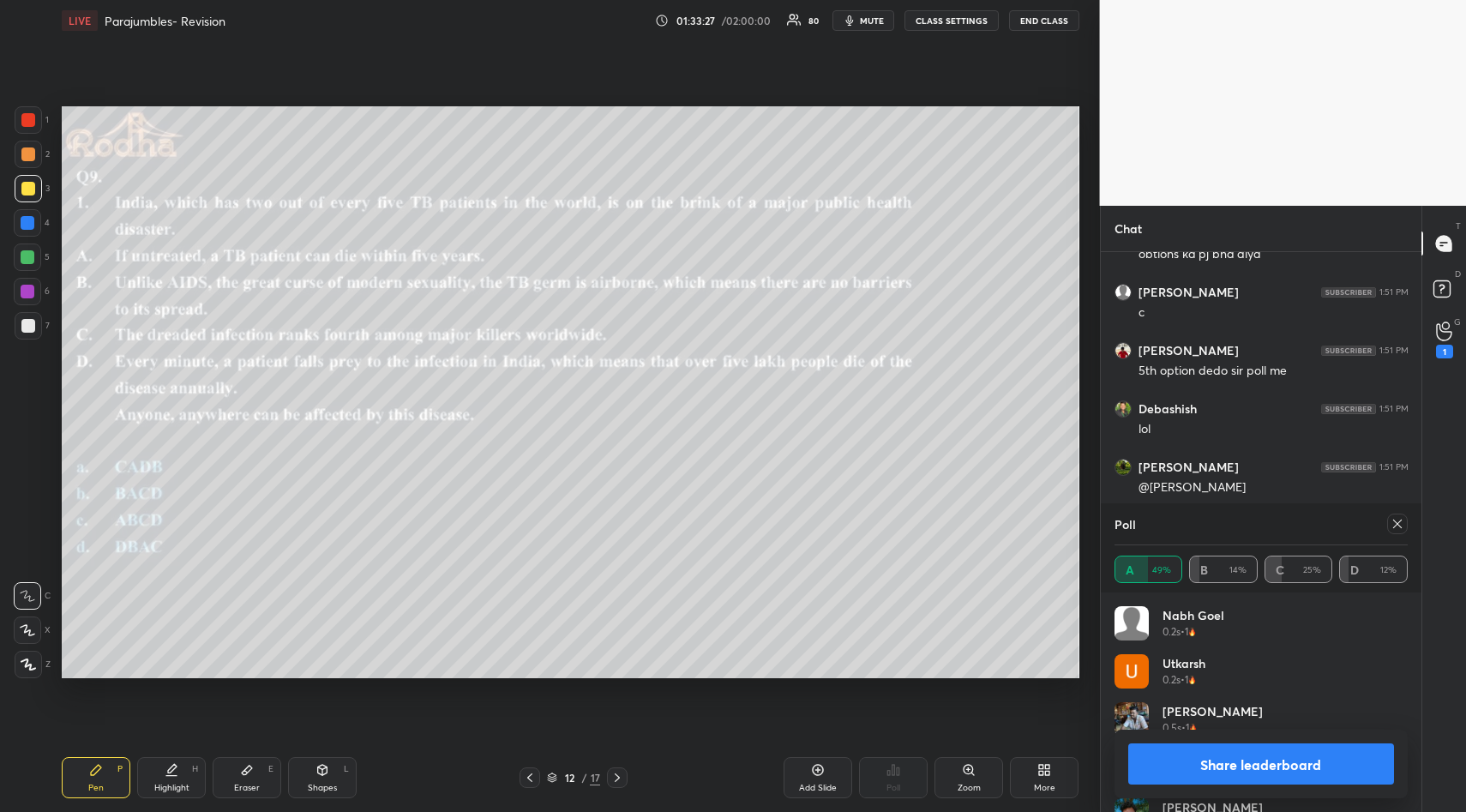
scroll to position [47075, 0]
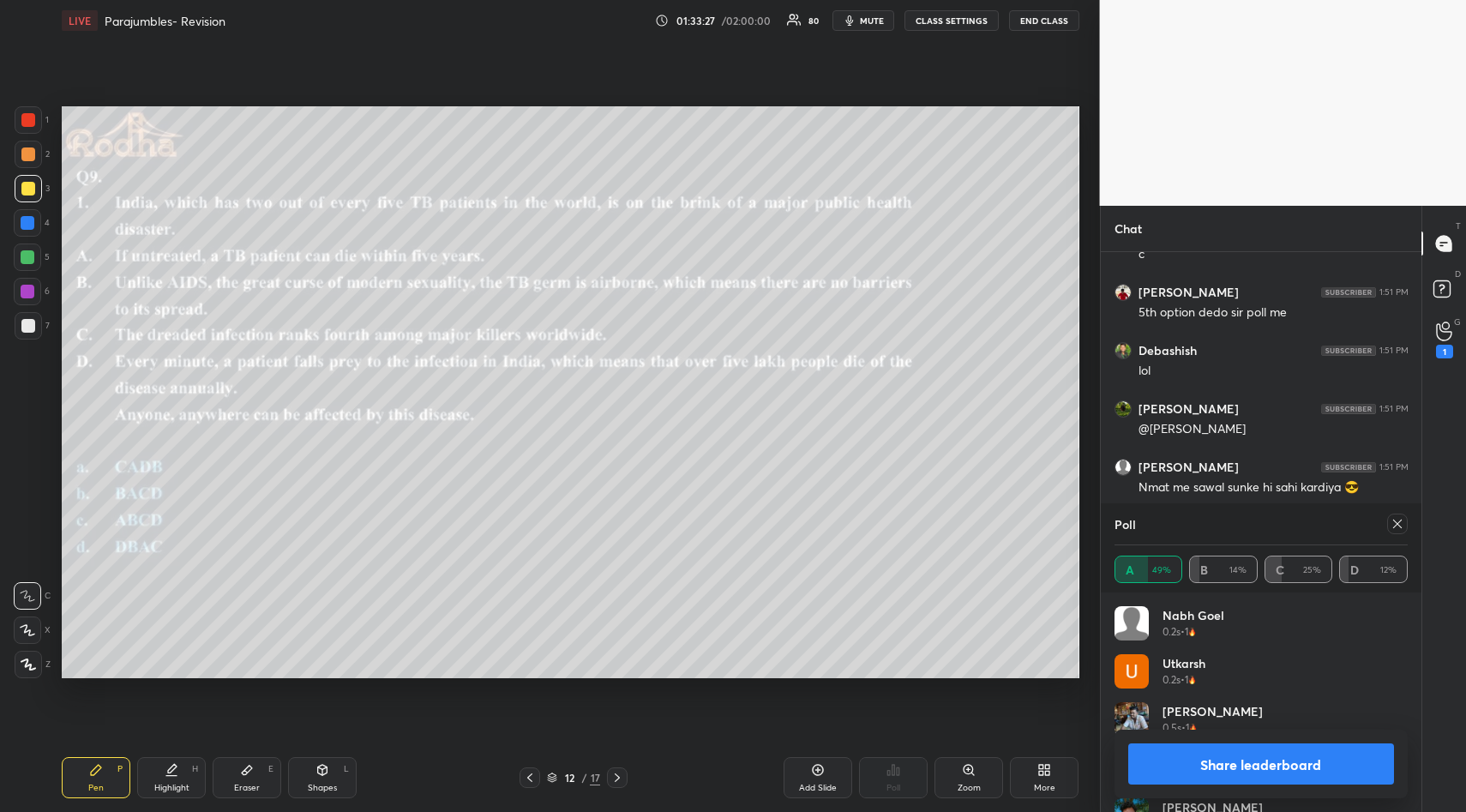
drag, startPoint x: 1399, startPoint y: 525, endPoint x: 1384, endPoint y: 556, distance: 34.4
click at [1397, 526] on icon at bounding box center [1396, 523] width 13 height 13
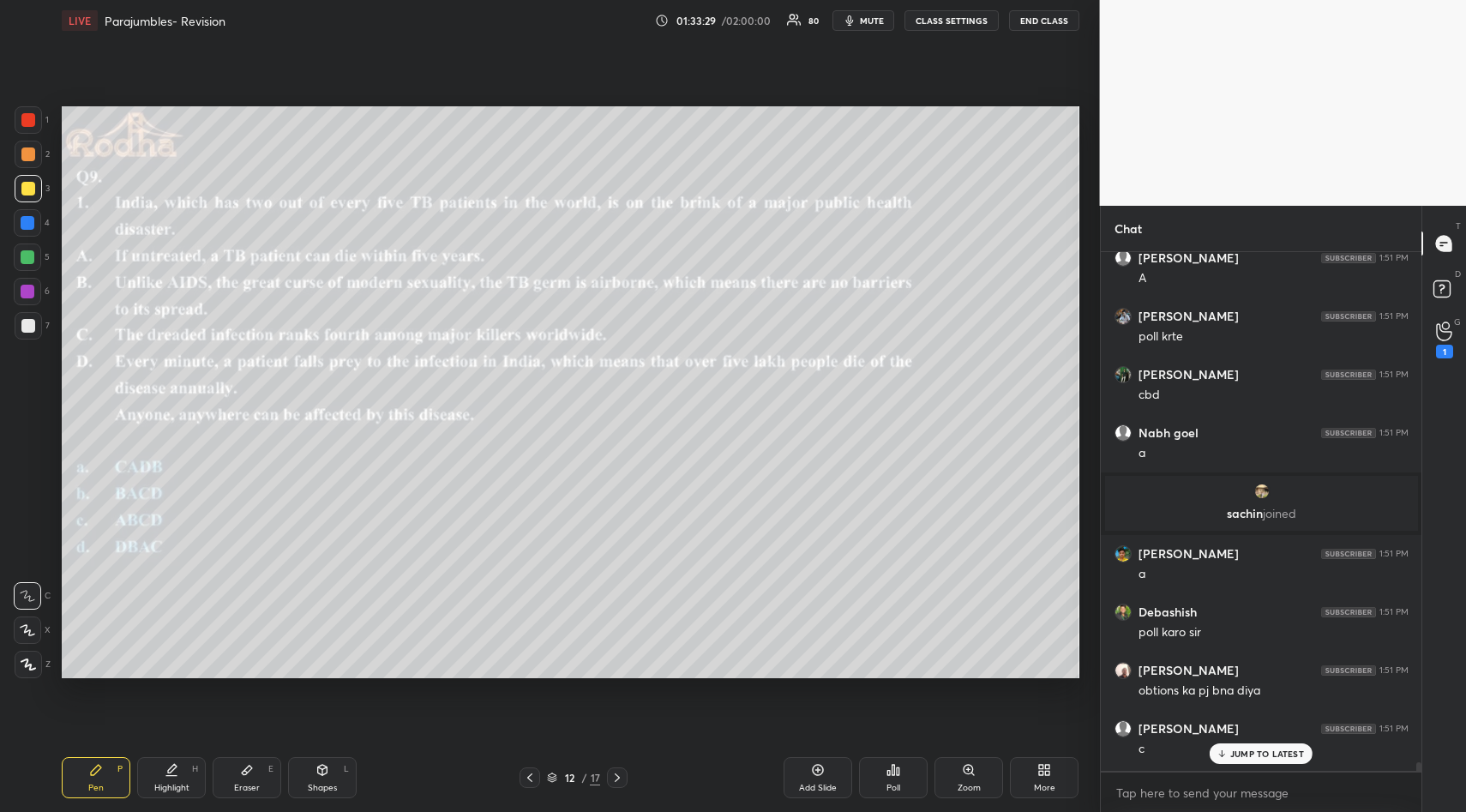
click at [1258, 752] on p "JUMP TO LATEST" at bounding box center [1267, 754] width 73 height 11
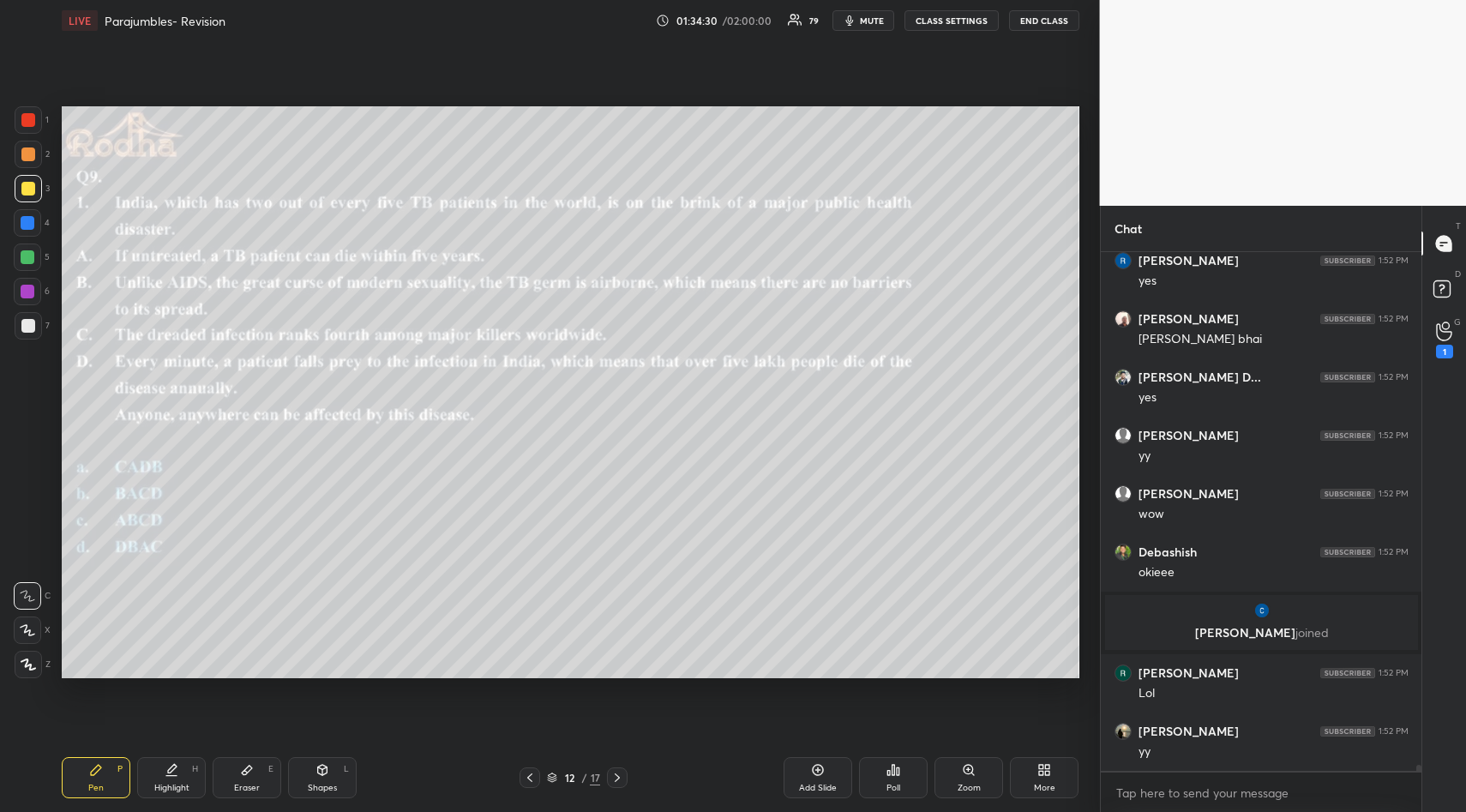
scroll to position [47311, 0]
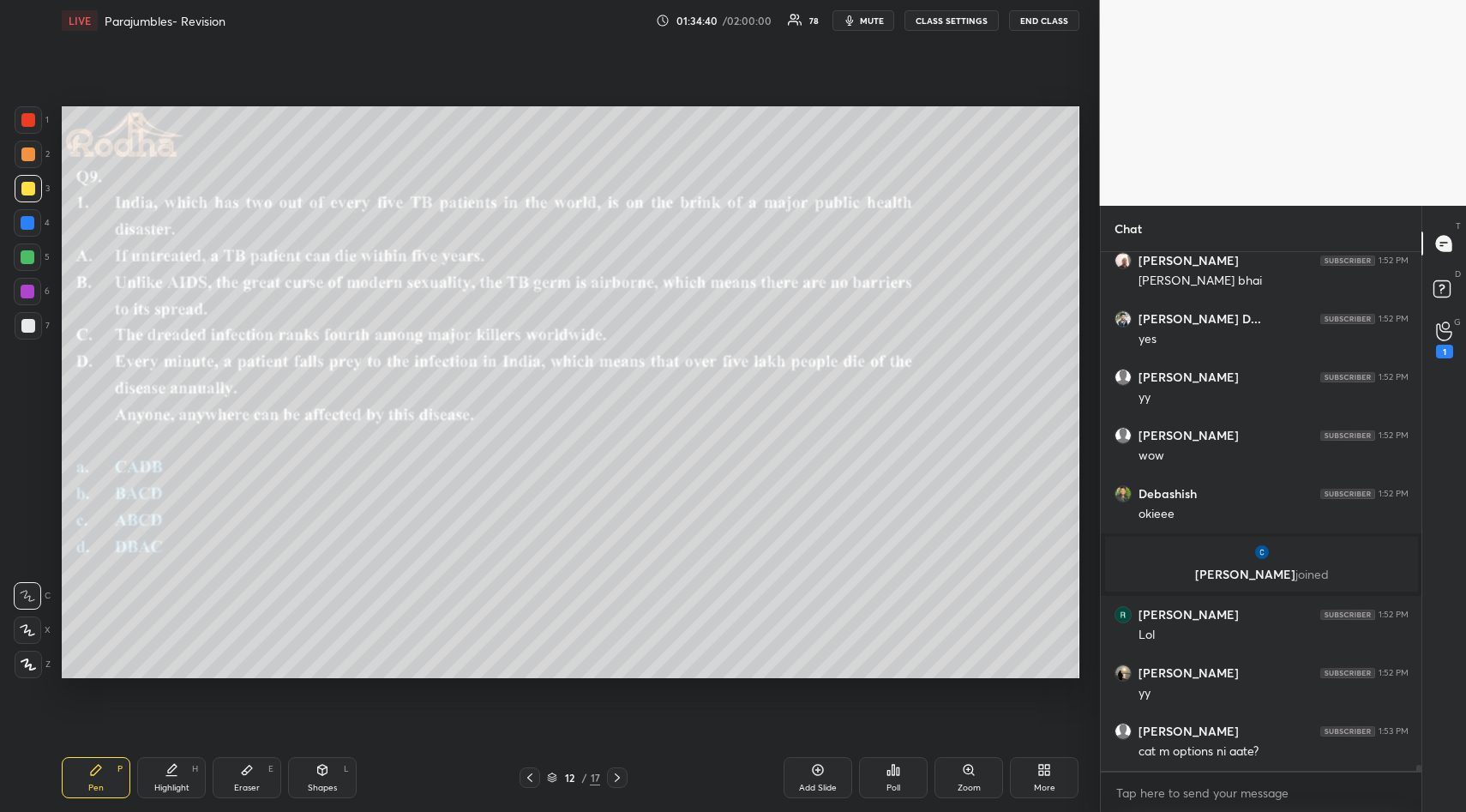
drag, startPoint x: 924, startPoint y: 787, endPoint x: 885, endPoint y: 793, distance: 39.5
click at [911, 792] on div "Add Slide Poll Zoom More" at bounding box center [873, 777] width 412 height 41
click at [242, 764] on icon at bounding box center [246, 769] width 13 height 13
drag, startPoint x: 29, startPoint y: 557, endPoint x: 40, endPoint y: 588, distance: 32.9
click at [31, 562] on span "Erase all" at bounding box center [27, 561] width 26 height 12
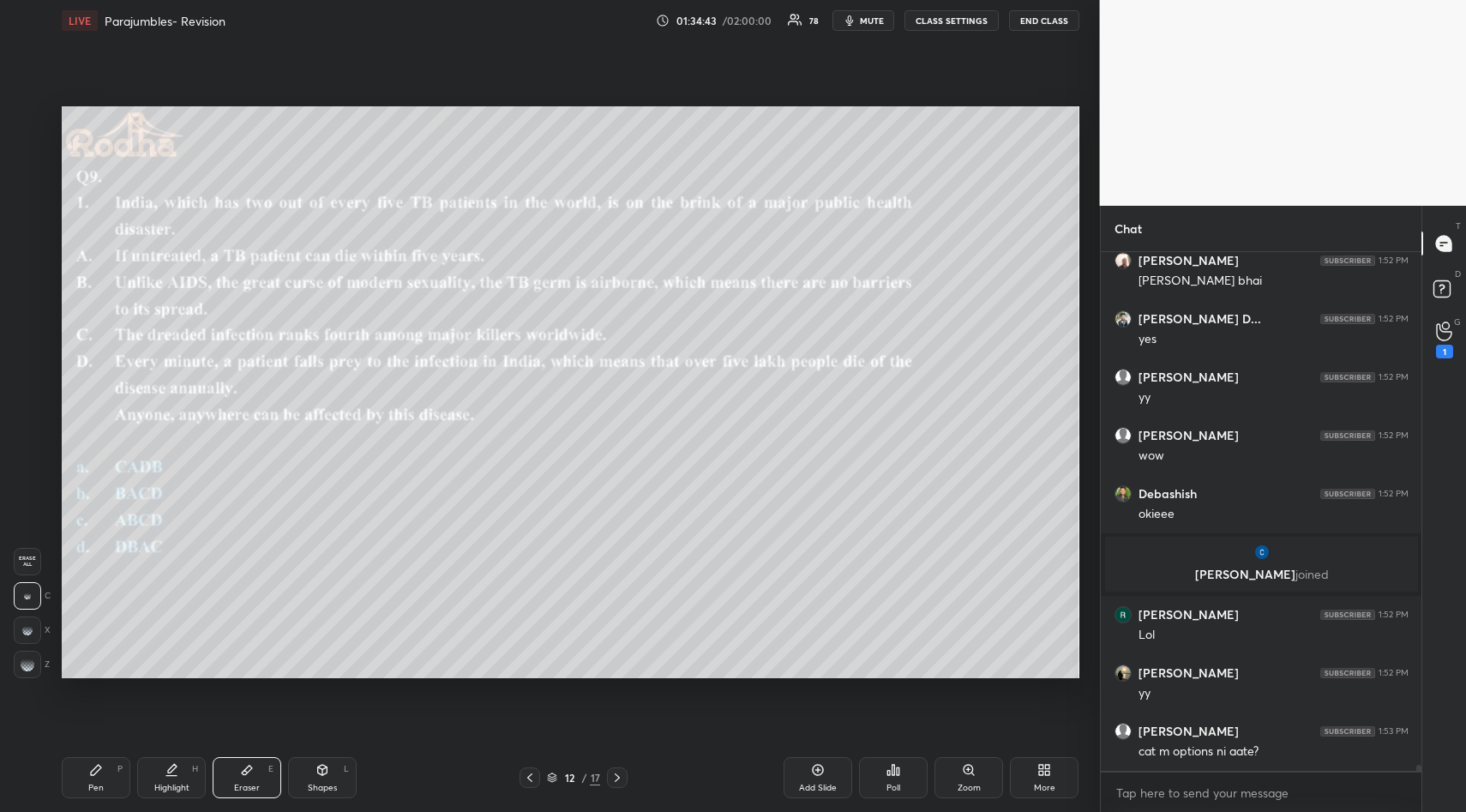
drag, startPoint x: 93, startPoint y: 781, endPoint x: 106, endPoint y: 770, distance: 17.0
click at [93, 778] on div "Pen P" at bounding box center [96, 777] width 69 height 41
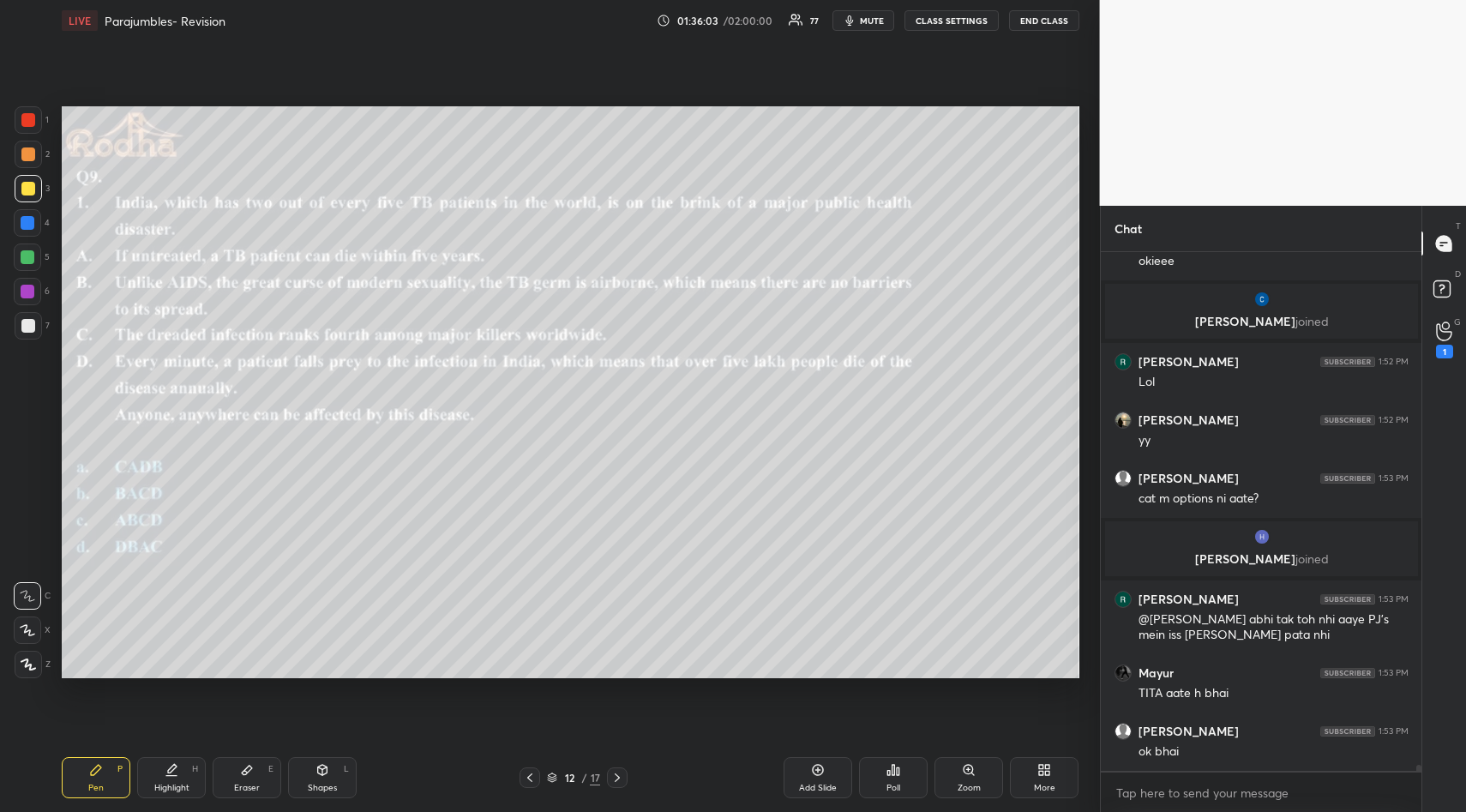
scroll to position [47575, 0]
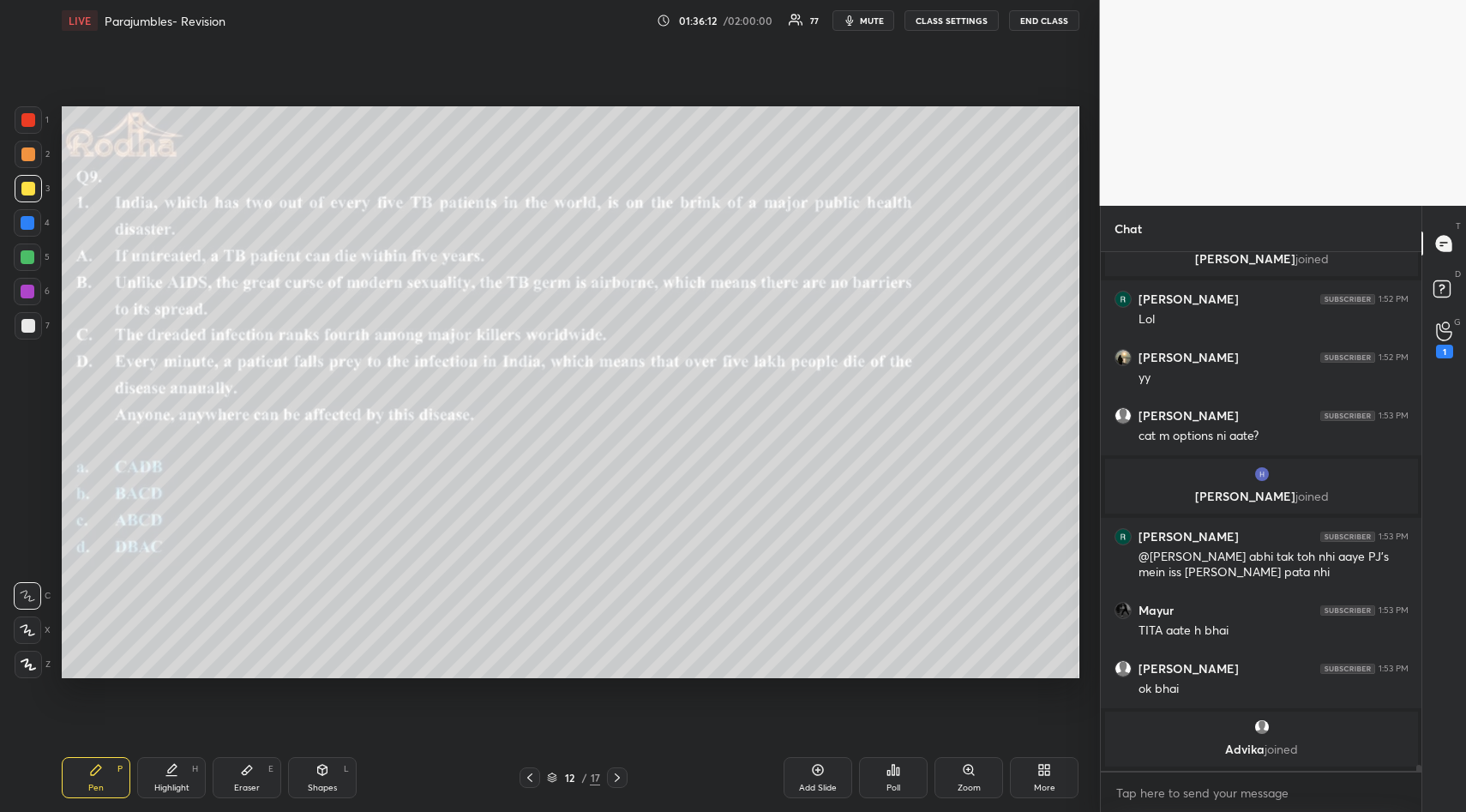
click at [242, 767] on icon at bounding box center [246, 769] width 13 height 13
drag, startPoint x: 31, startPoint y: 554, endPoint x: 30, endPoint y: 565, distance: 11.0
click at [31, 554] on div "Erase all" at bounding box center [27, 561] width 28 height 28
click at [94, 767] on icon at bounding box center [97, 770] width 11 height 11
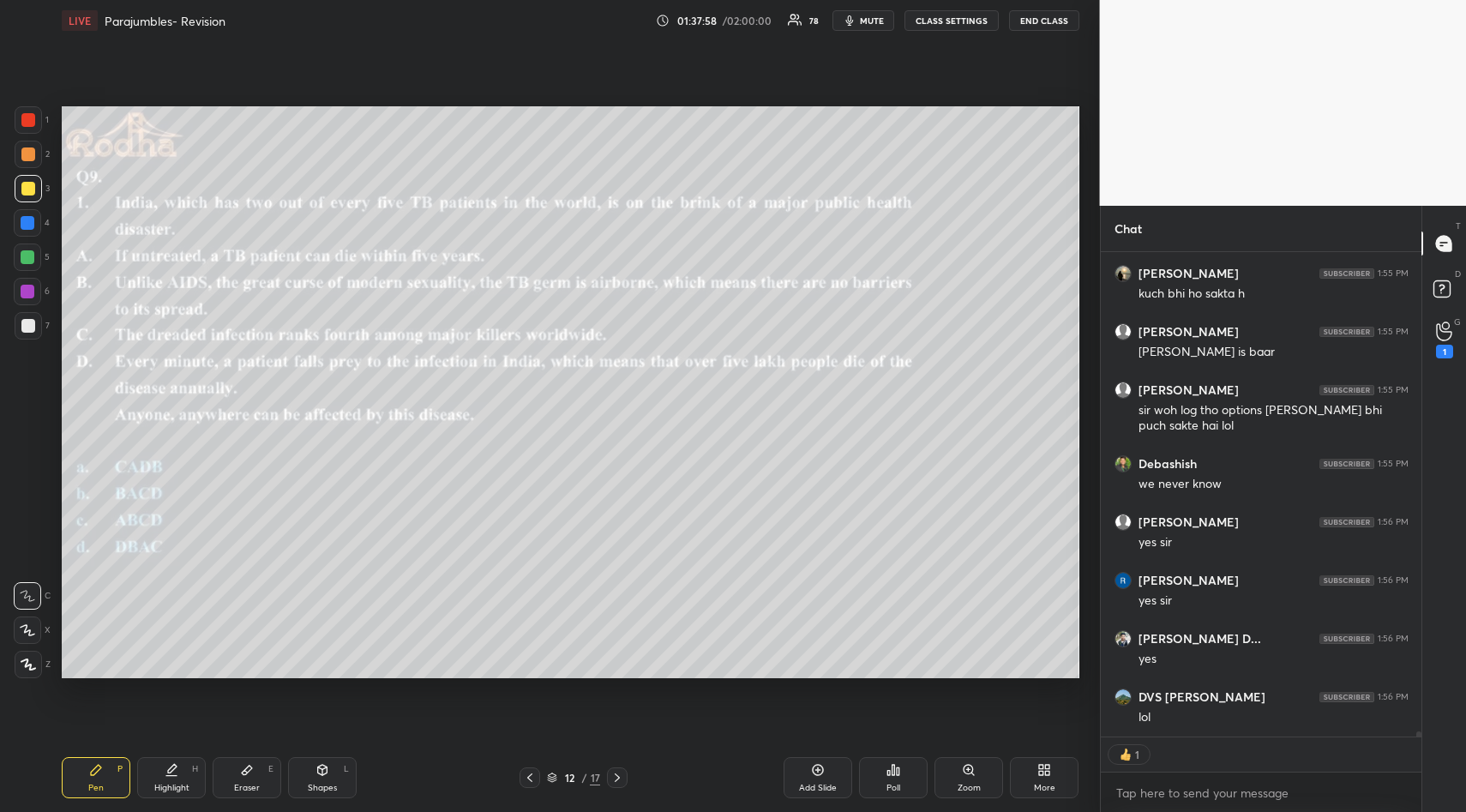
scroll to position [48189, 0]
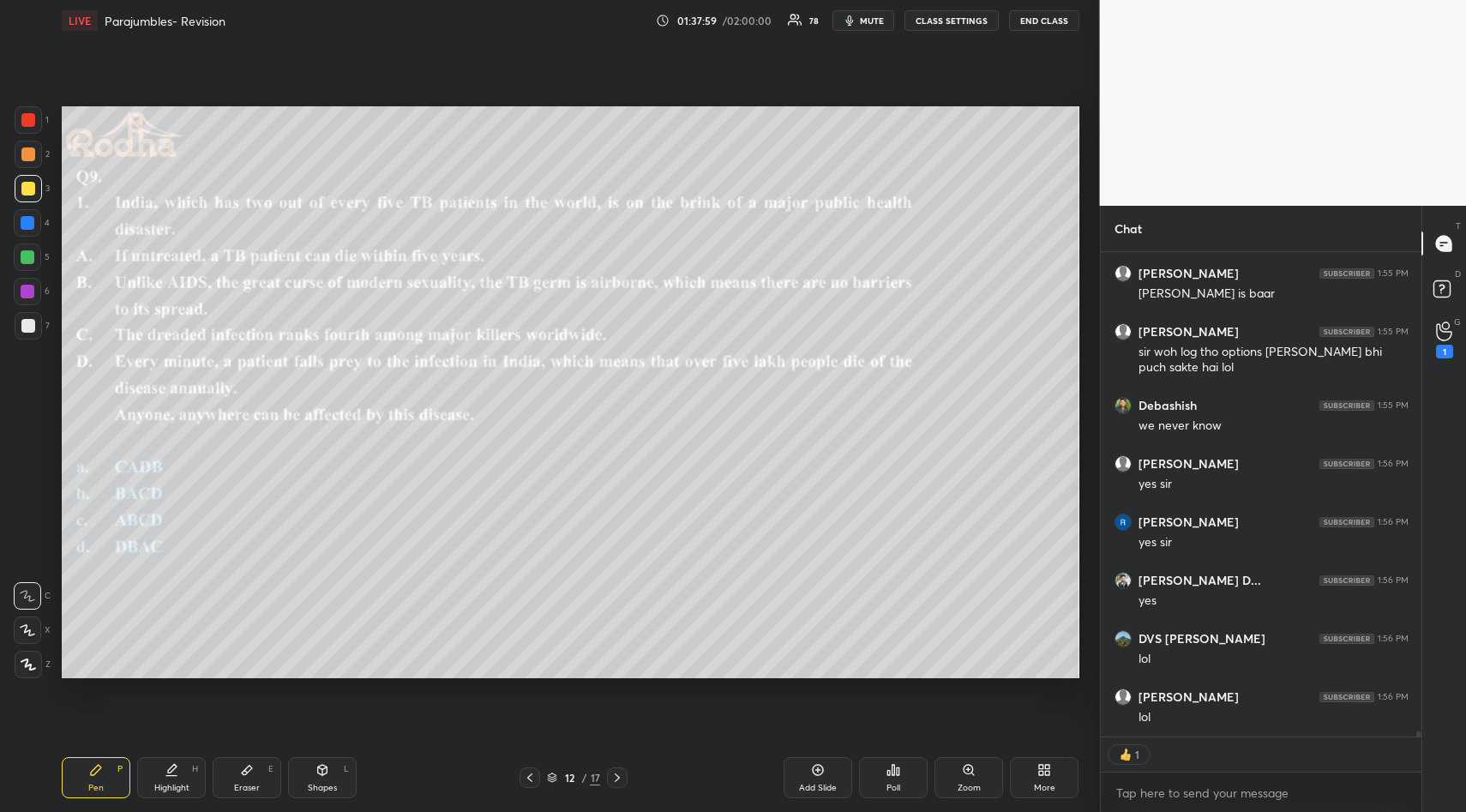
type textarea "x"
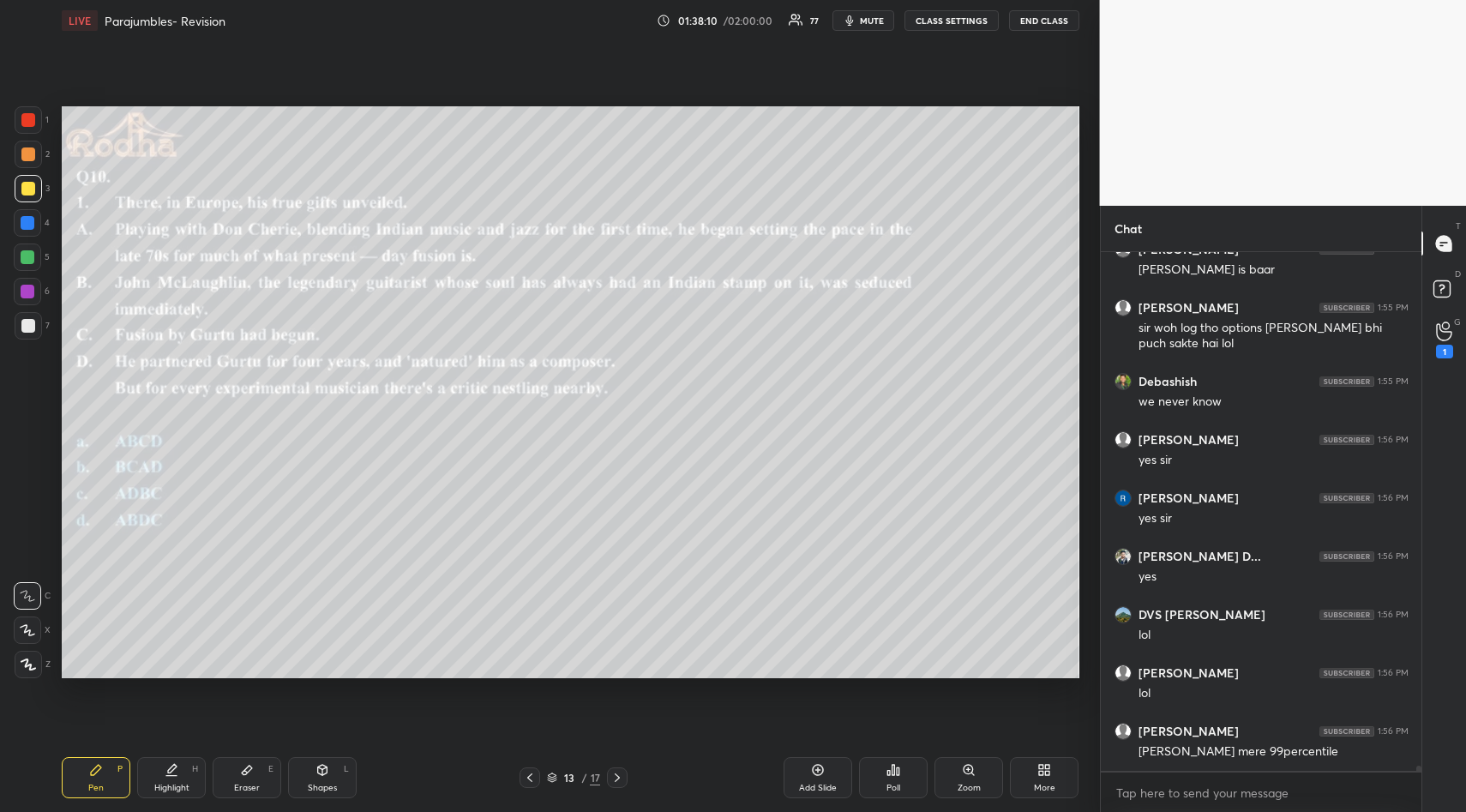
scroll to position [48271, 0]
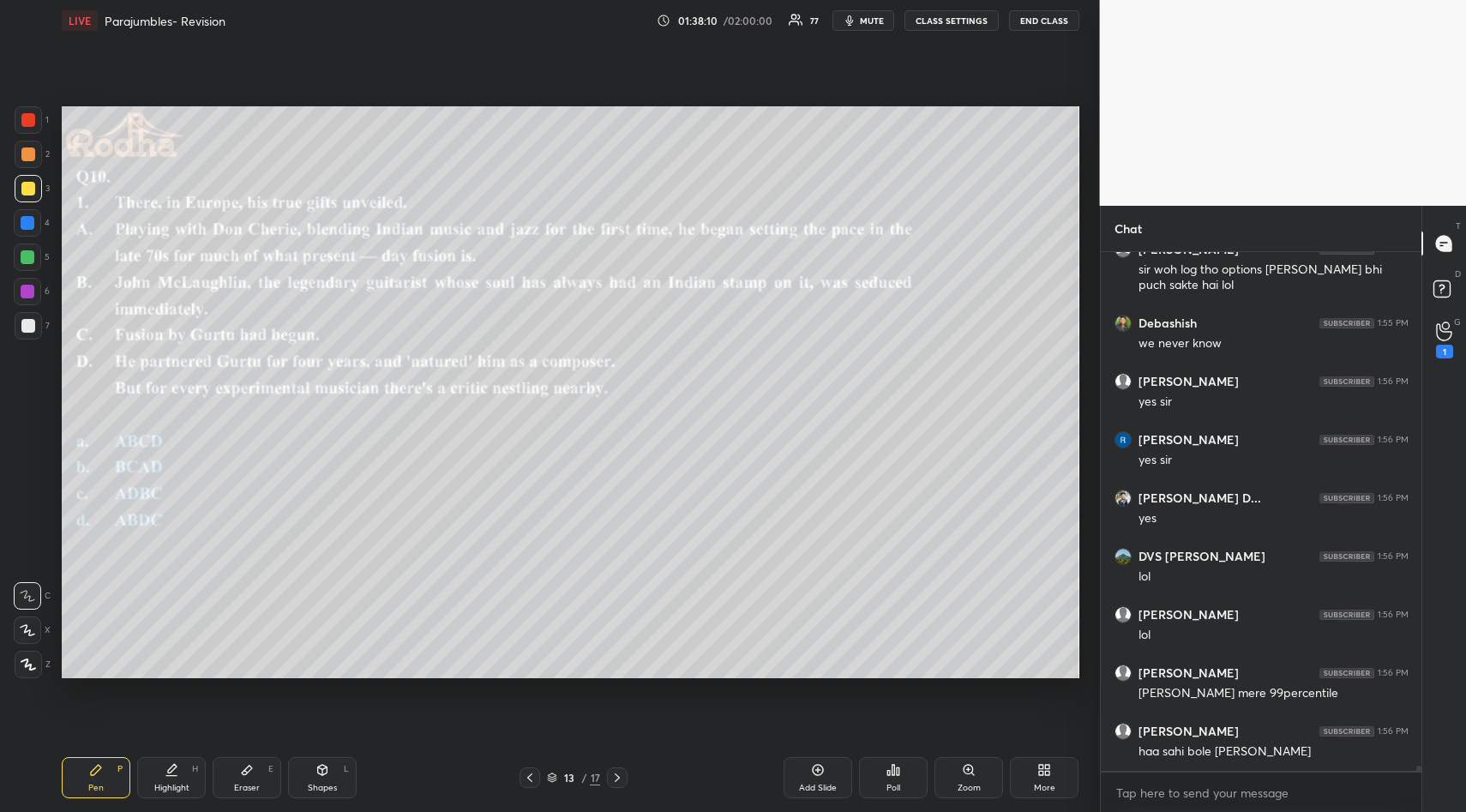
click at [903, 782] on div "Poll" at bounding box center [893, 777] width 69 height 41
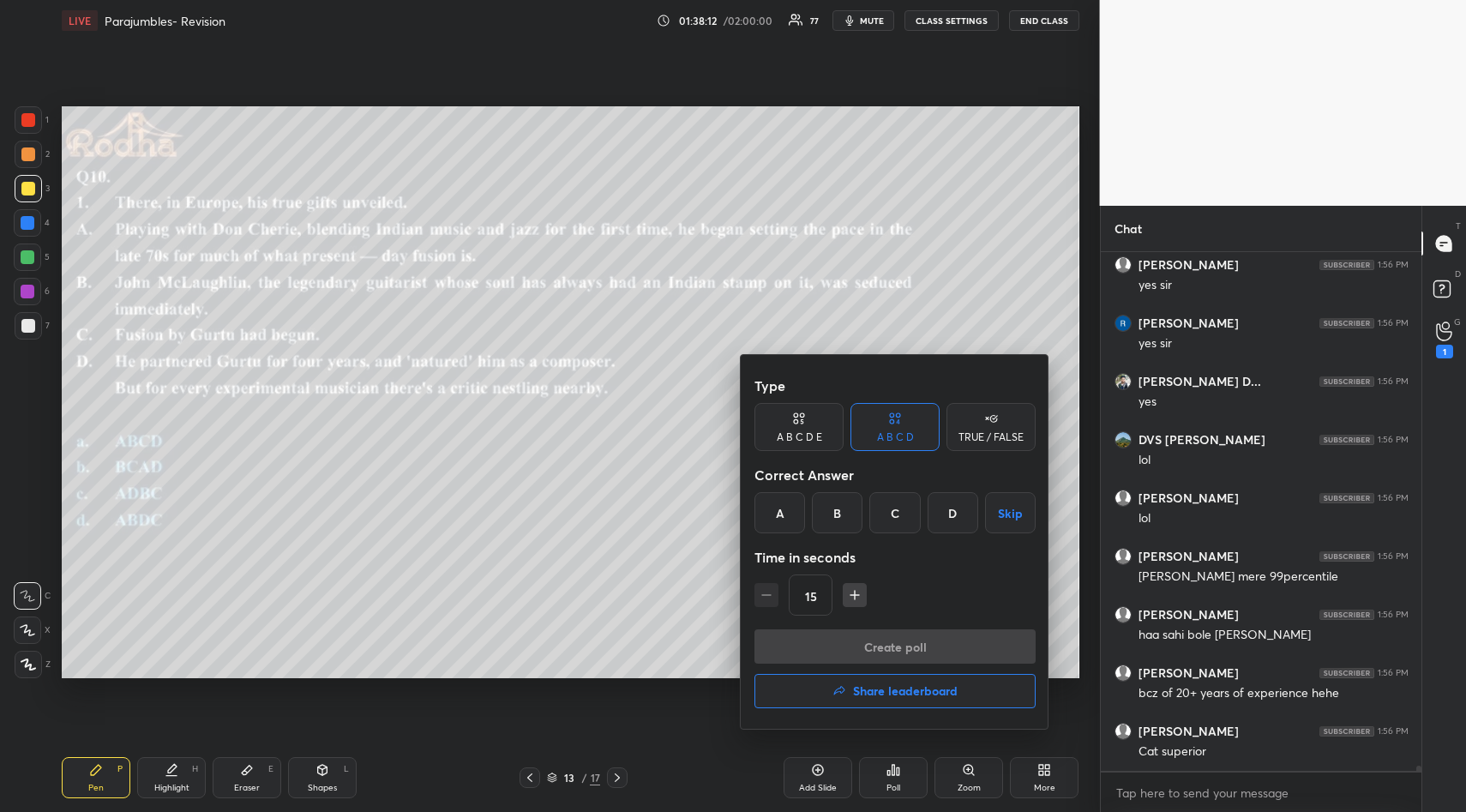
click at [854, 587] on icon "button" at bounding box center [854, 595] width 17 height 17
type input "60"
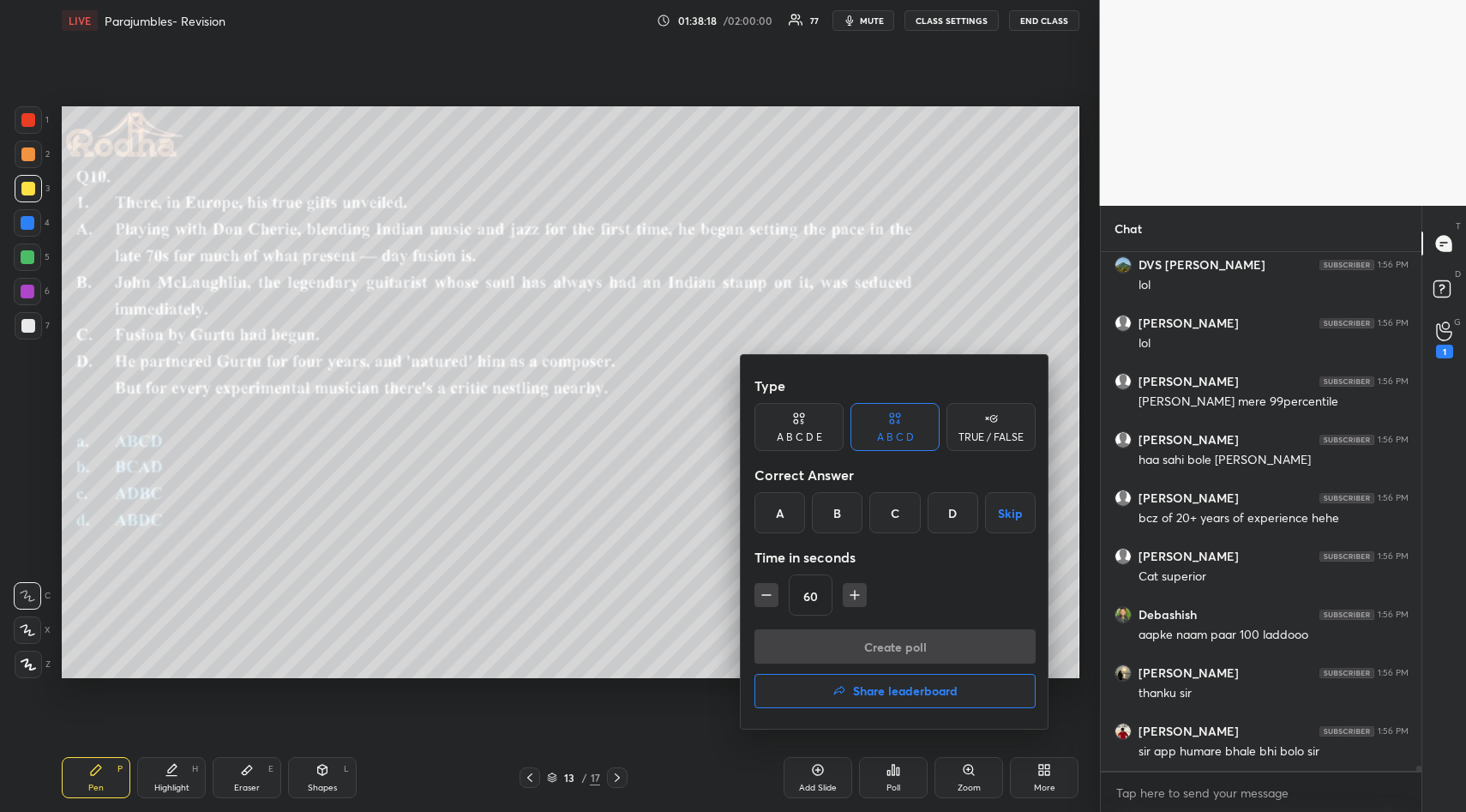
scroll to position [48621, 0]
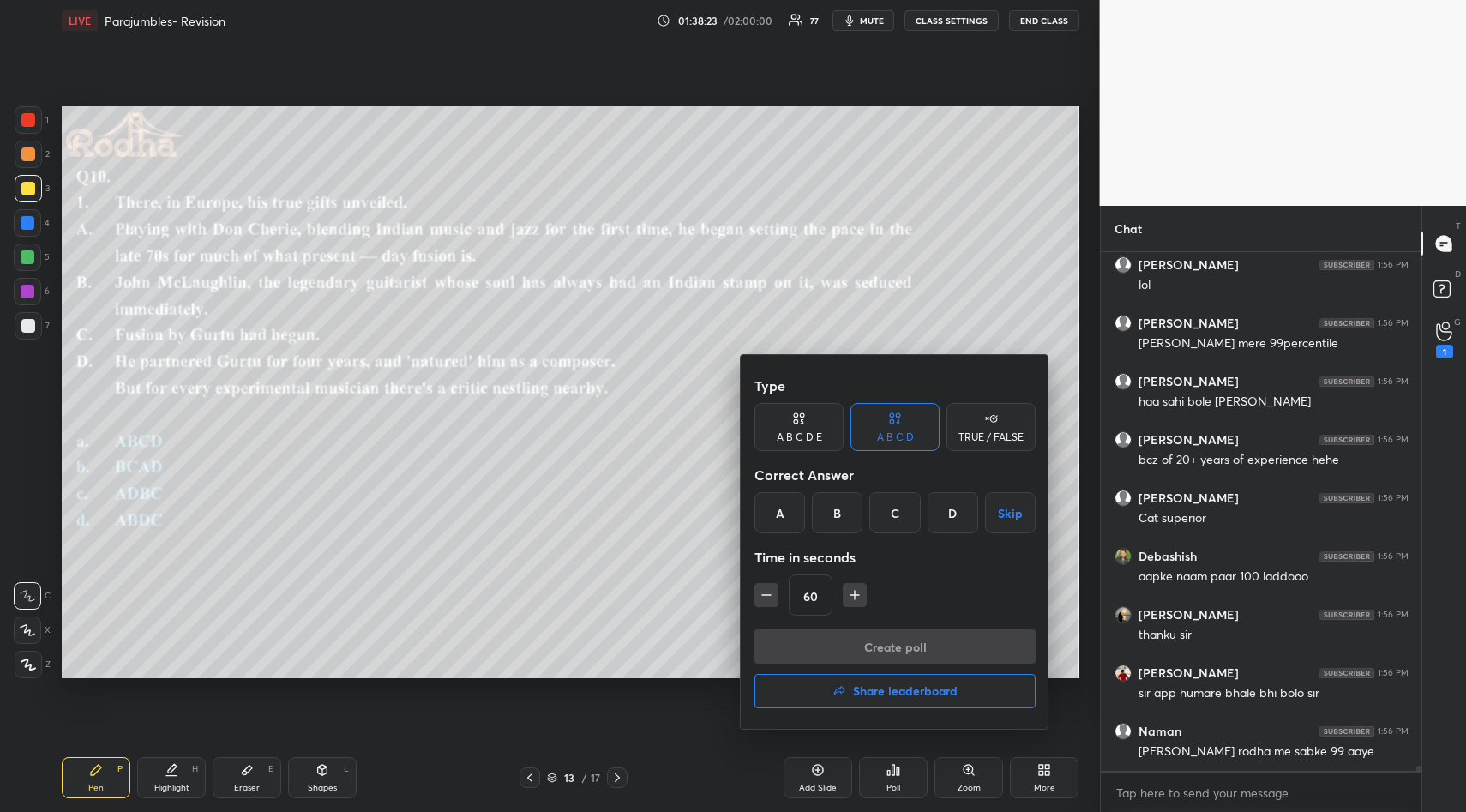
click at [949, 510] on div "D" at bounding box center [953, 512] width 51 height 41
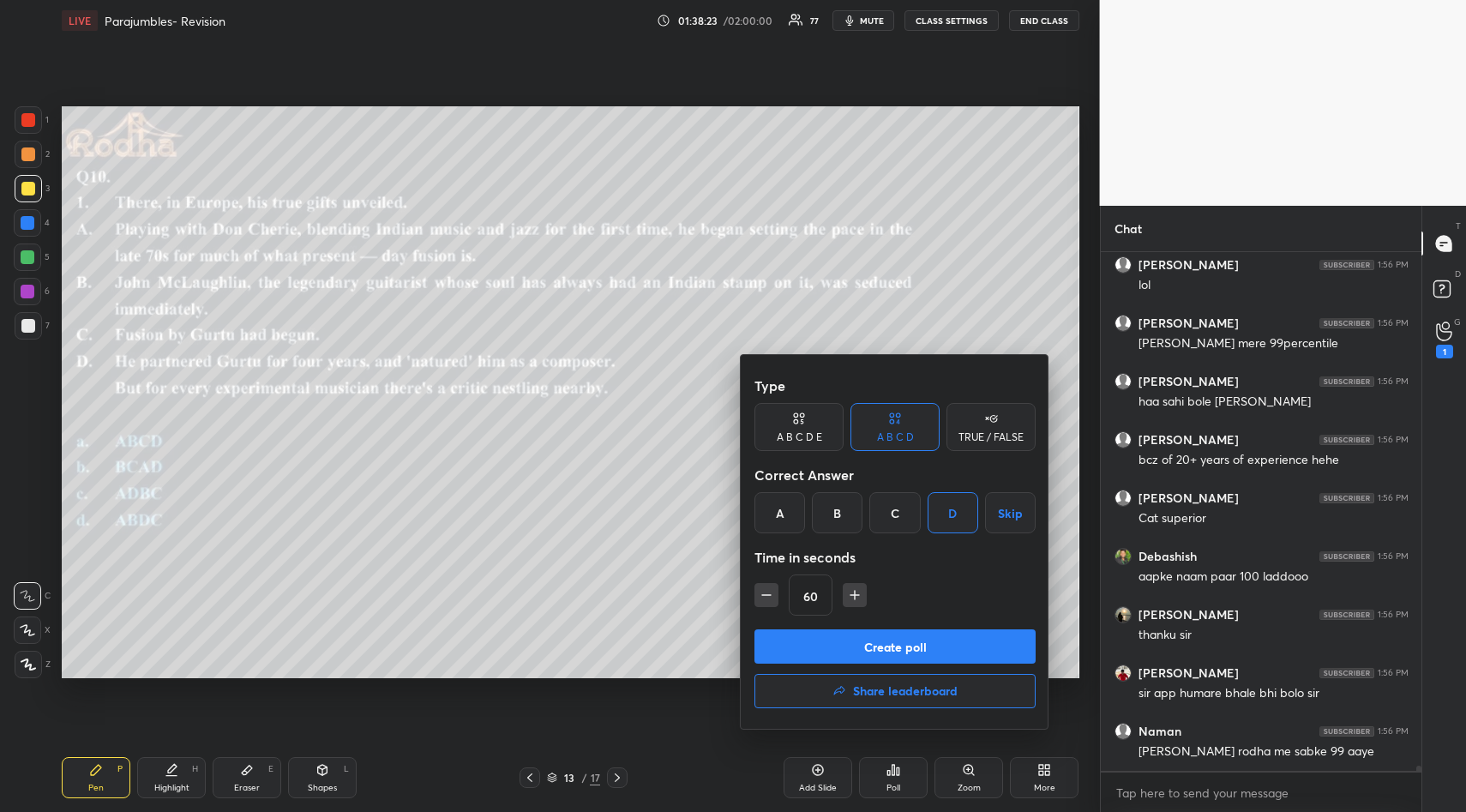
scroll to position [48638, 0]
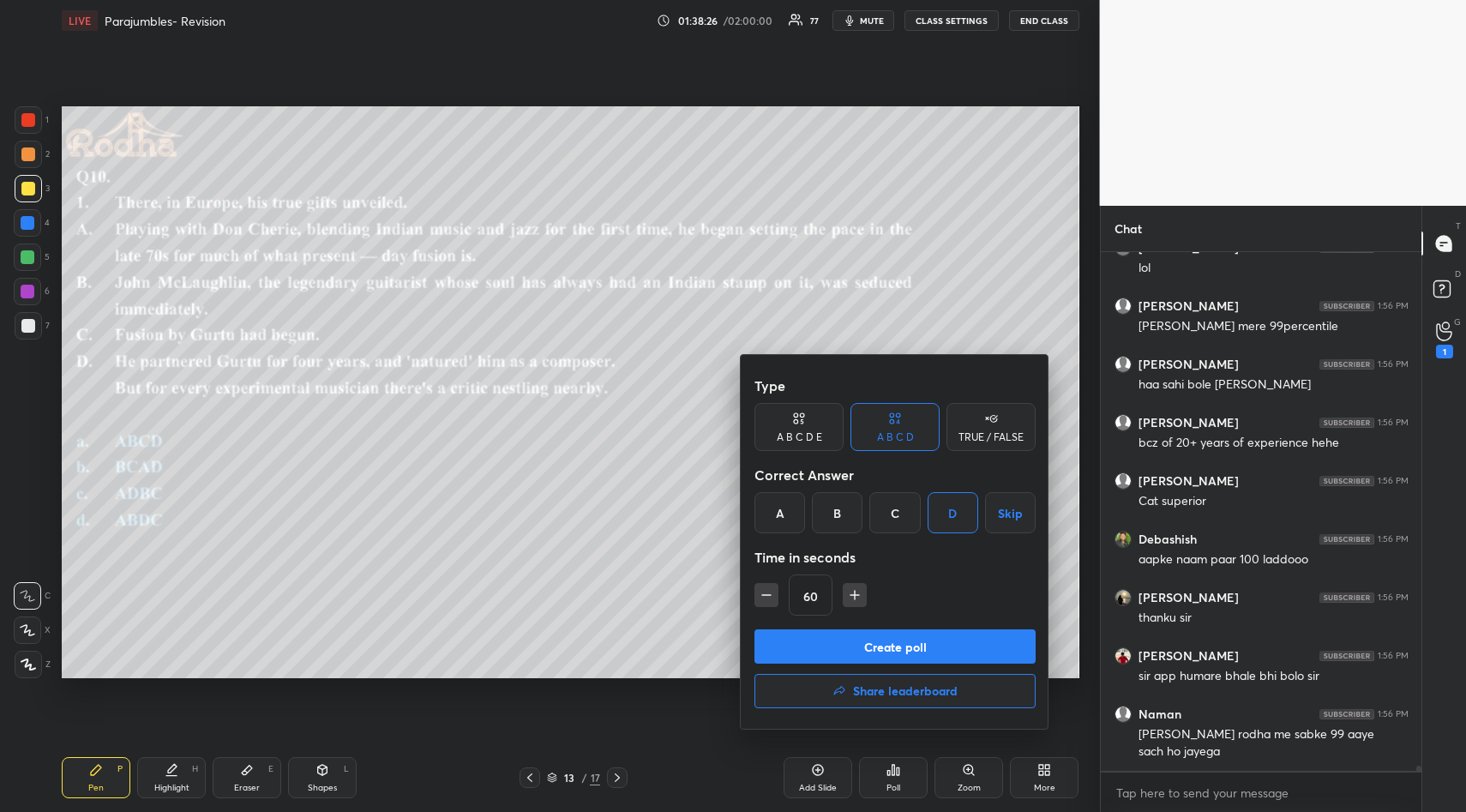
click at [907, 647] on button "Create poll" at bounding box center [894, 646] width 281 height 34
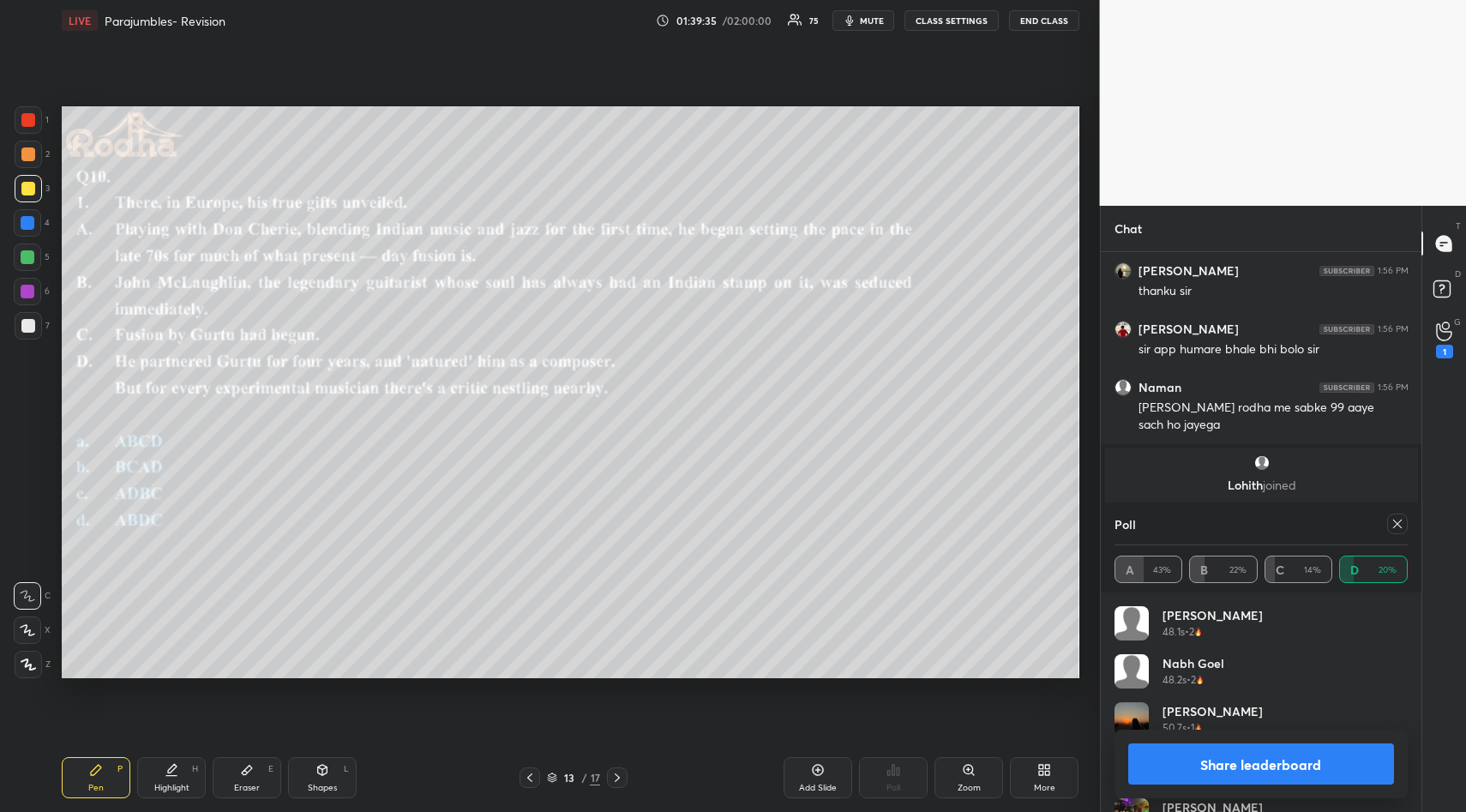
scroll to position [48802, 0]
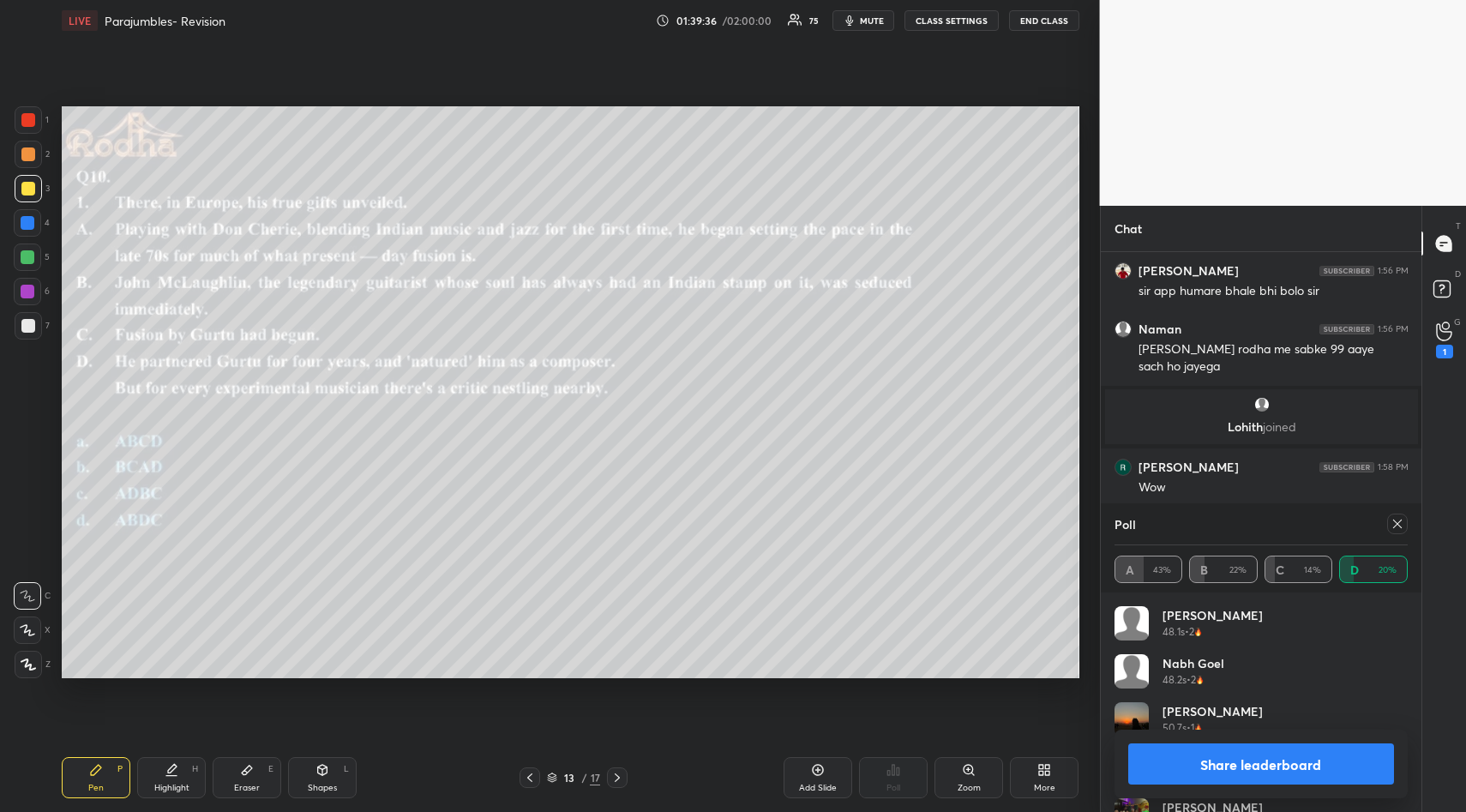
click at [1402, 524] on icon at bounding box center [1396, 523] width 13 height 13
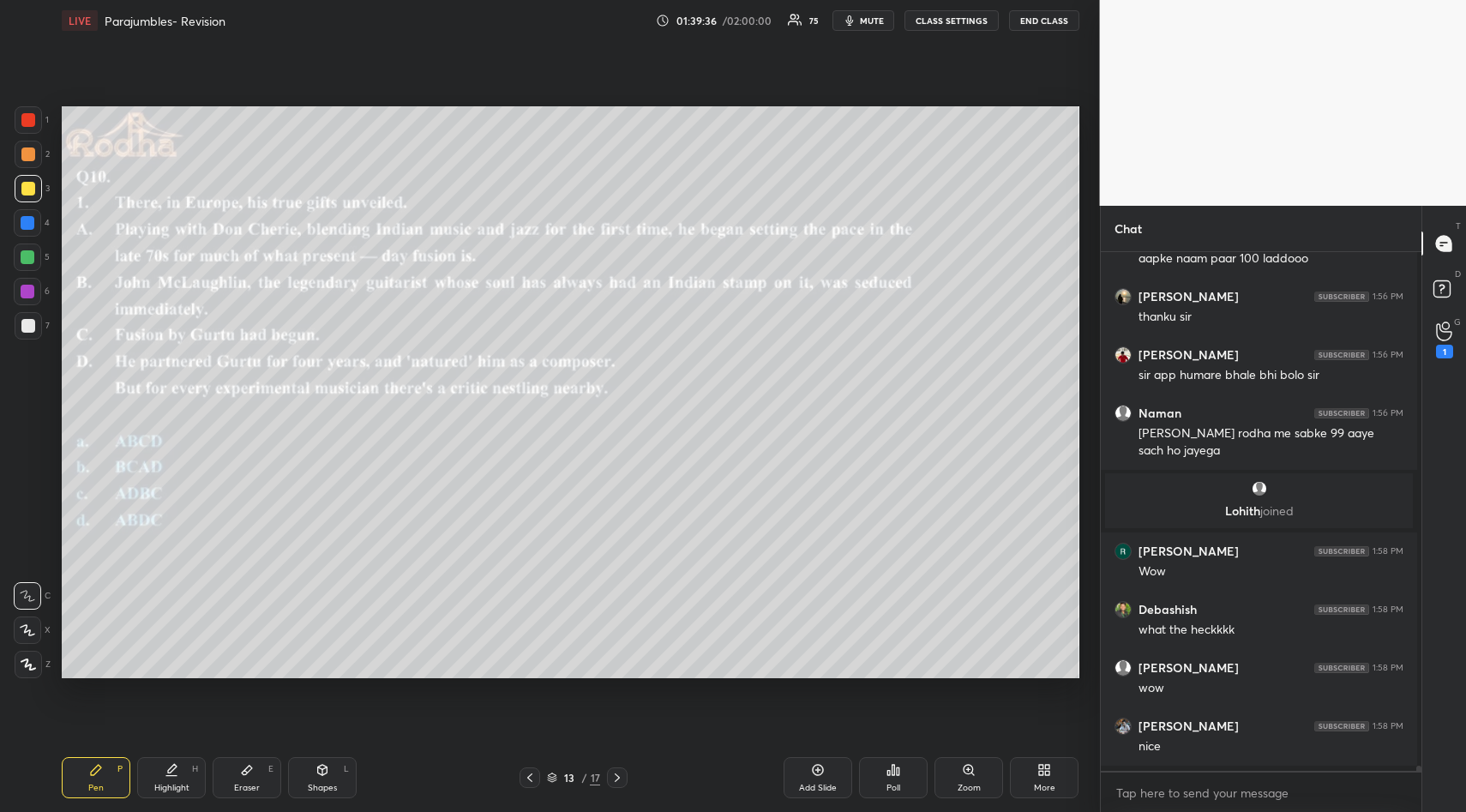
scroll to position [6, 6]
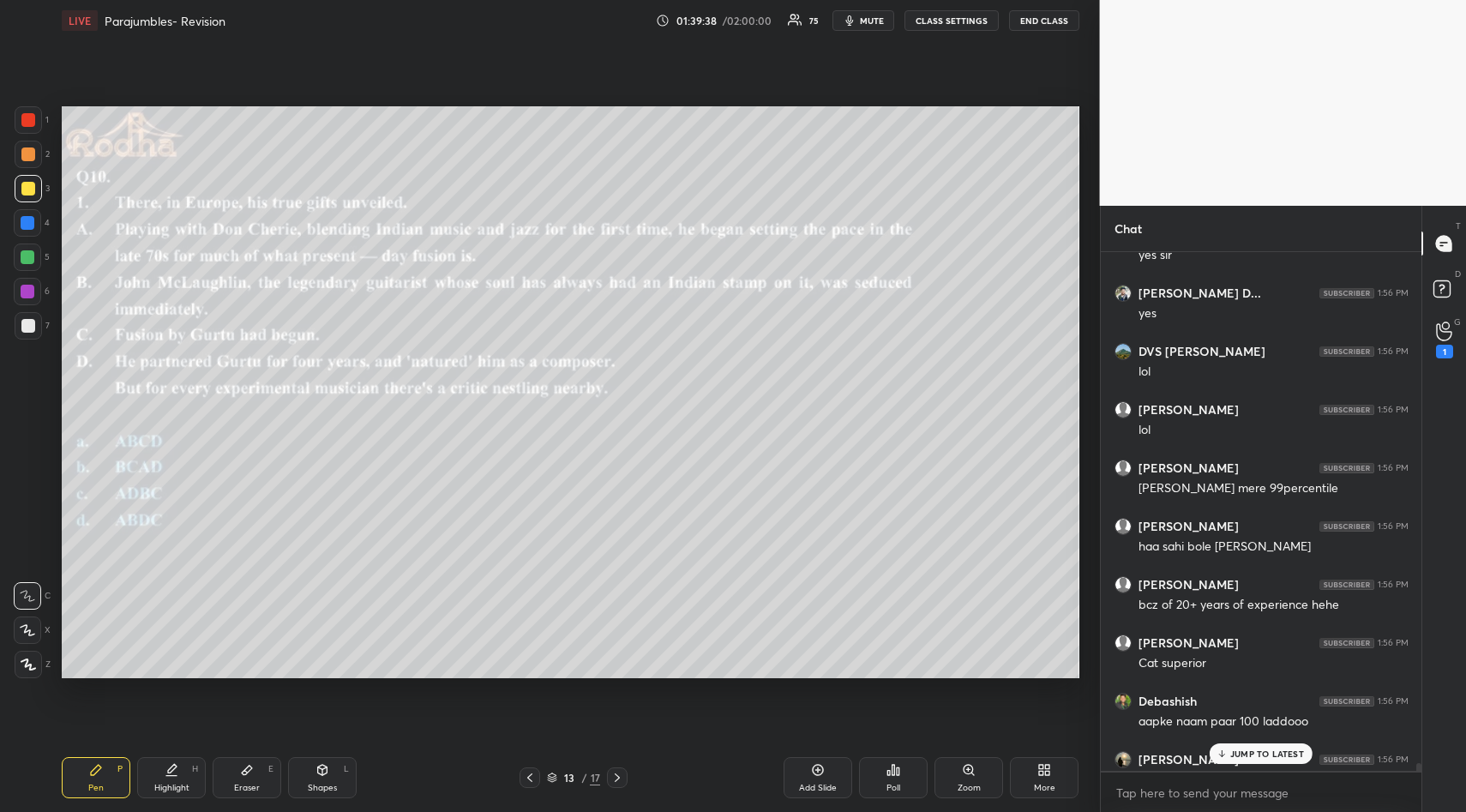
click at [1216, 757] on div "JUMP TO LATEST" at bounding box center [1260, 753] width 103 height 21
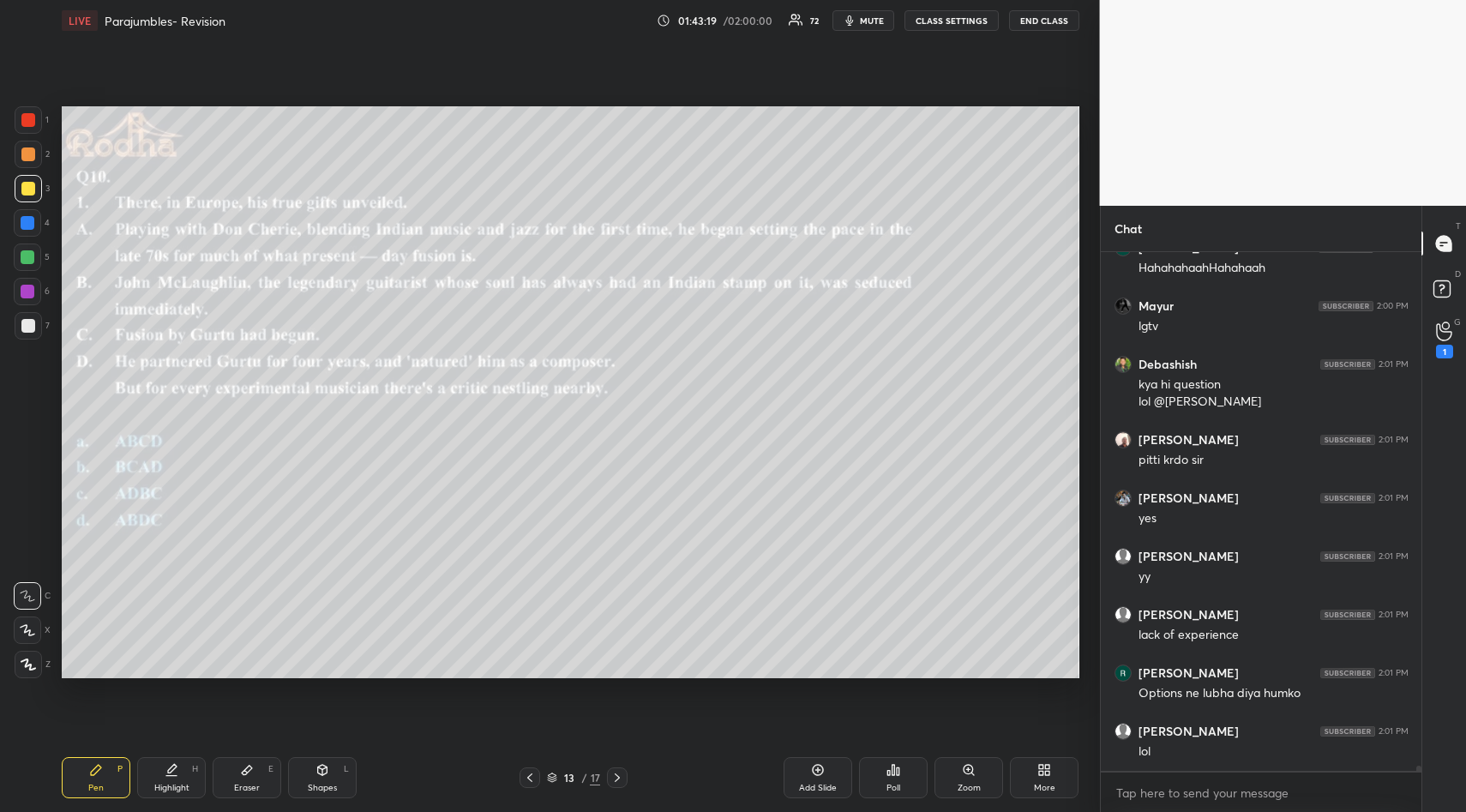
scroll to position [50594, 0]
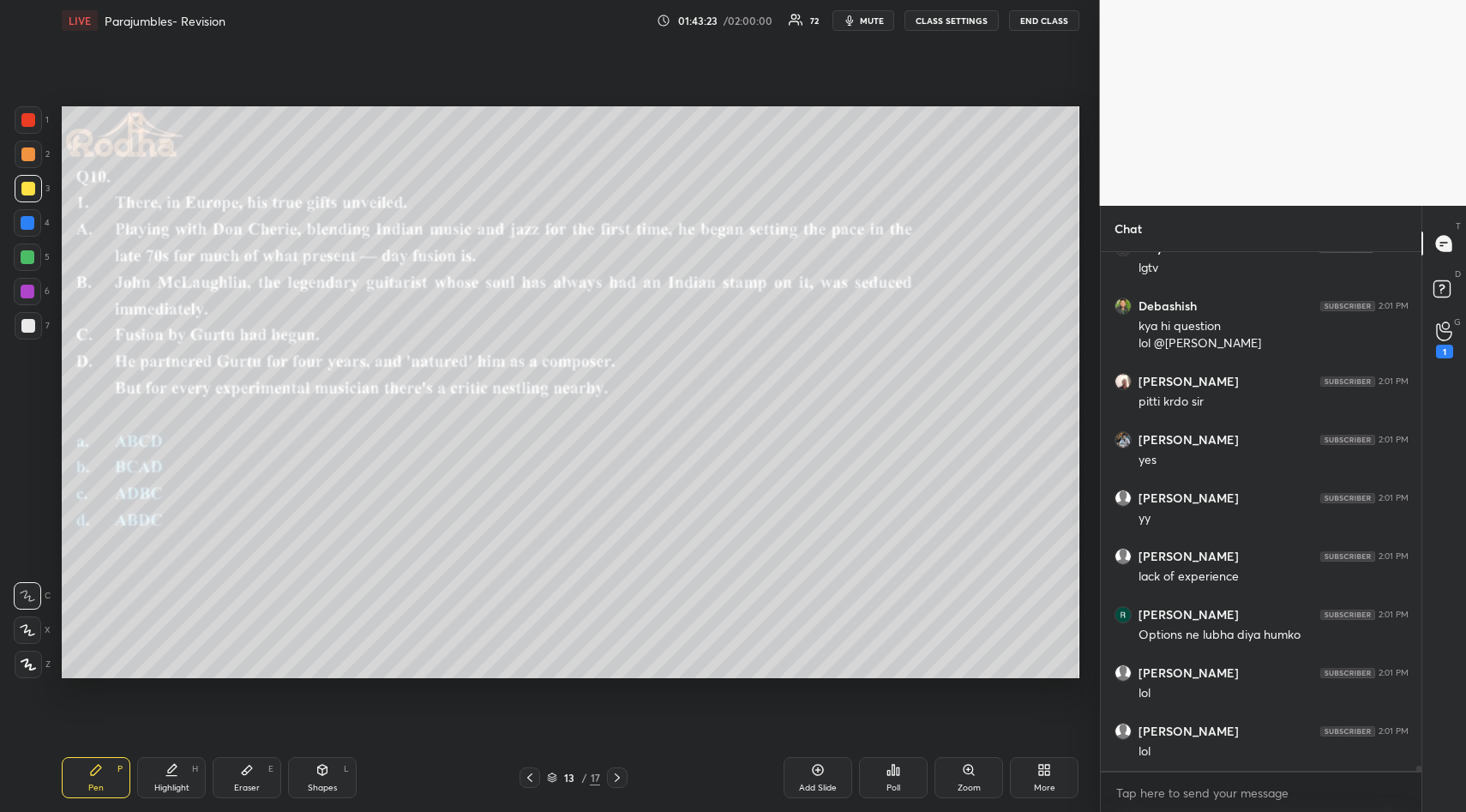
click at [254, 764] on div "Eraser E" at bounding box center [247, 777] width 69 height 41
click at [28, 562] on span "Erase all" at bounding box center [27, 561] width 26 height 12
drag, startPoint x: 29, startPoint y: 552, endPoint x: 52, endPoint y: 609, distance: 61.5
click at [28, 553] on div "Erase all" at bounding box center [27, 561] width 28 height 28
click at [92, 781] on div "Pen P" at bounding box center [96, 777] width 69 height 41
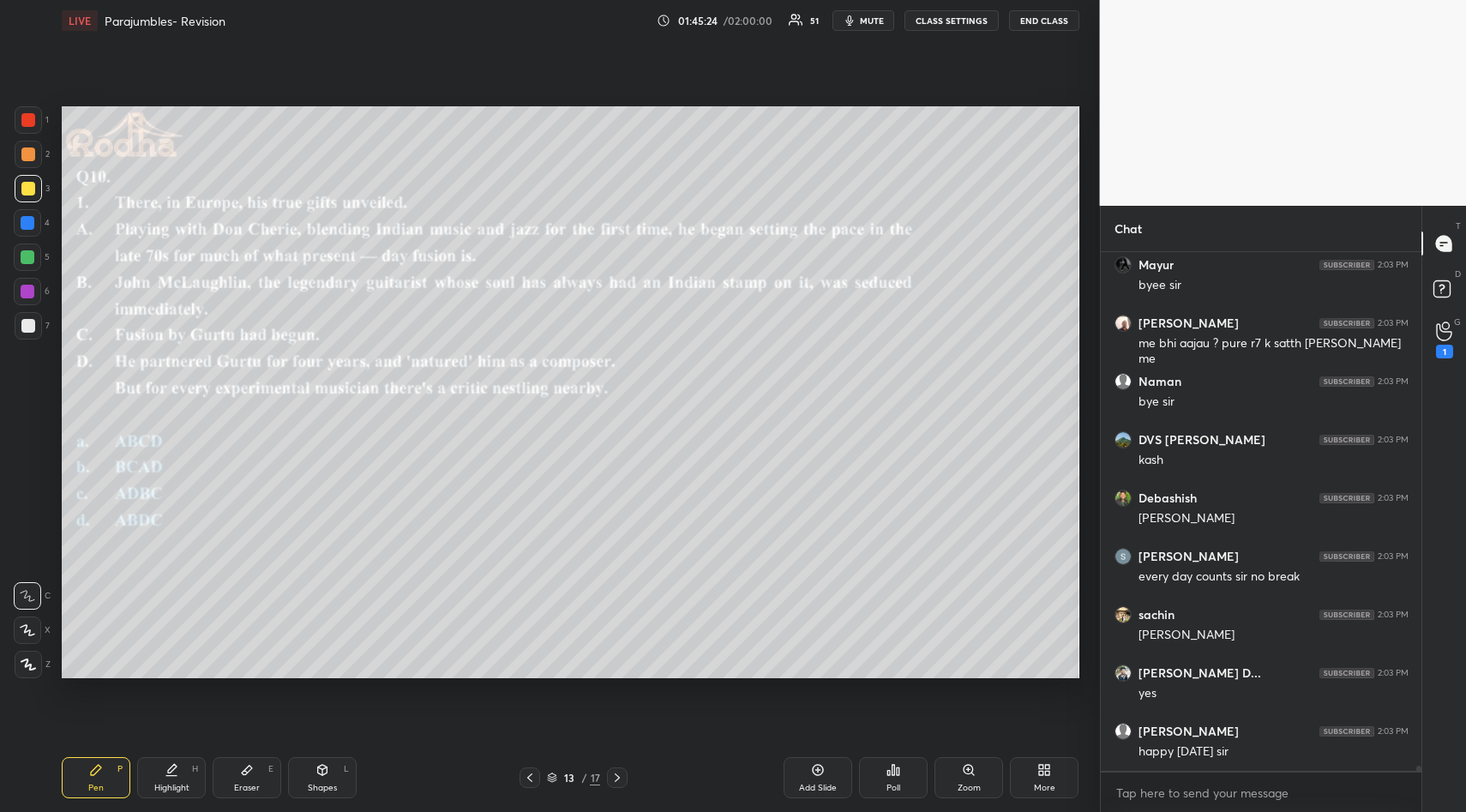
scroll to position [53875, 0]
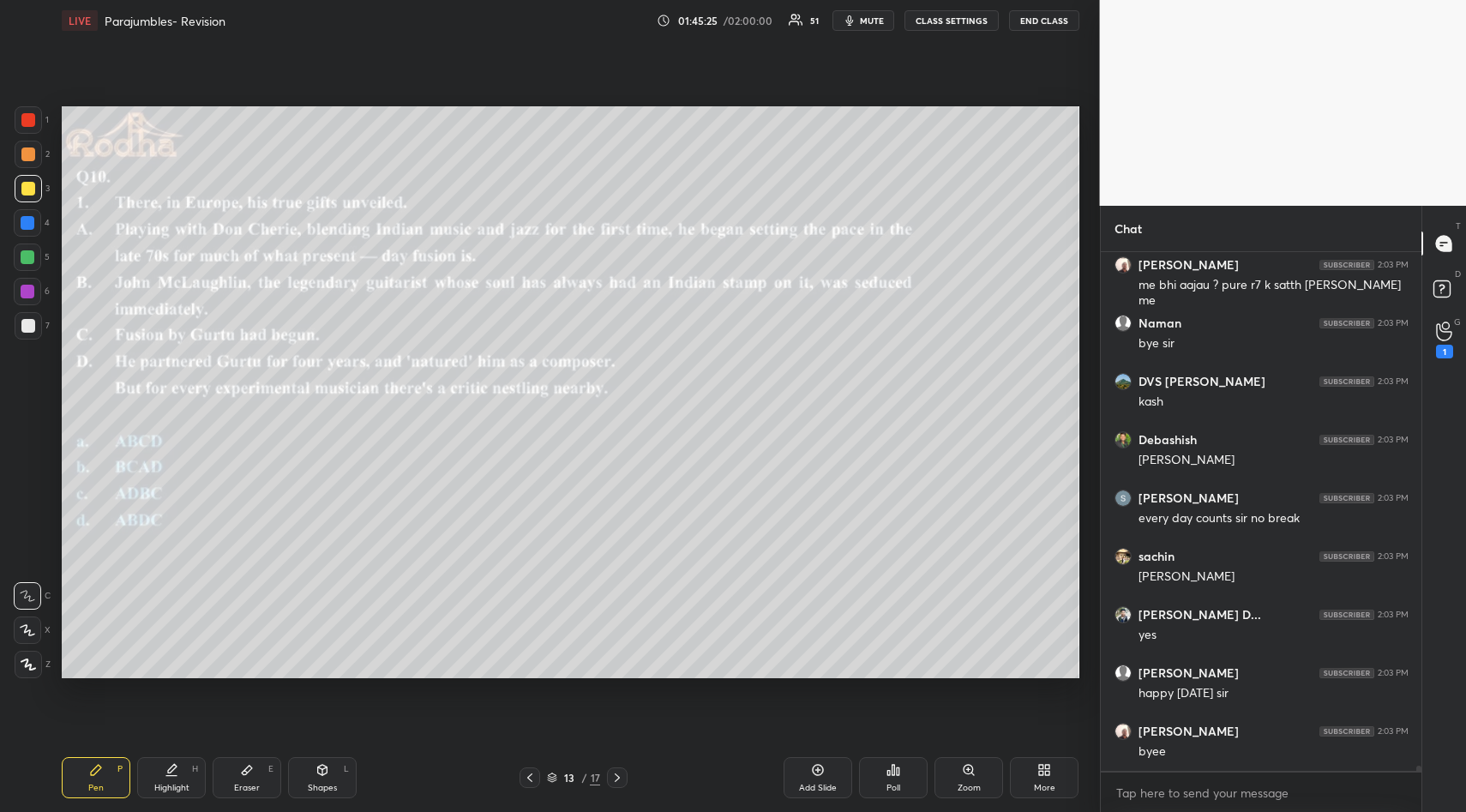
click at [1043, 13] on button "END CLASS" at bounding box center [1044, 21] width 71 height 21
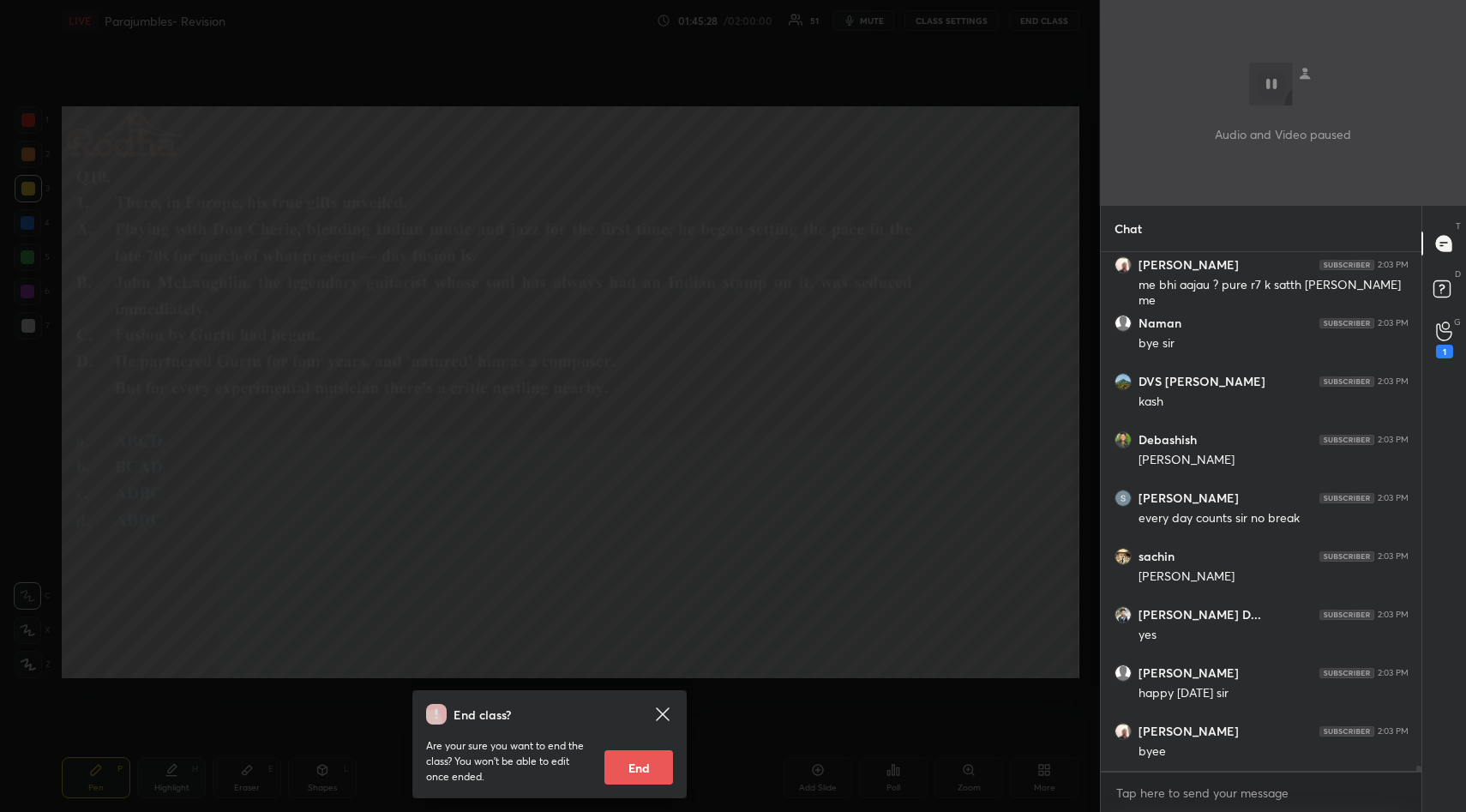
click at [648, 764] on button "End" at bounding box center [639, 767] width 69 height 34
type textarea "x"
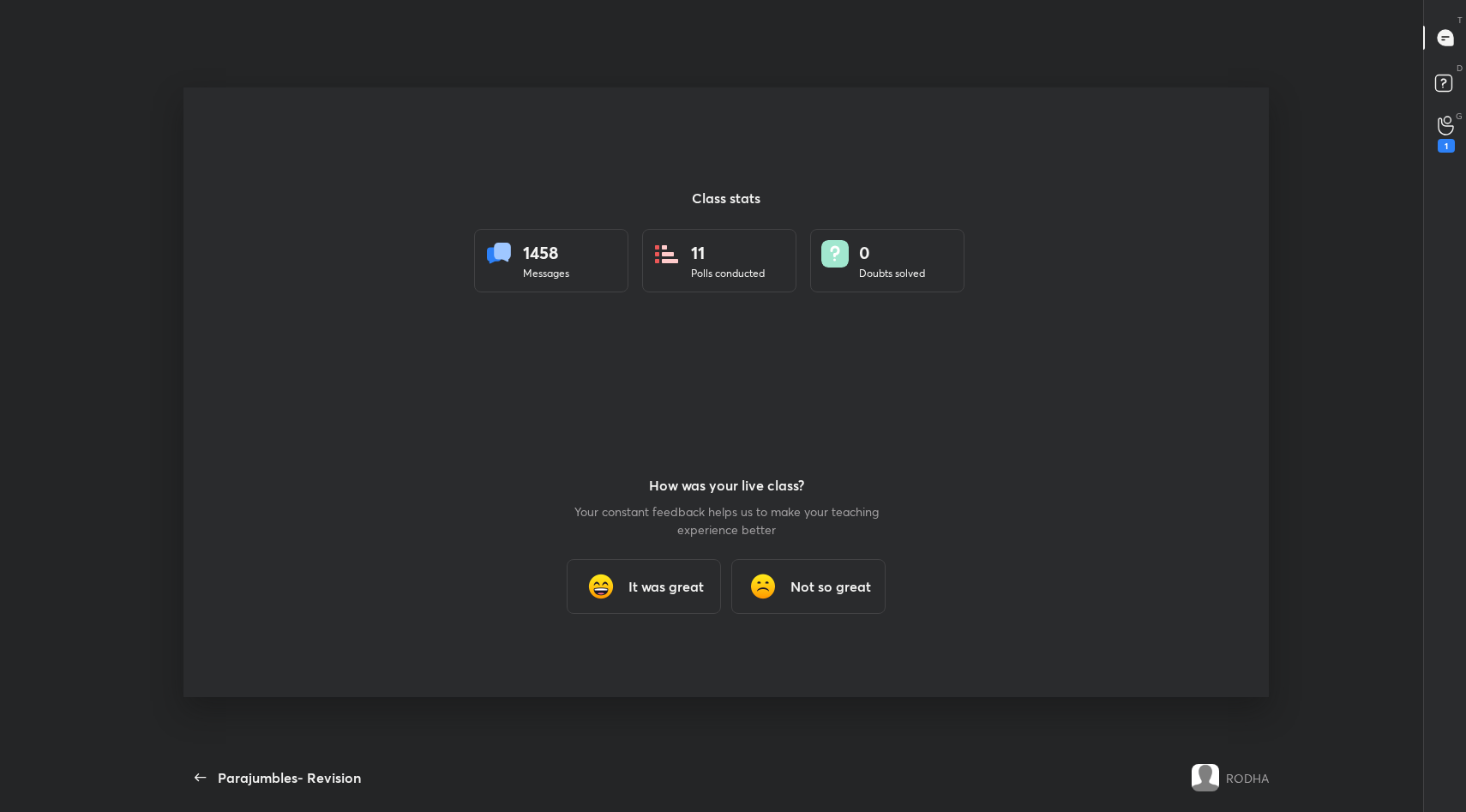
scroll to position [0, 0]
